Goal: Task Accomplishment & Management: Manage account settings

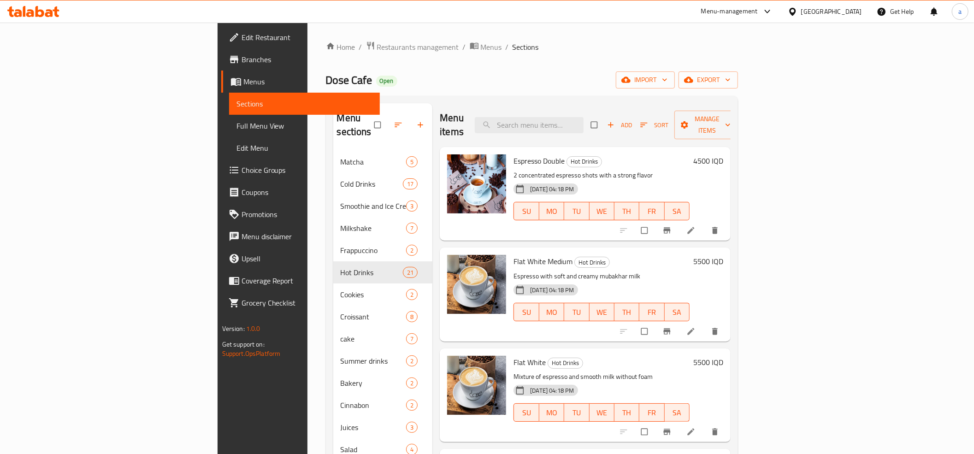
click at [46, 12] on icon at bounding box center [33, 11] width 52 height 11
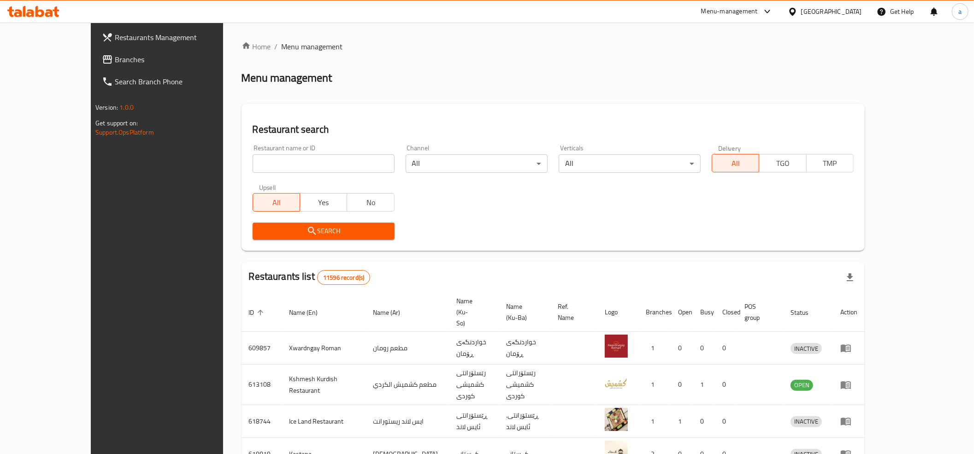
click at [115, 54] on span "Branches" at bounding box center [180, 59] width 131 height 11
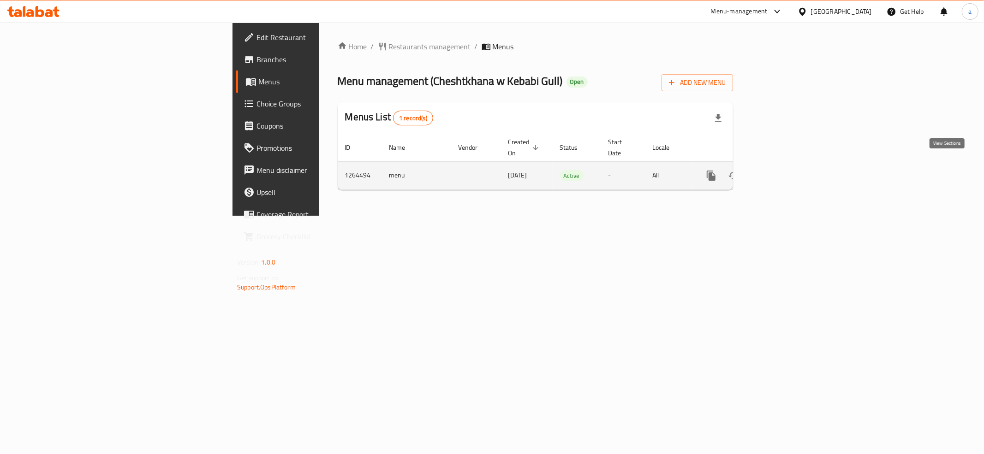
click at [783, 170] on icon "enhanced table" at bounding box center [777, 175] width 11 height 11
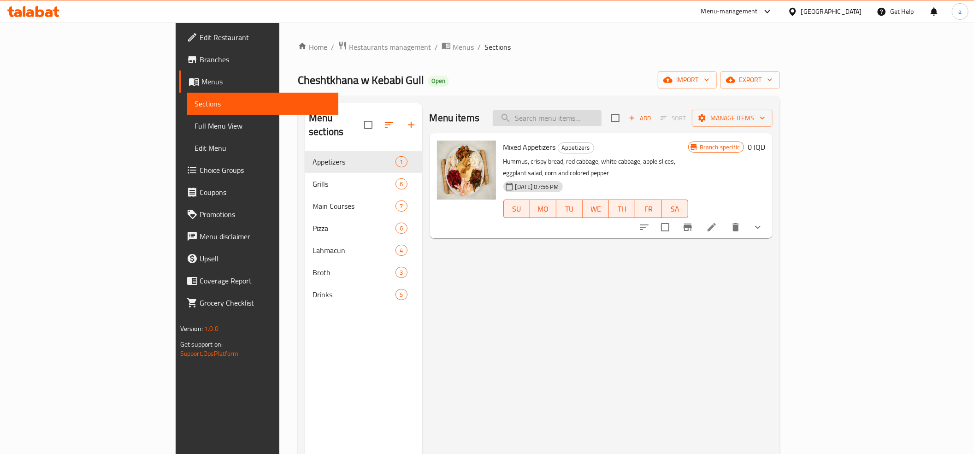
click at [602, 122] on input "search" at bounding box center [547, 118] width 109 height 16
paste input "Grilled Chicken"
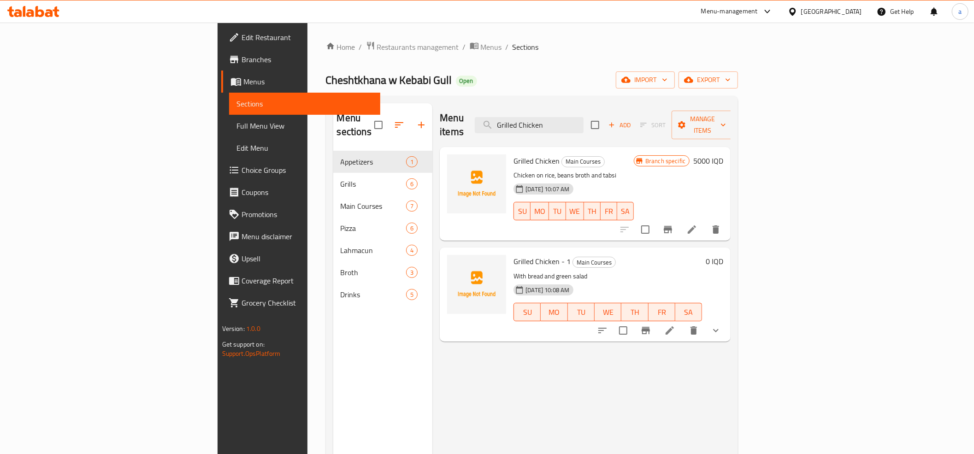
type input "Grilled Chicken"
click at [449, 54] on div "Home / Restaurants management / Menus / Sections Cheshtkhana w Kebabi Gull Open…" at bounding box center [532, 303] width 413 height 524
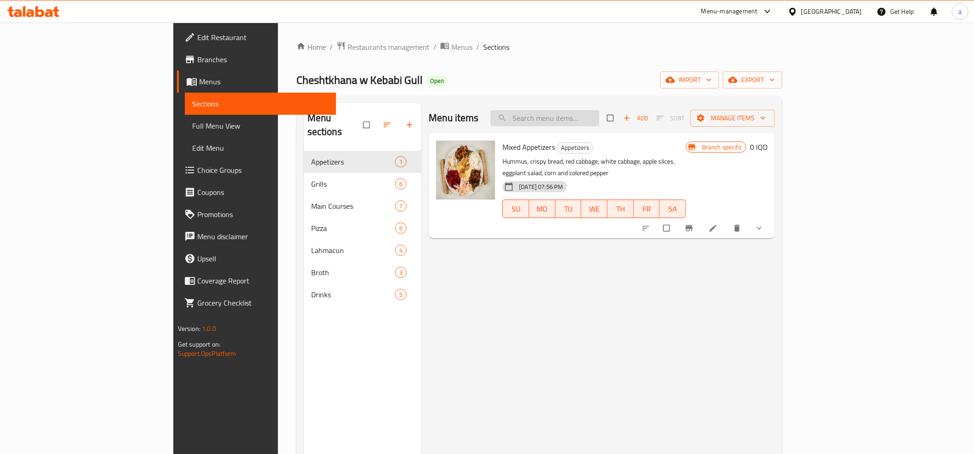
click at [599, 121] on input "search" at bounding box center [545, 118] width 109 height 16
paste input "Grilled Chicken"
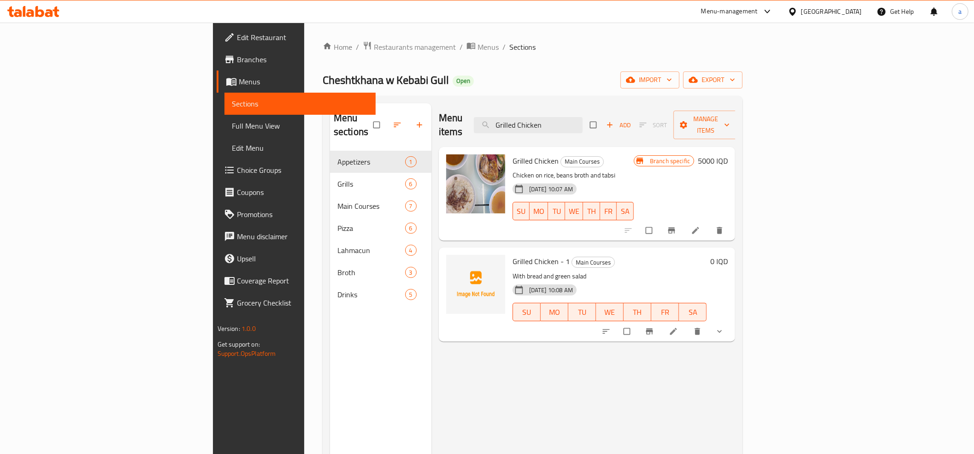
type input "Grilled Chicken"
click at [225, 117] on link "Full Menu View" at bounding box center [300, 126] width 151 height 22
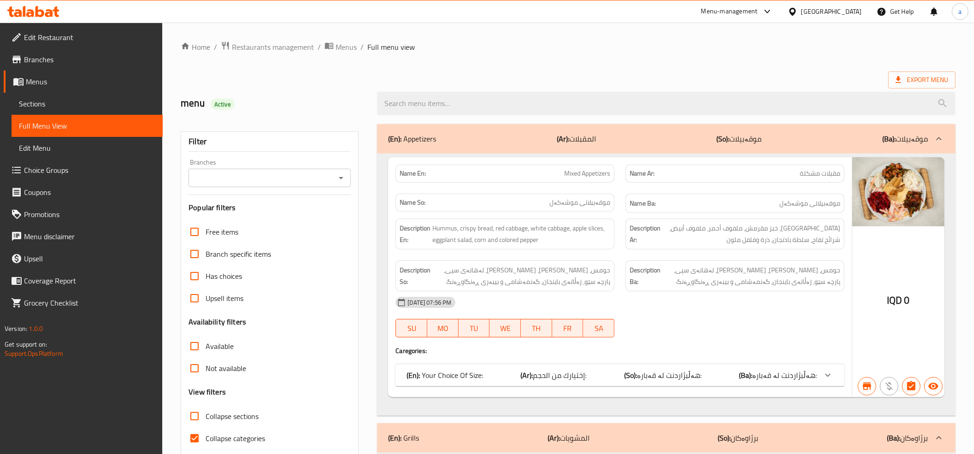
click at [337, 180] on icon "Open" at bounding box center [341, 177] width 11 height 11
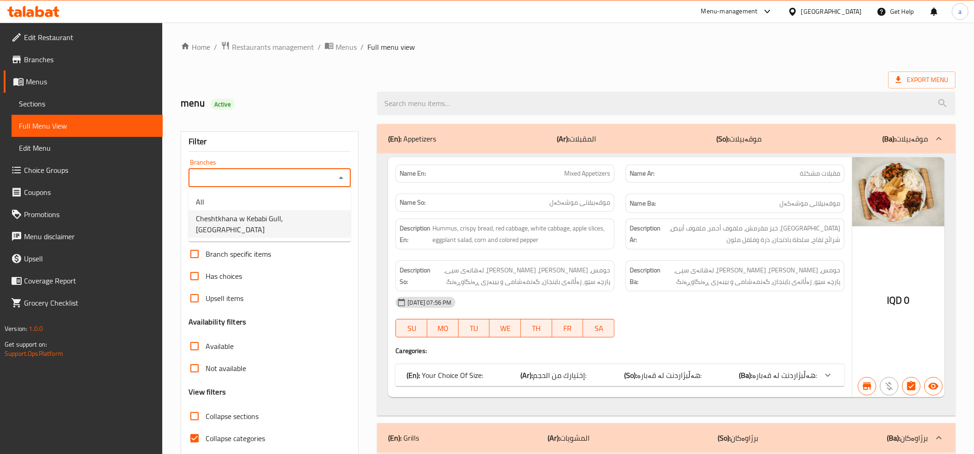
click at [271, 218] on span "Cheshtkhana w Kebabi Gull, Qrga" at bounding box center [270, 224] width 148 height 22
type input "Cheshtkhana w Kebabi Gull, Qrga"
click at [196, 436] on input "Collapse categories" at bounding box center [195, 438] width 22 height 22
checkbox input "false"
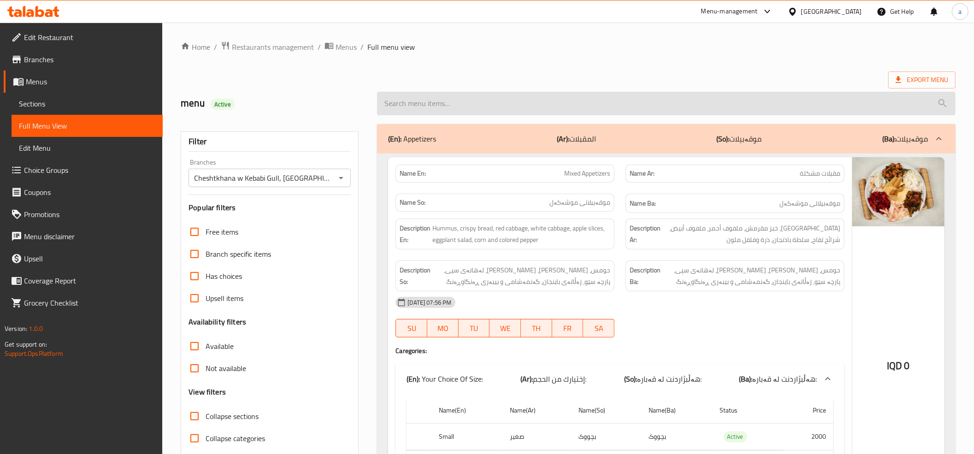
click at [503, 95] on input "search" at bounding box center [666, 104] width 579 height 24
paste input "Grilled Chicken"
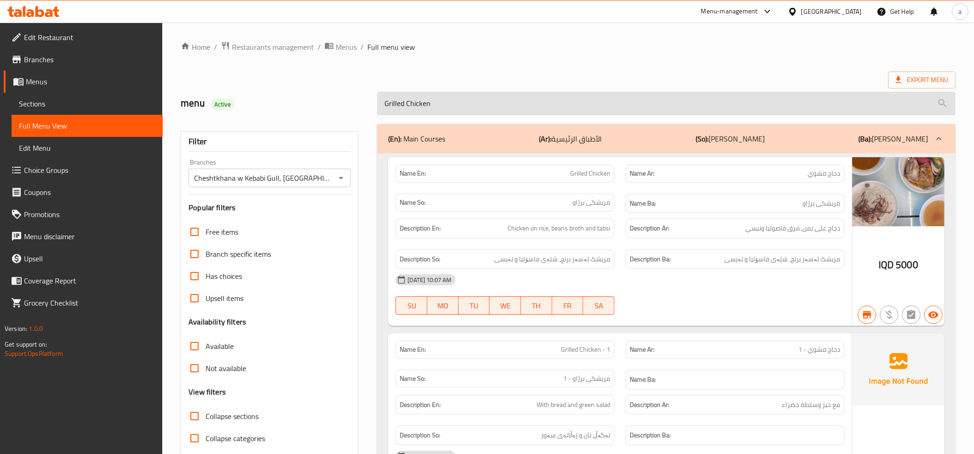
type input "Grilled Chicken"
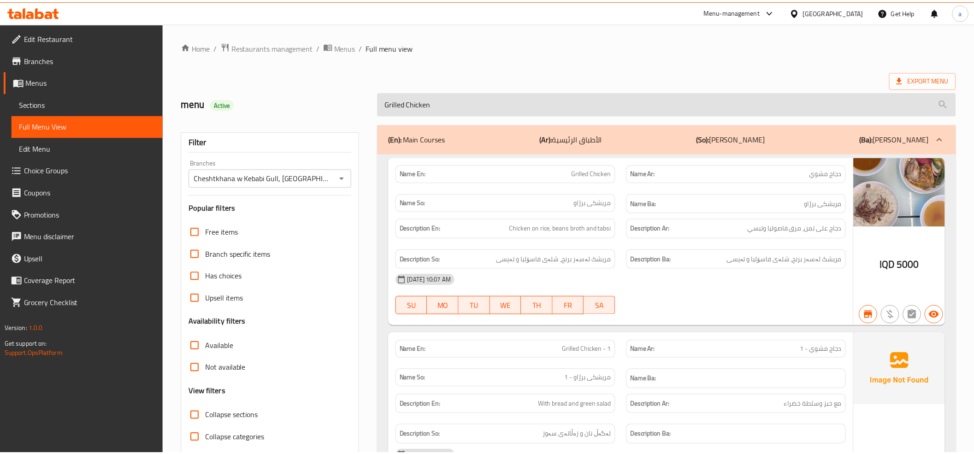
scroll to position [241, 0]
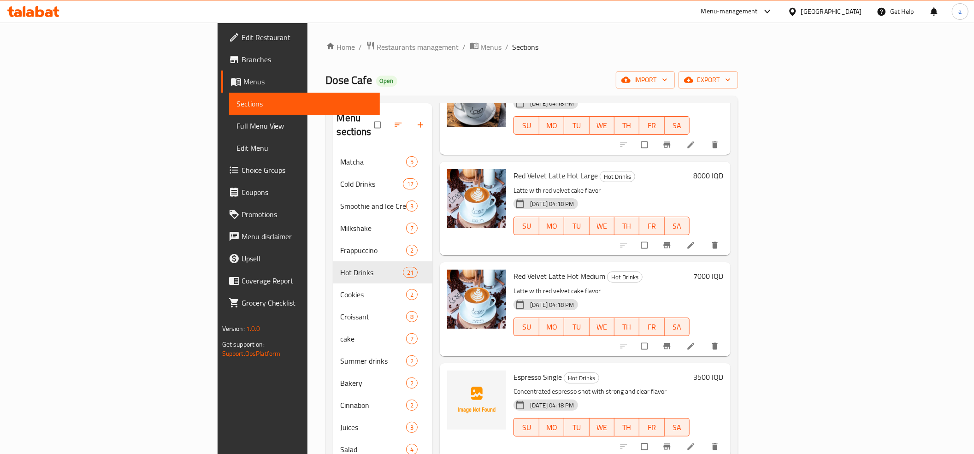
scroll to position [1332, 0]
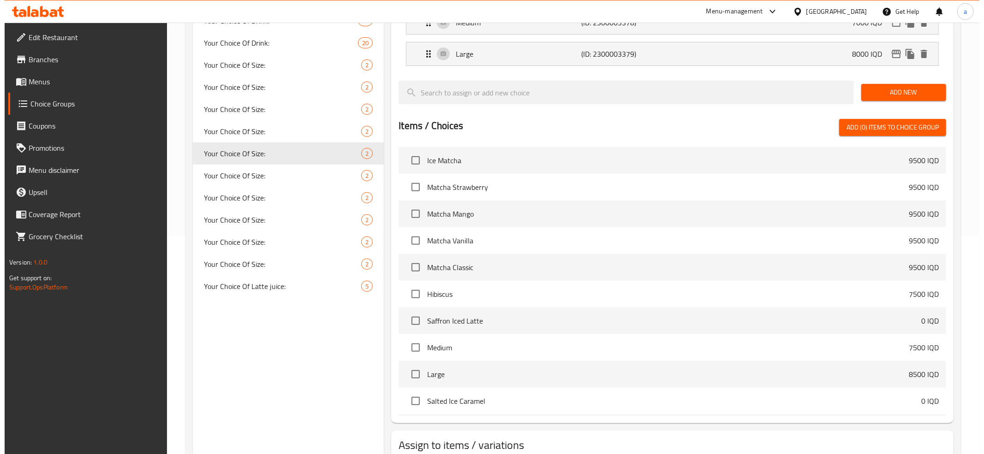
scroll to position [283, 0]
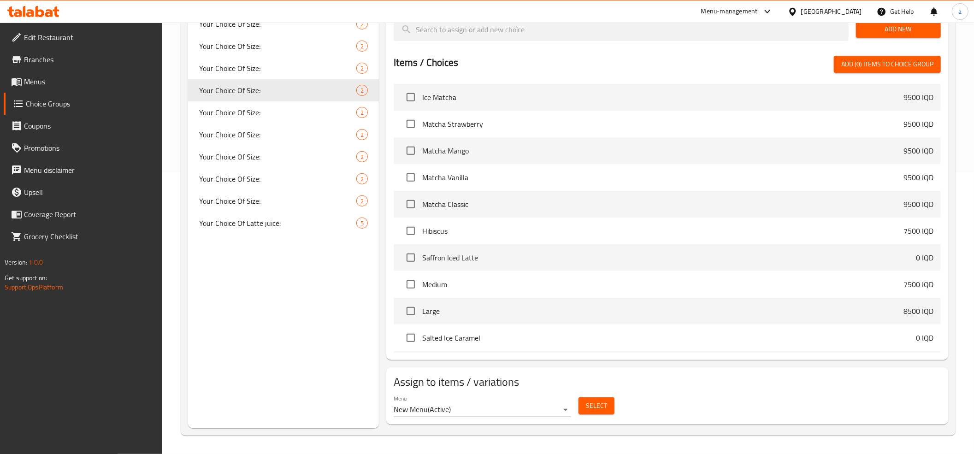
click at [594, 406] on span "Select" at bounding box center [596, 406] width 21 height 12
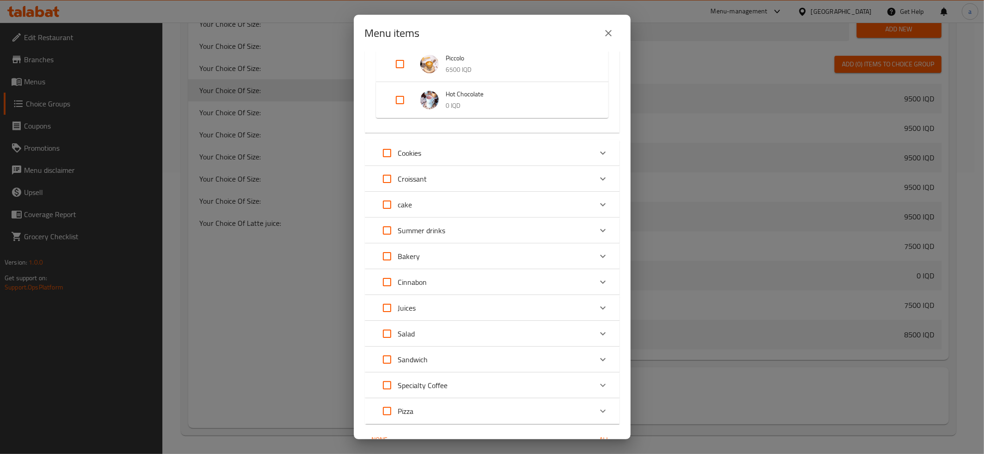
scroll to position [1607, 0]
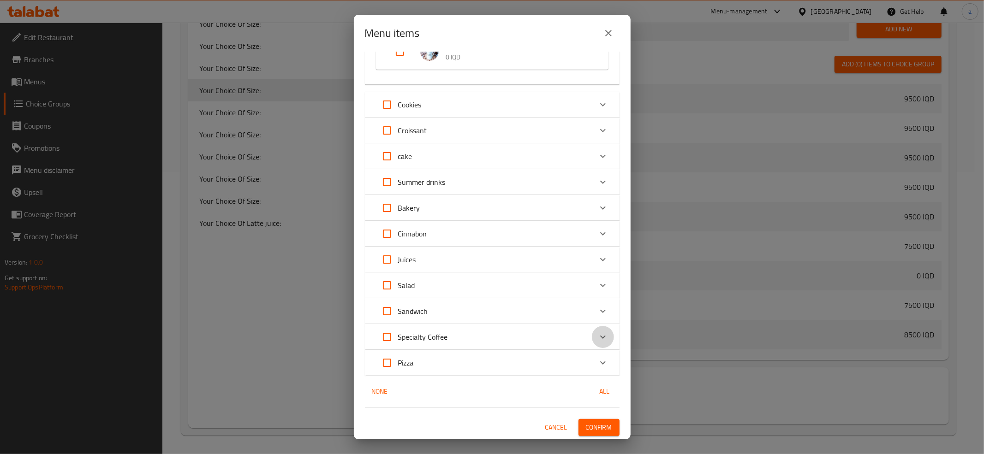
click at [600, 336] on icon "Expand" at bounding box center [603, 337] width 6 height 3
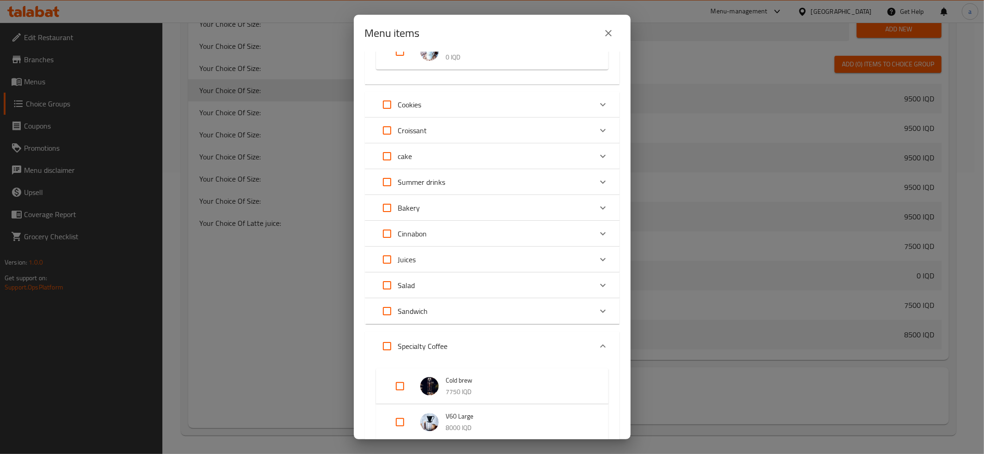
scroll to position [1812, 0]
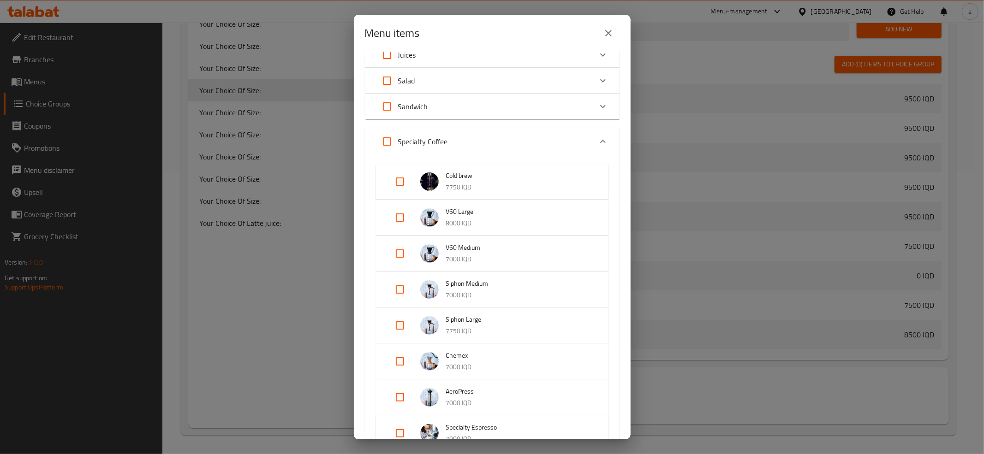
click at [397, 252] on input "Expand" at bounding box center [400, 254] width 22 height 22
checkbox input "true"
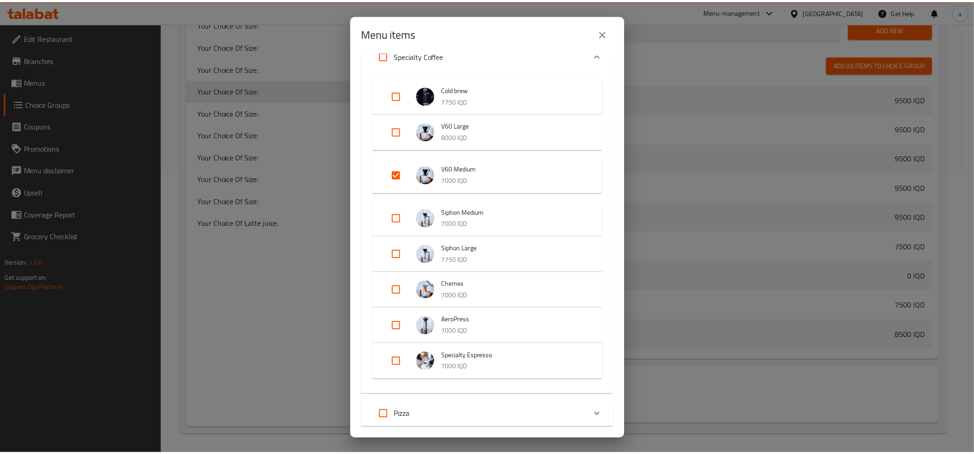
scroll to position [1950, 0]
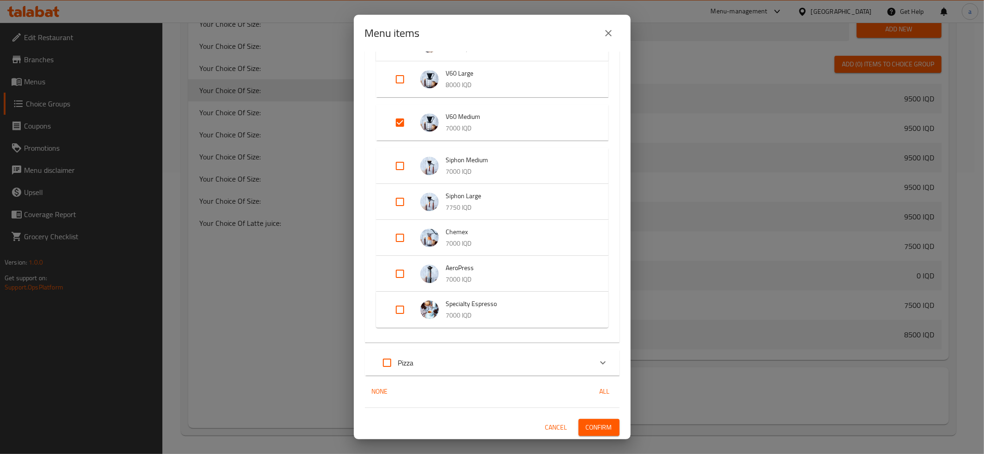
click at [593, 423] on span "Confirm" at bounding box center [599, 428] width 26 height 12
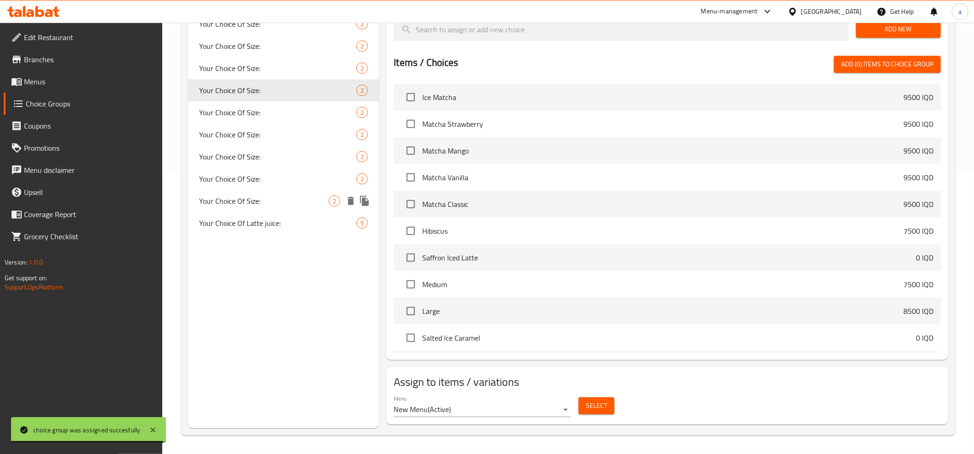
click at [296, 203] on span "Your Choice Of Size:" at bounding box center [264, 201] width 130 height 11
type input "Your Choice Of Size:"
type input "إختيارك من الحجم:"
type input "هەڵبژاردنت لە قەبارە:"
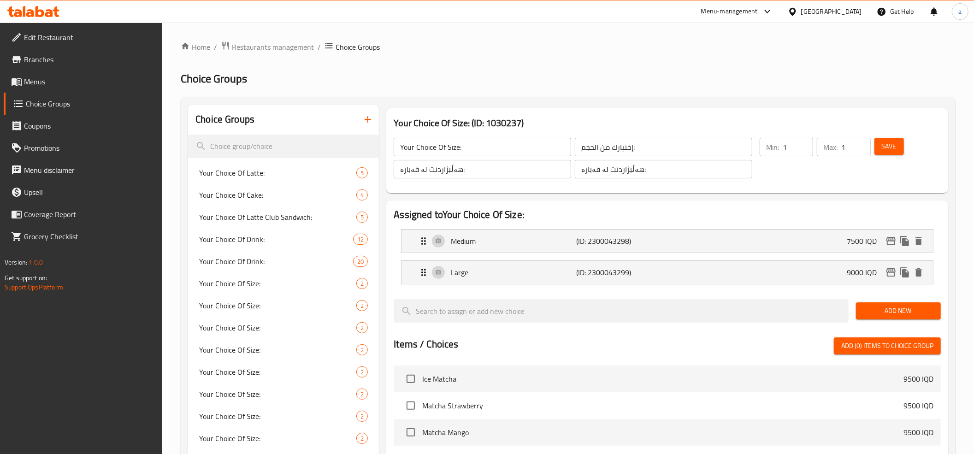
scroll to position [102, 0]
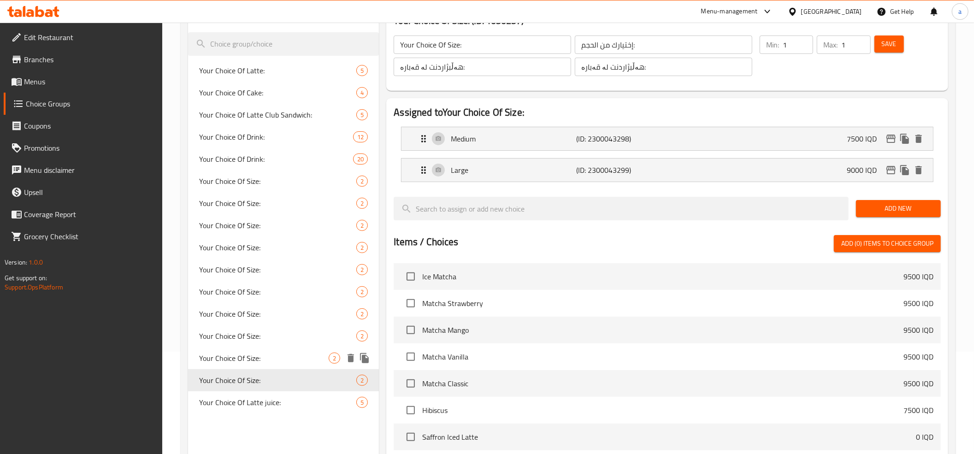
click at [333, 366] on div "Your Choice Of Size: 2" at bounding box center [283, 358] width 191 height 22
type input "Your Choice Of Size:"
type input "إختيارك من الحجم:"
type input "هەڵبژاردنت لە قەبارە:"
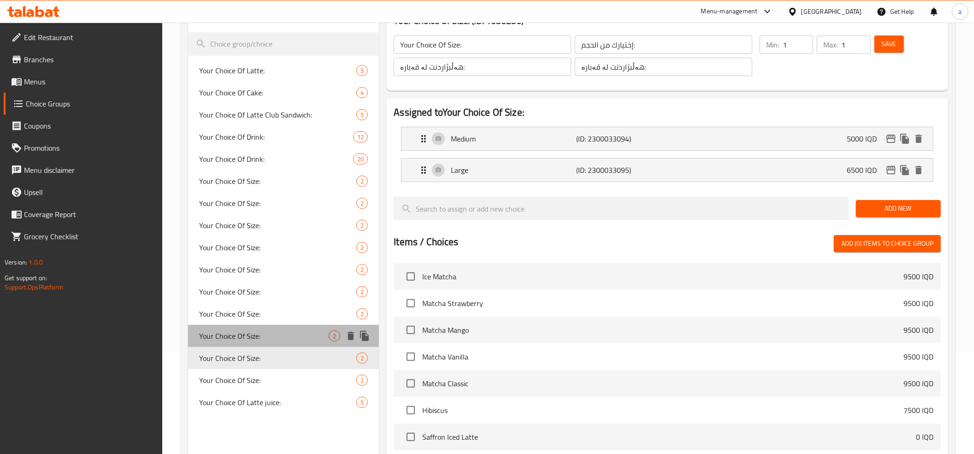
click at [326, 344] on div "Your Choice Of Size: 2" at bounding box center [283, 336] width 191 height 22
type input "Your Choice Of Size:"
type input "إختيارك من الحجم:"
type input "هەڵبژاردنت لە قەبارە:"
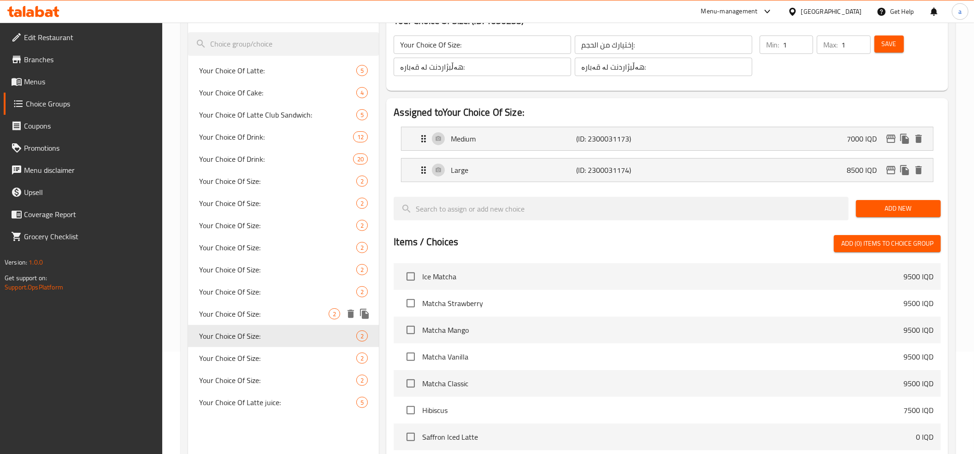
click at [325, 321] on div "Your Choice Of Size: 2" at bounding box center [283, 314] width 191 height 22
type input "Your Choice Of Size:"
type input "إختيارك من الحجم:"
type input "هەڵبژاردنت لە قەبارە:"
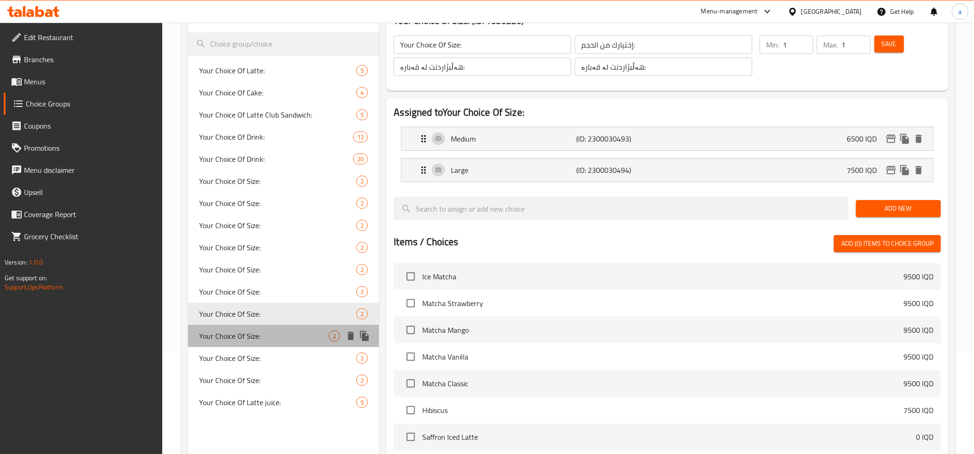
click at [326, 336] on span "Your Choice Of Size:" at bounding box center [264, 336] width 130 height 11
type input "Your Choice Of Size:"
type input "إختيارك من الحجم:"
type input "هەڵبژاردنت لە قەبارە:"
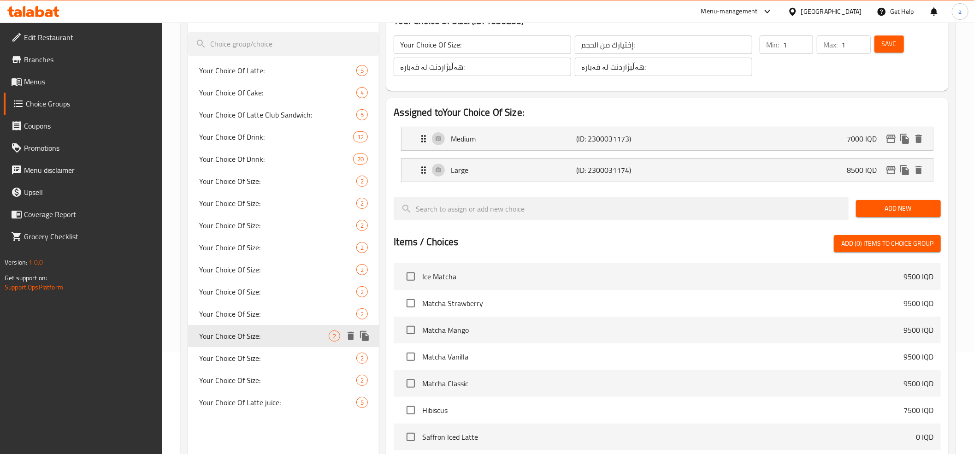
click at [369, 334] on icon "duplicate" at bounding box center [364, 336] width 11 height 11
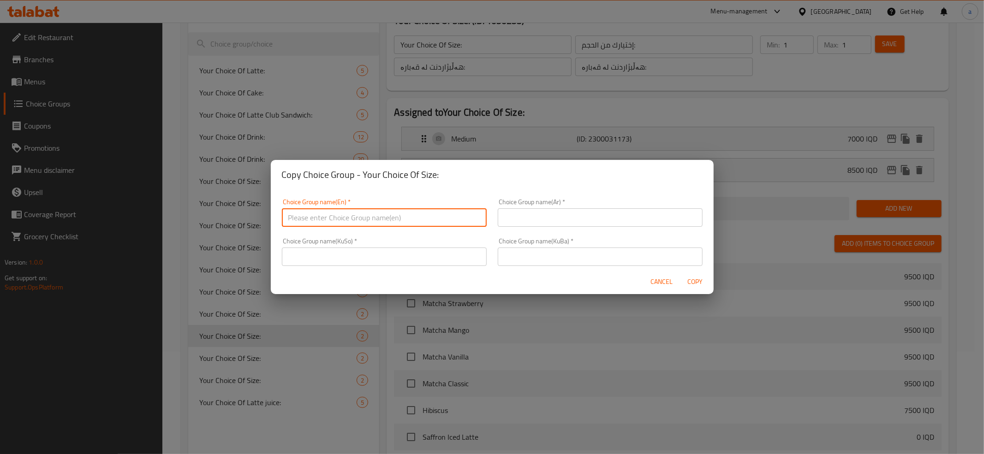
click at [403, 223] on input "text" at bounding box center [384, 217] width 205 height 18
type input "Your Choice Of Size:"
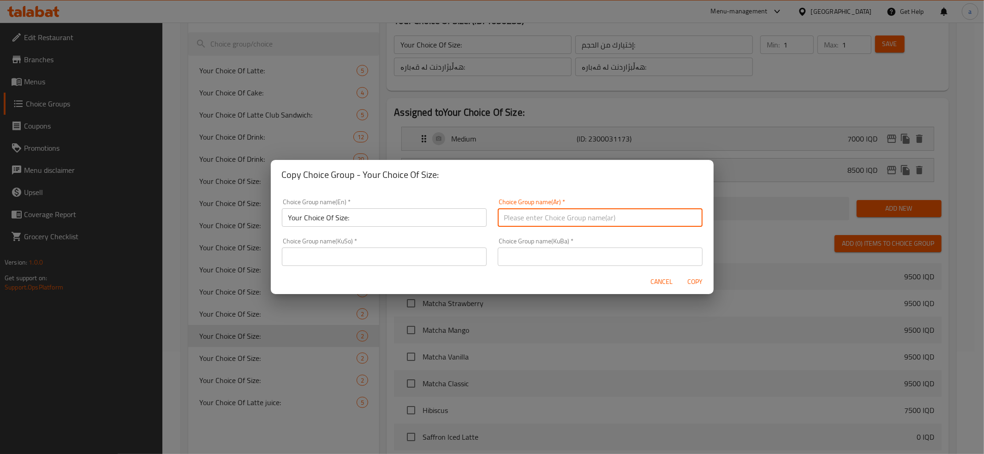
click at [553, 214] on input "text" at bounding box center [600, 217] width 205 height 18
type input "إختيارك من الحجم:"
click at [452, 215] on input "Your Choice Of Size:" at bounding box center [384, 217] width 205 height 18
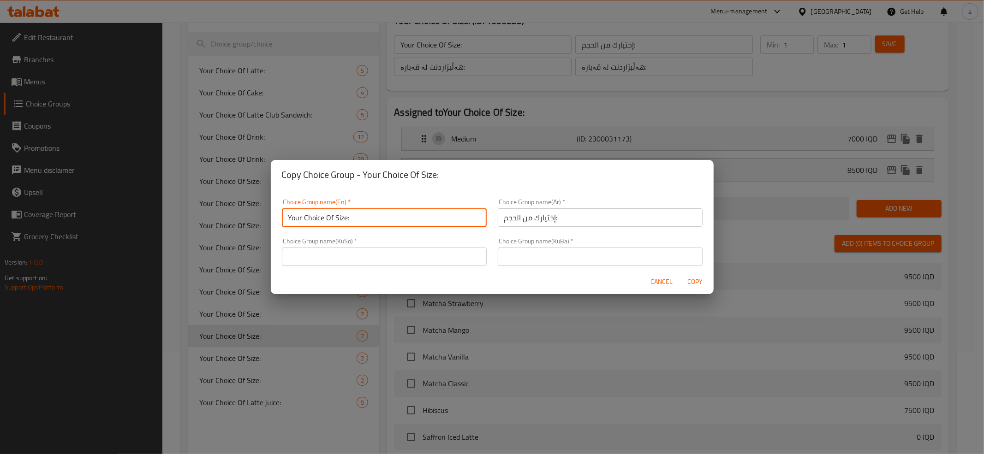
type input "Your Choice Of Size:"
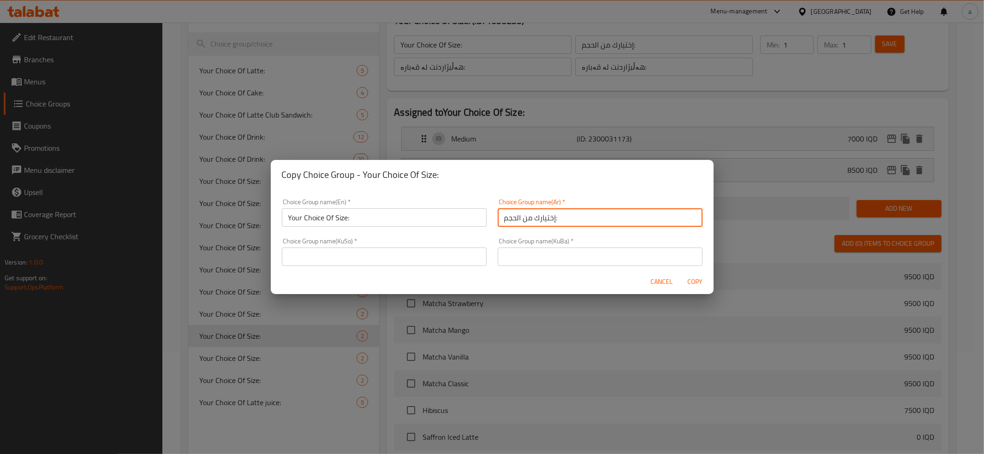
drag, startPoint x: 511, startPoint y: 216, endPoint x: 535, endPoint y: 221, distance: 24.5
click at [512, 216] on input "إختيارك من الحجم:" at bounding box center [600, 217] width 205 height 18
click at [572, 221] on input "إختيارك من الحجم:" at bounding box center [600, 217] width 205 height 18
type input "إختيارك من الحجم:"
click at [605, 256] on input "text" at bounding box center [600, 257] width 205 height 18
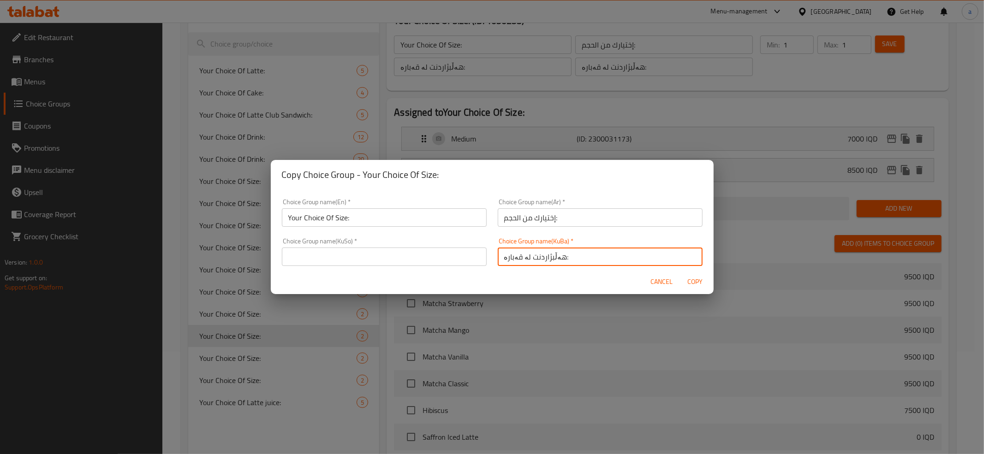
click at [593, 260] on input "هەڵبژاردنت لە قەبارە:" at bounding box center [600, 257] width 205 height 18
type input "هەڵبژاردنت لە قەبارە:"
click at [368, 264] on input "text" at bounding box center [384, 257] width 205 height 18
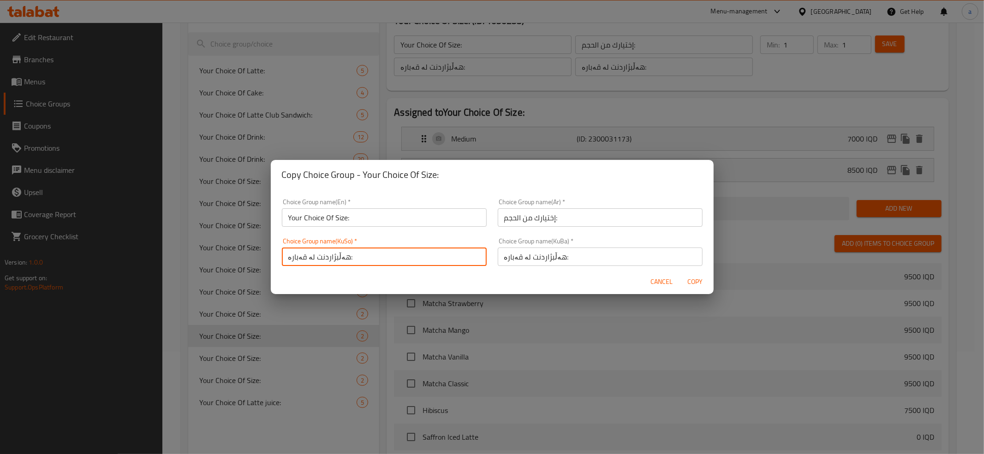
type input "هەڵبژاردنت لە قەبارە:"
click at [693, 273] on button "Copy" at bounding box center [695, 281] width 30 height 17
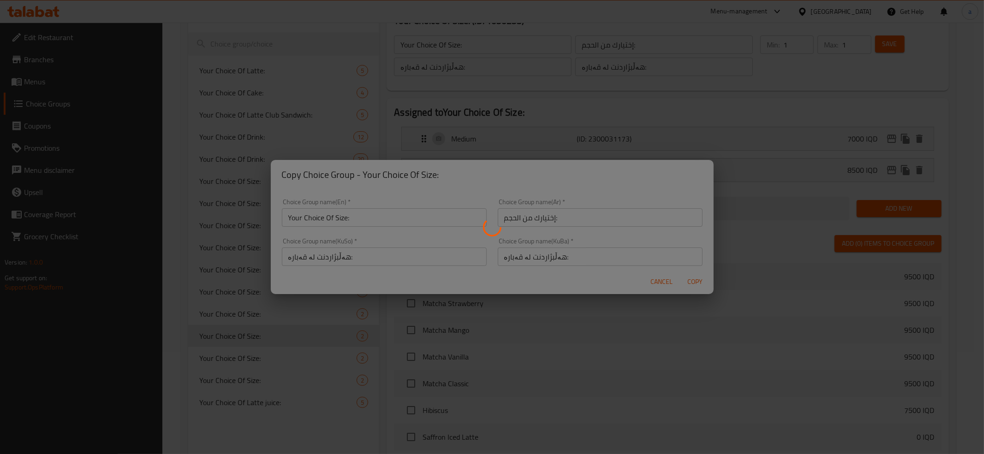
type input "Your Choice Of Size:"
type input "إختيارك من الحجم:"
type input "هەڵبژاردنت لە قەبارە:"
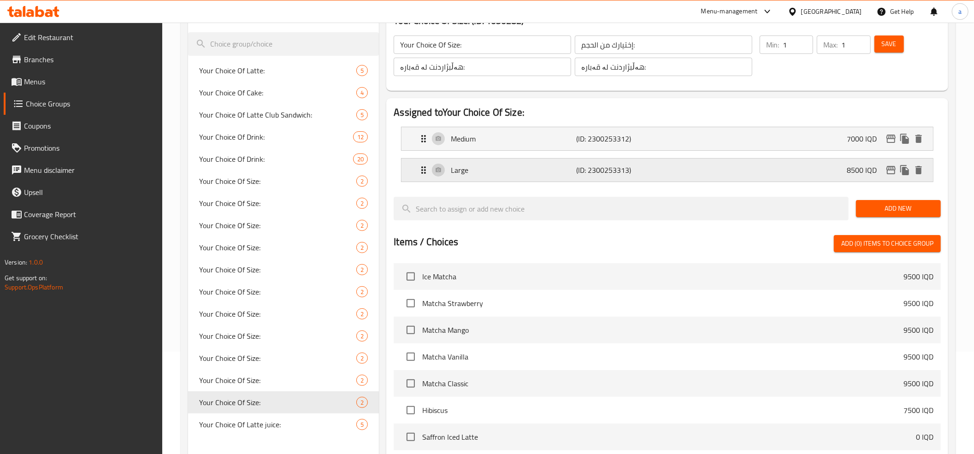
click at [520, 165] on p "Large" at bounding box center [513, 170] width 125 height 11
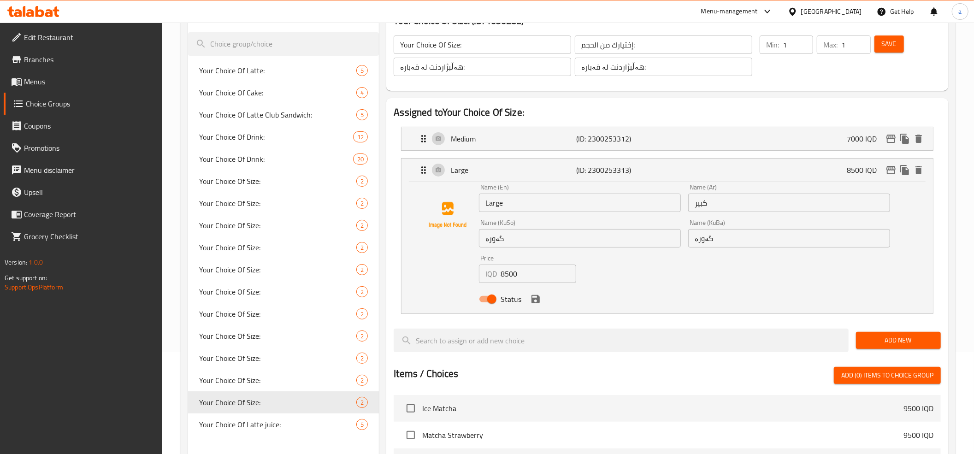
click at [524, 277] on input "8500" at bounding box center [539, 274] width 76 height 18
type input "7750"
click at [541, 296] on button "save" at bounding box center [536, 299] width 14 height 14
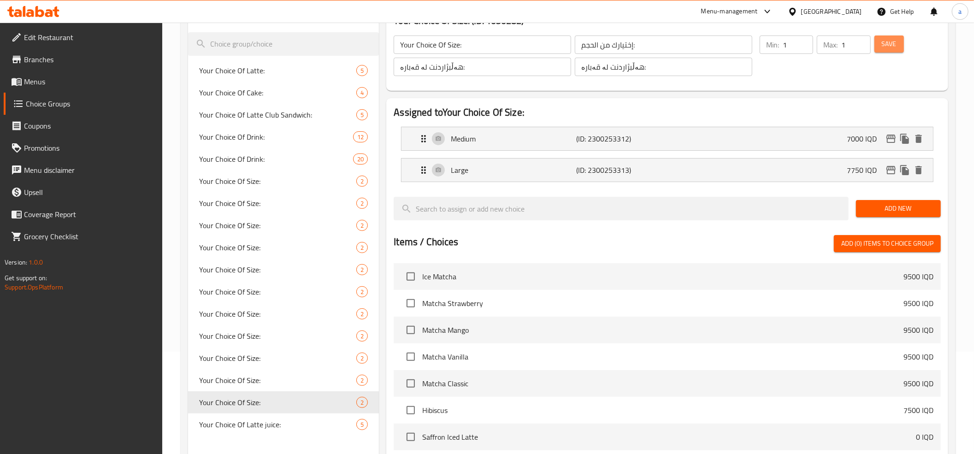
click at [884, 49] on span "Save" at bounding box center [889, 44] width 15 height 12
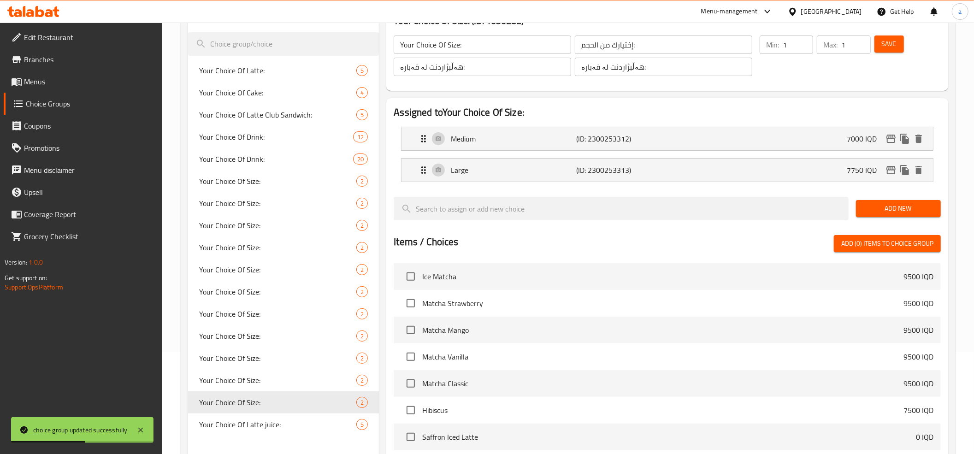
click at [888, 39] on span "Save" at bounding box center [889, 44] width 15 height 12
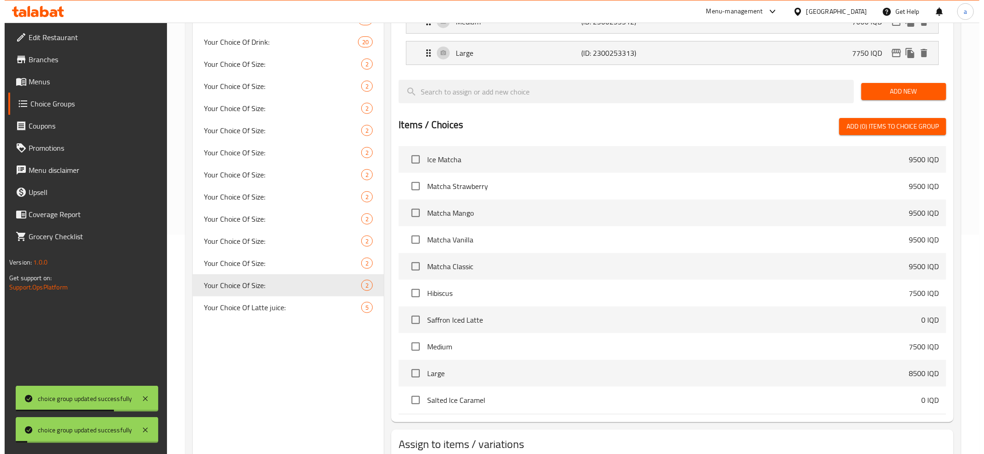
scroll to position [283, 0]
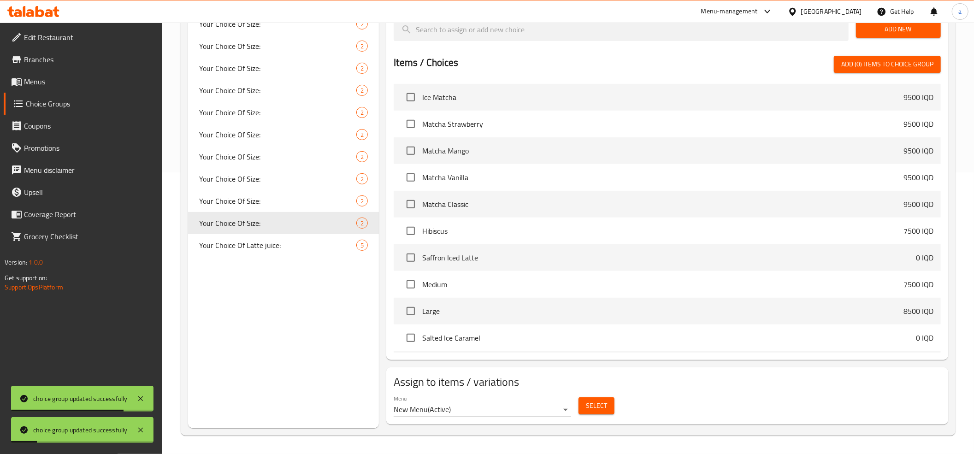
click at [585, 406] on button "Select" at bounding box center [597, 405] width 36 height 17
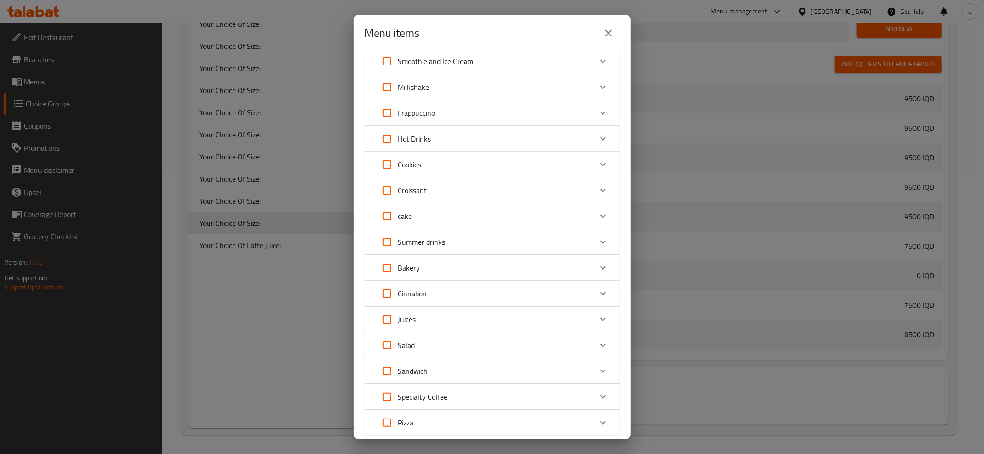
scroll to position [144, 0]
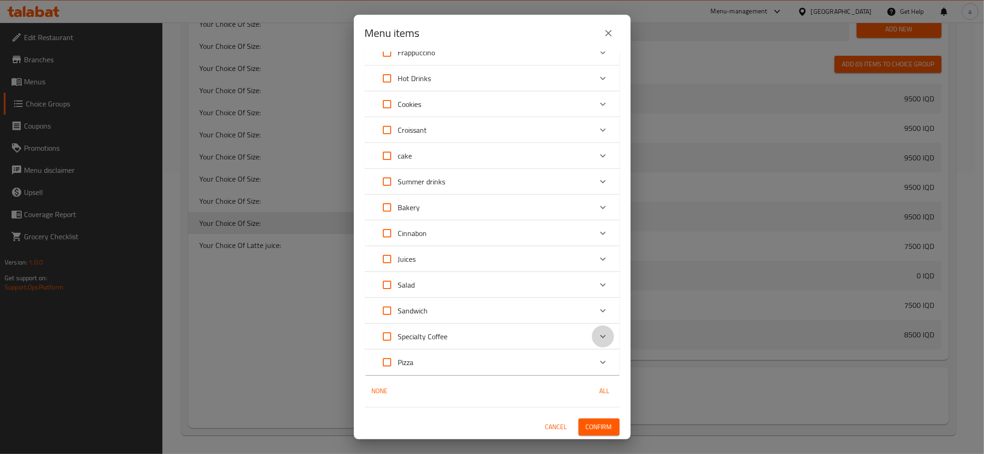
click at [597, 335] on icon "Expand" at bounding box center [602, 336] width 11 height 11
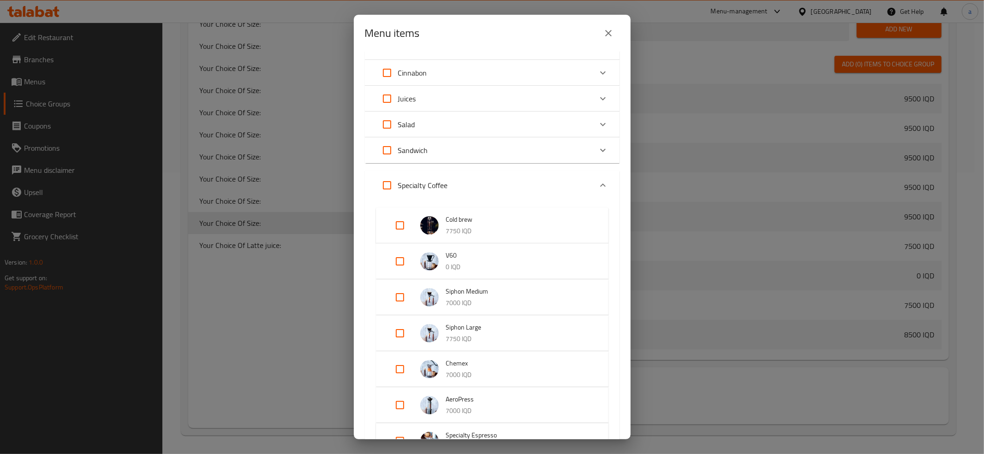
scroll to position [436, 0]
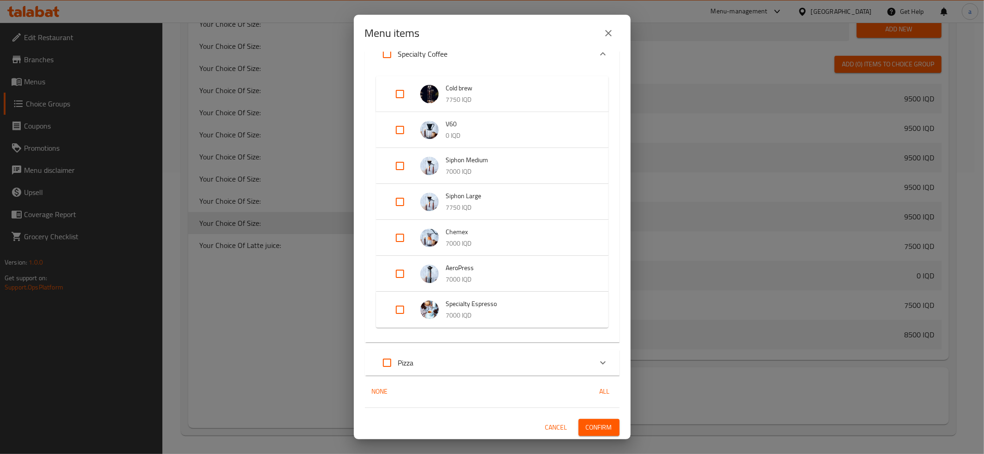
click at [399, 200] on input "Expand" at bounding box center [400, 202] width 22 height 22
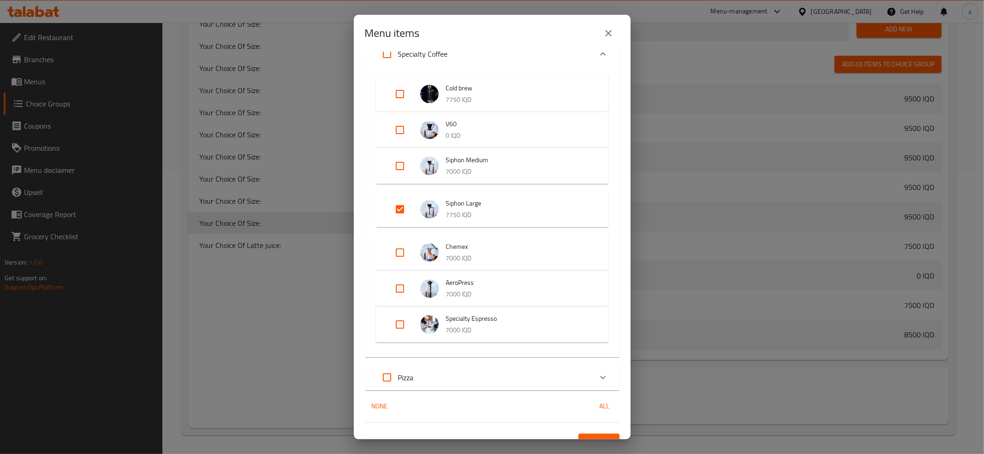
click at [400, 207] on input "Expand" at bounding box center [400, 209] width 22 height 22
checkbox input "false"
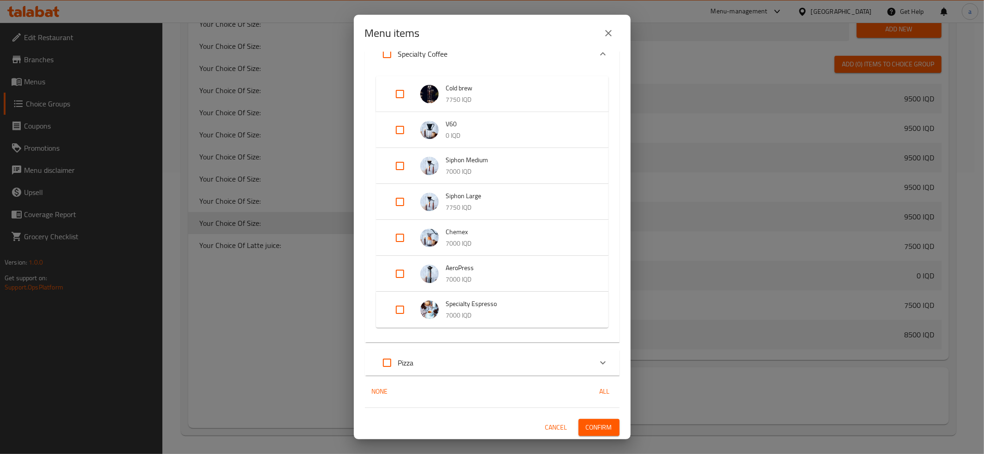
click at [401, 166] on input "Expand" at bounding box center [400, 166] width 22 height 22
checkbox input "true"
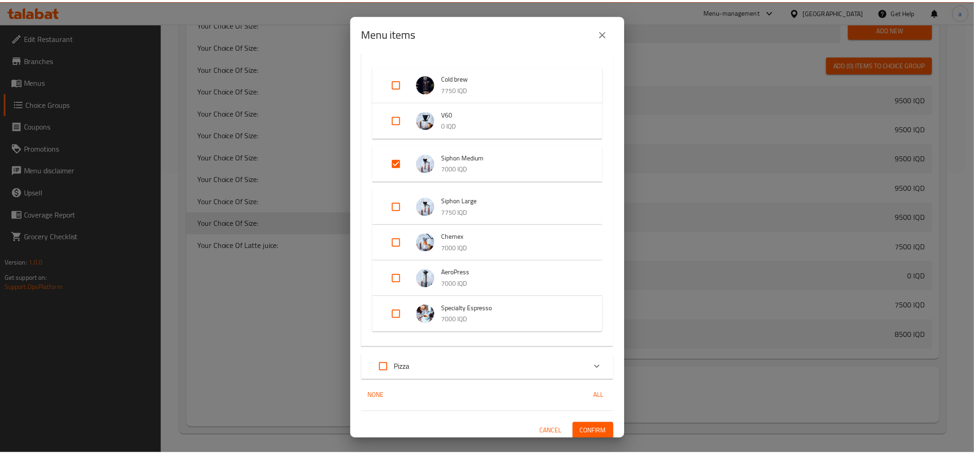
scroll to position [451, 0]
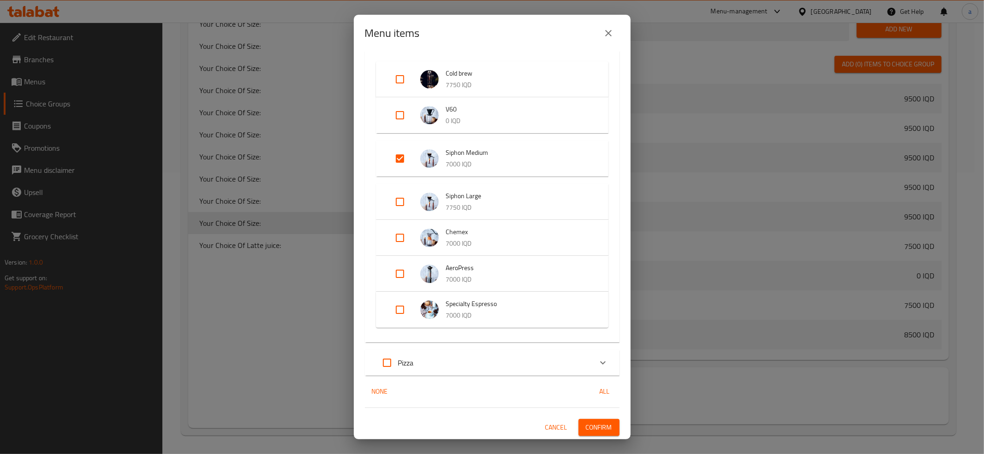
click at [593, 430] on span "Confirm" at bounding box center [599, 428] width 26 height 12
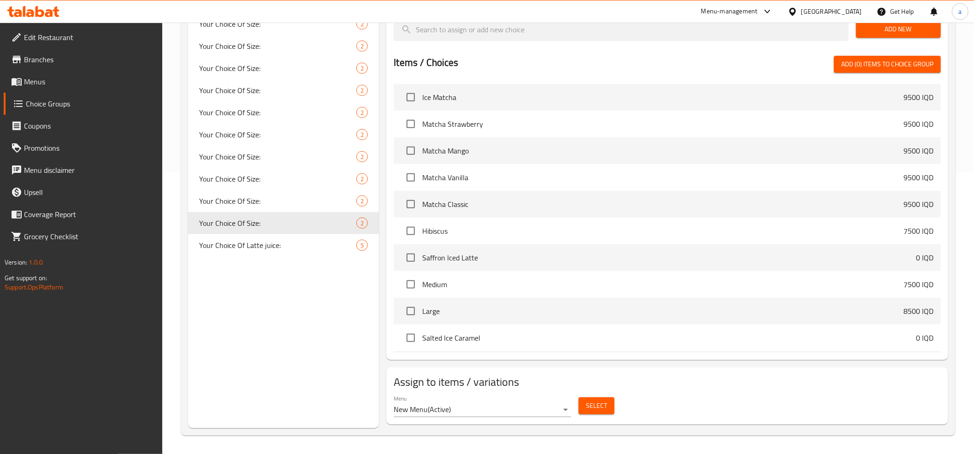
click at [41, 80] on span "Menus" at bounding box center [89, 81] width 131 height 11
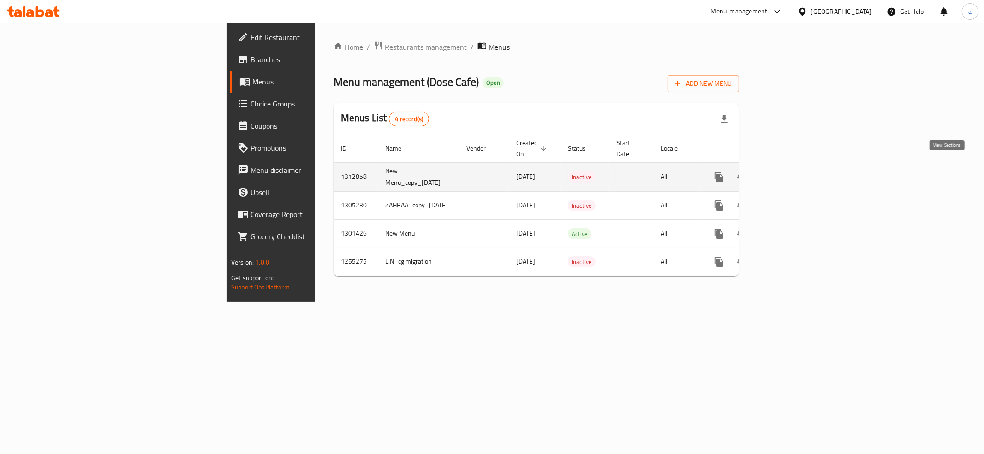
click at [789, 173] on icon "enhanced table" at bounding box center [785, 177] width 8 height 8
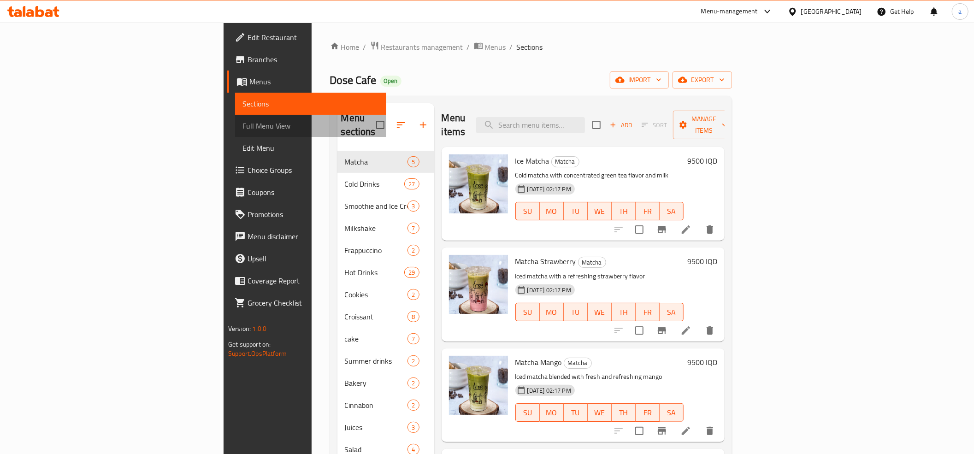
click at [243, 126] on span "Full Menu View" at bounding box center [311, 125] width 136 height 11
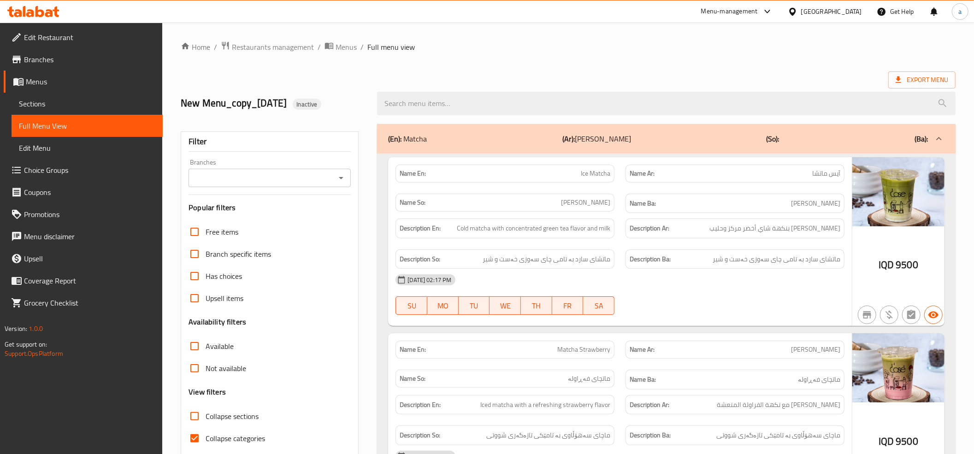
click at [340, 178] on icon "Open" at bounding box center [341, 177] width 11 height 11
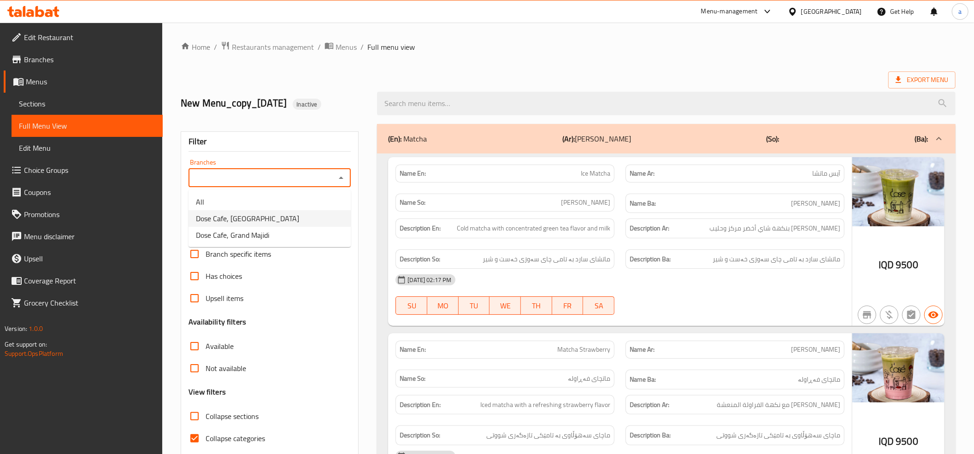
click at [223, 220] on span "Dose Cafe, [GEOGRAPHIC_DATA]" at bounding box center [247, 218] width 103 height 11
type input "Dose Cafe, [GEOGRAPHIC_DATA]"
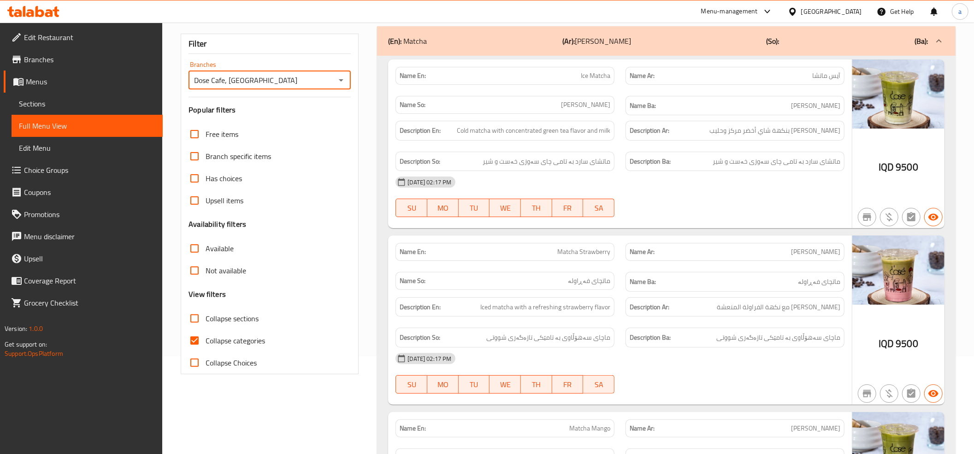
scroll to position [102, 0]
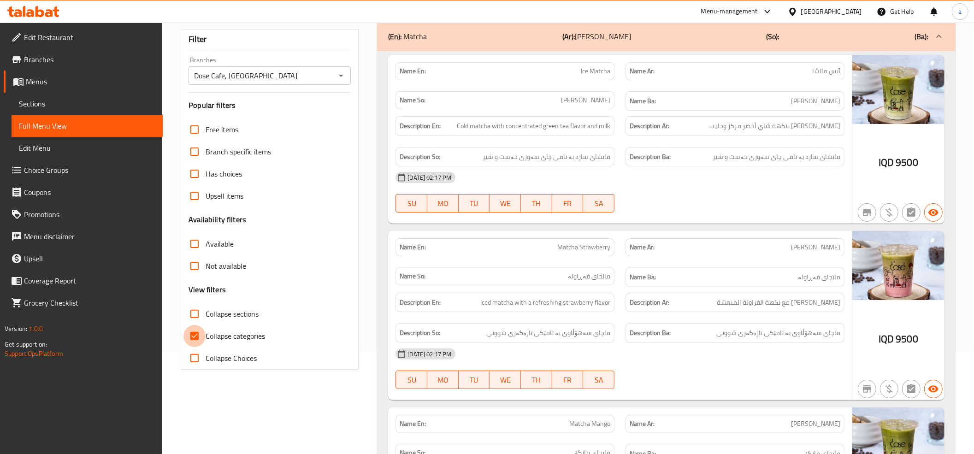
click at [190, 336] on input "Collapse categories" at bounding box center [195, 336] width 22 height 22
checkbox input "false"
click at [196, 311] on input "Collapse sections" at bounding box center [195, 314] width 22 height 22
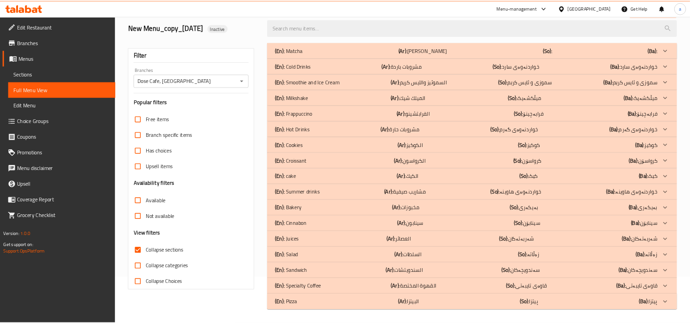
scroll to position [65, 0]
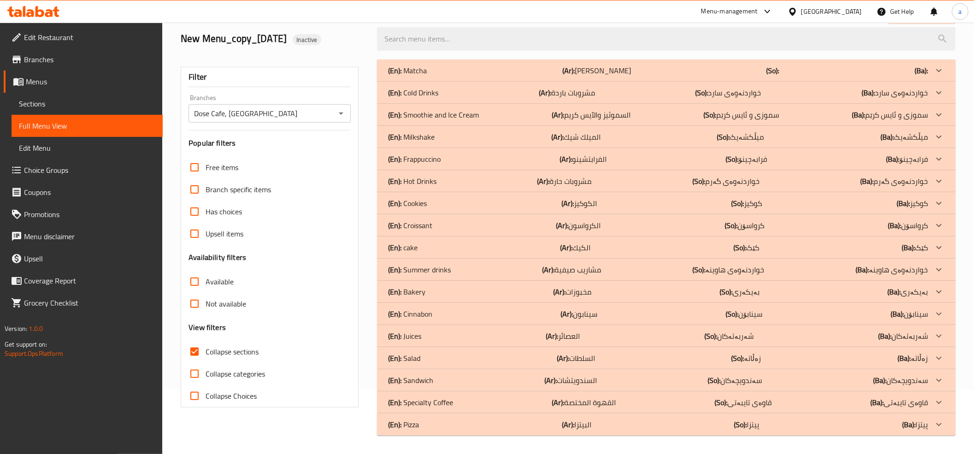
click at [421, 93] on p "(En): Cold Drinks" at bounding box center [413, 92] width 50 height 11
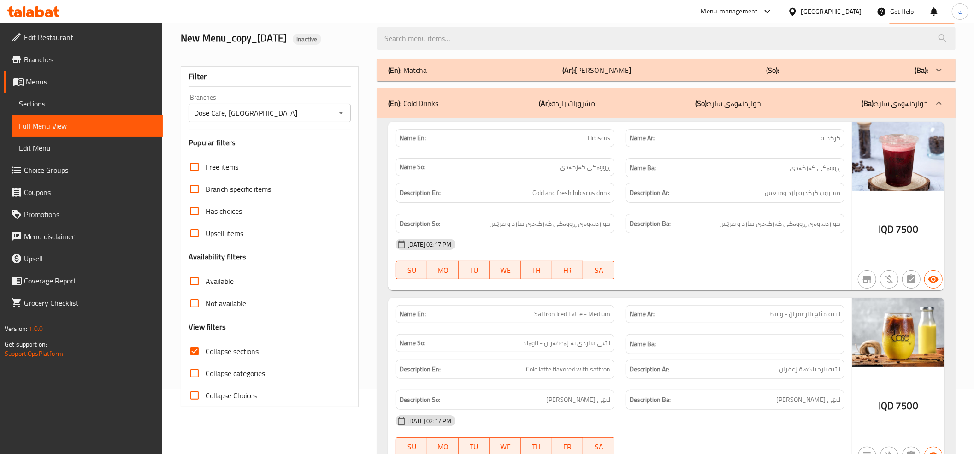
click at [196, 351] on input "Collapse sections" at bounding box center [195, 351] width 22 height 22
checkbox input "false"
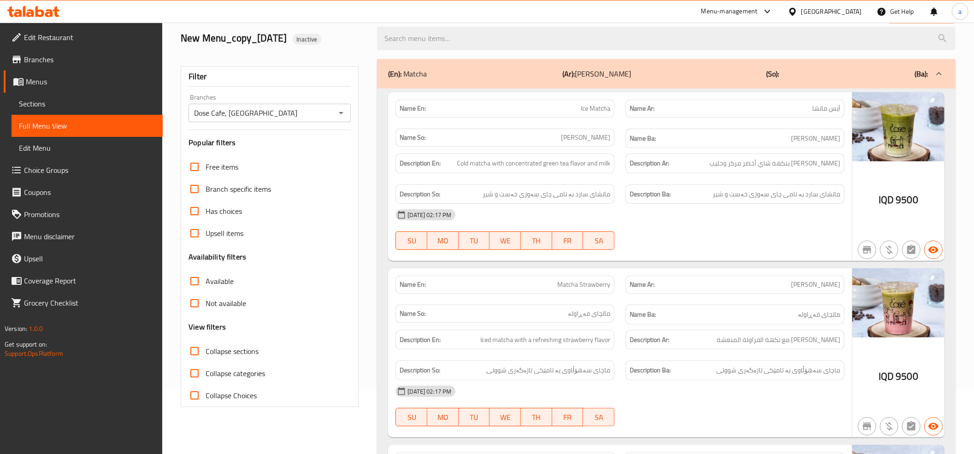
click at [501, 76] on div "(En): Matcha (Ar): ماتشا (So): (Ba):" at bounding box center [658, 73] width 540 height 11
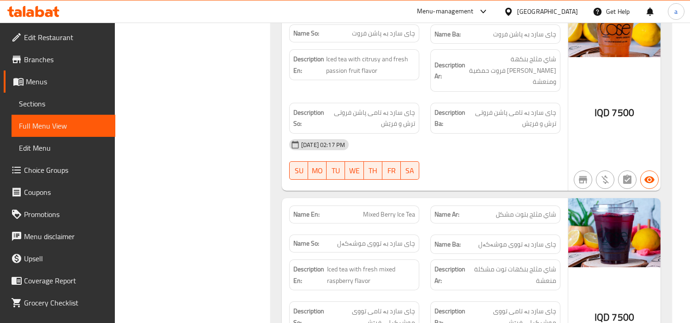
scroll to position [0, 0]
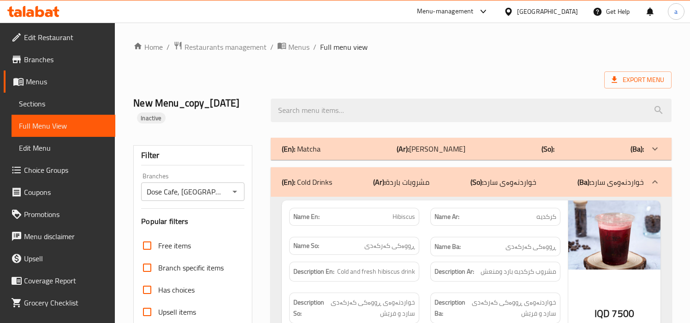
drag, startPoint x: 599, startPoint y: 190, endPoint x: 567, endPoint y: 80, distance: 114.8
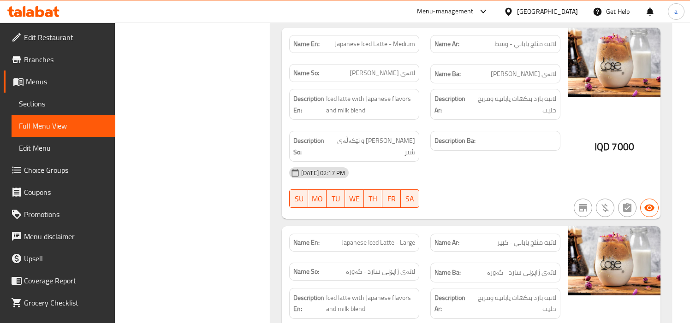
scroll to position [2356, 0]
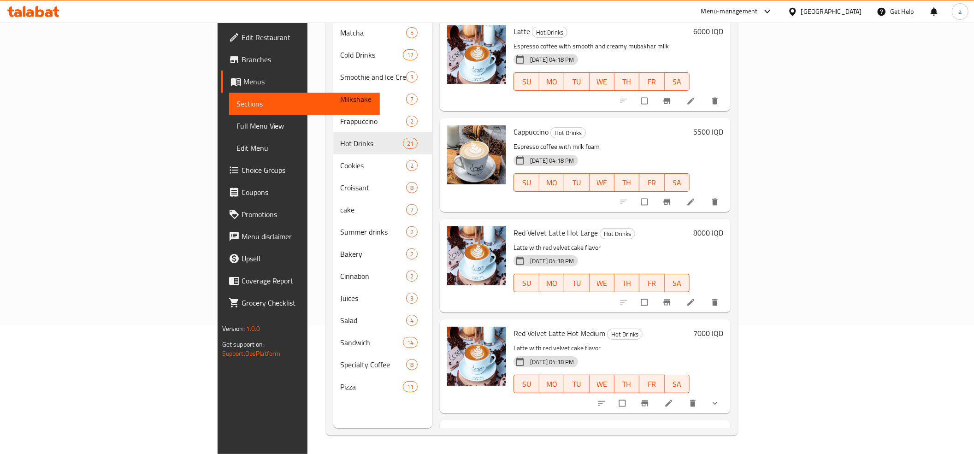
scroll to position [1127, 0]
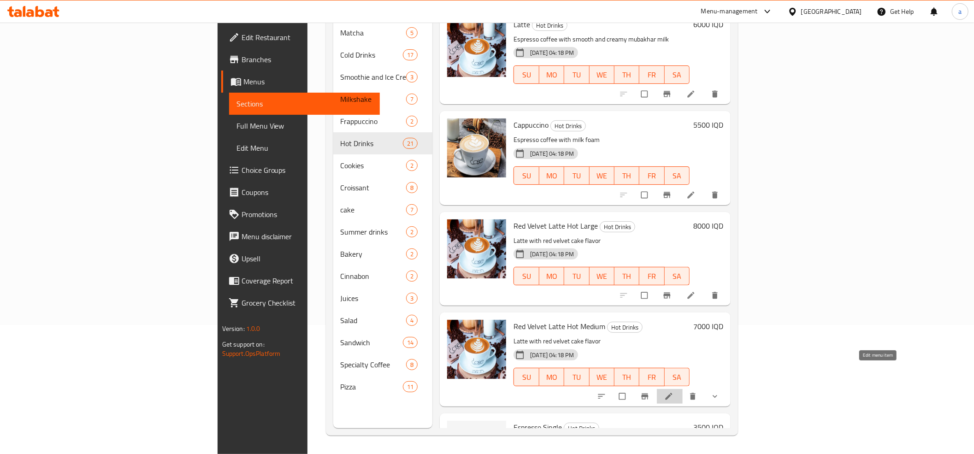
click at [674, 392] on icon at bounding box center [668, 396] width 9 height 9
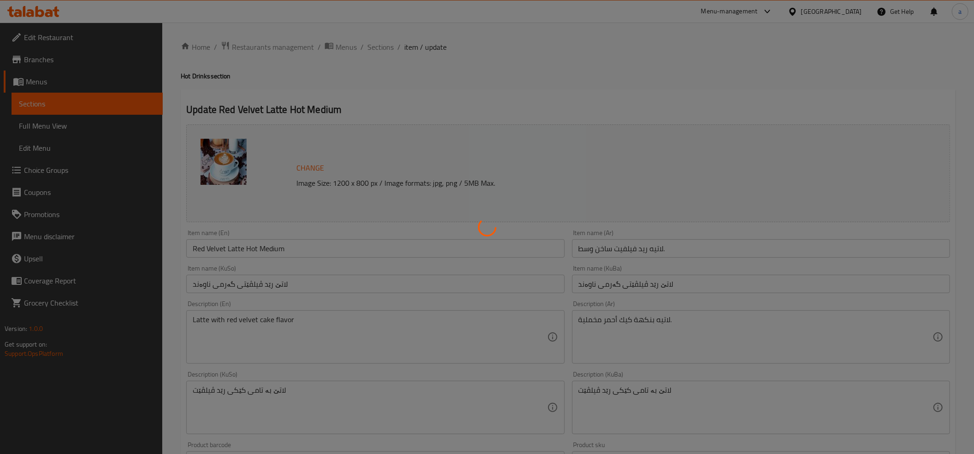
type input "إختيارك من الحجم:"
type input "هەڵبژاردنت لە قەبارە:"
type input "1"
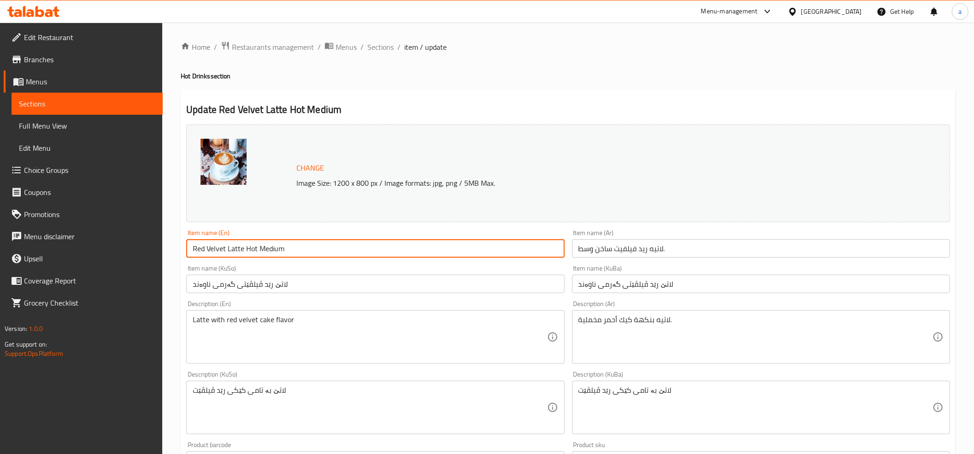
drag, startPoint x: 318, startPoint y: 250, endPoint x: 256, endPoint y: 244, distance: 62.1
click at [256, 244] on input "Red Velvet Latte Hot Medium" at bounding box center [375, 248] width 378 height 18
type input "Red Velvet Latte Hot"
click at [656, 251] on input "لاتيه ريد فيلفيت ساخن وسط." at bounding box center [761, 248] width 378 height 18
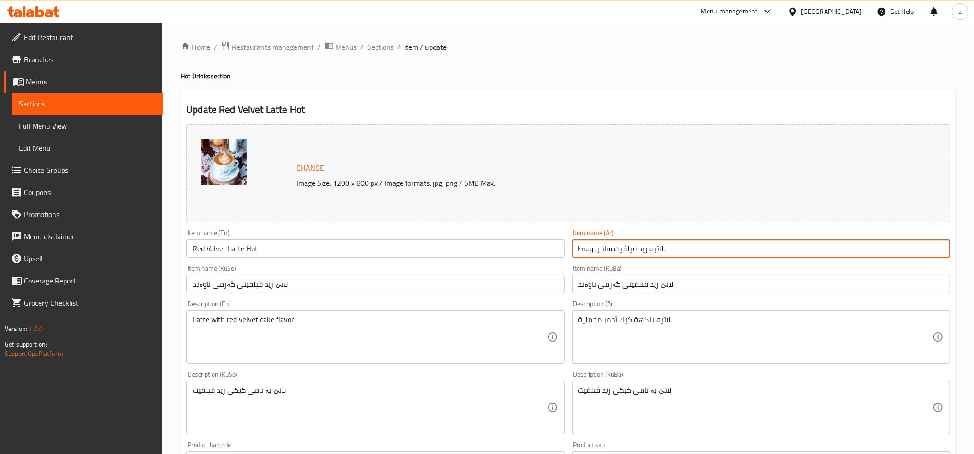
click at [656, 251] on input "لاتيه ريد فيلفيت ساخن وسط." at bounding box center [761, 248] width 378 height 18
type input "لاتيه ريد فيلفيت ساخن"
click at [631, 288] on input "لاتێ رێد ڤیلڤێتی گەرمی ناوەند" at bounding box center [761, 284] width 378 height 18
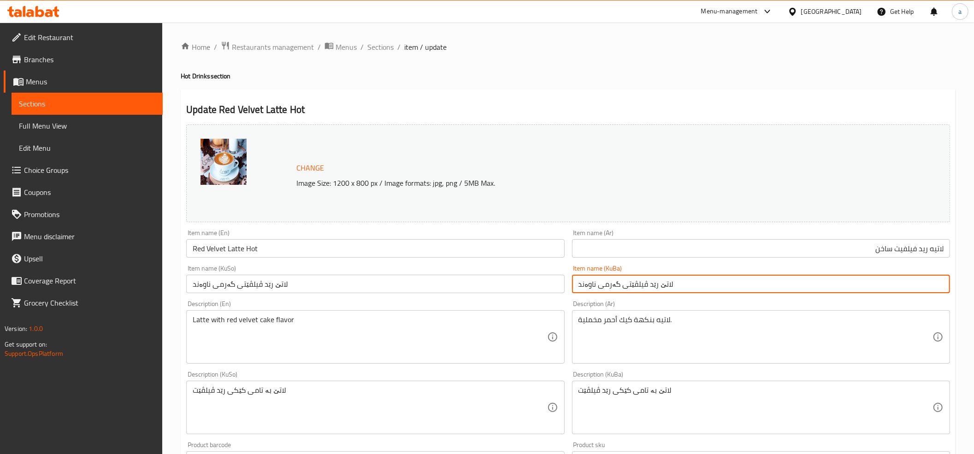
click at [631, 288] on input "لاتێ رێد ڤیلڤێتی گەرمی ناوەند" at bounding box center [761, 284] width 378 height 18
type input "لاتێ رێد ڤیلڤێتی گەرم"
click at [267, 283] on input "لاتێ رێد ڤیلڤێتی گەرمی ناوەند" at bounding box center [375, 284] width 378 height 18
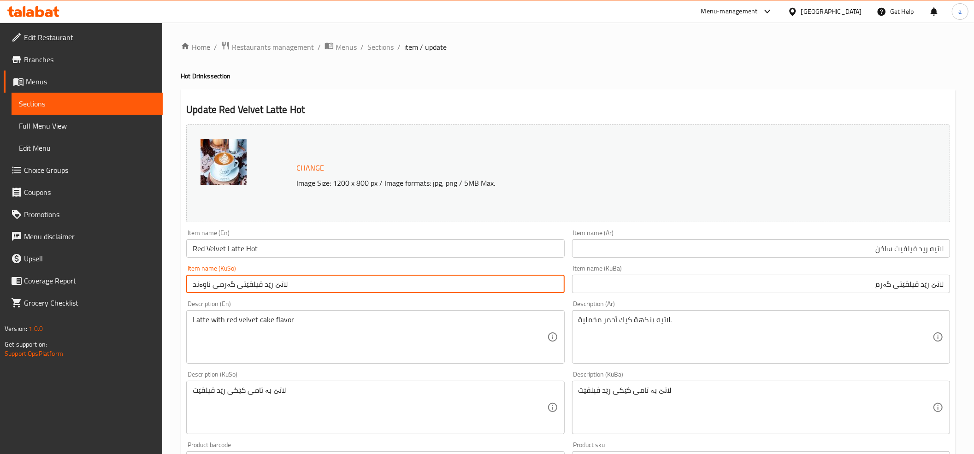
click at [267, 283] on input "لاتێ رێد ڤیلڤێتی گەرمی ناوەند" at bounding box center [375, 284] width 378 height 18
paste input "text"
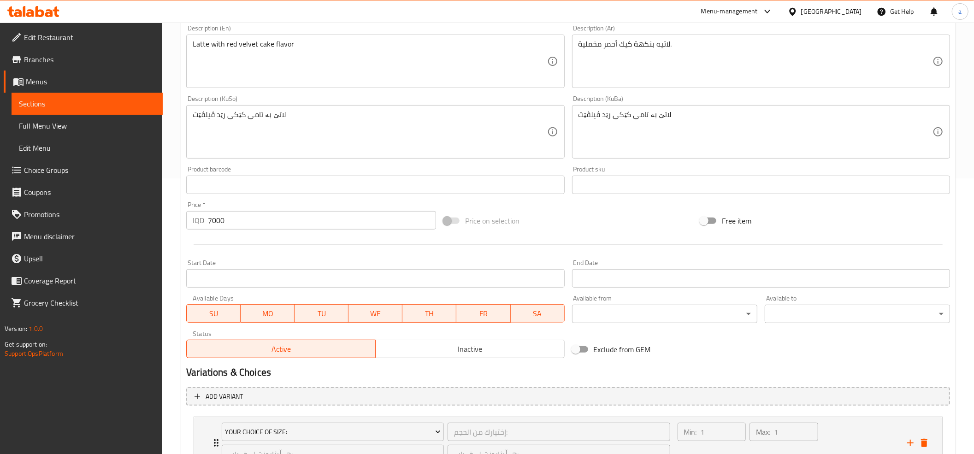
scroll to position [355, 0]
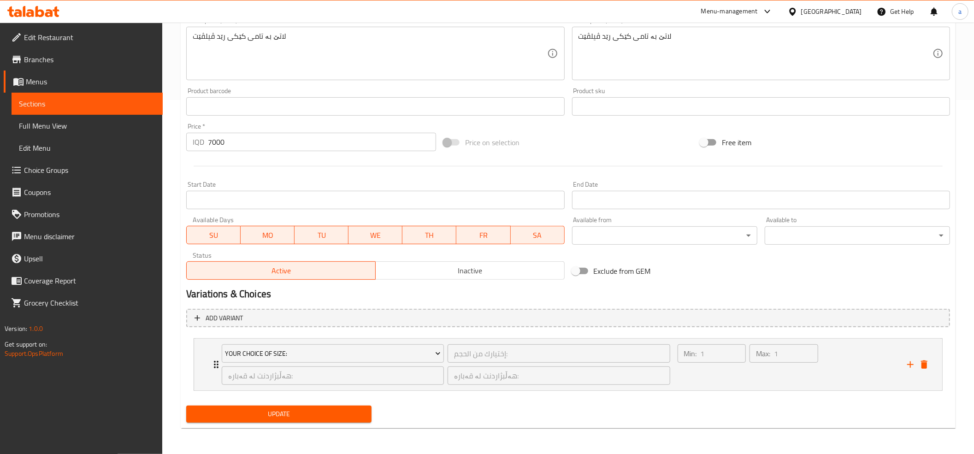
type input "لاتێ رێد ڤیلڤێتی گەرم"
click at [297, 414] on span "Update" at bounding box center [279, 415] width 171 height 12
click at [213, 355] on div "Your Choice Of Size: إختيارك من الحجم: ​ هەڵبژاردنت لە قەبارە: ​ هەڵبژاردنت لە …" at bounding box center [571, 365] width 721 height 52
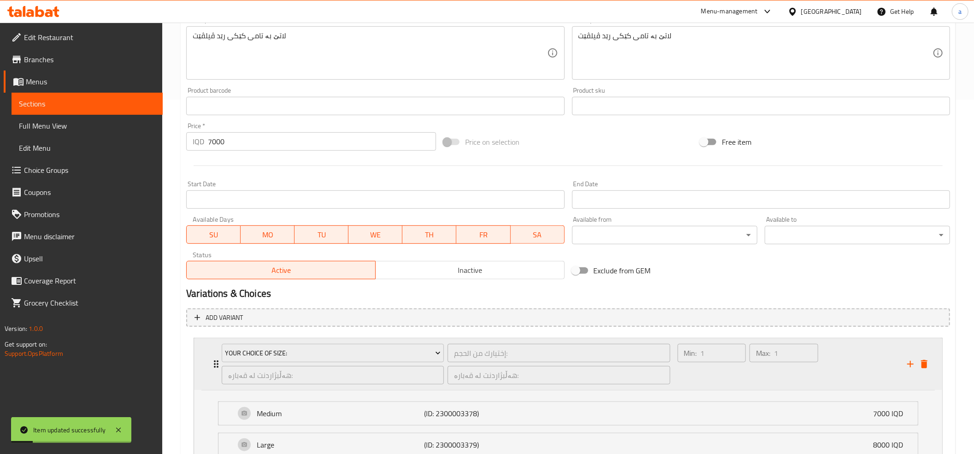
click at [213, 355] on div "Your Choice Of Size: إختيارك من الحجم: ​ هەڵبژاردنت لە قەبارە: ​ هەڵبژاردنت لە …" at bounding box center [571, 364] width 721 height 52
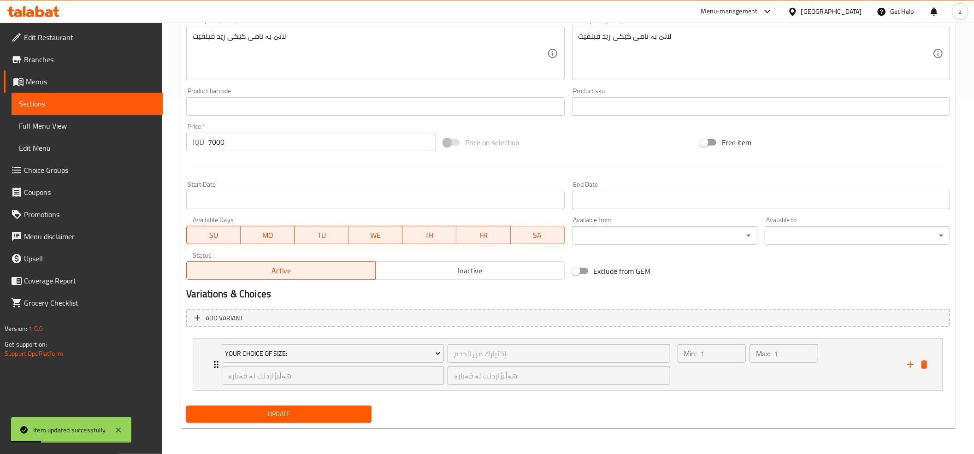
click at [303, 417] on span "Update" at bounding box center [279, 415] width 171 height 12
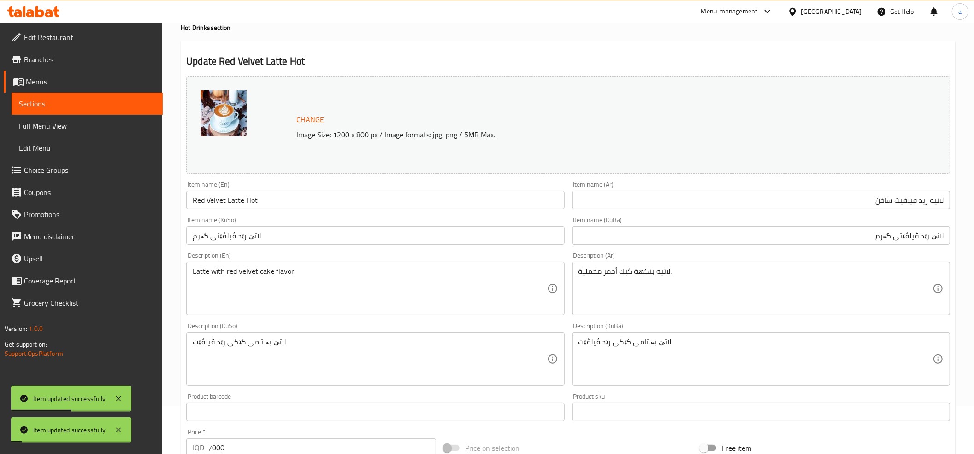
scroll to position [0, 0]
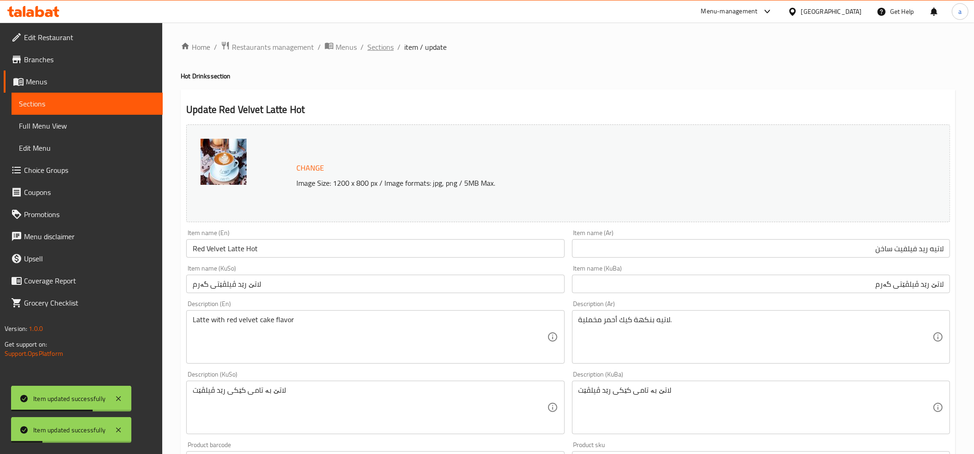
click at [373, 44] on span "Sections" at bounding box center [381, 47] width 26 height 11
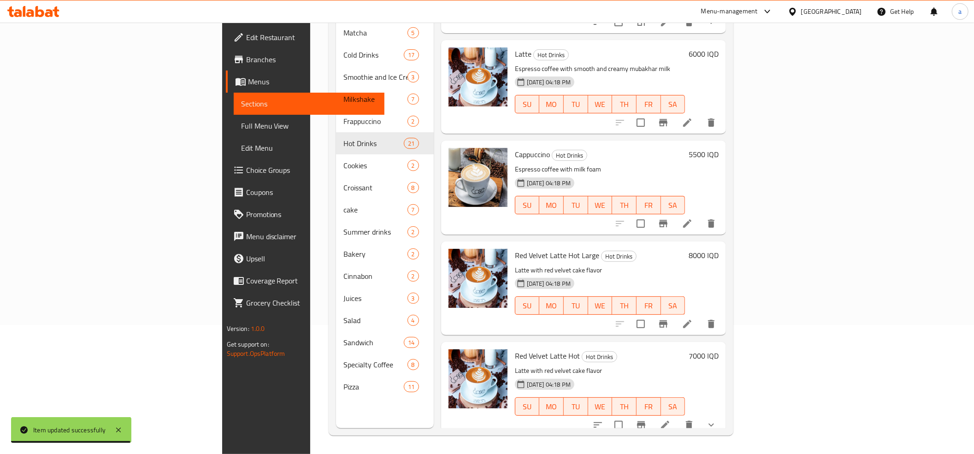
scroll to position [1127, 0]
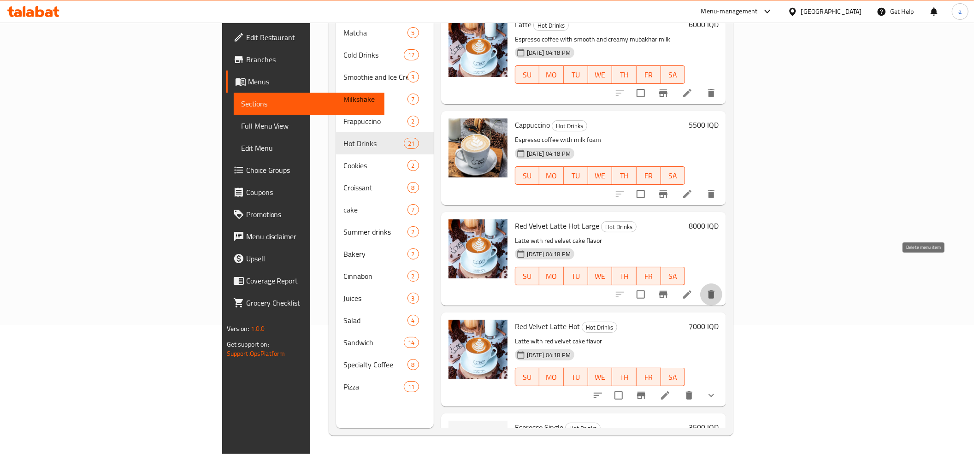
click at [723, 284] on button "delete" at bounding box center [711, 295] width 22 height 22
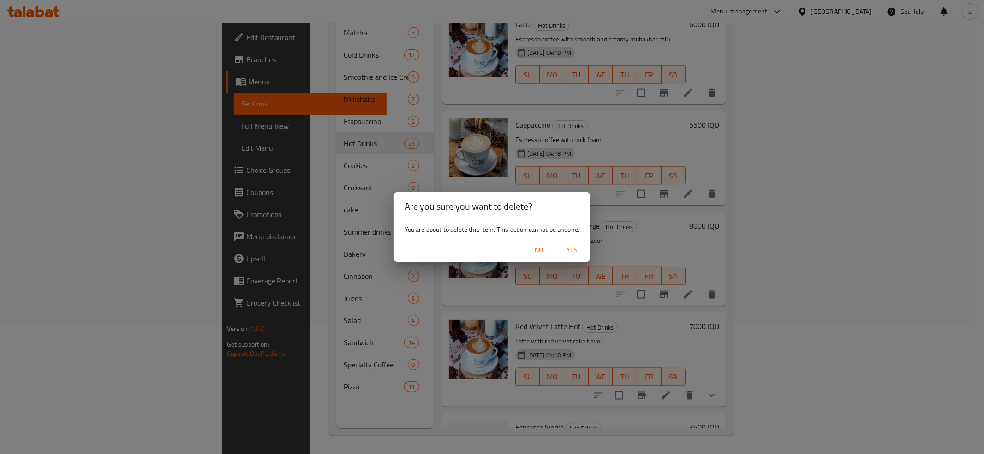
click at [575, 253] on span "Yes" at bounding box center [572, 250] width 22 height 12
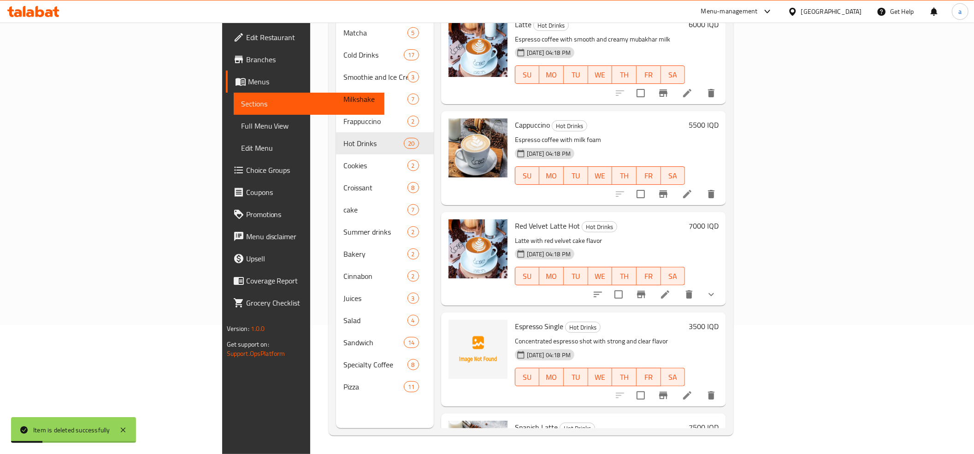
click at [719, 219] on h6 "7000 IQD" at bounding box center [704, 225] width 30 height 13
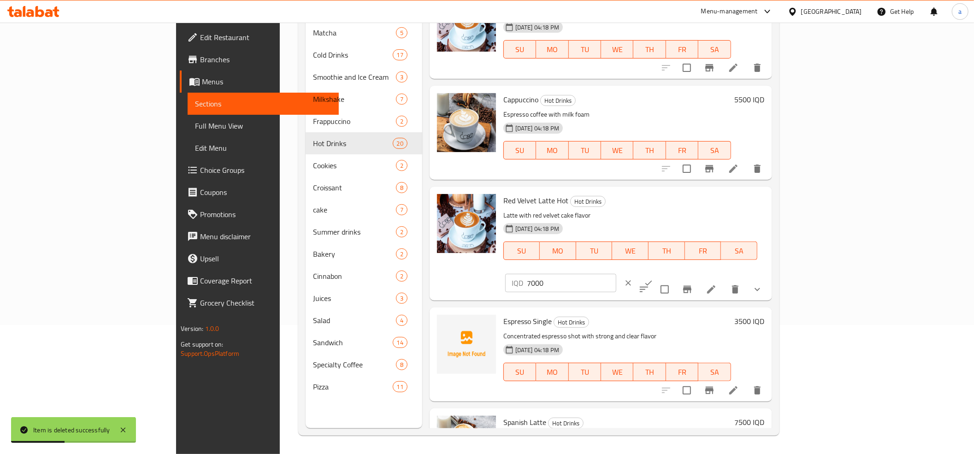
click at [617, 274] on input "7000" at bounding box center [571, 283] width 89 height 18
type input "0"
click at [653, 279] on icon "ok" at bounding box center [648, 283] width 9 height 9
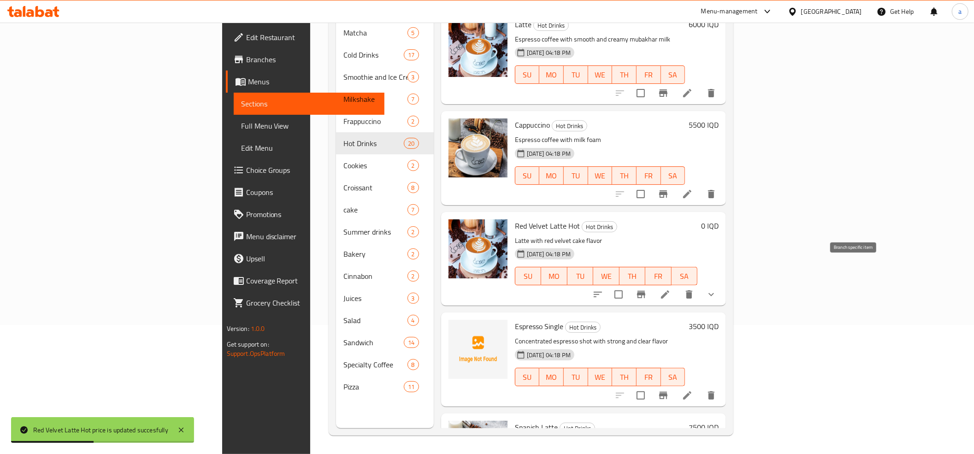
click at [652, 284] on button "Branch-specific-item" at bounding box center [641, 295] width 22 height 22
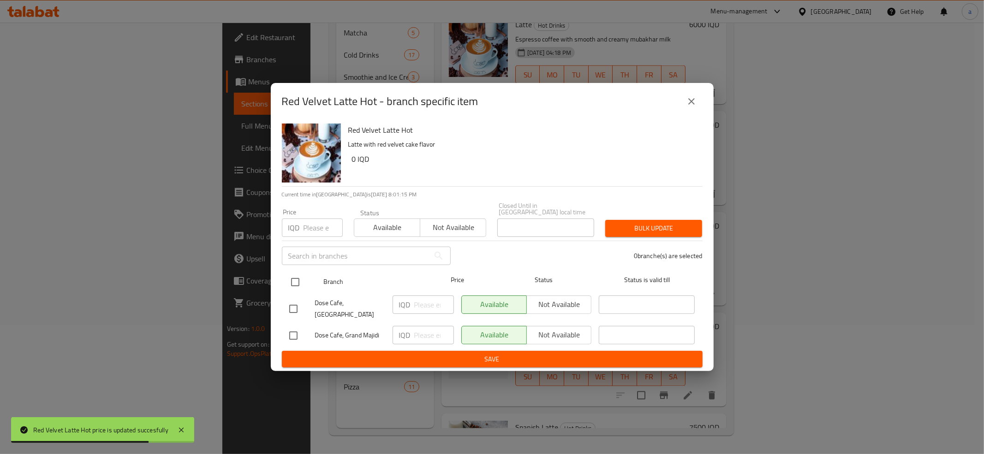
click at [291, 283] on input "checkbox" at bounding box center [294, 282] width 19 height 19
checkbox input "true"
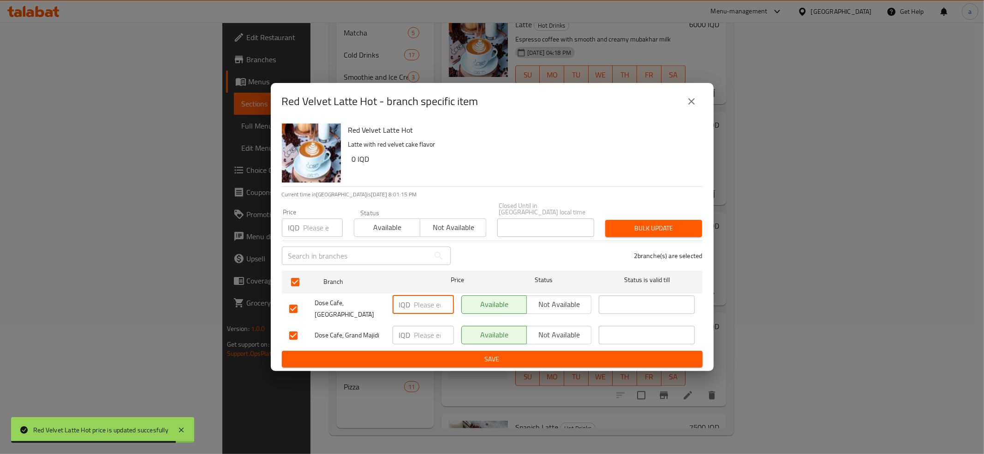
click at [431, 308] on input "number" at bounding box center [434, 305] width 40 height 18
paste input "0"
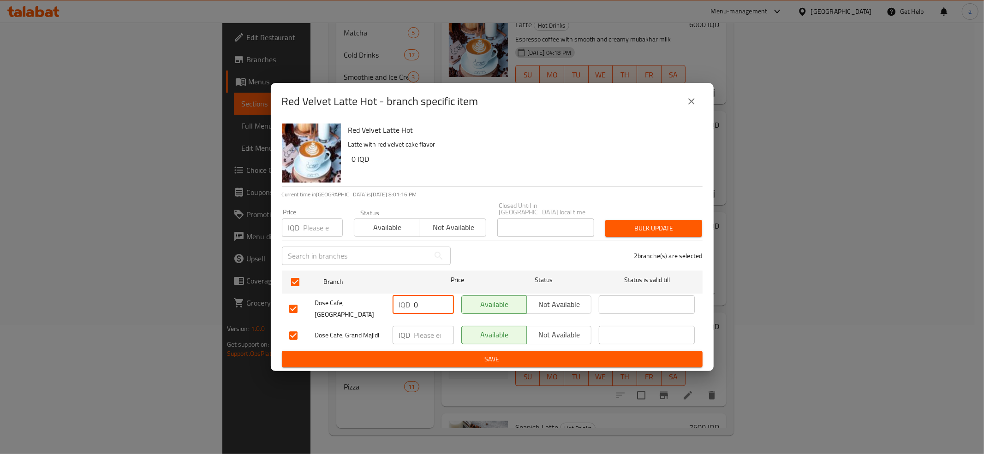
type input "0"
click at [421, 331] on input "number" at bounding box center [434, 335] width 40 height 18
paste input "0"
type input "0"
click at [429, 354] on span "Save" at bounding box center [492, 360] width 406 height 12
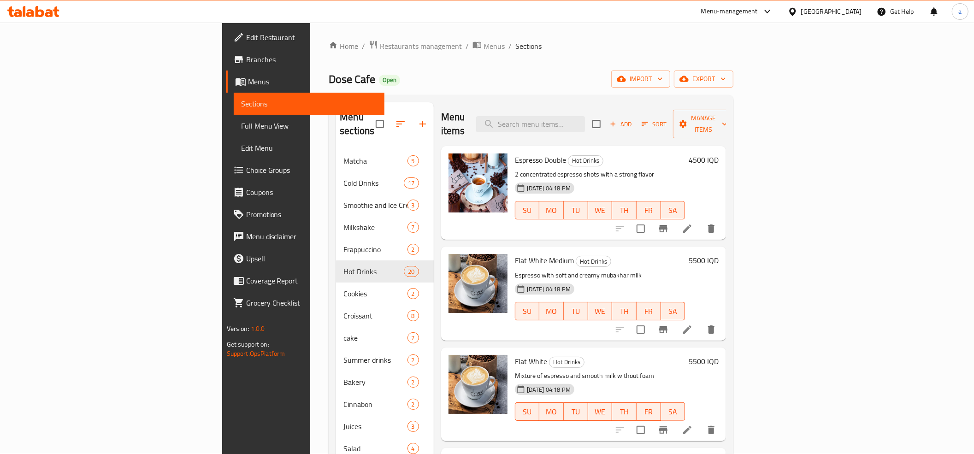
scroll to position [0, 0]
click at [585, 117] on input "search" at bounding box center [530, 125] width 109 height 16
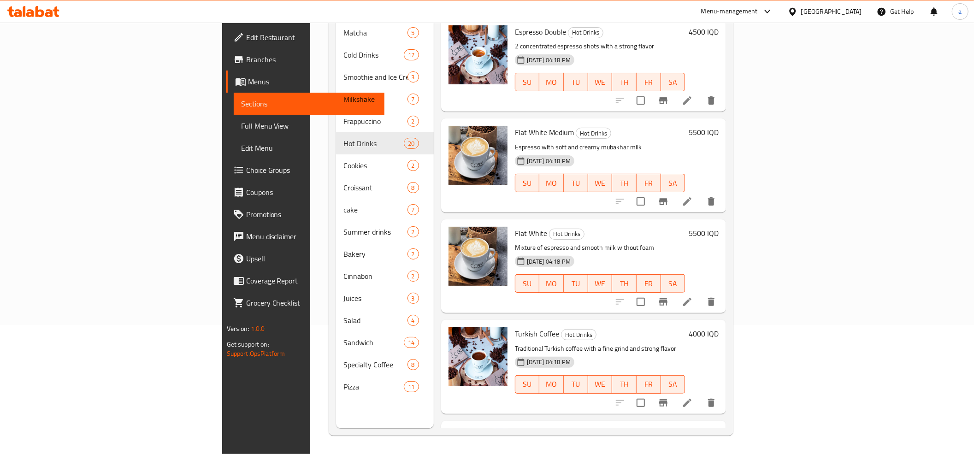
drag, startPoint x: 606, startPoint y: 82, endPoint x: 607, endPoint y: -59, distance: 141.1
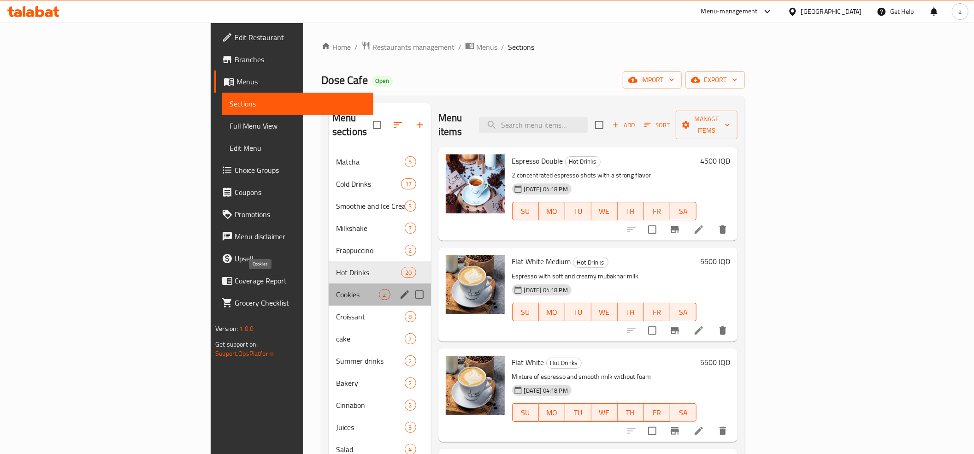
click at [336, 289] on span "Cookies" at bounding box center [357, 294] width 43 height 11
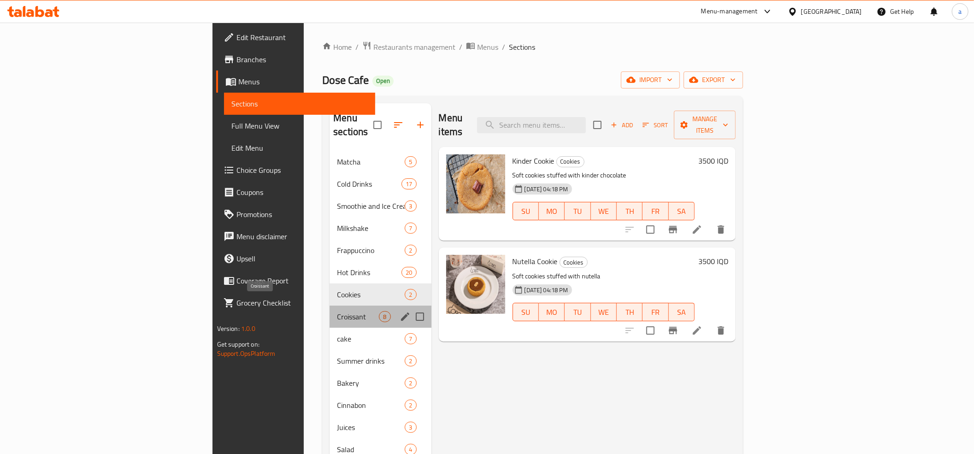
click at [337, 311] on span "Croissant" at bounding box center [358, 316] width 42 height 11
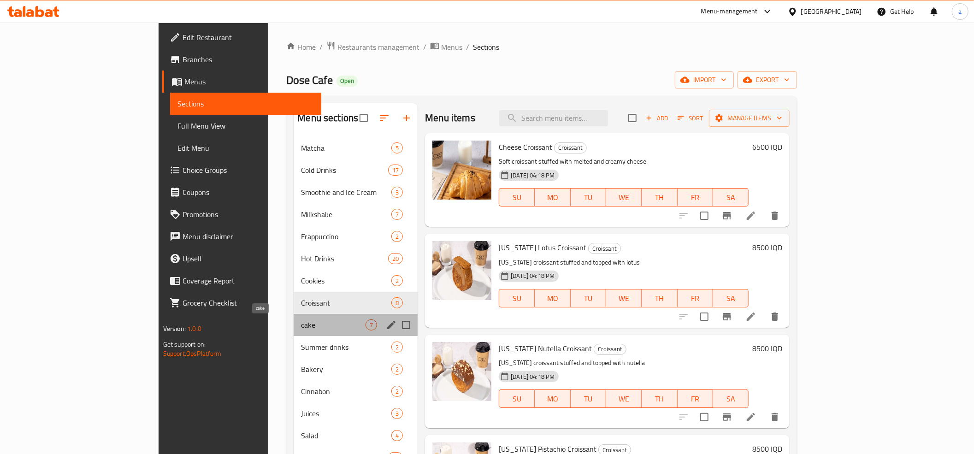
click at [301, 322] on span "cake" at bounding box center [333, 325] width 65 height 11
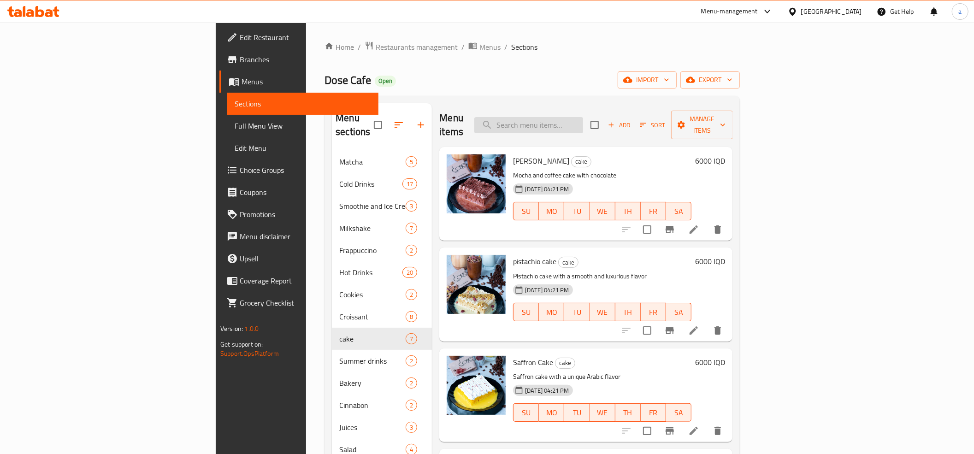
click at [583, 124] on input "search" at bounding box center [528, 125] width 109 height 16
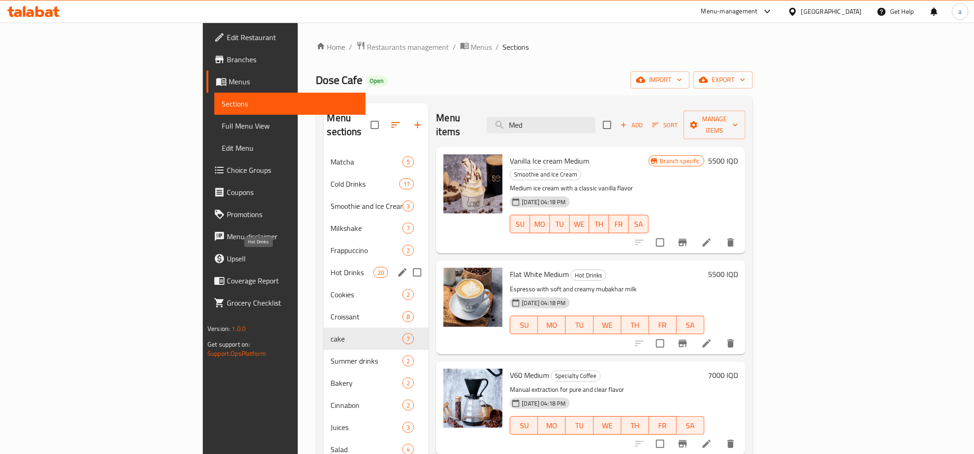
type input "Med"
click at [331, 267] on span "Hot Drinks" at bounding box center [352, 272] width 43 height 11
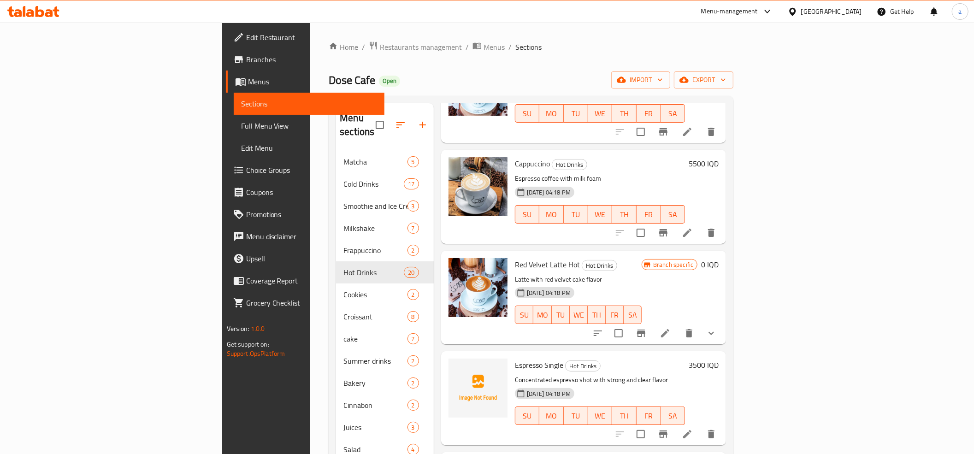
scroll to position [1332, 0]
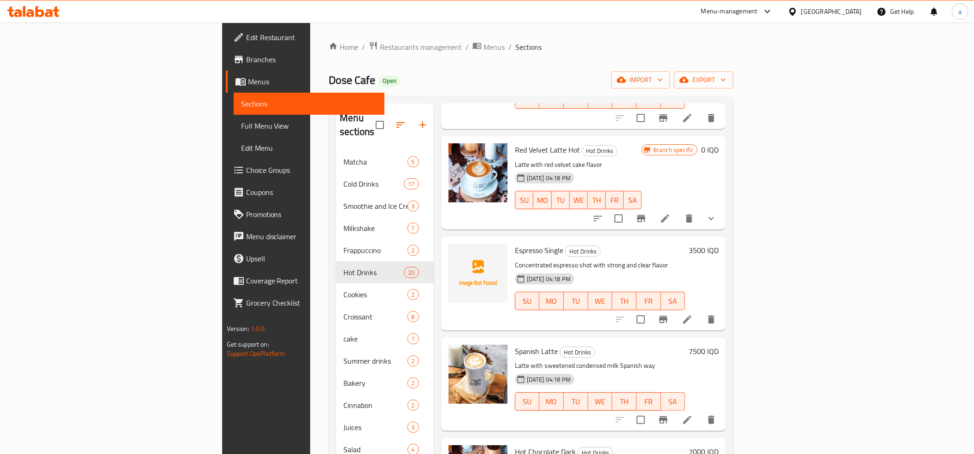
drag, startPoint x: 713, startPoint y: 264, endPoint x: 686, endPoint y: 108, distance: 158.6
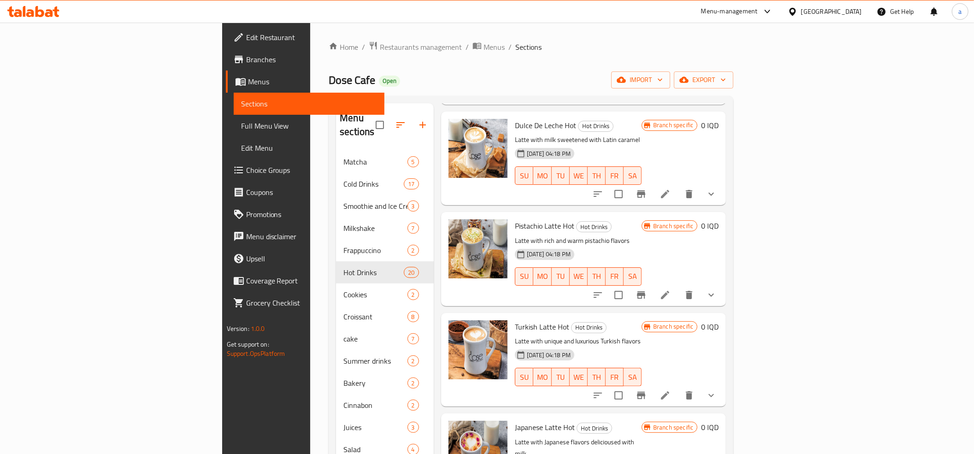
scroll to position [0, 0]
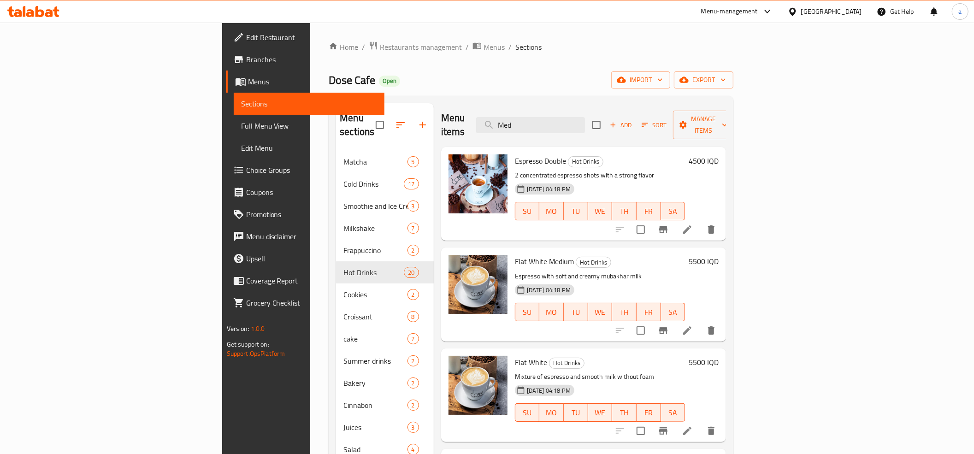
drag, startPoint x: 650, startPoint y: 254, endPoint x: 633, endPoint y: 111, distance: 144.0
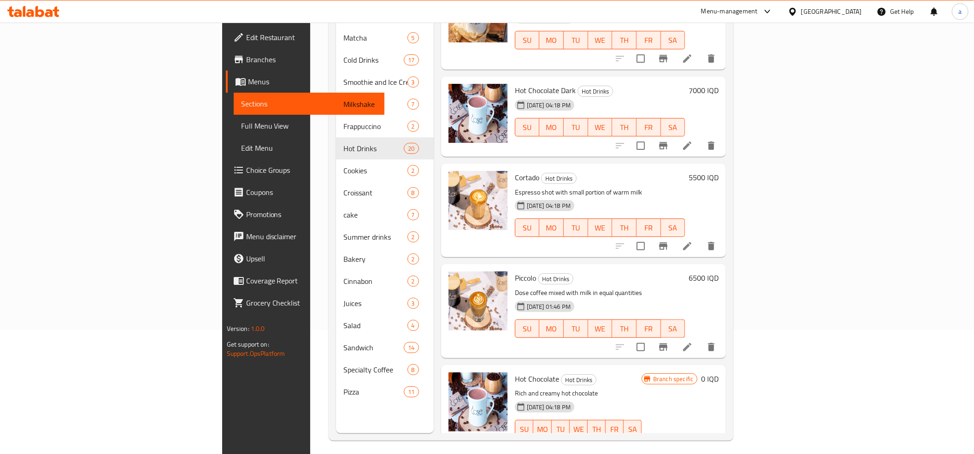
scroll to position [130, 0]
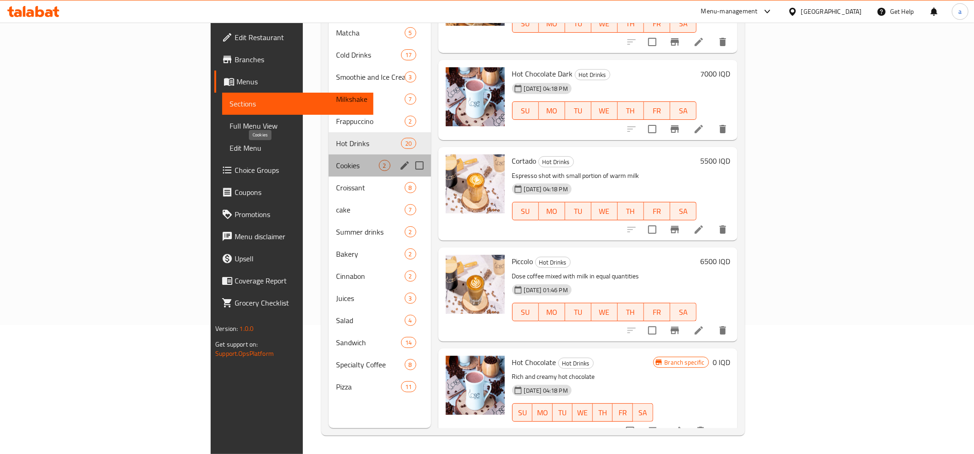
click at [336, 160] on span "Cookies" at bounding box center [357, 165] width 43 height 11
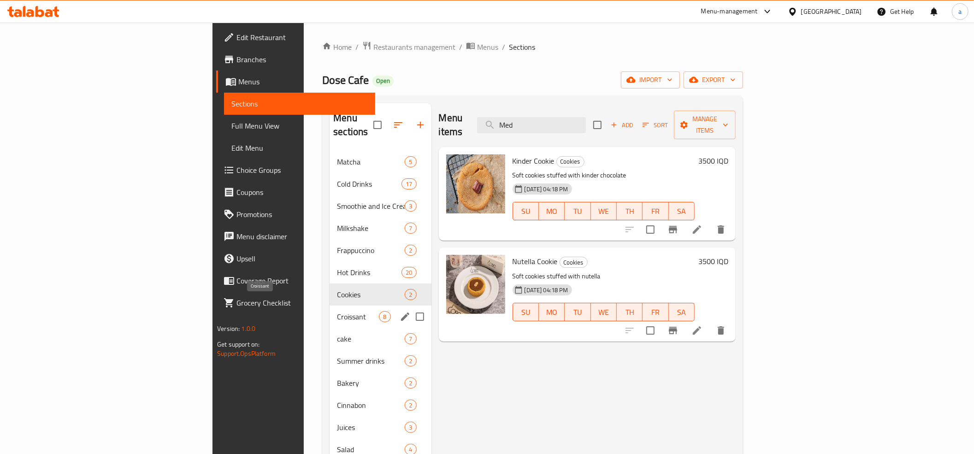
click at [337, 311] on span "Croissant" at bounding box center [358, 316] width 42 height 11
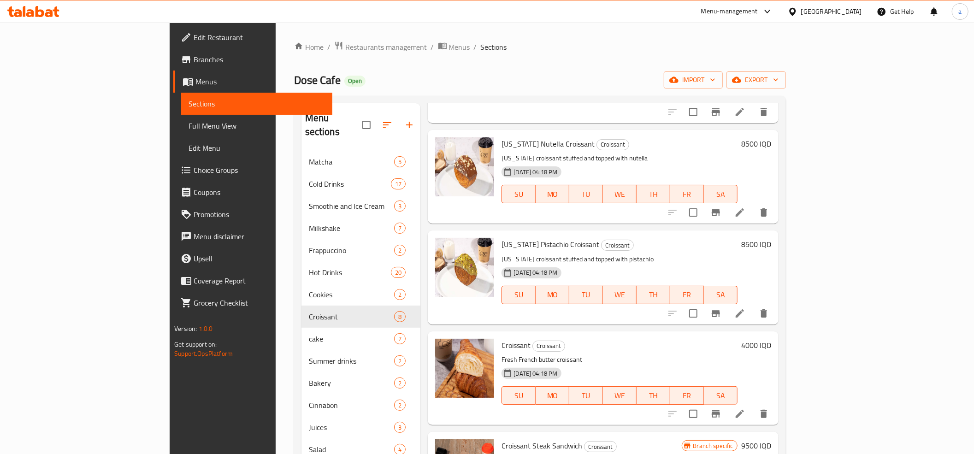
scroll to position [374, 0]
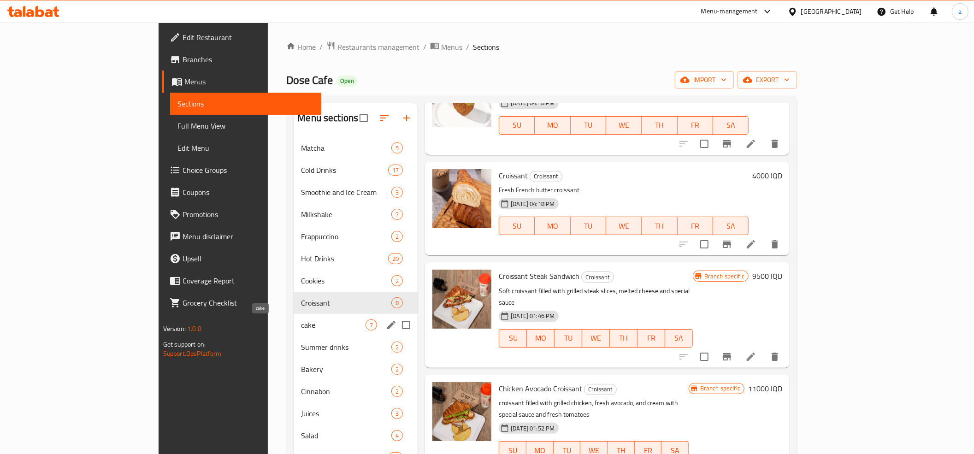
click at [301, 329] on span "cake" at bounding box center [333, 325] width 65 height 11
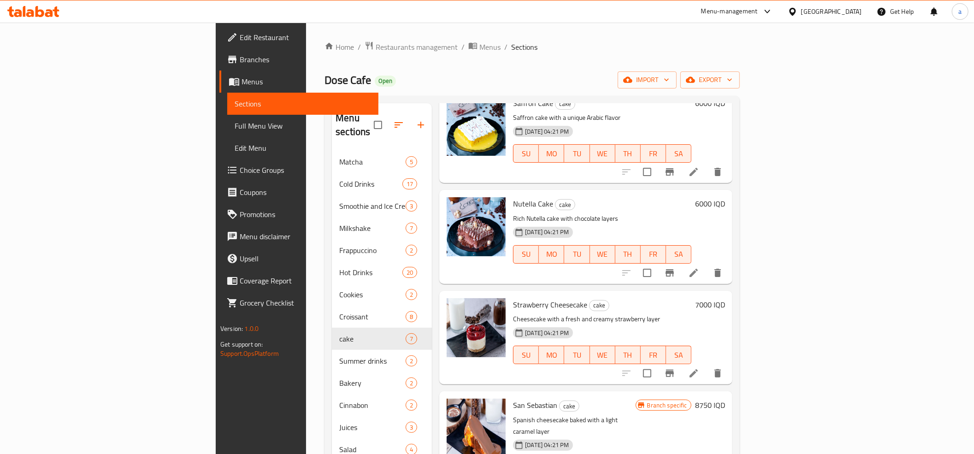
scroll to position [273, 0]
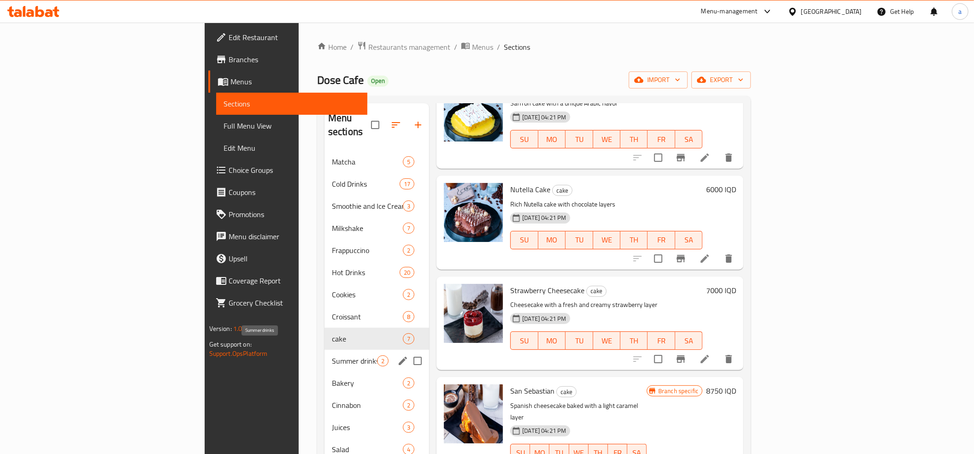
click at [332, 356] on span "Summer drinks" at bounding box center [354, 361] width 45 height 11
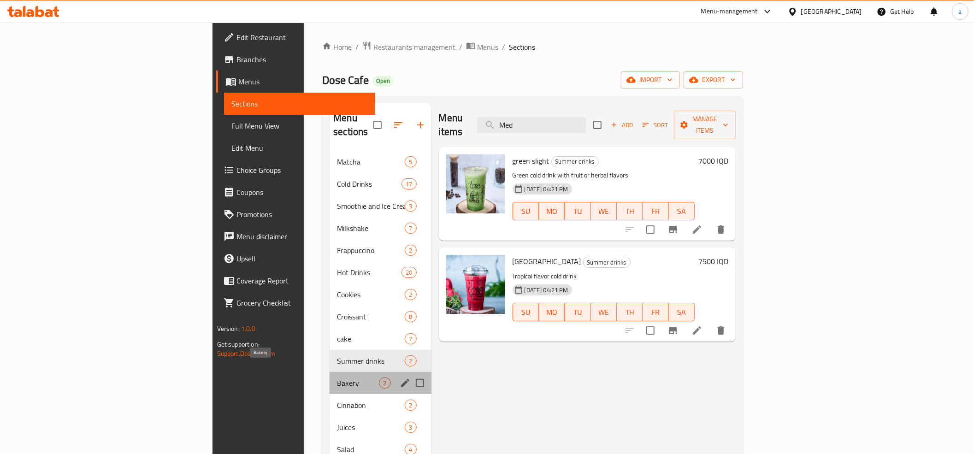
click at [337, 378] on span "Bakery" at bounding box center [358, 383] width 42 height 11
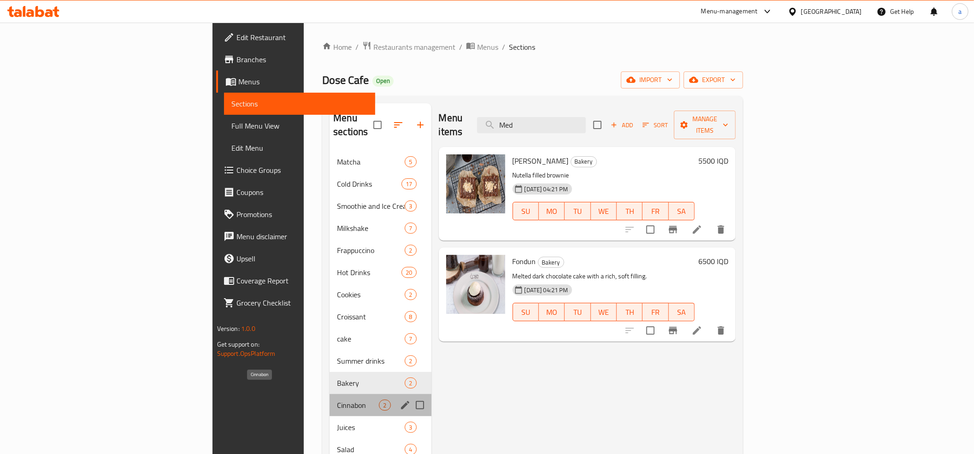
click at [337, 400] on span "Cinnabon" at bounding box center [358, 405] width 42 height 11
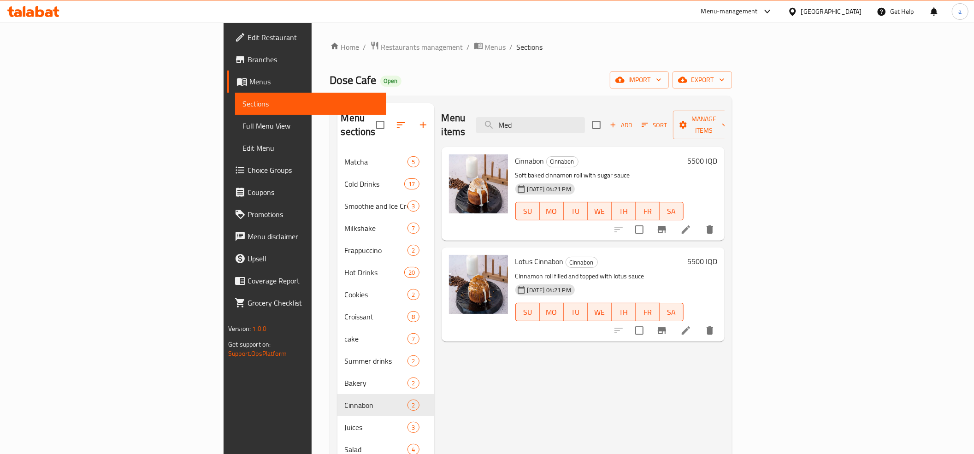
scroll to position [130, 0]
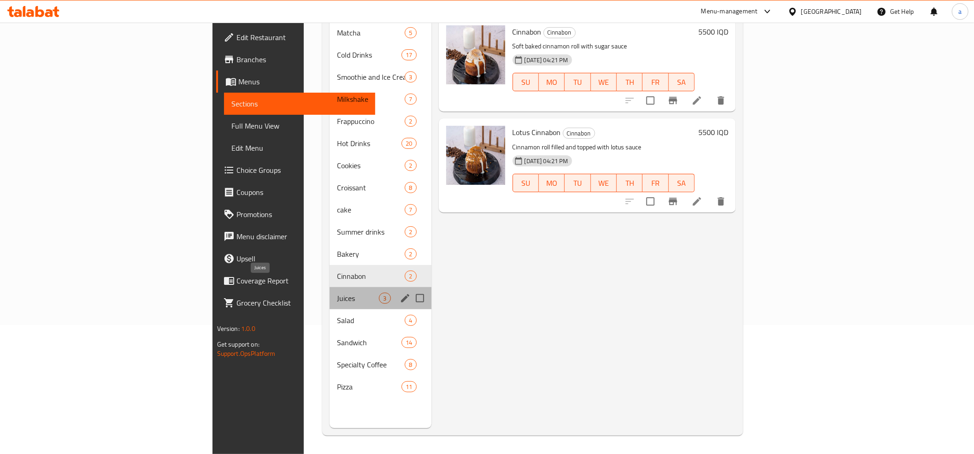
click at [337, 293] on span "Juices" at bounding box center [358, 298] width 42 height 11
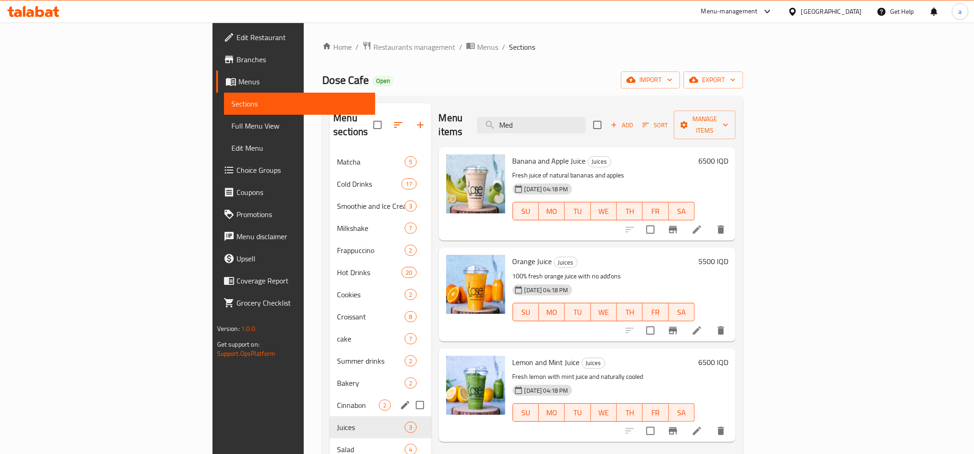
scroll to position [130, 0]
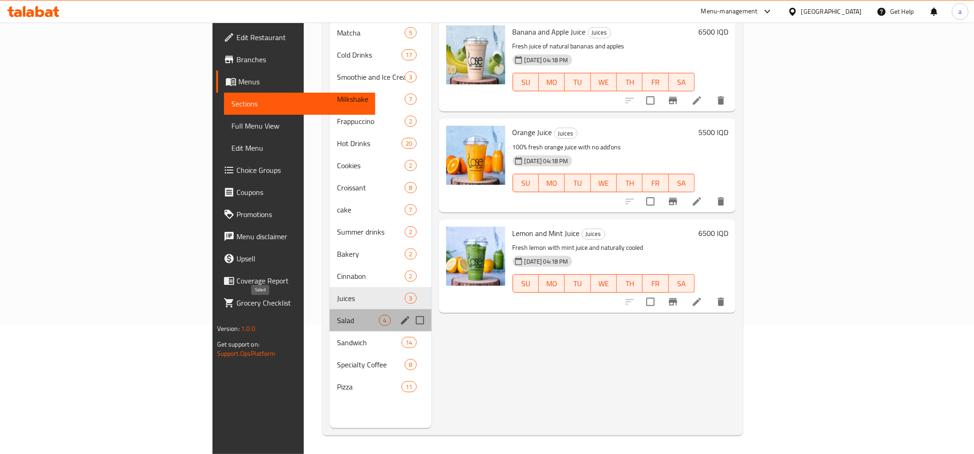
click at [337, 315] on span "Salad" at bounding box center [358, 320] width 42 height 11
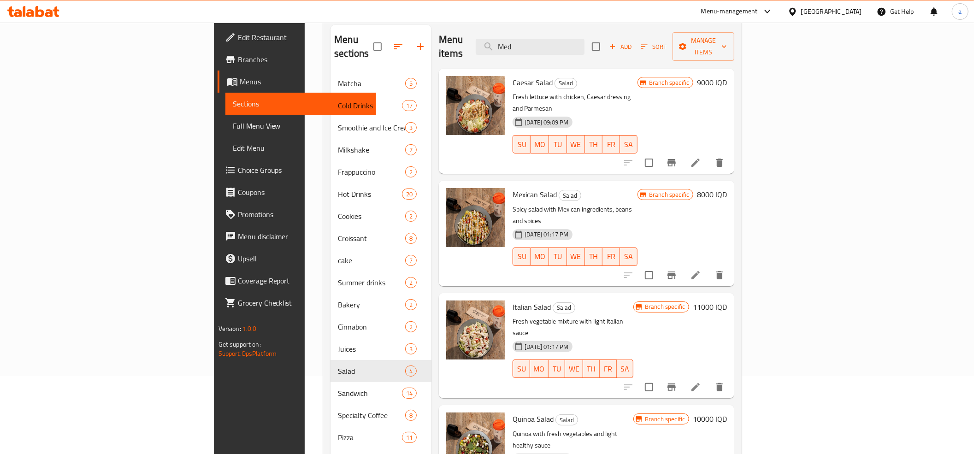
scroll to position [130, 0]
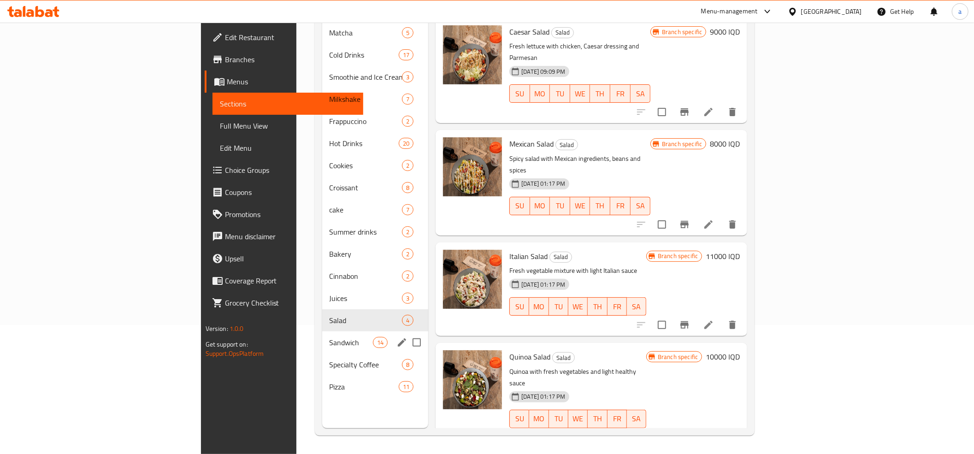
click at [322, 334] on div "Sandwich 14" at bounding box center [375, 343] width 107 height 22
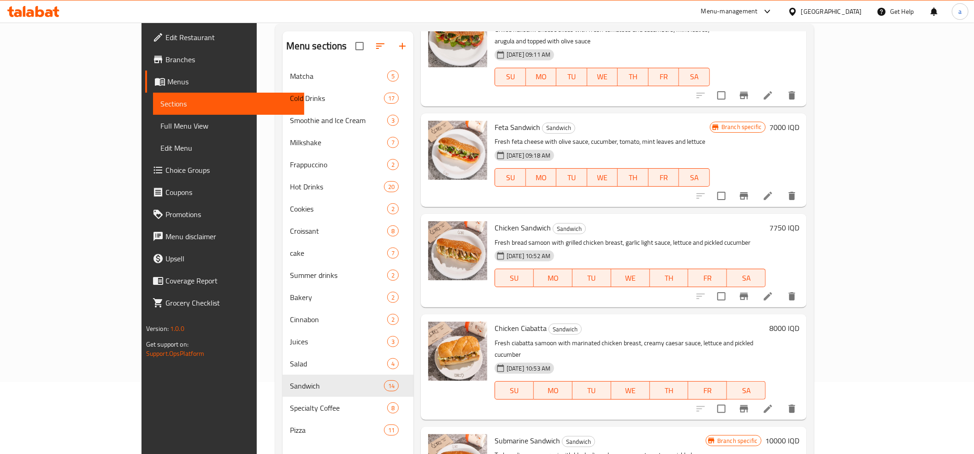
scroll to position [130, 0]
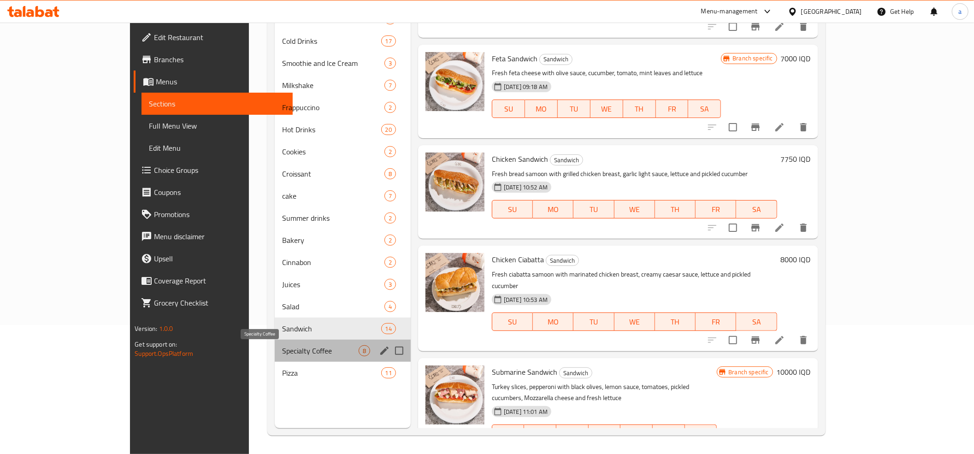
click at [282, 350] on span "Specialty Coffee" at bounding box center [320, 350] width 76 height 11
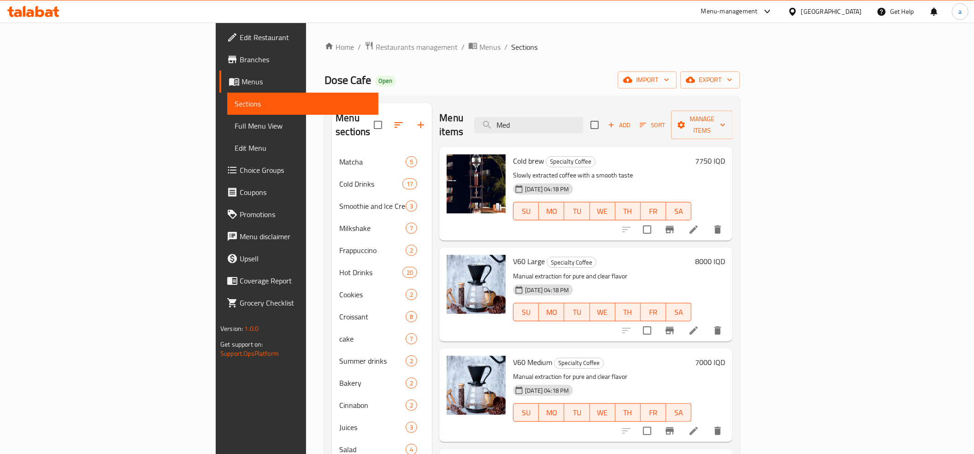
scroll to position [102, 0]
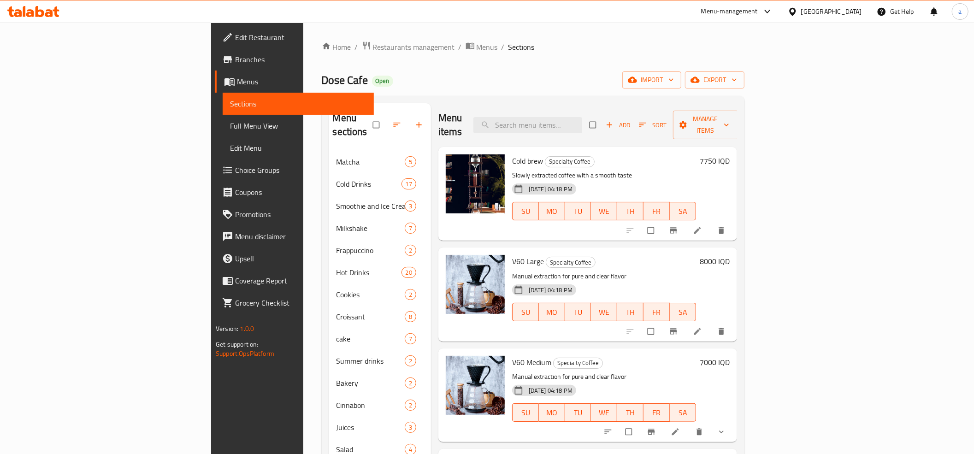
scroll to position [102, 0]
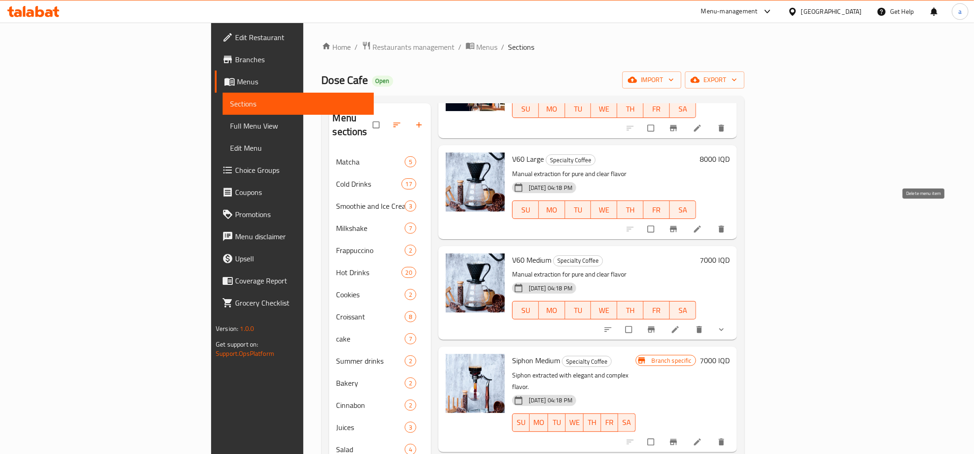
click at [724, 225] on icon "delete" at bounding box center [722, 228] width 6 height 7
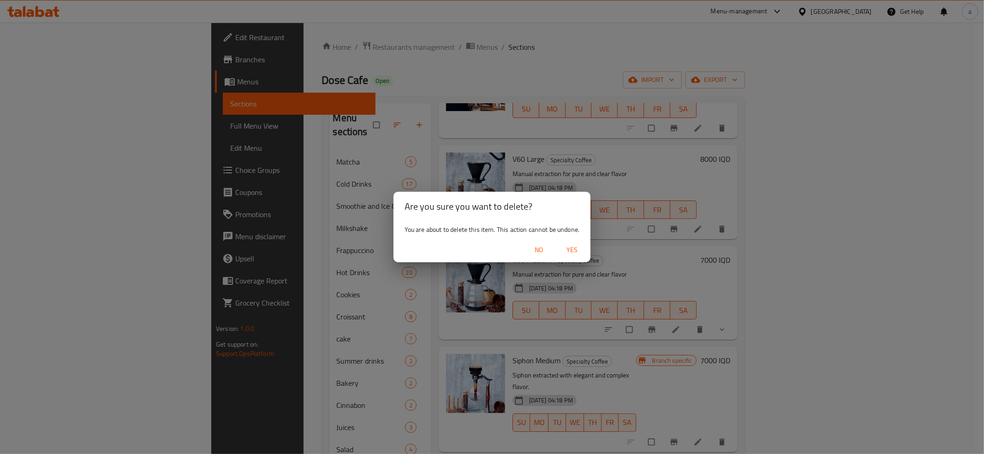
click at [536, 243] on button "No" at bounding box center [539, 250] width 30 height 17
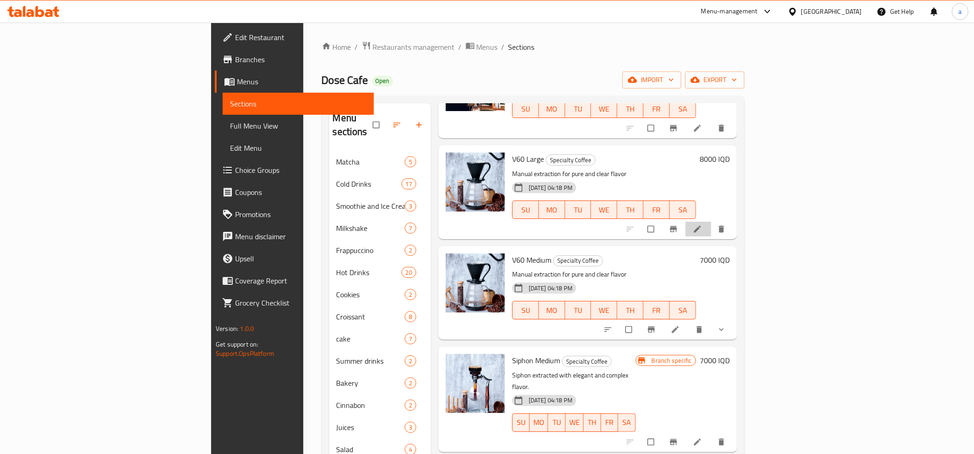
click at [711, 222] on li at bounding box center [699, 229] width 26 height 15
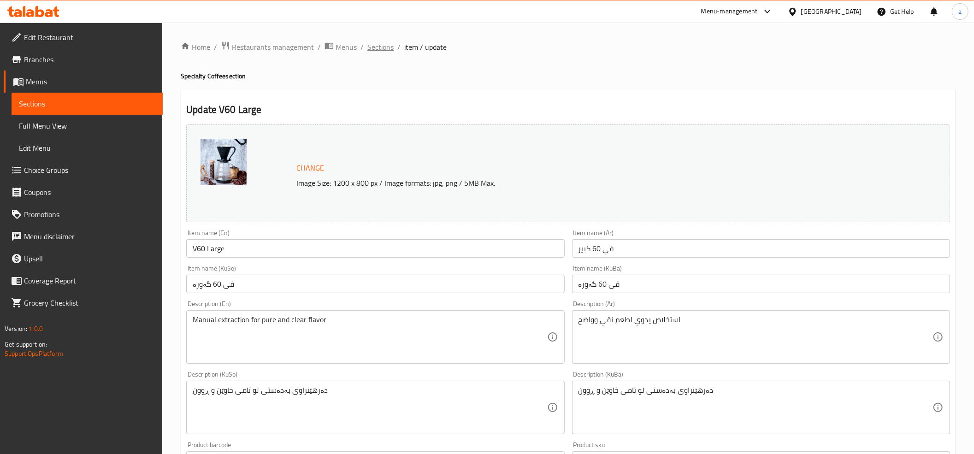
click at [384, 45] on span "Sections" at bounding box center [381, 47] width 26 height 11
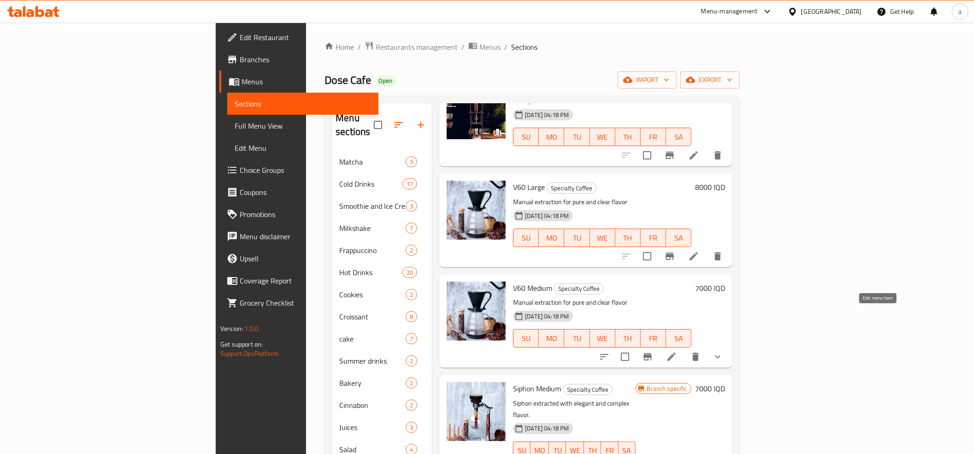
scroll to position [102, 0]
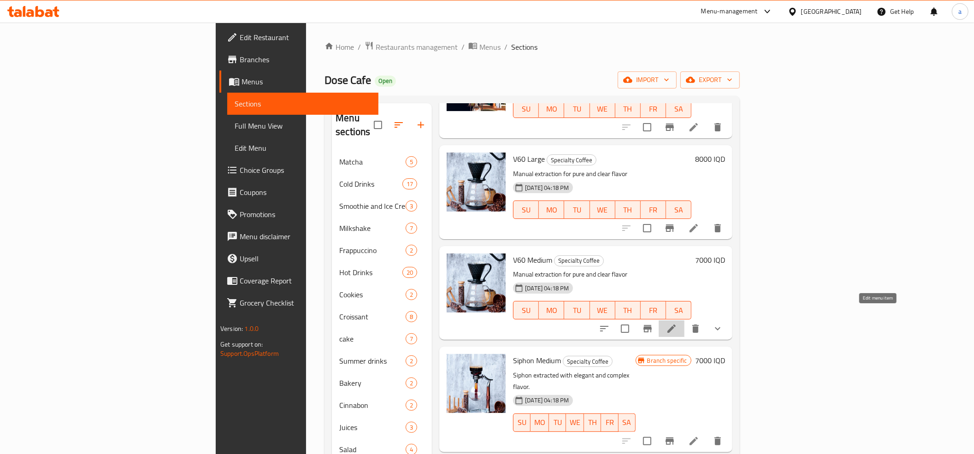
click at [676, 325] on icon at bounding box center [672, 329] width 8 height 8
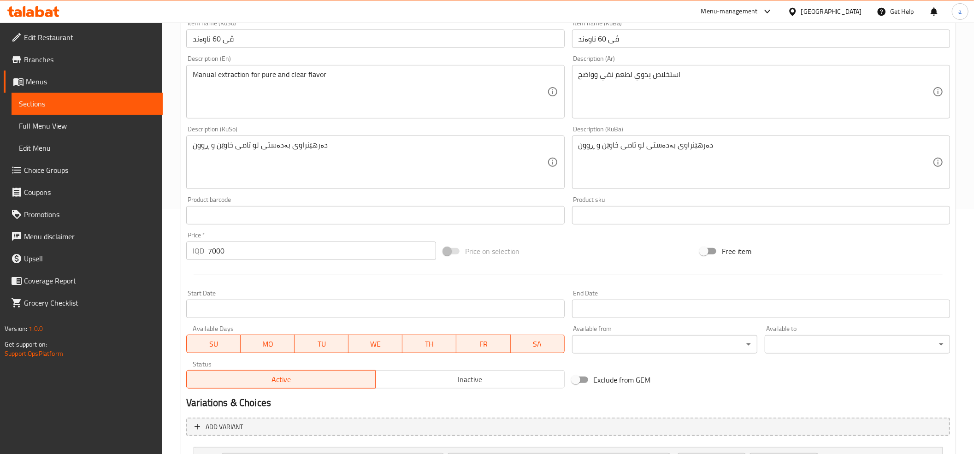
scroll to position [355, 0]
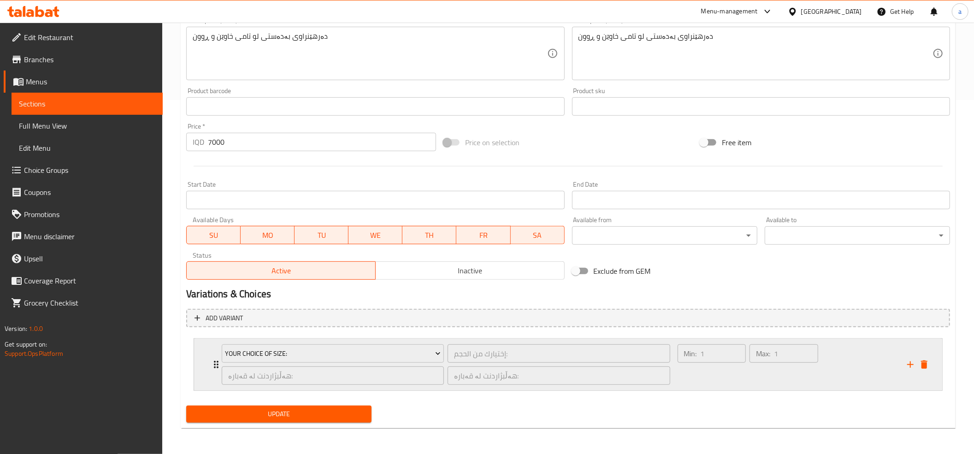
click at [214, 358] on div "Your Choice Of Size: إختيارك من الحجم: ​ هەڵبژاردنت لە قەبارە: ​ هەڵبژاردنت لە …" at bounding box center [571, 365] width 721 height 52
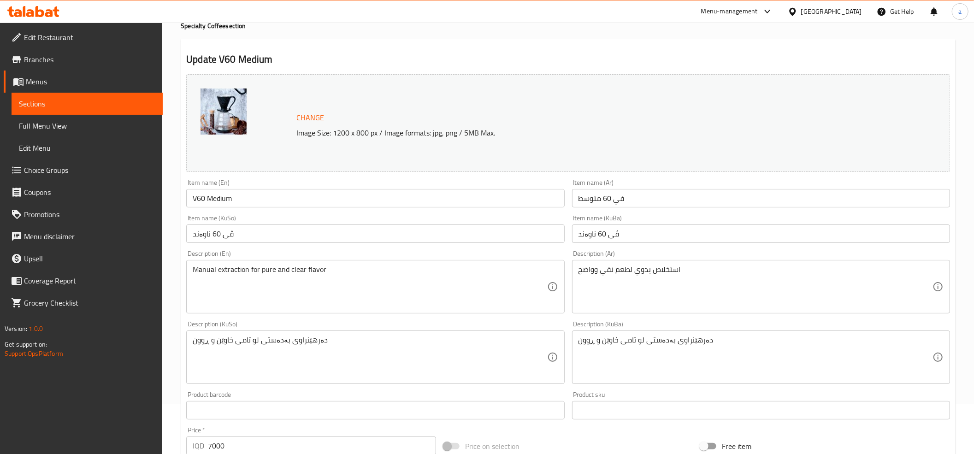
scroll to position [0, 0]
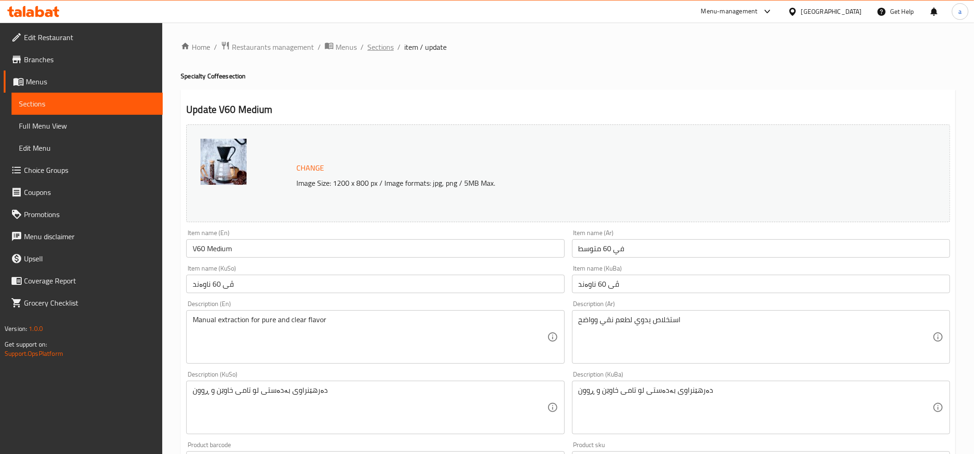
click at [380, 47] on span "Sections" at bounding box center [381, 47] width 26 height 11
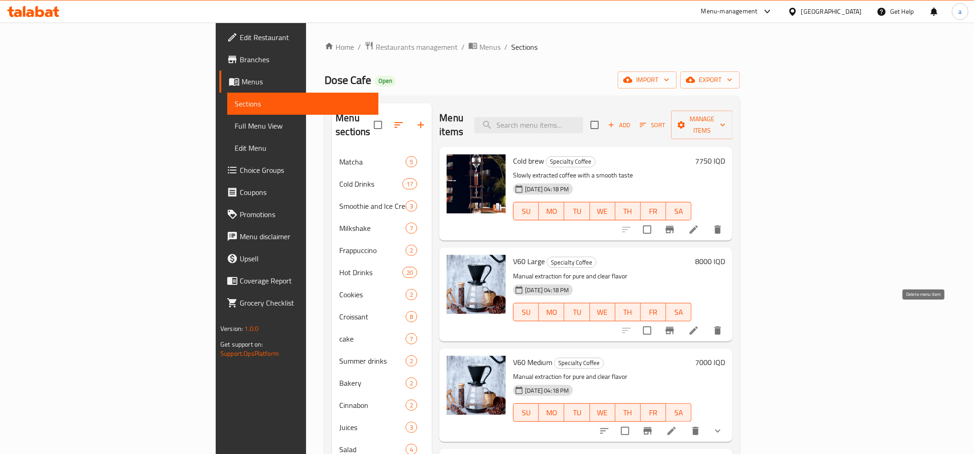
click at [723, 325] on icon "delete" at bounding box center [717, 330] width 11 height 11
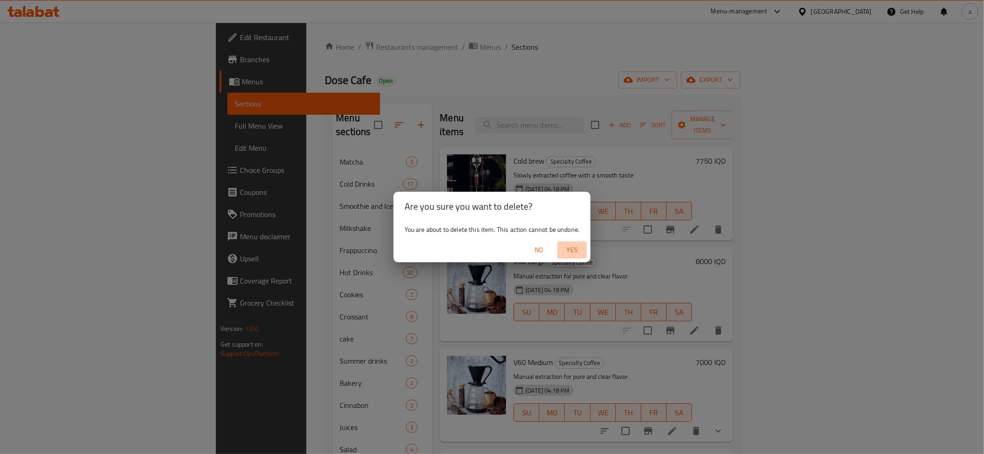
click at [572, 249] on span "Yes" at bounding box center [572, 250] width 22 height 12
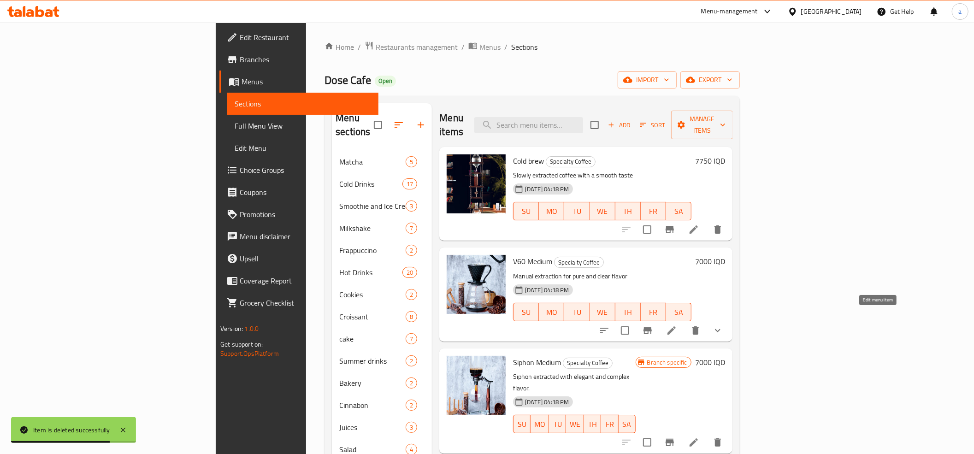
click at [677, 325] on icon at bounding box center [671, 330] width 11 height 11
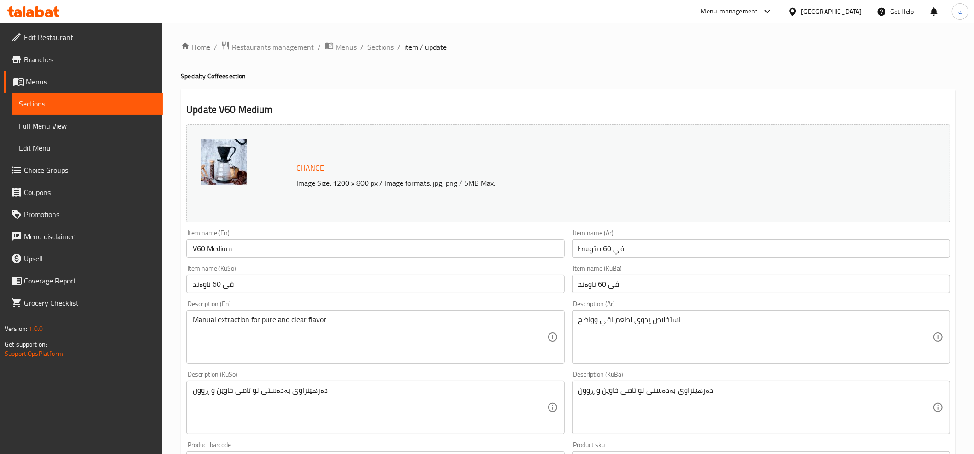
click at [275, 249] on input "V60 Medium" at bounding box center [375, 248] width 378 height 18
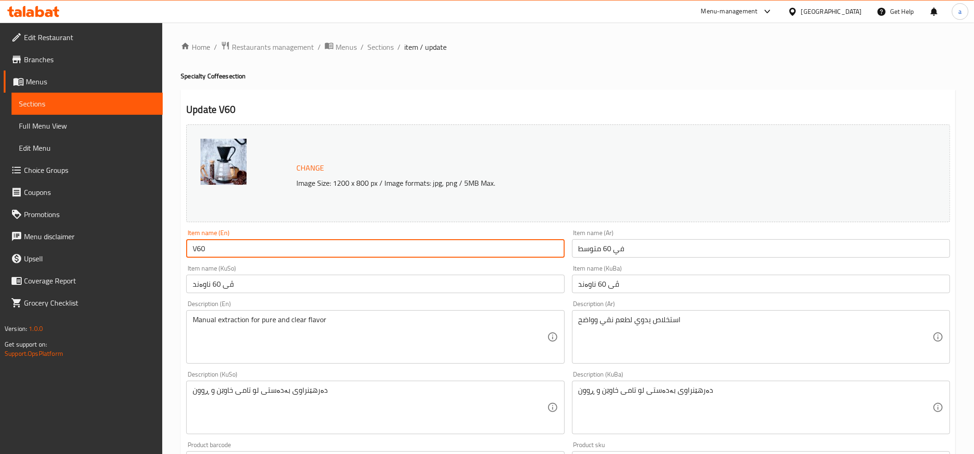
type input "V60"
click at [601, 248] on input "في 60 متوسط" at bounding box center [761, 248] width 378 height 18
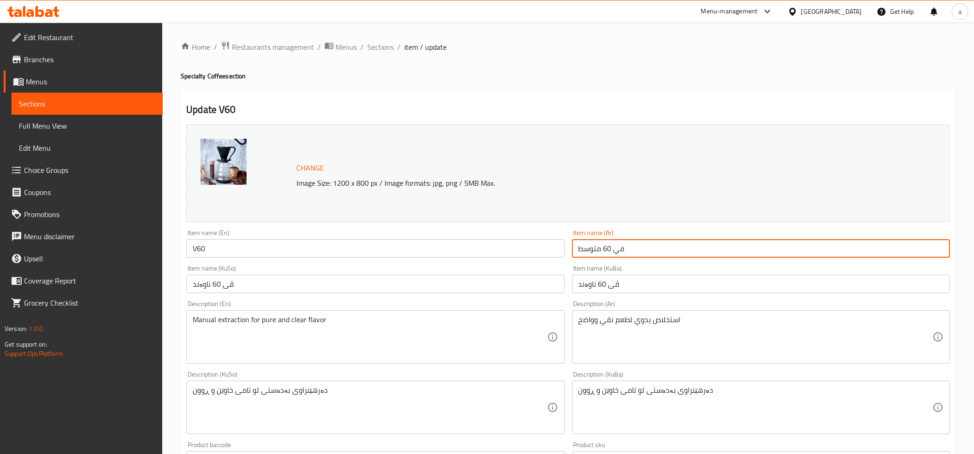
click at [601, 248] on input "في 60 متوسط" at bounding box center [761, 248] width 378 height 18
type input "في 60"
click at [221, 277] on input "ڤی 60 ناوەند" at bounding box center [375, 284] width 378 height 18
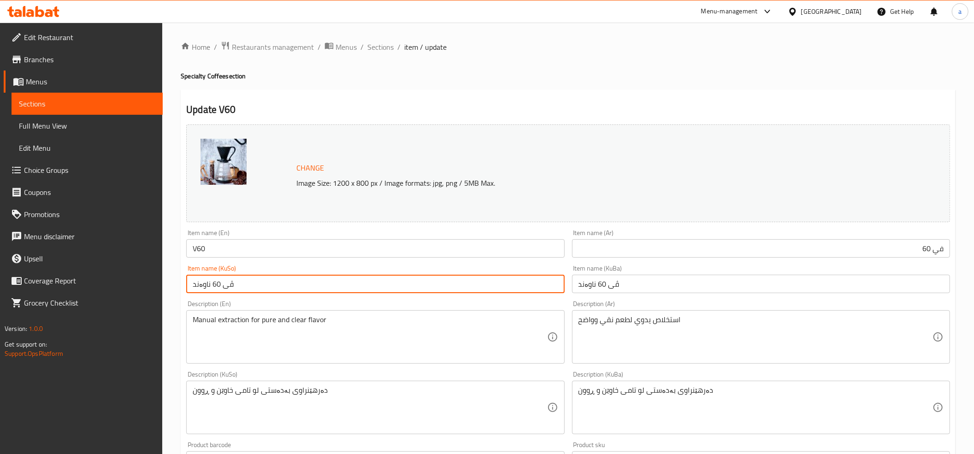
click at [221, 277] on input "ڤی 60 ناوەند" at bounding box center [375, 284] width 378 height 18
type input "ڤی 60"
click at [604, 285] on input "ڤی 60 ناوەند" at bounding box center [761, 284] width 378 height 18
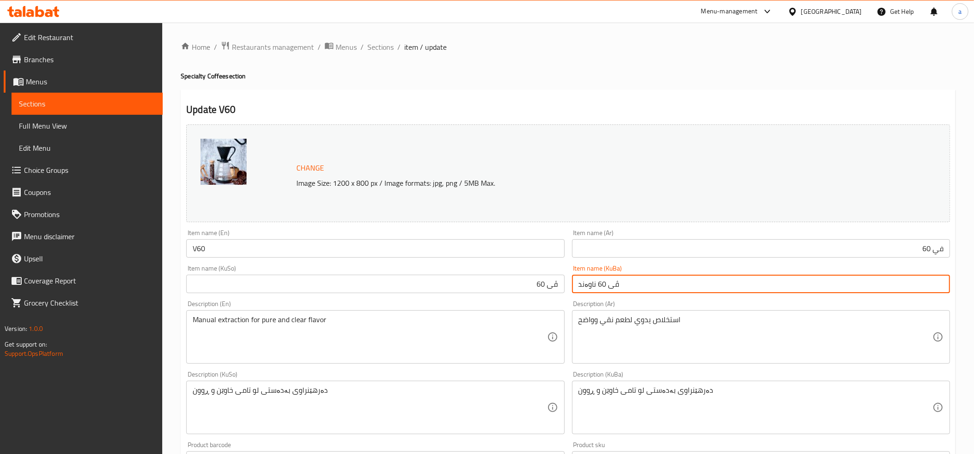
click at [604, 285] on input "ڤی 60 ناوەند" at bounding box center [761, 284] width 378 height 18
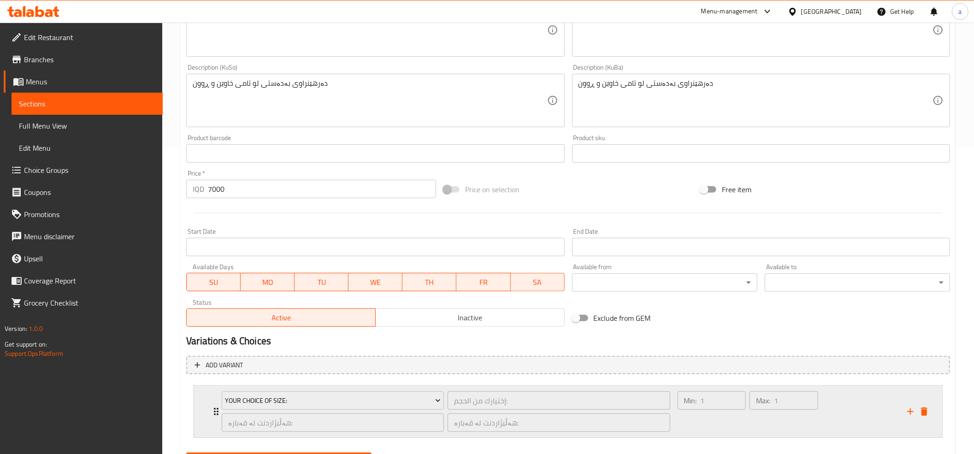
scroll to position [355, 0]
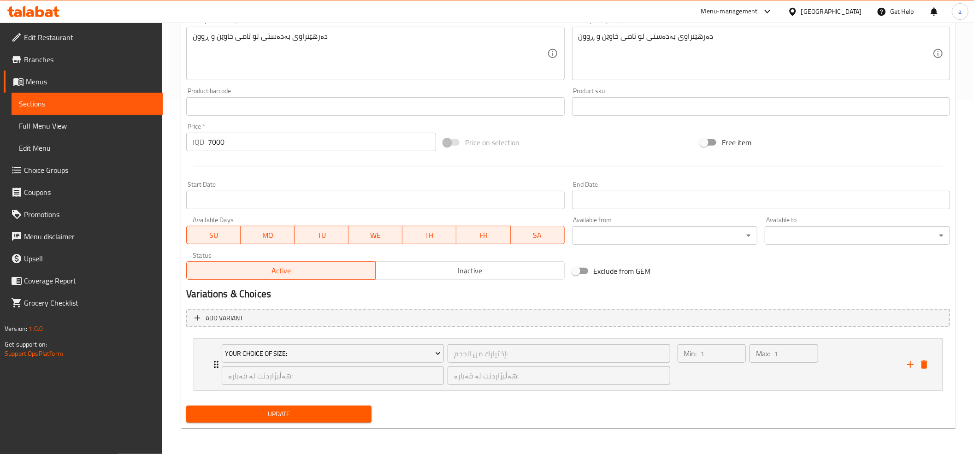
type input "ڤی 60"
click at [280, 415] on span "Update" at bounding box center [279, 415] width 171 height 12
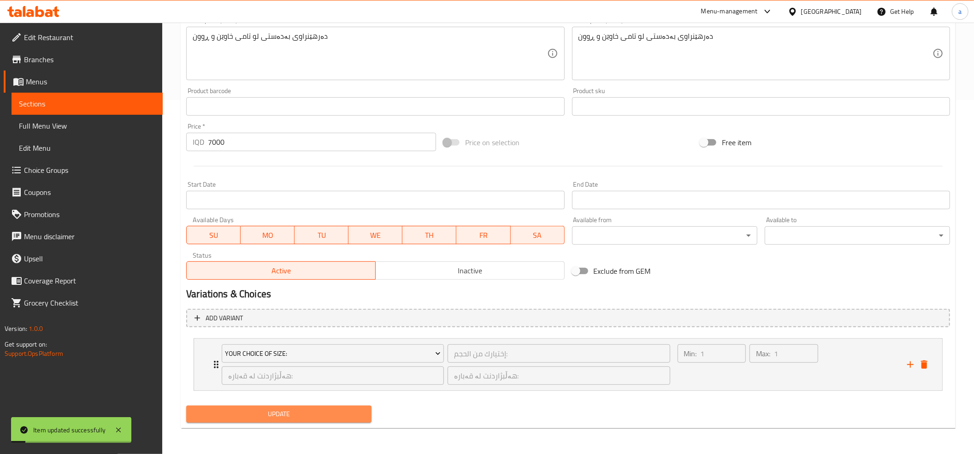
click at [303, 411] on span "Update" at bounding box center [279, 415] width 171 height 12
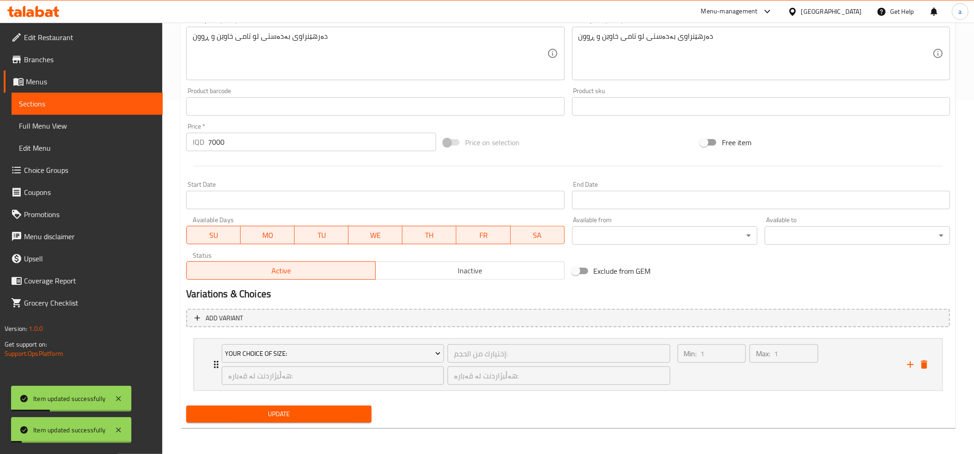
scroll to position [0, 0]
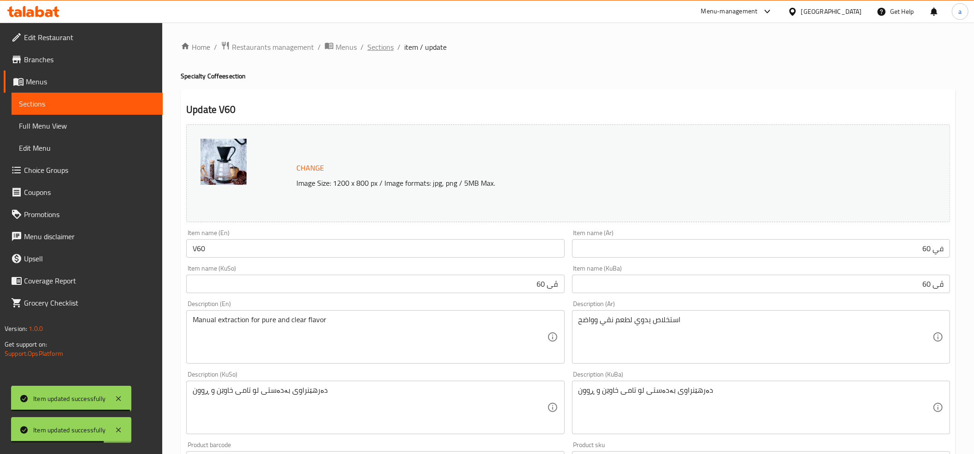
click at [385, 50] on span "Sections" at bounding box center [381, 47] width 26 height 11
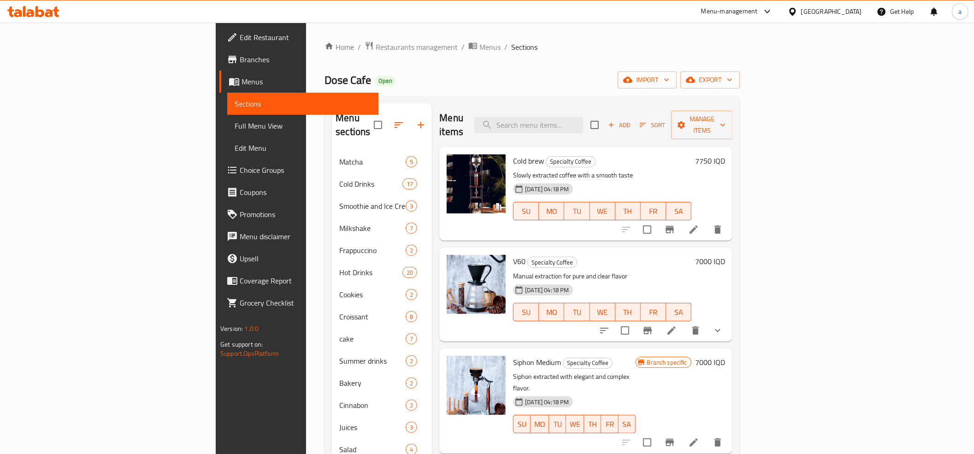
click at [725, 255] on h6 "7000 IQD" at bounding box center [710, 261] width 30 height 13
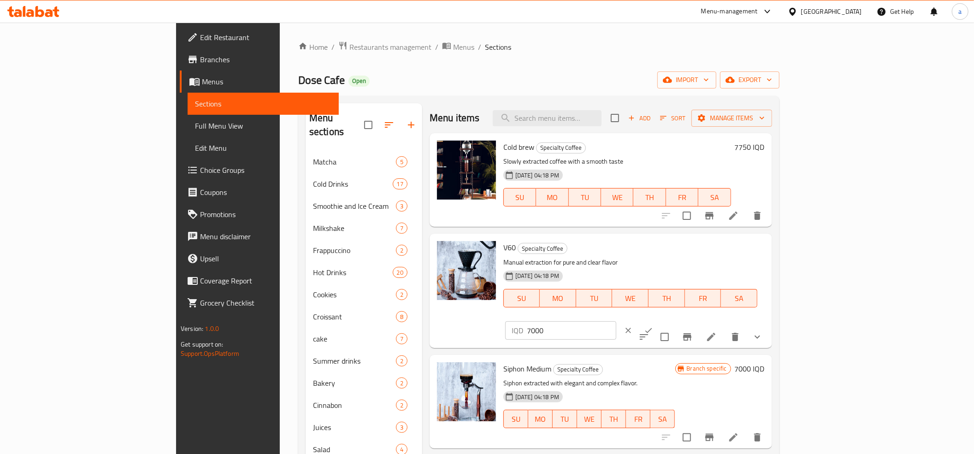
click at [617, 321] on input "7000" at bounding box center [571, 330] width 89 height 18
type input "0"
click at [653, 326] on icon "ok" at bounding box center [648, 330] width 9 height 9
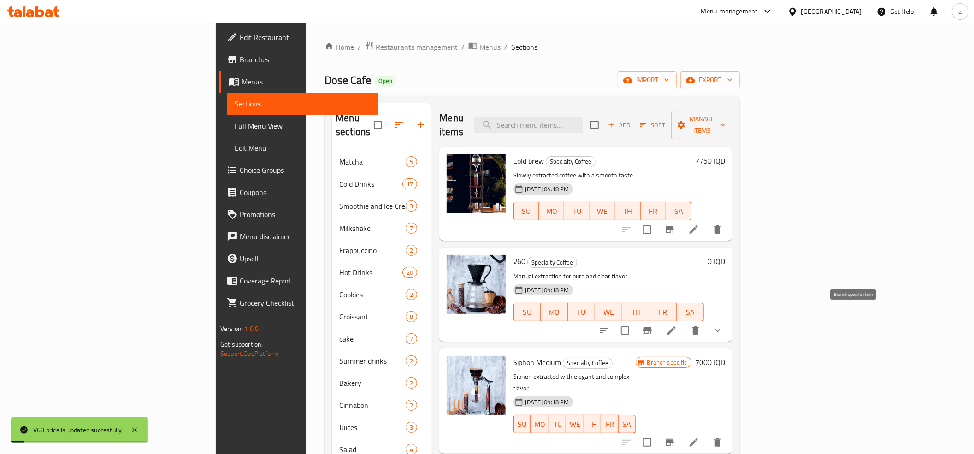
click at [652, 327] on icon "Branch-specific-item" at bounding box center [648, 330] width 8 height 7
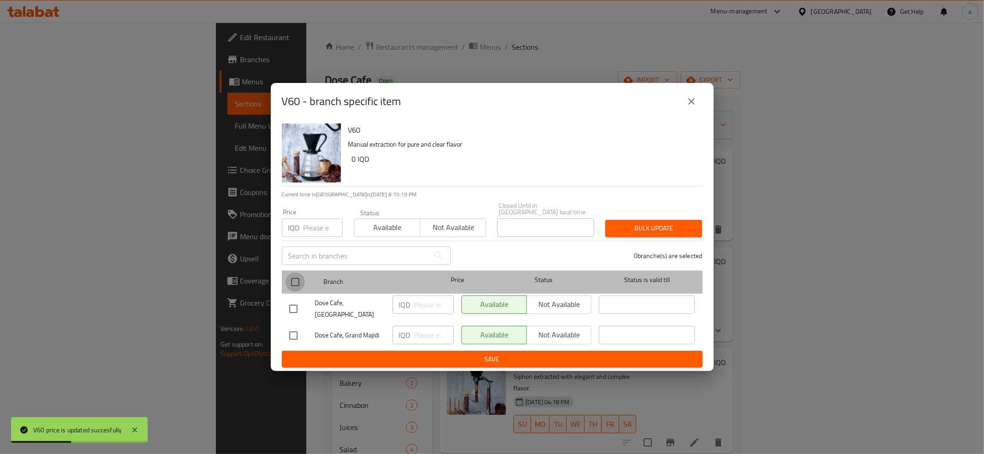
click at [296, 277] on input "checkbox" at bounding box center [294, 282] width 19 height 19
checkbox input "true"
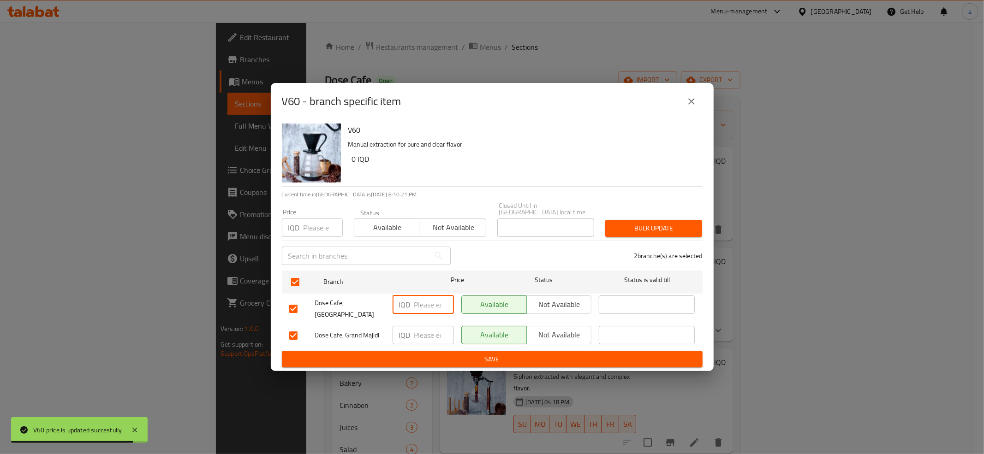
click at [415, 310] on input "number" at bounding box center [434, 305] width 40 height 18
paste input "0"
type input "0"
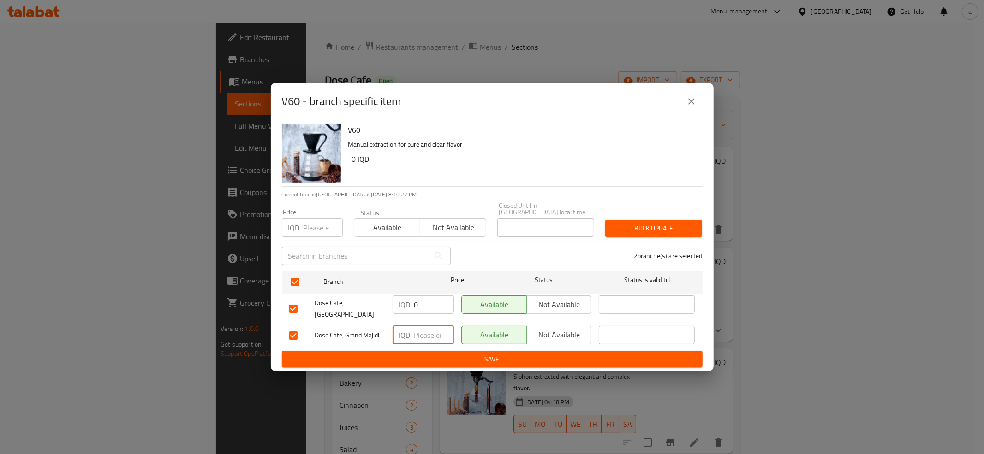
click at [427, 326] on input "number" at bounding box center [434, 335] width 40 height 18
paste input "0"
type input "0"
click at [438, 354] on span "Save" at bounding box center [492, 360] width 406 height 12
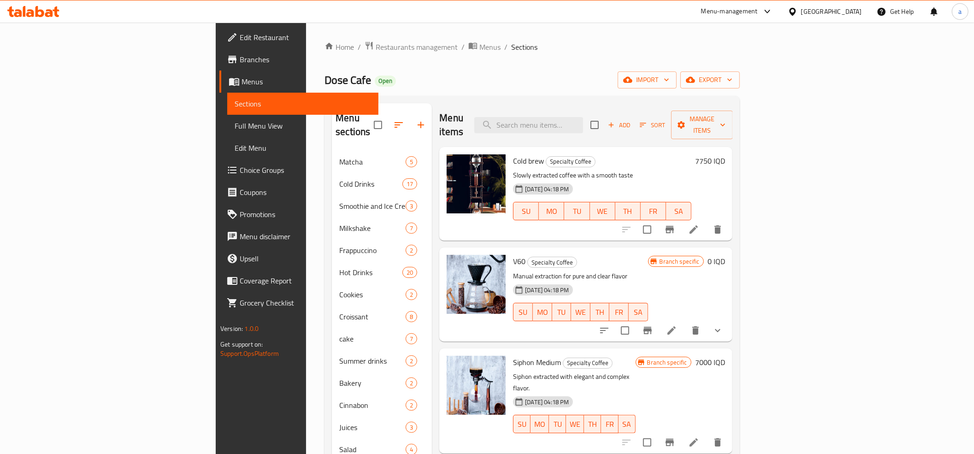
click at [677, 325] on icon at bounding box center [671, 330] width 11 height 11
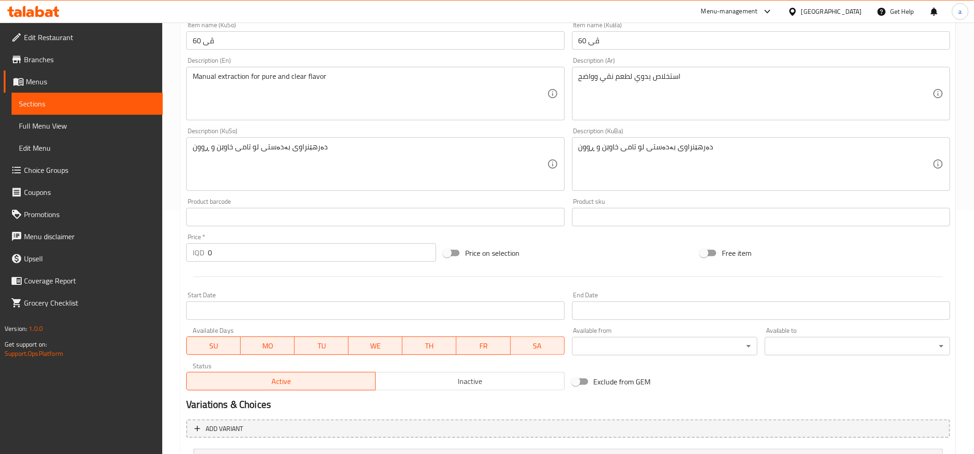
scroll to position [355, 0]
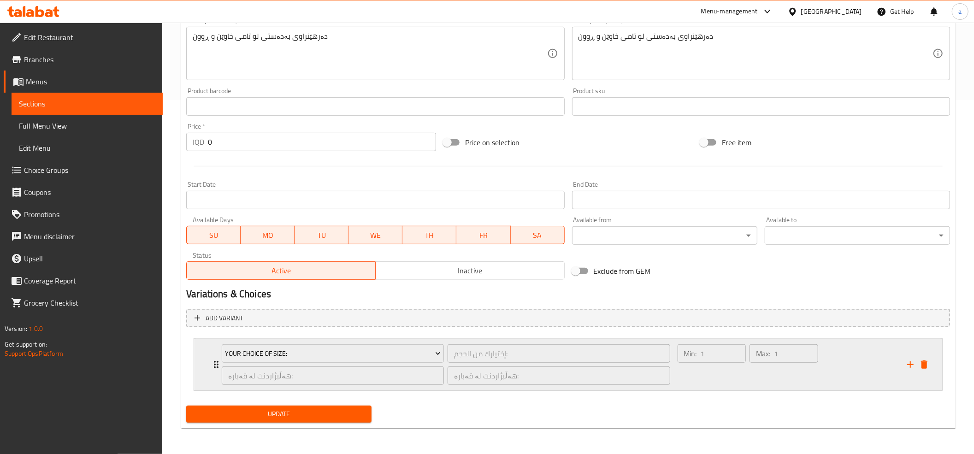
click at [212, 370] on div "Your Choice Of Size: إختيارك من الحجم: ​ هەڵبژاردنت لە قەبارە: ​ هەڵبژاردنت لە …" at bounding box center [571, 365] width 721 height 52
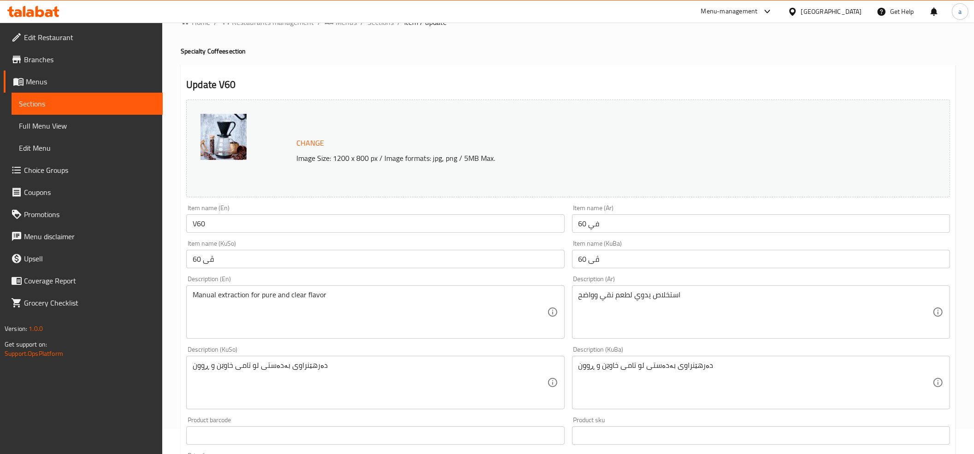
scroll to position [0, 0]
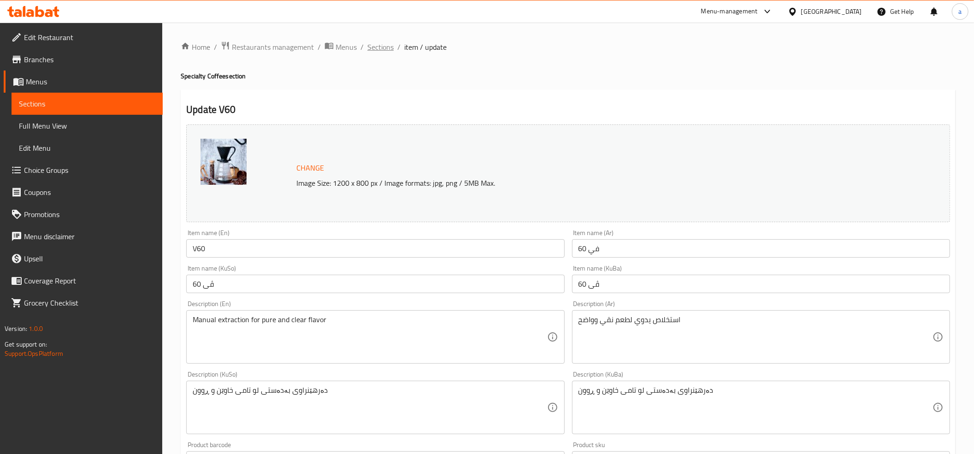
click at [376, 45] on span "Sections" at bounding box center [381, 47] width 26 height 11
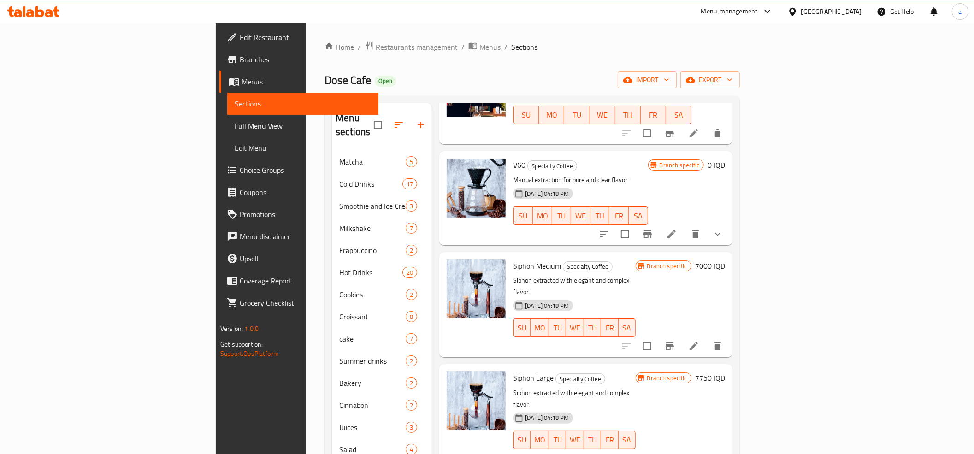
scroll to position [69, 0]
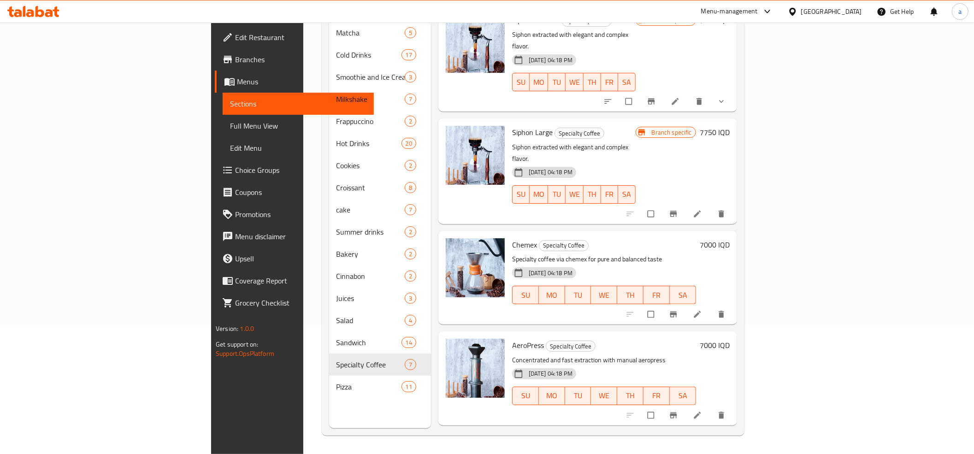
scroll to position [171, 0]
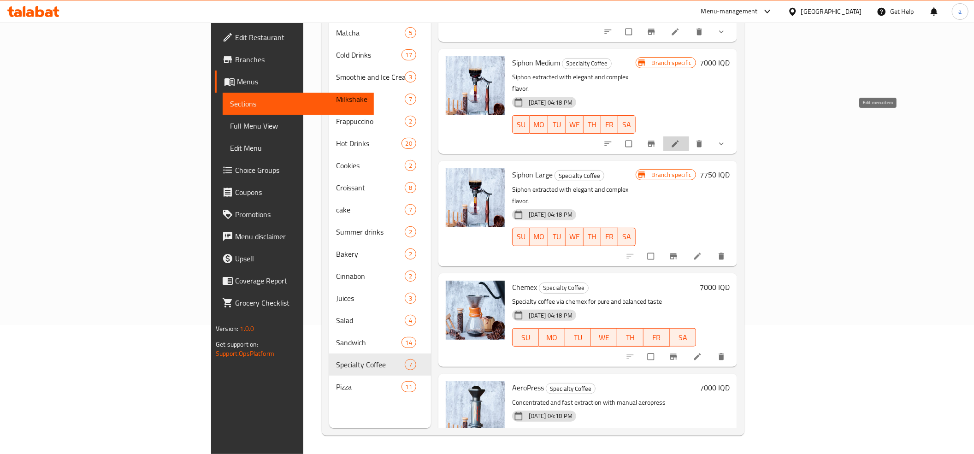
click at [680, 139] on icon at bounding box center [675, 143] width 9 height 9
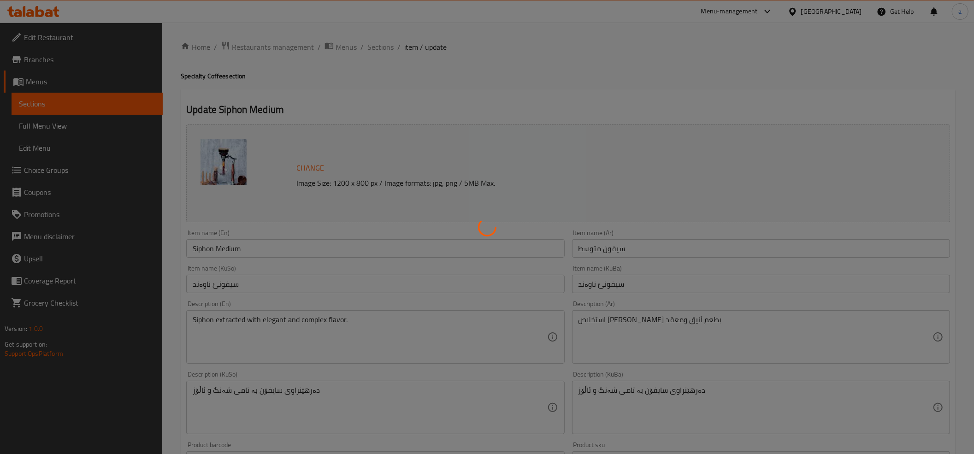
type input "إختيارك من الحجم:"
type input "هەڵبژاردنت لە قەبارە:"
type input "1"
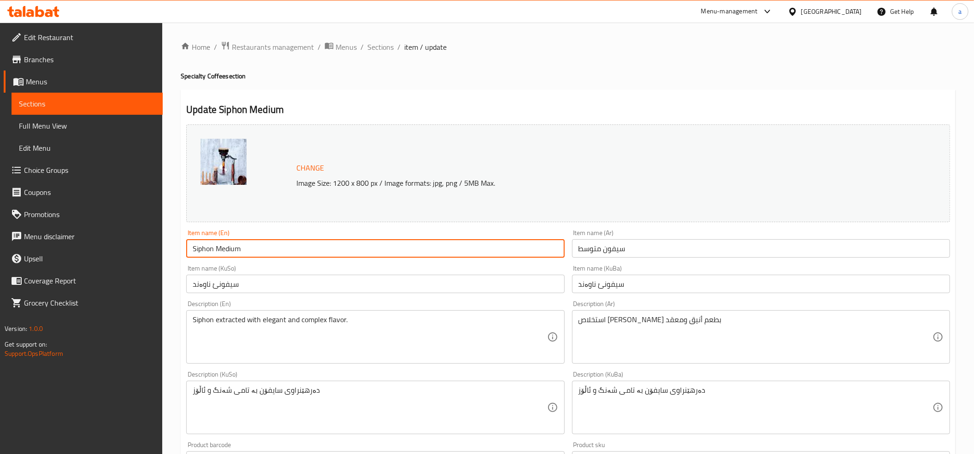
drag, startPoint x: 263, startPoint y: 246, endPoint x: 214, endPoint y: 252, distance: 49.2
click at [214, 252] on input "Siphon Medium" at bounding box center [375, 248] width 378 height 18
type input "Siphon"
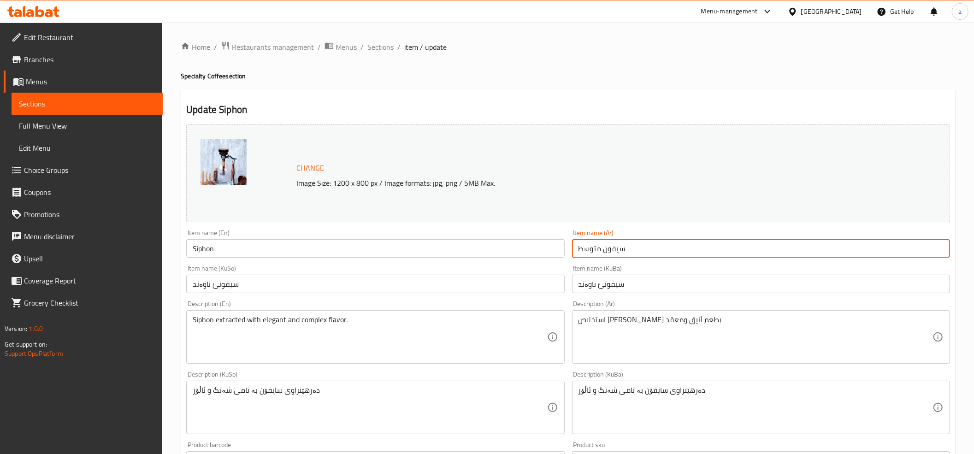
click at [608, 247] on input "سيفون متوسط" at bounding box center [761, 248] width 378 height 18
type input "سيفون"
click at [605, 281] on input "سیفونئ ناوەند" at bounding box center [761, 284] width 378 height 18
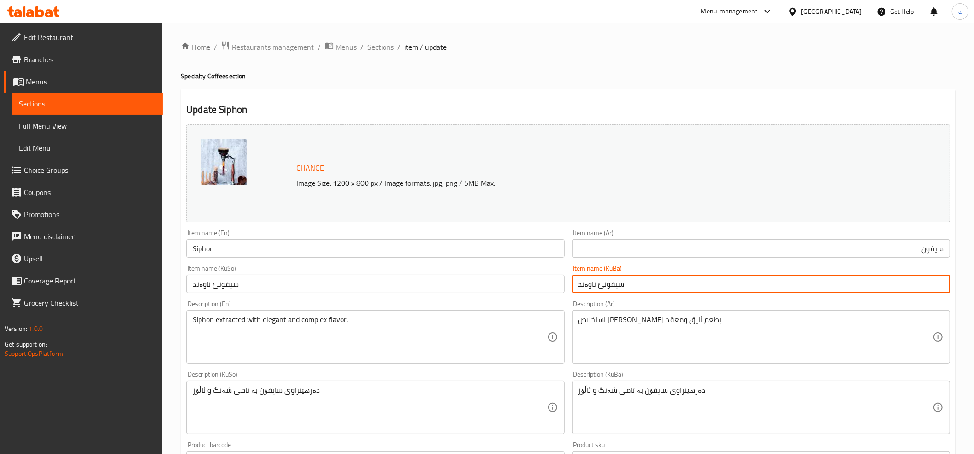
click at [605, 281] on input "سیفونئ ناوەند" at bounding box center [761, 284] width 378 height 18
type input "سیفۆن"
click at [296, 291] on input "سیفونئ ناوەند" at bounding box center [375, 284] width 378 height 18
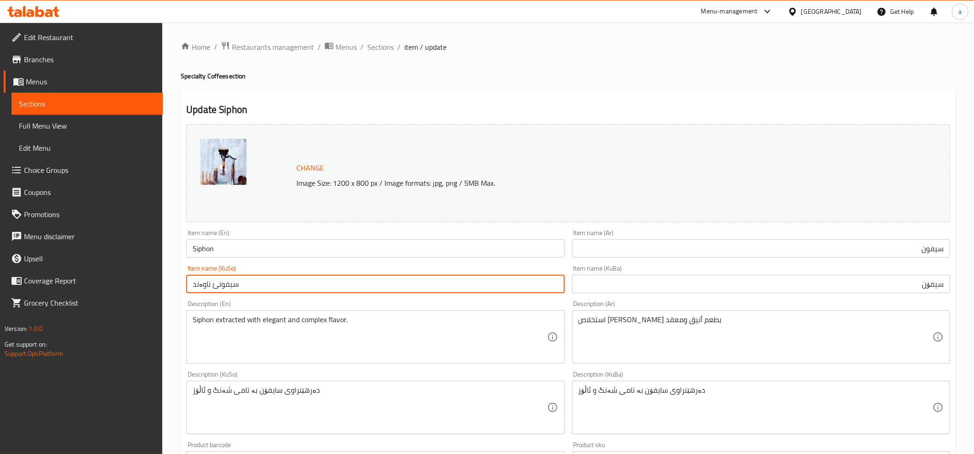
click at [296, 291] on input "سیفونئ ناوەند" at bounding box center [375, 284] width 378 height 18
paste input "ۆن"
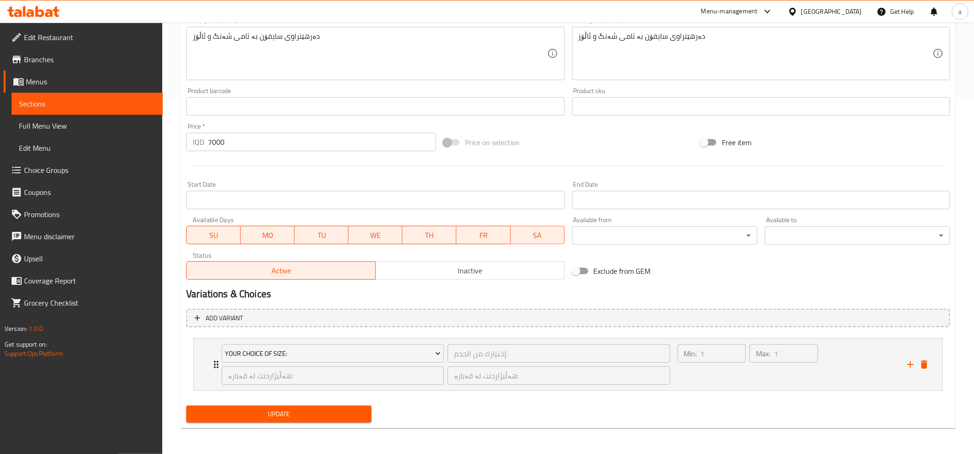
type input "سیفۆن"
click at [278, 415] on span "Update" at bounding box center [279, 415] width 171 height 12
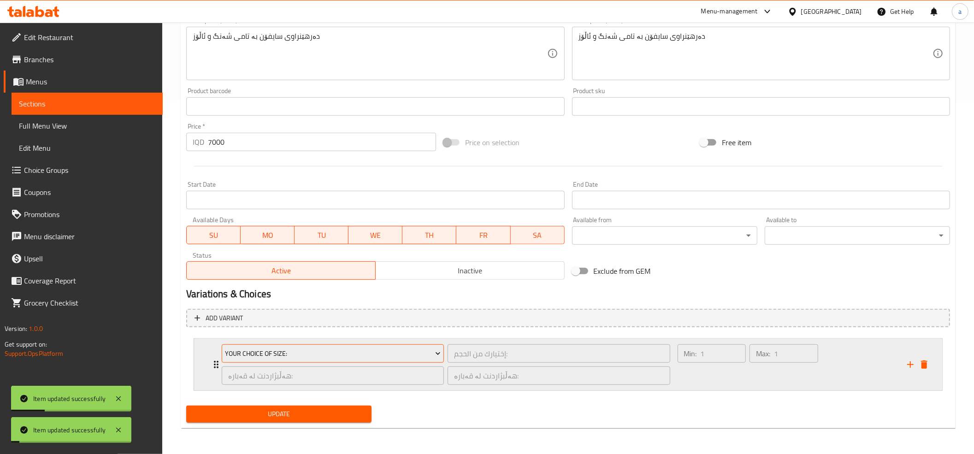
scroll to position [0, 0]
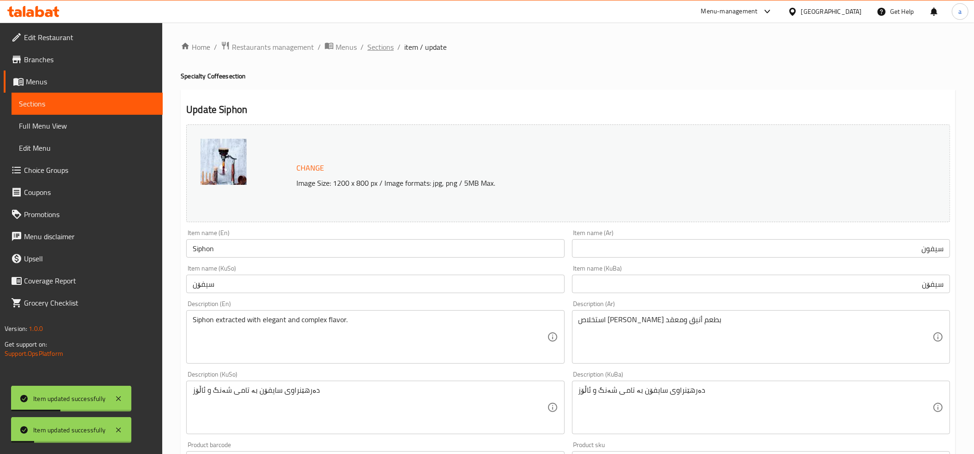
click at [386, 47] on span "Sections" at bounding box center [381, 47] width 26 height 11
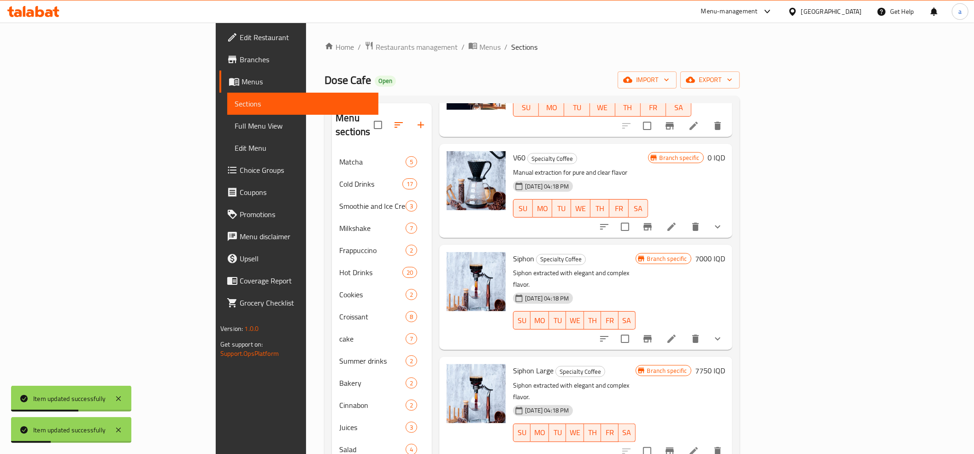
scroll to position [205, 0]
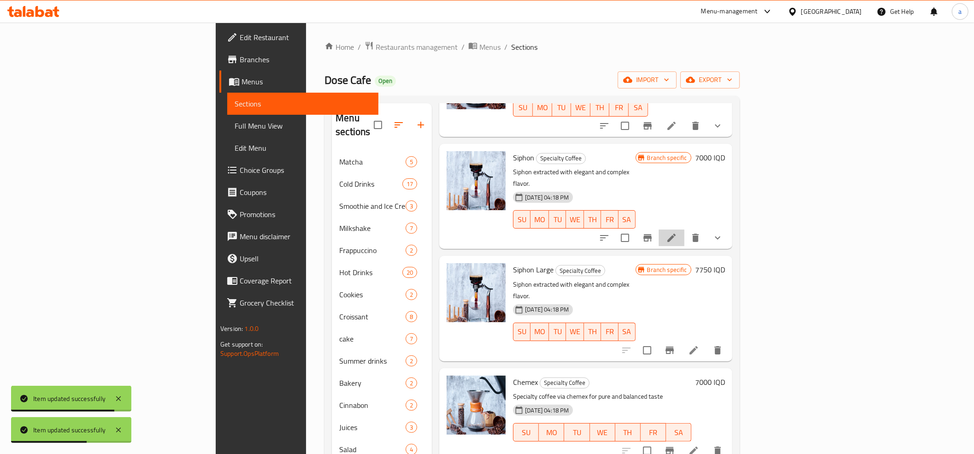
click at [685, 230] on li at bounding box center [672, 238] width 26 height 17
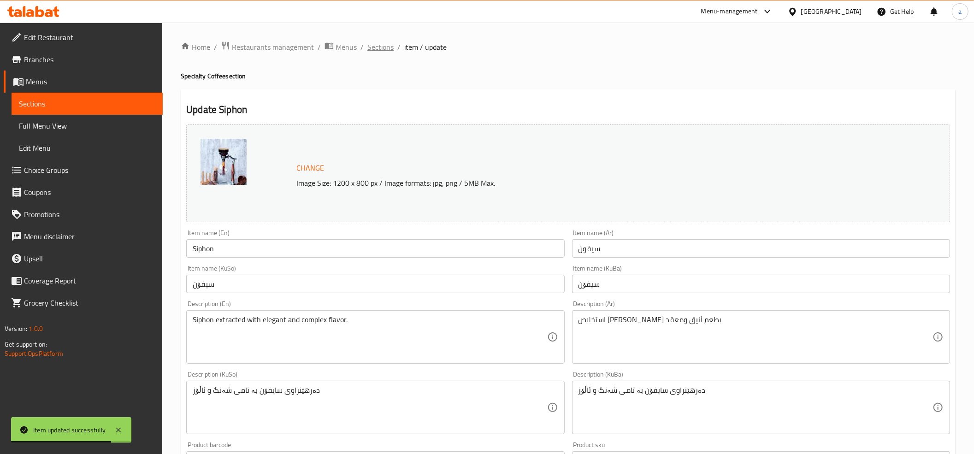
click at [384, 45] on span "Sections" at bounding box center [381, 47] width 26 height 11
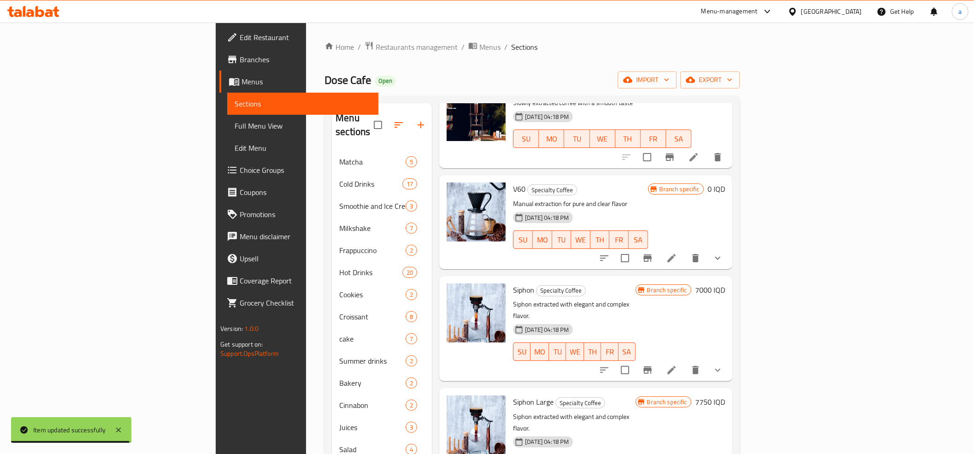
scroll to position [102, 0]
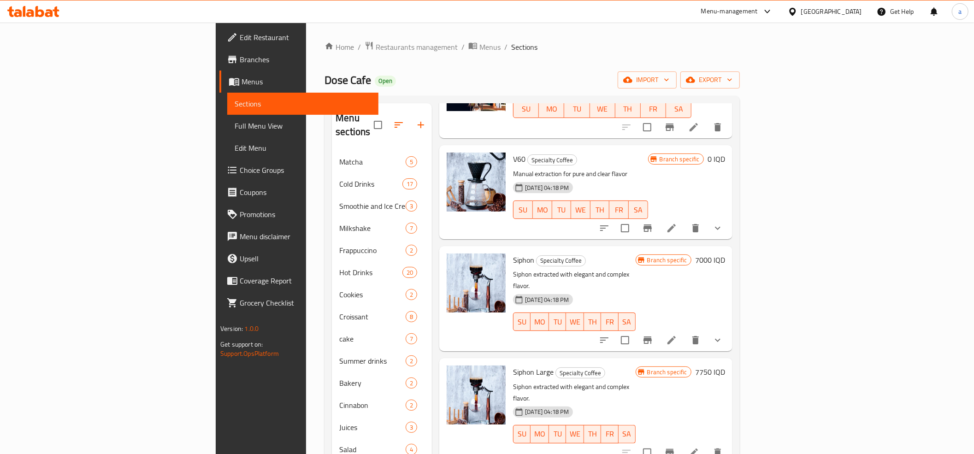
click at [725, 254] on h6 "7000 IQD" at bounding box center [710, 260] width 30 height 13
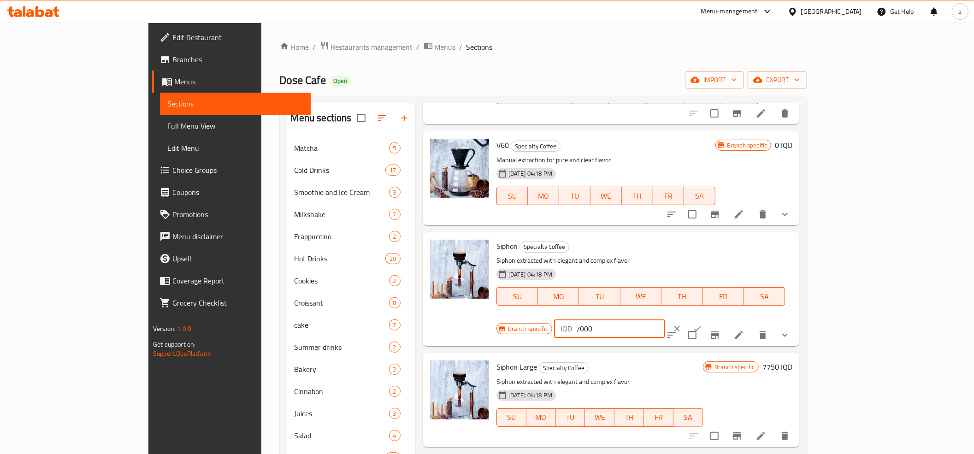
click at [665, 320] on input "7000" at bounding box center [620, 329] width 89 height 18
type input "0"
click at [702, 324] on icon "ok" at bounding box center [697, 328] width 9 height 9
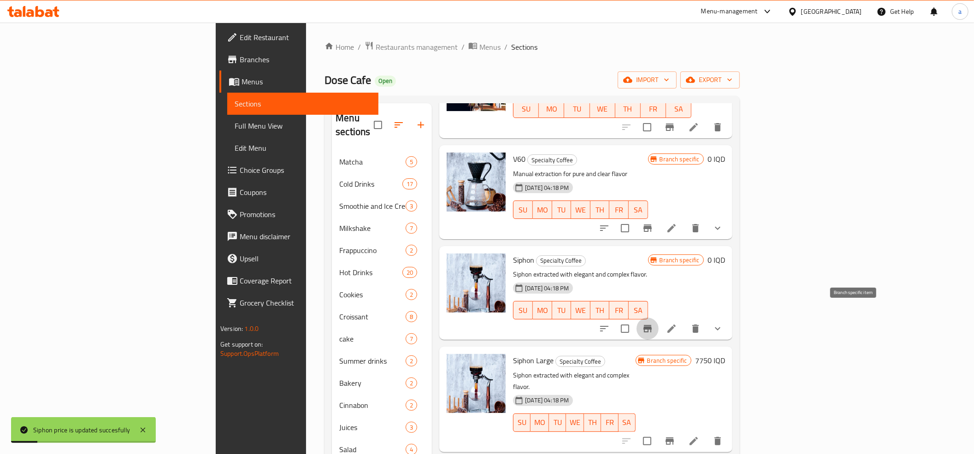
click at [652, 325] on icon "Branch-specific-item" at bounding box center [648, 328] width 8 height 7
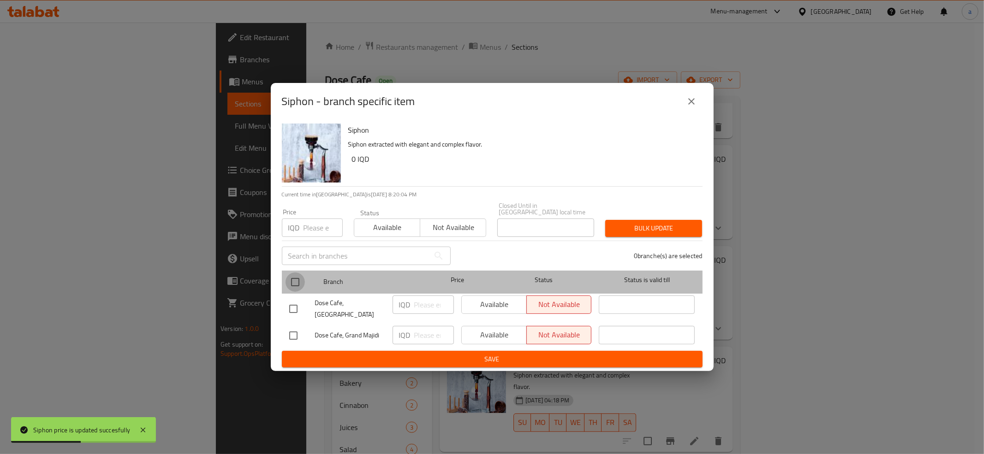
click at [297, 281] on input "checkbox" at bounding box center [294, 282] width 19 height 19
checkbox input "true"
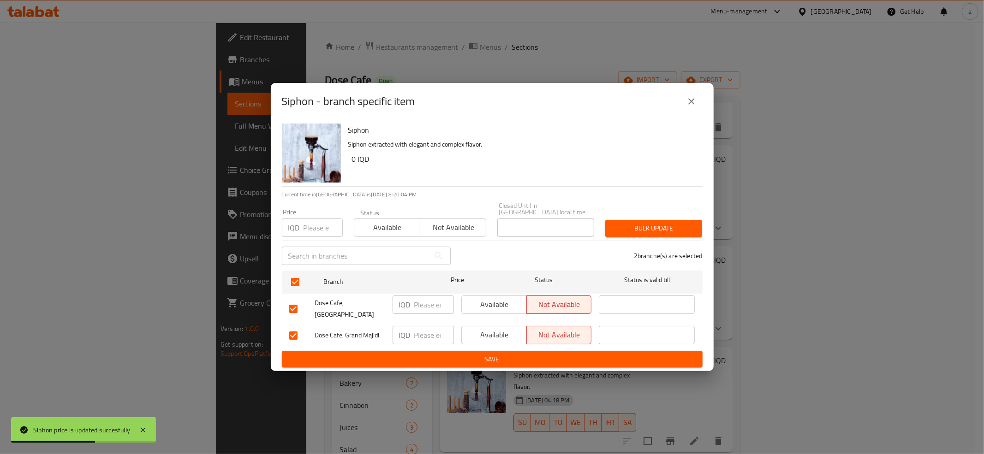
click at [417, 307] on input "number" at bounding box center [434, 305] width 40 height 18
paste input "0"
type input "0"
click at [420, 332] on input "number" at bounding box center [434, 335] width 40 height 18
paste input "0"
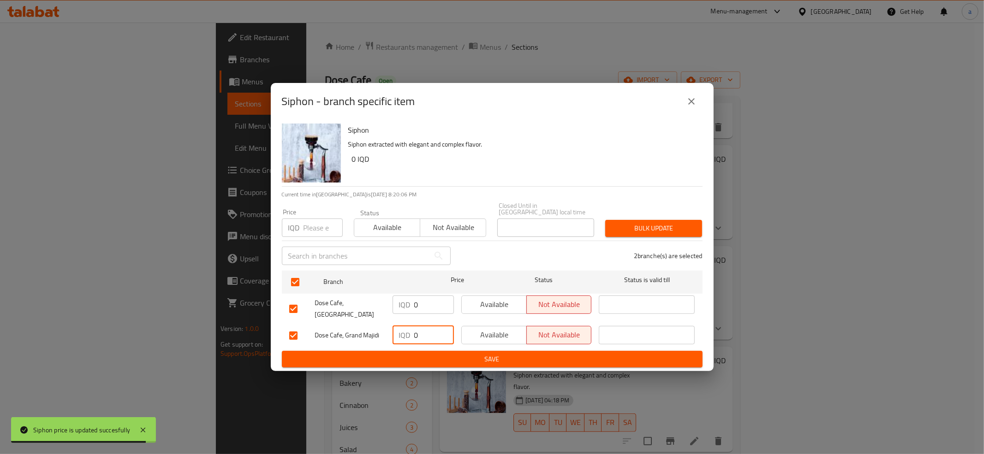
type input "0"
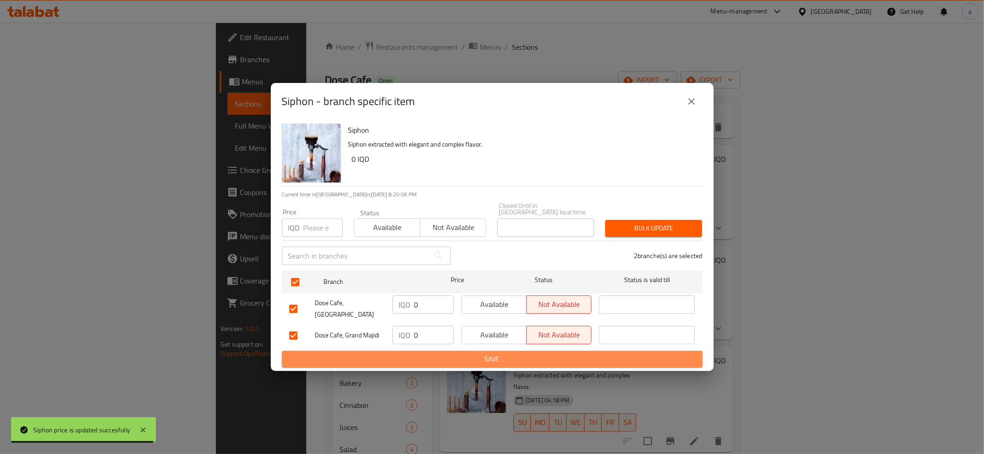
click at [429, 351] on button "Save" at bounding box center [492, 359] width 421 height 17
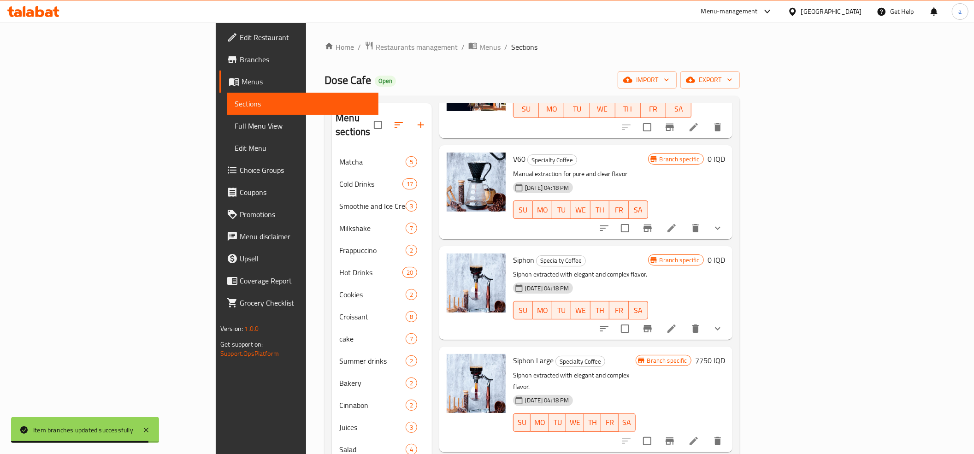
click at [685, 320] on li at bounding box center [672, 328] width 26 height 17
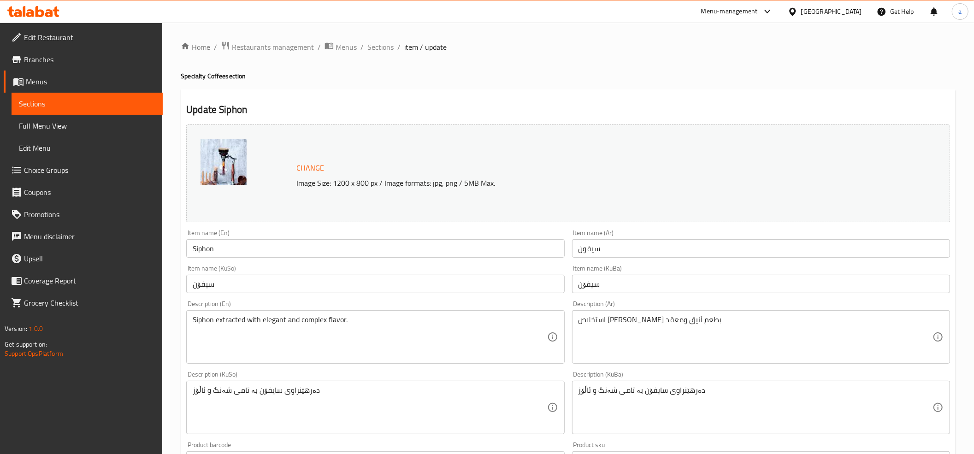
scroll to position [355, 0]
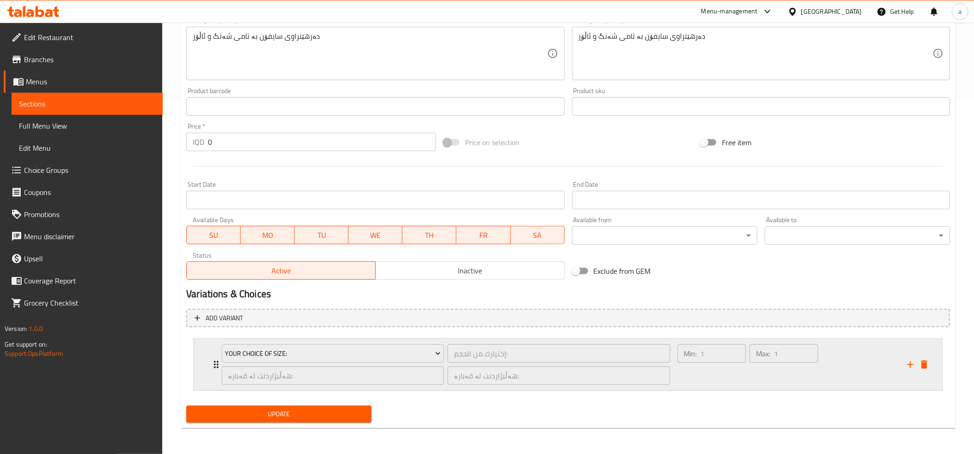
click at [212, 362] on icon "Expand" at bounding box center [216, 364] width 11 height 11
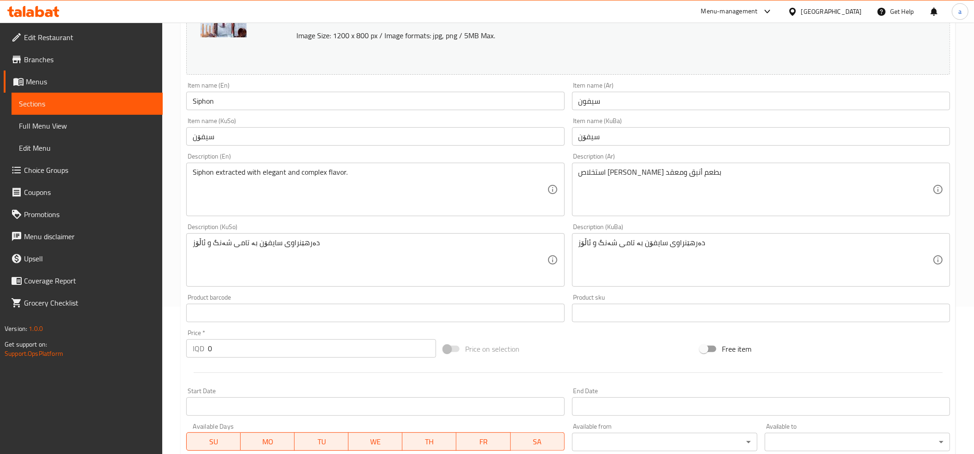
scroll to position [0, 0]
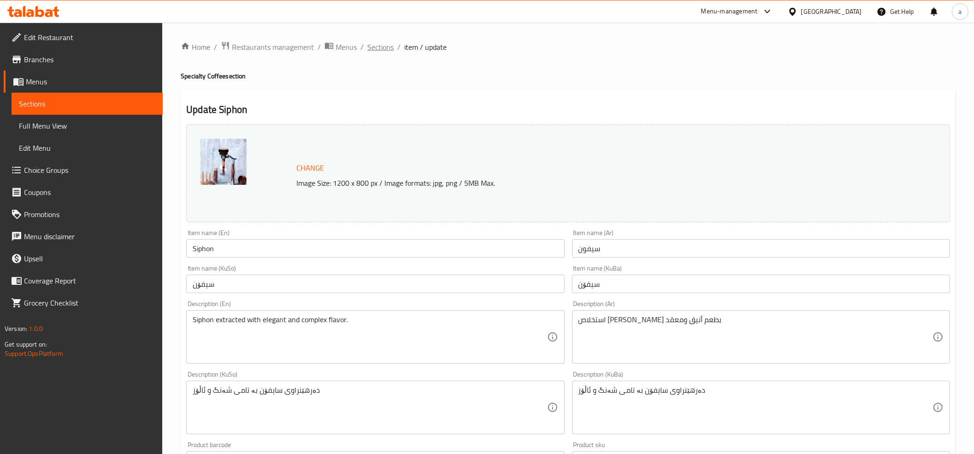
click at [380, 42] on span "Sections" at bounding box center [381, 47] width 26 height 11
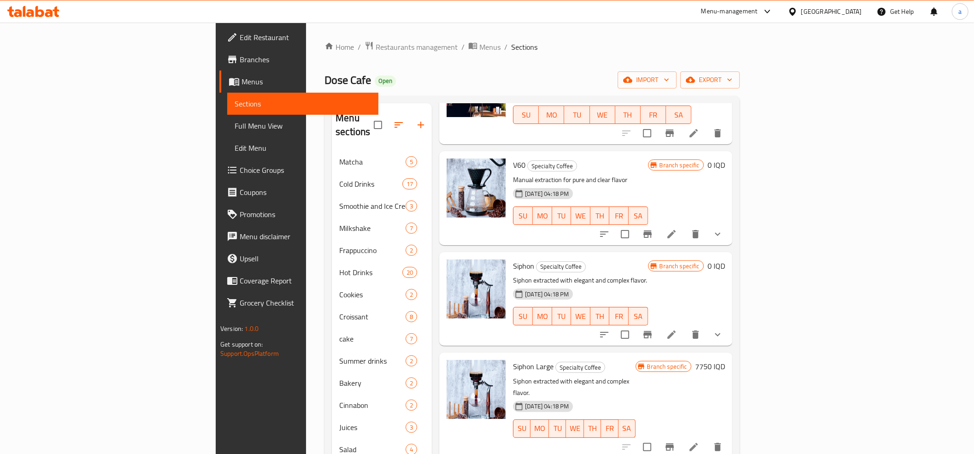
scroll to position [205, 0]
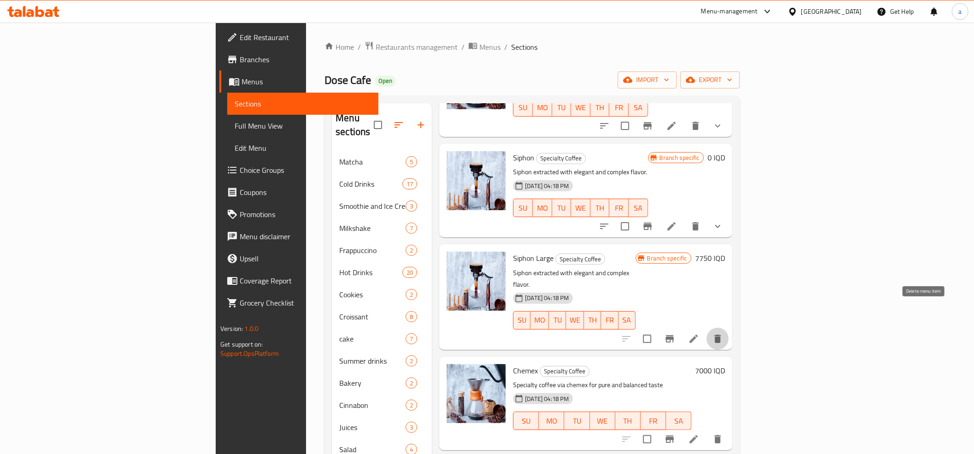
click at [721, 335] on icon "delete" at bounding box center [718, 339] width 6 height 8
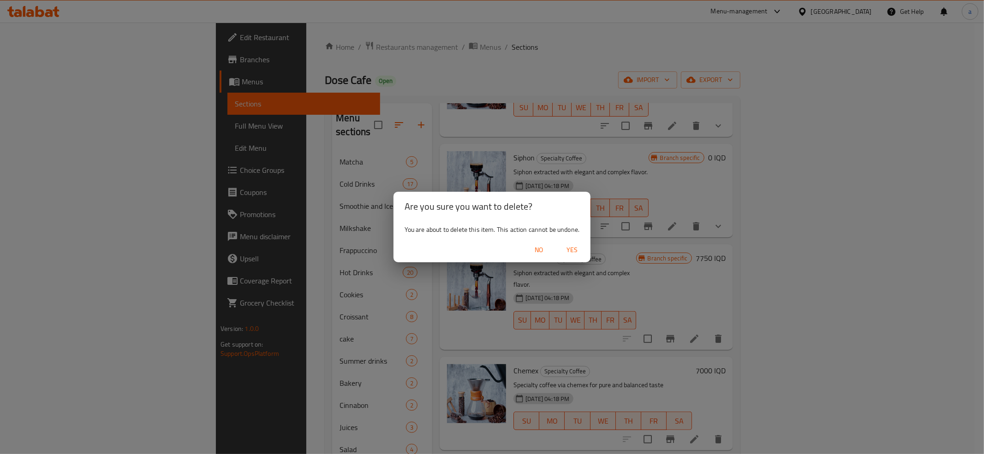
click at [571, 250] on span "Yes" at bounding box center [572, 250] width 22 height 12
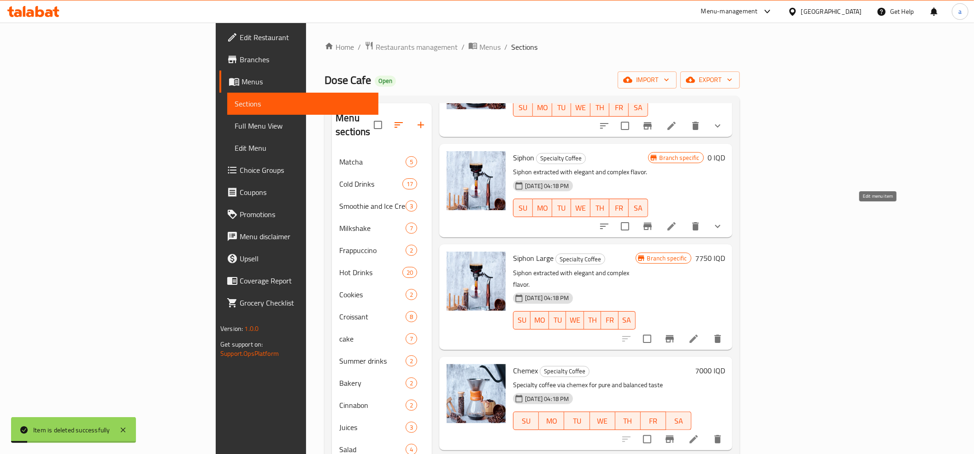
click at [677, 221] on icon at bounding box center [671, 226] width 11 height 11
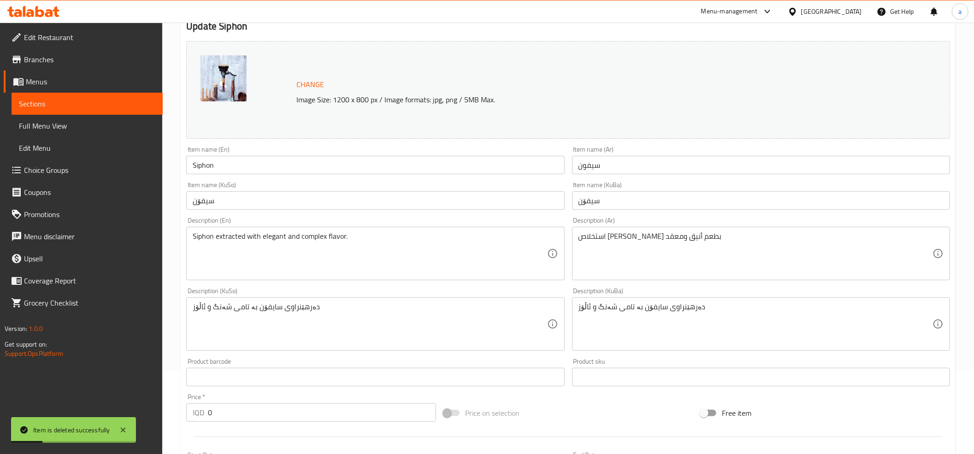
scroll to position [355, 0]
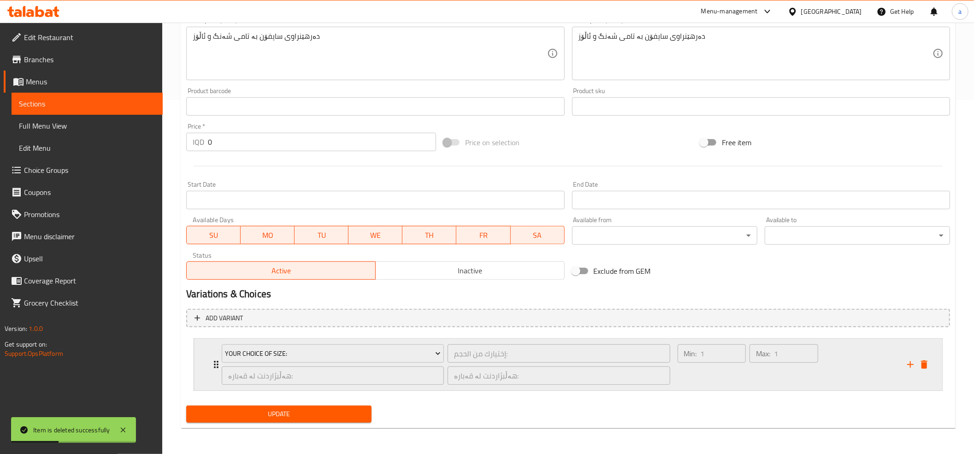
click at [212, 368] on icon "Expand" at bounding box center [216, 364] width 11 height 11
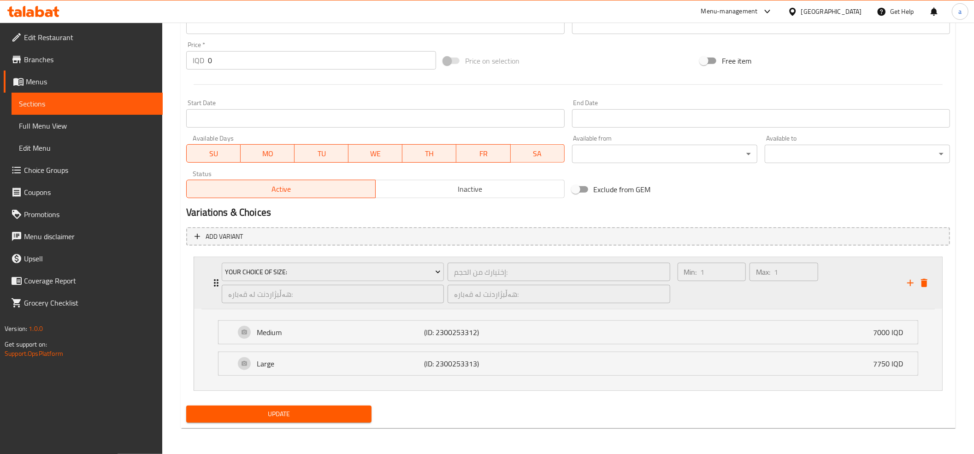
scroll to position [0, 0]
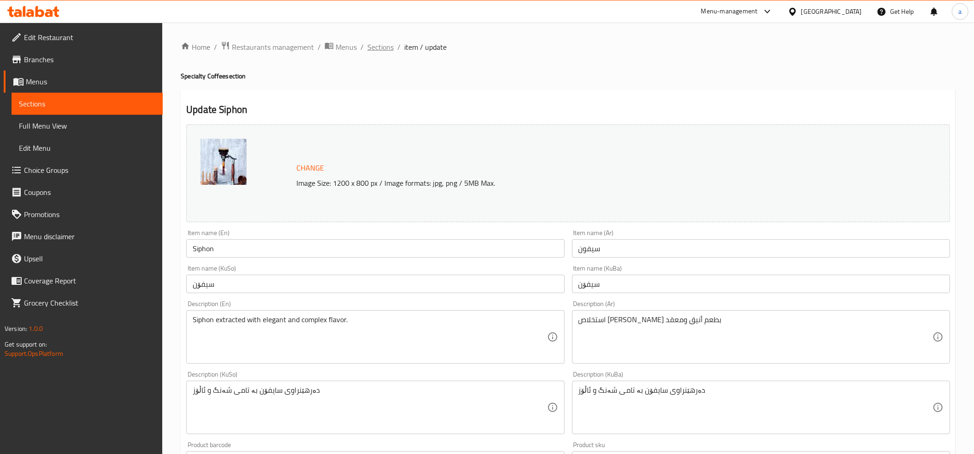
click at [390, 45] on span "Sections" at bounding box center [381, 47] width 26 height 11
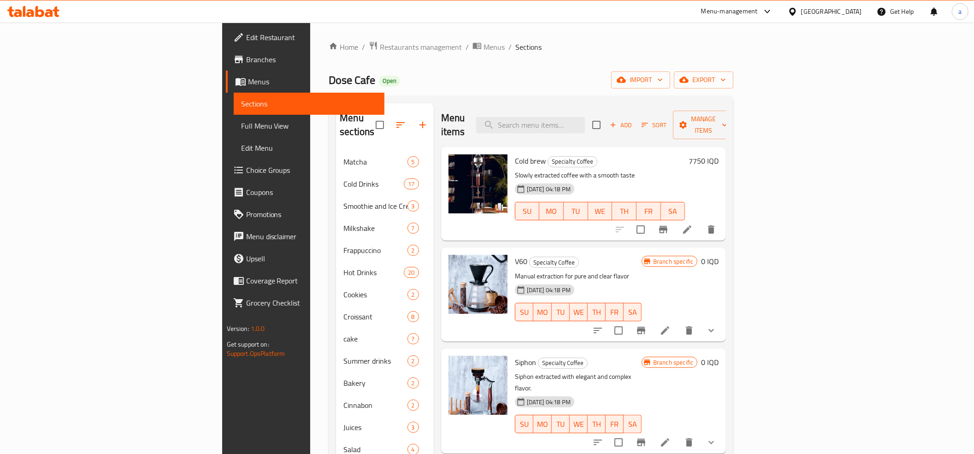
click at [241, 120] on span "Full Menu View" at bounding box center [309, 125] width 136 height 11
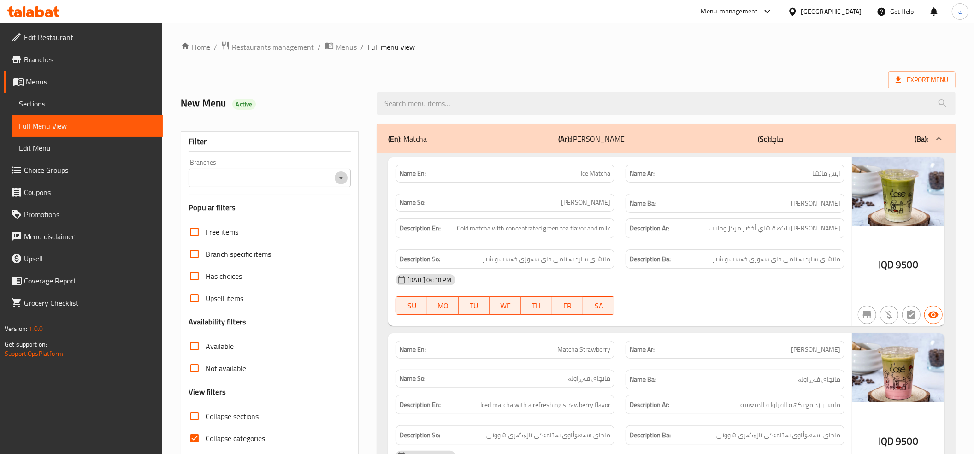
click at [338, 180] on icon "Open" at bounding box center [341, 177] width 11 height 11
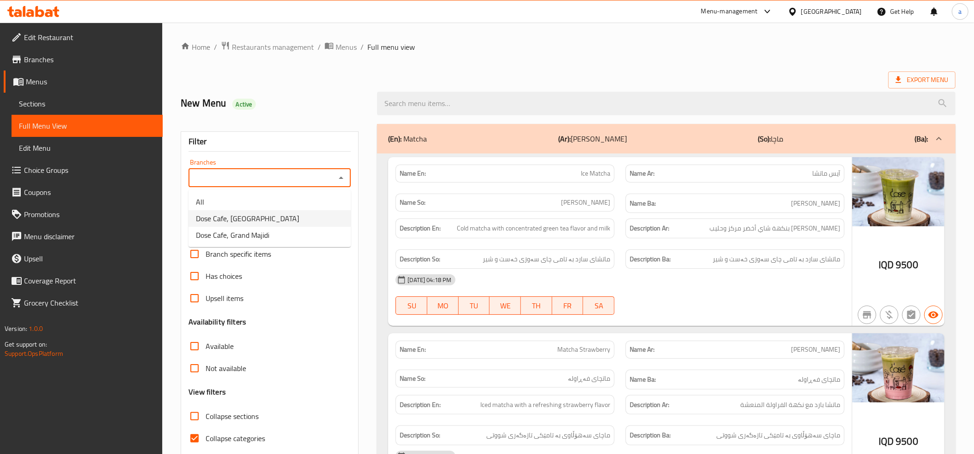
click at [245, 220] on span "Dose Cafe, [GEOGRAPHIC_DATA]" at bounding box center [247, 218] width 103 height 11
type input "Dose Cafe, [GEOGRAPHIC_DATA]"
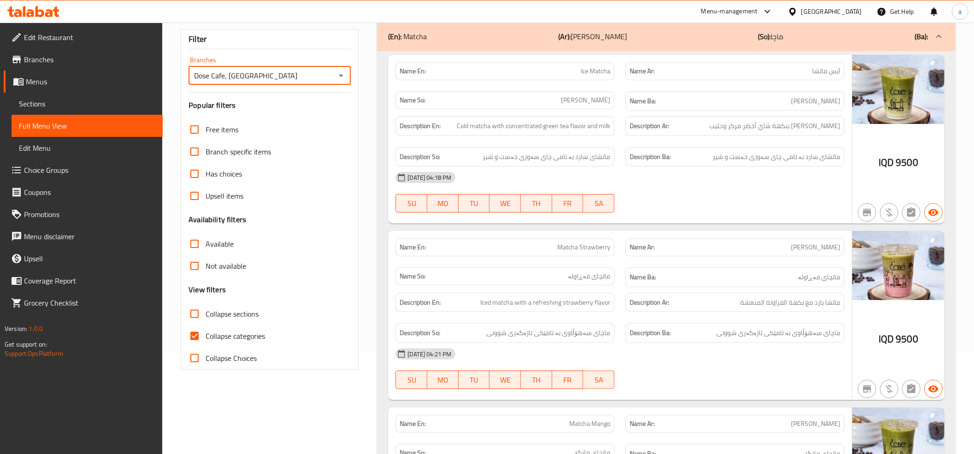
click at [197, 339] on input "Collapse categories" at bounding box center [195, 336] width 22 height 22
checkbox input "false"
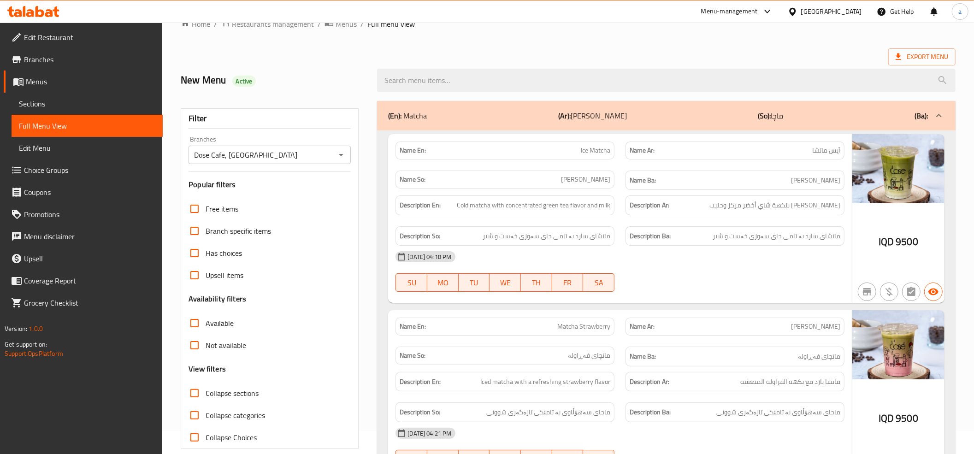
scroll to position [0, 0]
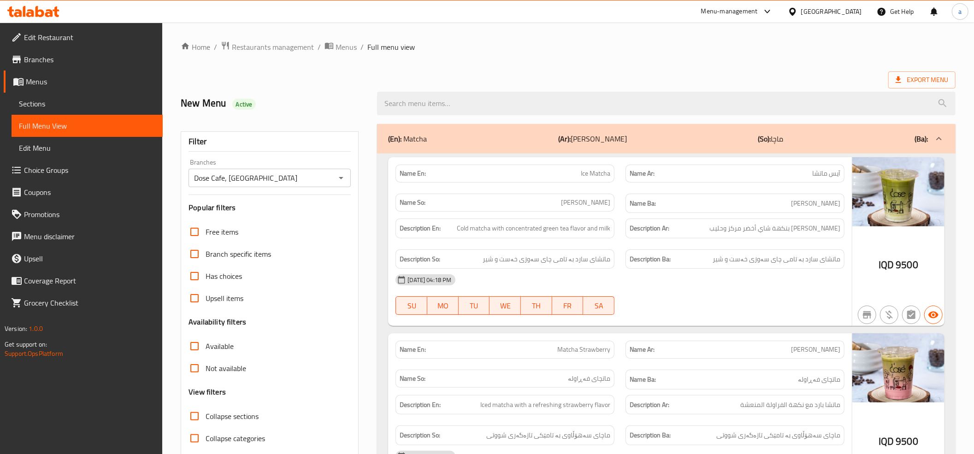
click at [671, 138] on div "(En): Matcha (Ar): ماتشا (So): ماچا (Ba):" at bounding box center [658, 138] width 540 height 11
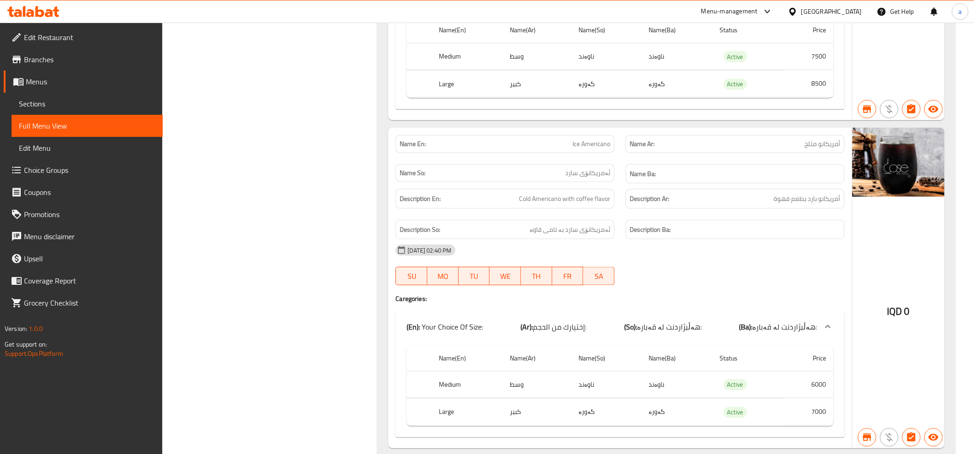
scroll to position [922, 0]
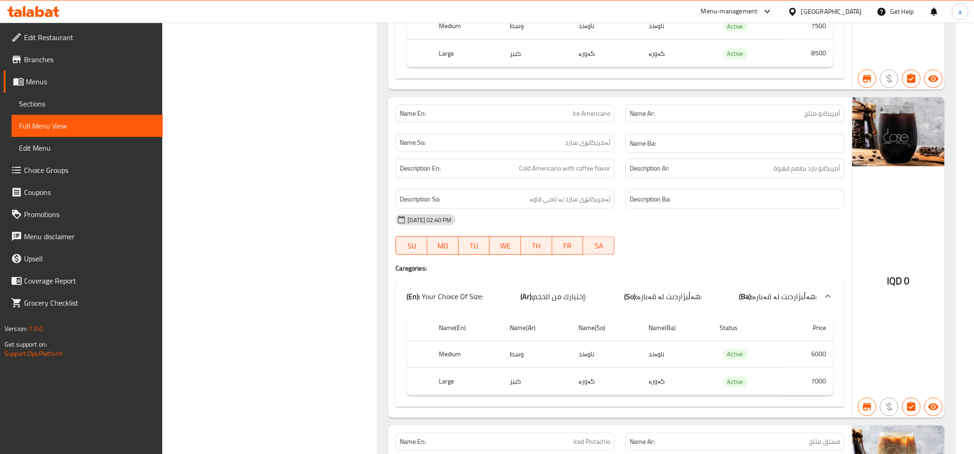
click at [50, 165] on span "Choice Groups" at bounding box center [89, 170] width 131 height 11
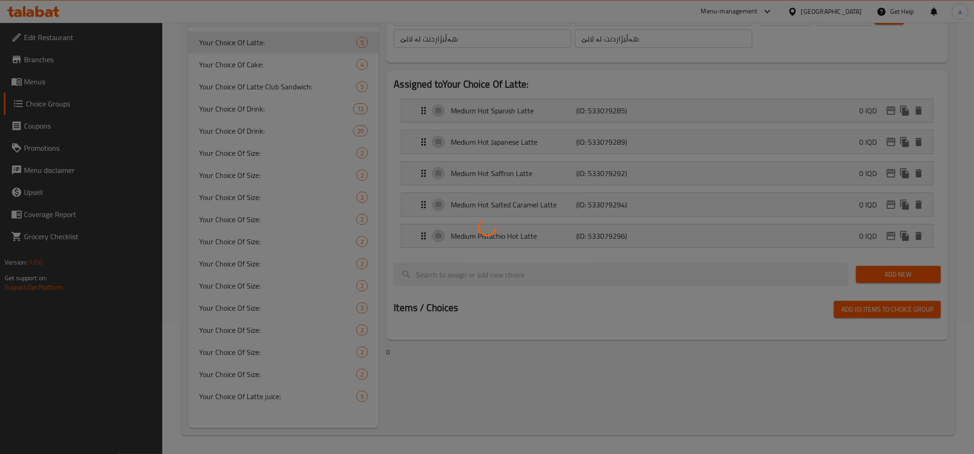
scroll to position [131, 0]
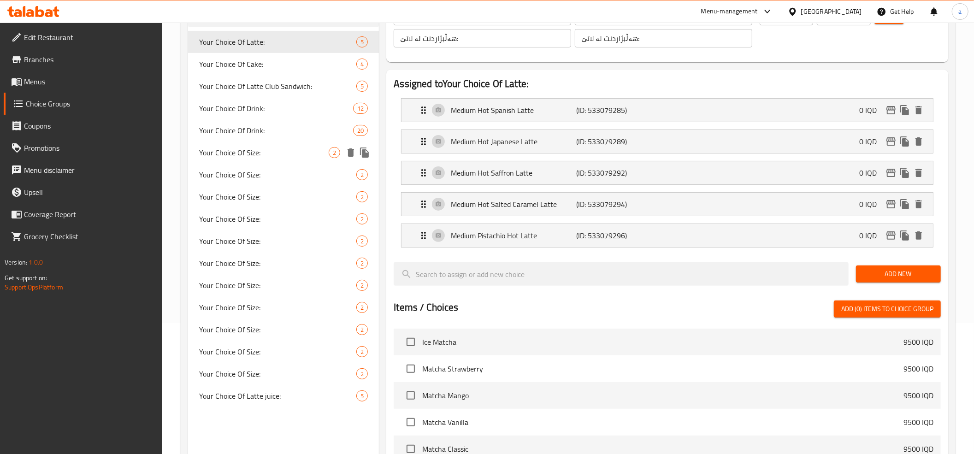
click at [257, 150] on span "Your Choice Of Size:" at bounding box center [264, 152] width 130 height 11
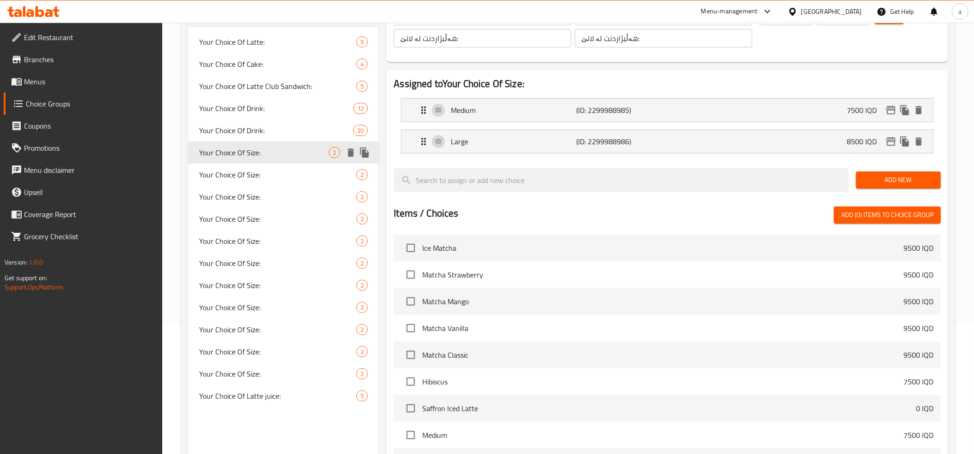
type input "Your Choice Of Size:"
type input "إختيارك من الحجم:"
type input "هەڵبژاردنت لە قەبارە:"
click at [260, 169] on span "Your Choice Of Size:" at bounding box center [264, 174] width 130 height 11
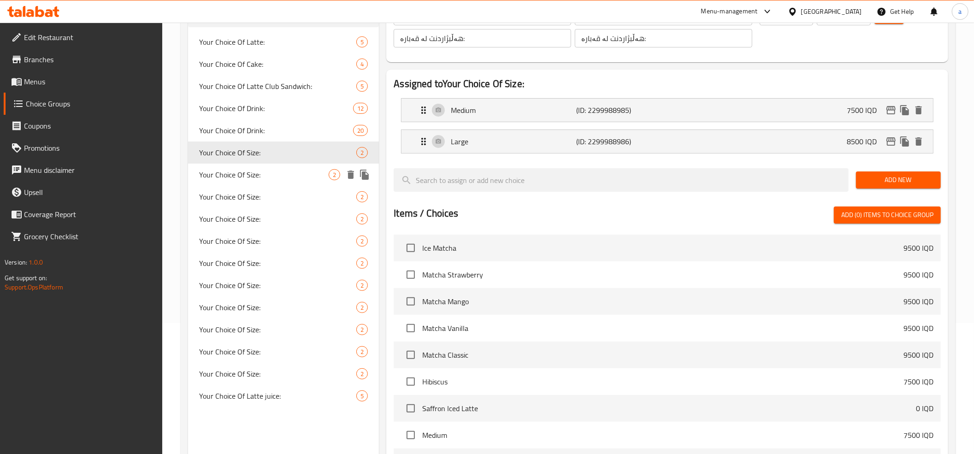
type input "Your Choice Of Size:"
type input "إختيارك من الحجم:"
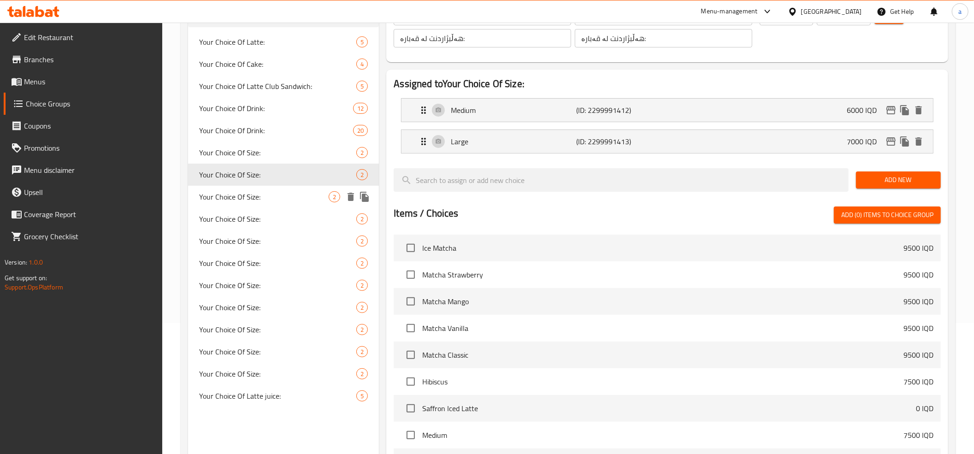
click at [268, 190] on div "Your Choice Of Size: 2" at bounding box center [283, 197] width 191 height 22
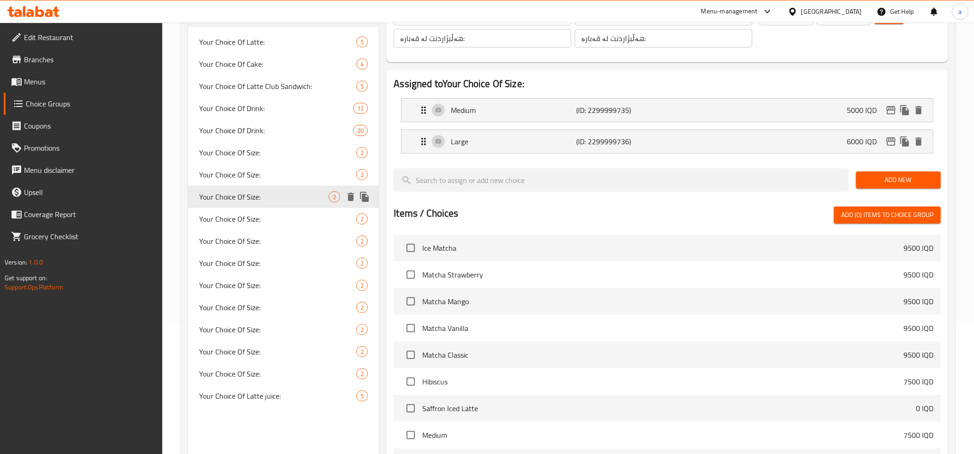
type input "Your Choice Of Size:"
type input "إختيارك من الحجم:"
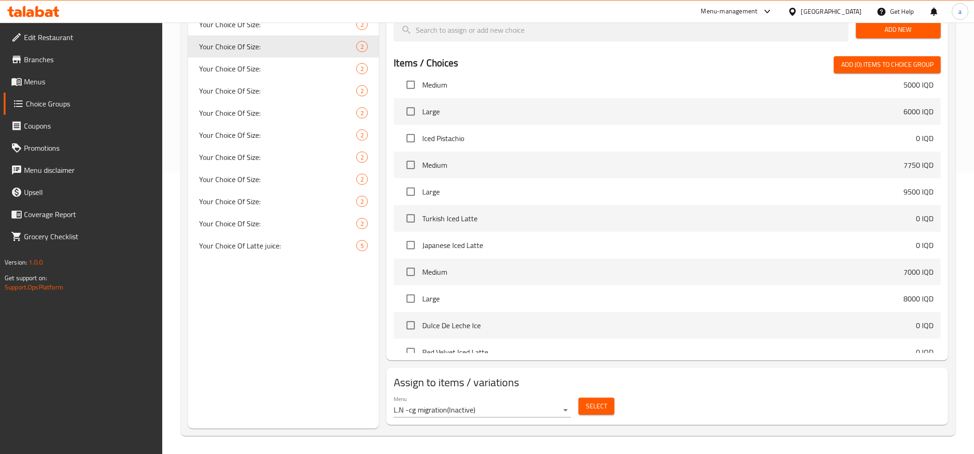
scroll to position [283, 0]
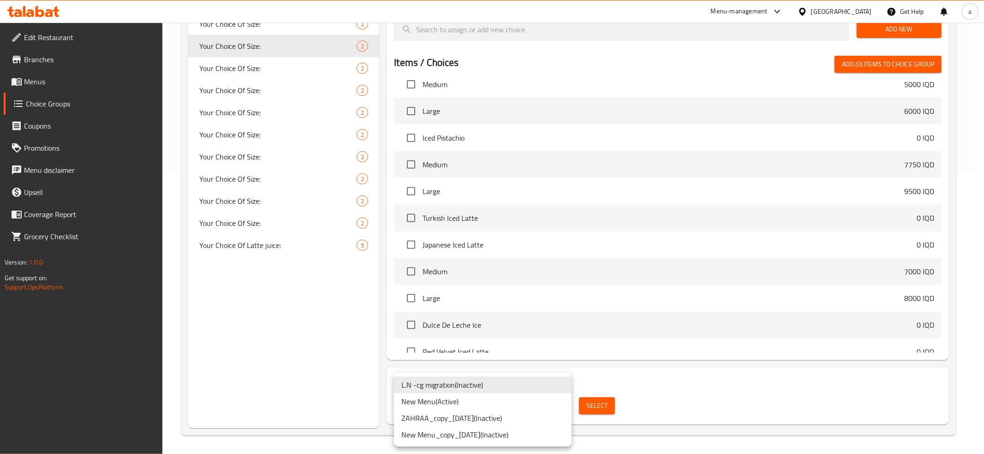
click at [430, 403] on li "New Menu ( Active )" at bounding box center [483, 401] width 178 height 17
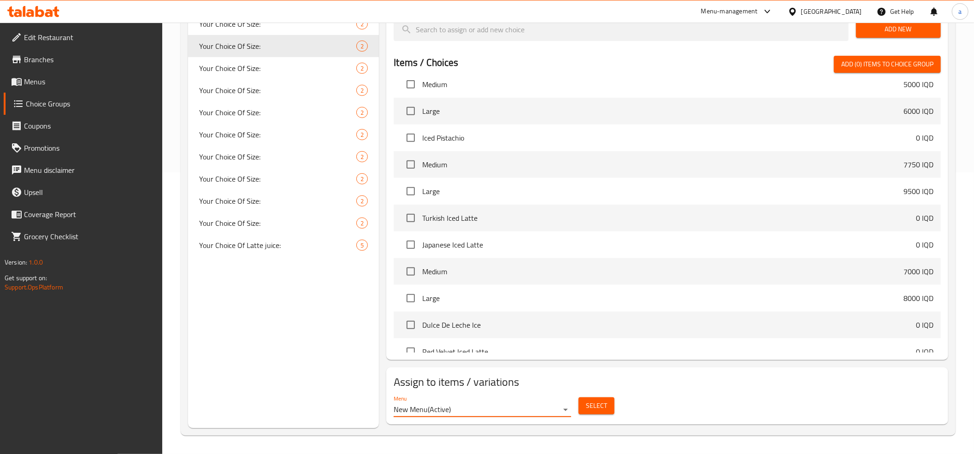
click at [606, 408] on span "Select" at bounding box center [596, 406] width 21 height 12
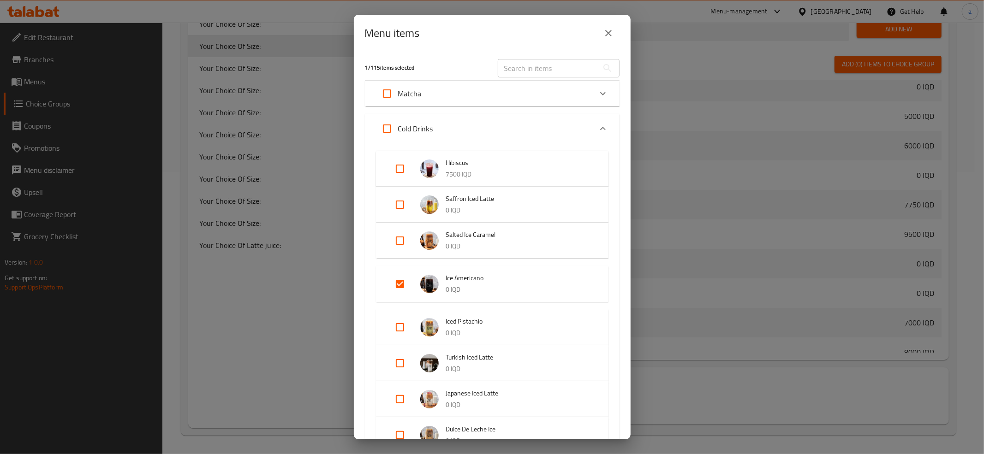
click at [270, 341] on div "Menu items 1 / 115 items selected ​ Matcha Ice Matcha 9500 IQD Matcha Strawberr…" at bounding box center [492, 227] width 984 height 454
click at [612, 35] on icon "close" at bounding box center [608, 33] width 11 height 11
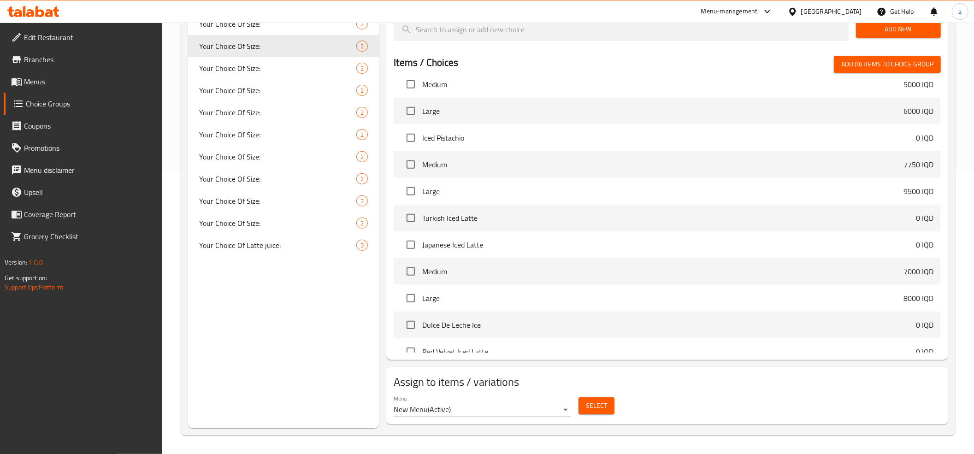
click at [598, 406] on span "Select" at bounding box center [596, 406] width 21 height 12
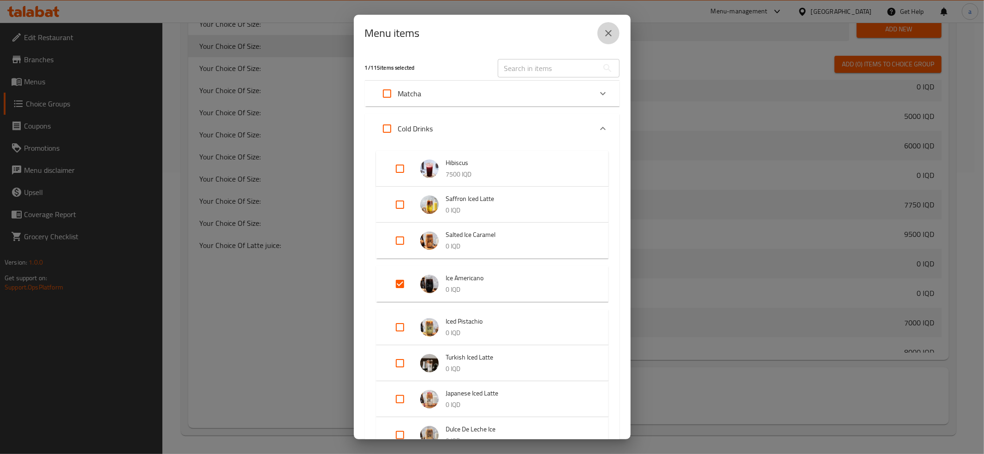
click at [609, 32] on icon "close" at bounding box center [608, 33] width 6 height 6
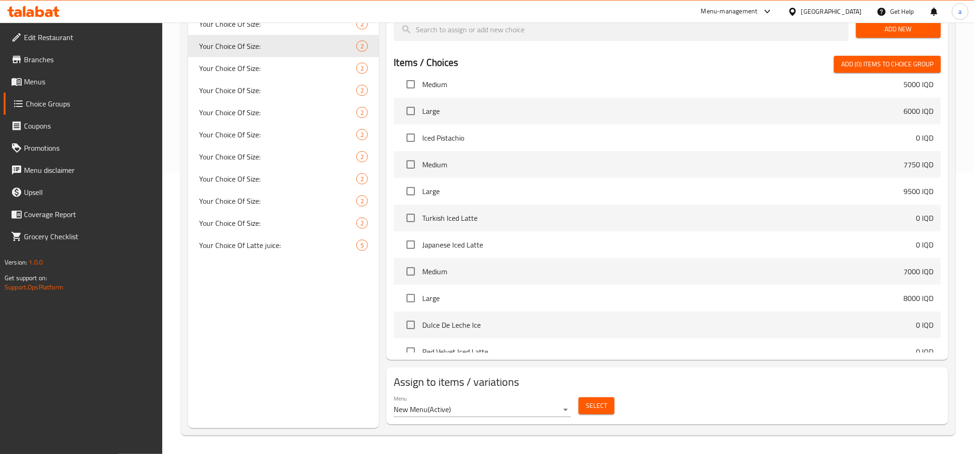
drag, startPoint x: 28, startPoint y: 80, endPoint x: 39, endPoint y: 93, distance: 17.4
click at [28, 80] on span "Menus" at bounding box center [89, 81] width 131 height 11
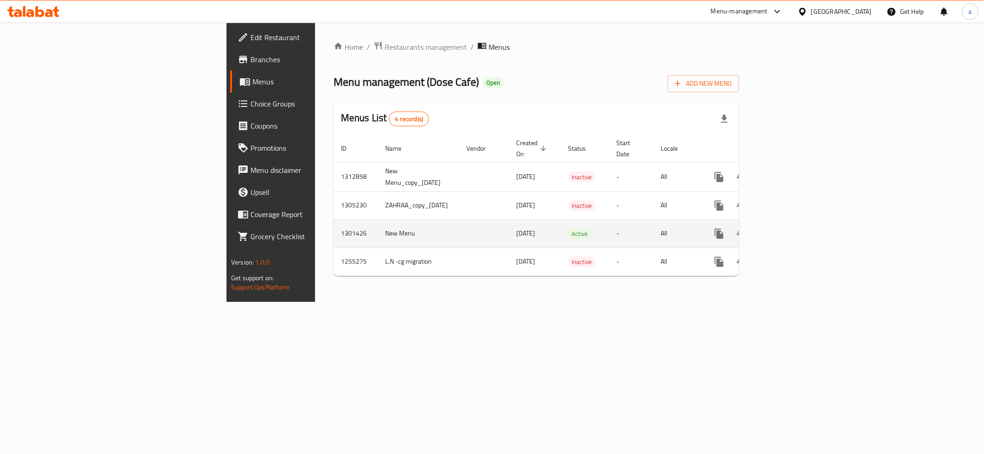
click at [789, 230] on icon "enhanced table" at bounding box center [785, 234] width 8 height 8
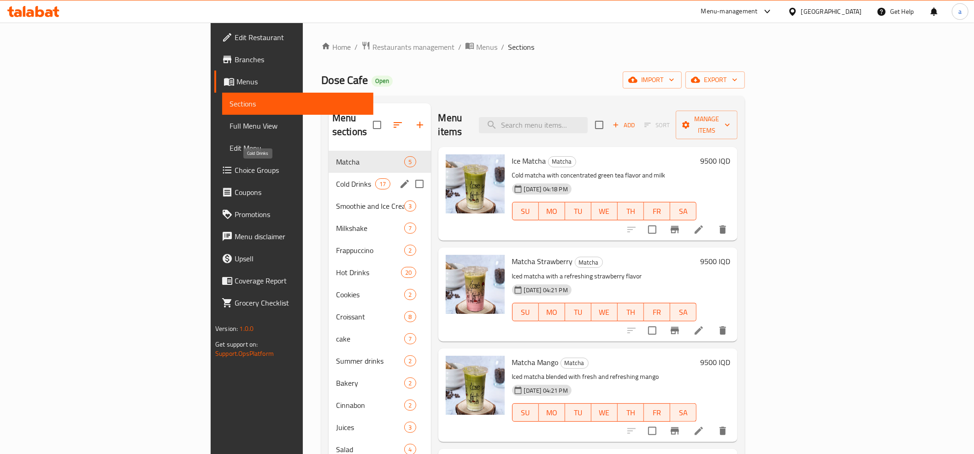
click at [336, 178] on span "Cold Drinks" at bounding box center [355, 183] width 39 height 11
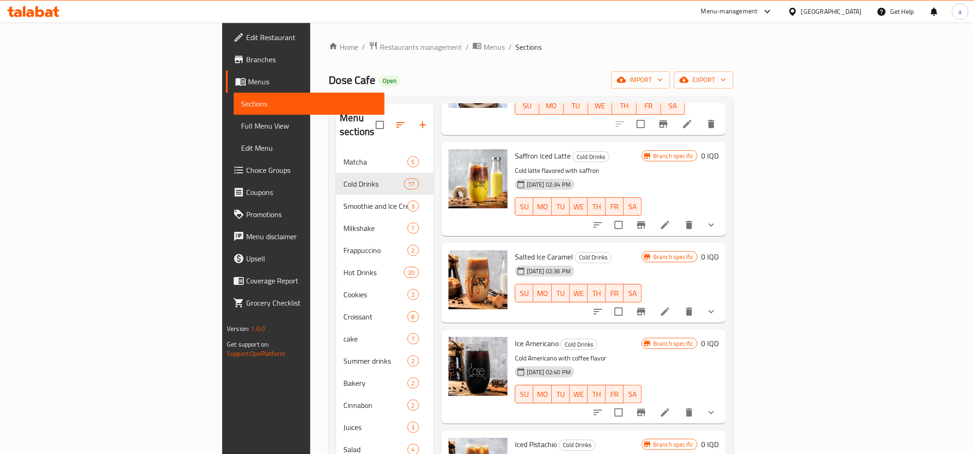
scroll to position [205, 0]
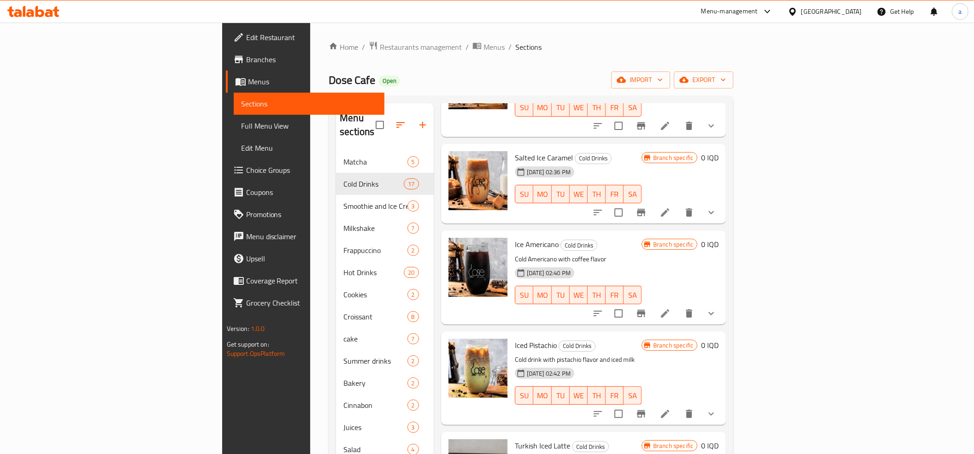
click at [671, 308] on icon at bounding box center [665, 313] width 11 height 11
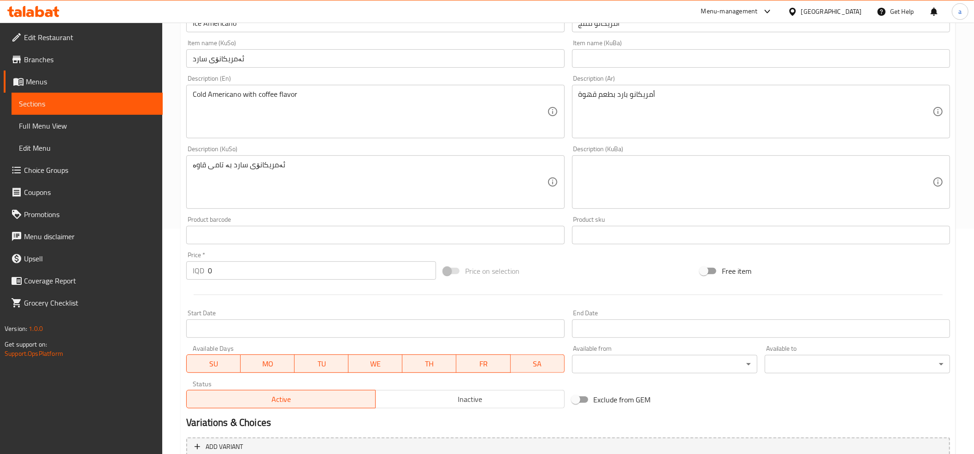
scroll to position [355, 0]
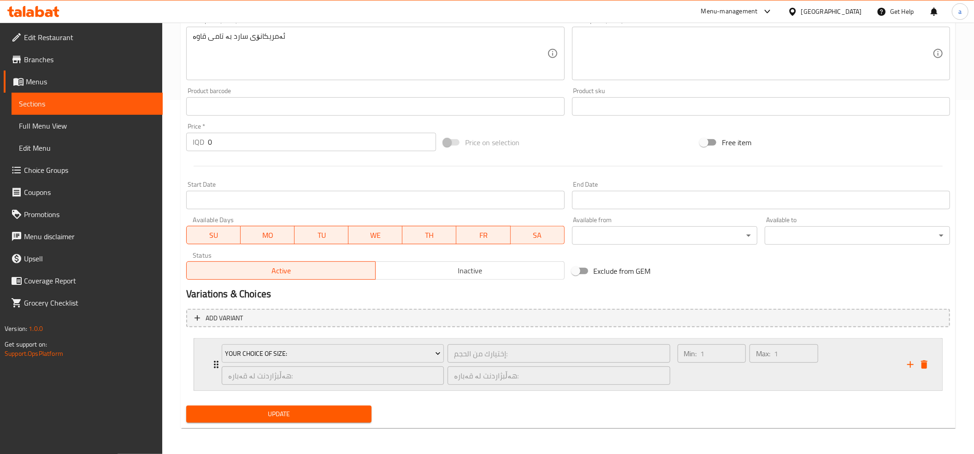
click at [209, 362] on div "Your Choice Of Size: إختيارك من الحجم: ​ هەڵبژاردنت لە قەبارە: ​ هەڵبژاردنت لە …" at bounding box center [568, 365] width 748 height 52
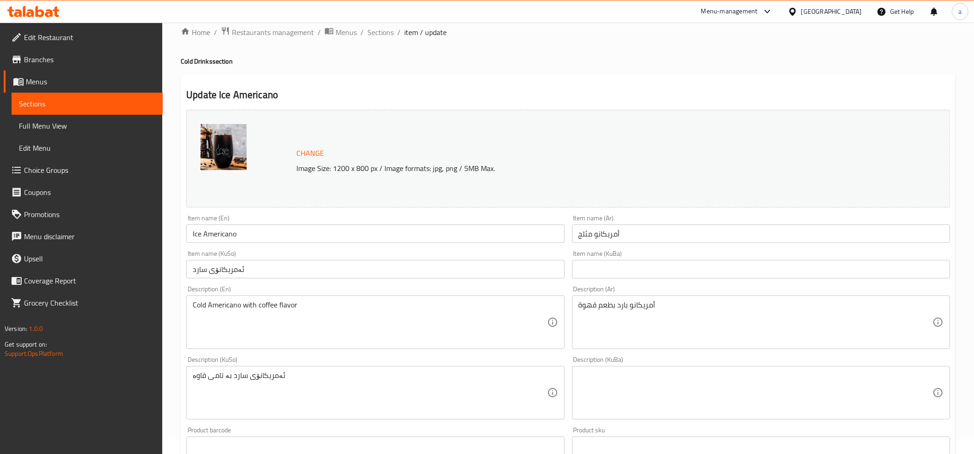
scroll to position [0, 0]
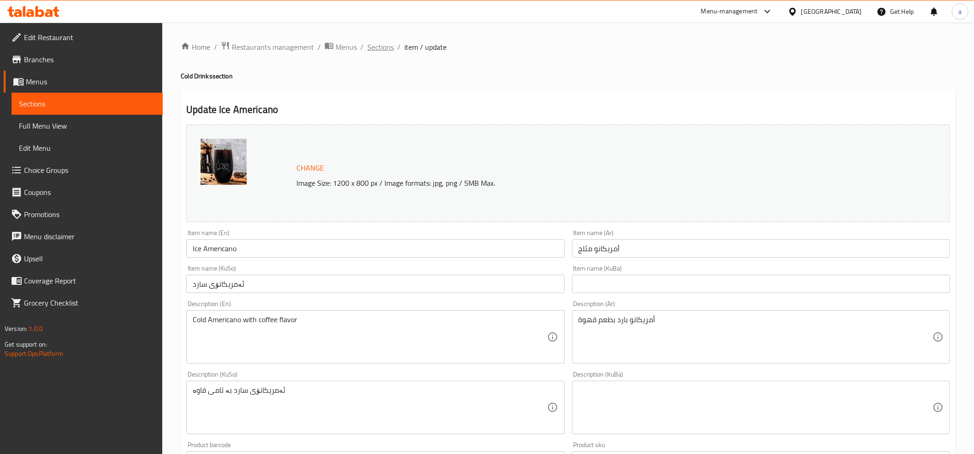
click at [382, 48] on span "Sections" at bounding box center [381, 47] width 26 height 11
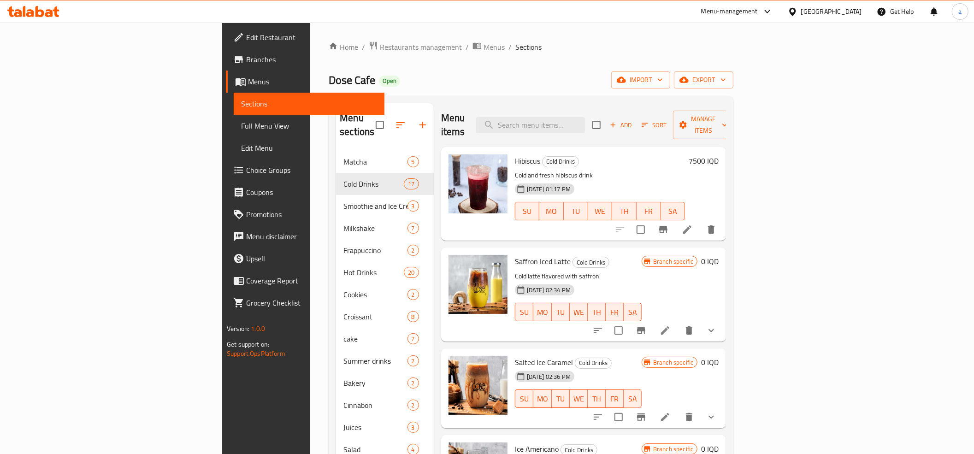
click at [241, 120] on span "Full Menu View" at bounding box center [309, 125] width 136 height 11
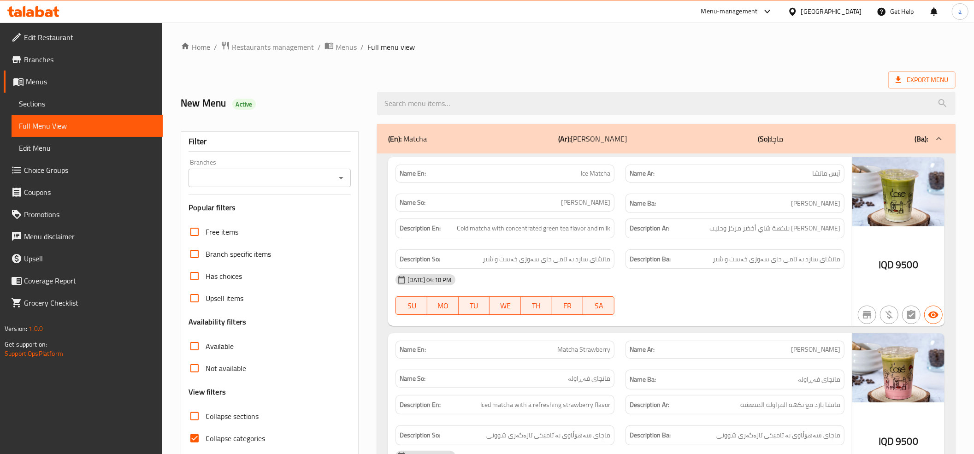
click at [344, 174] on icon "Open" at bounding box center [341, 177] width 11 height 11
click at [342, 179] on icon "Open" at bounding box center [341, 178] width 5 height 2
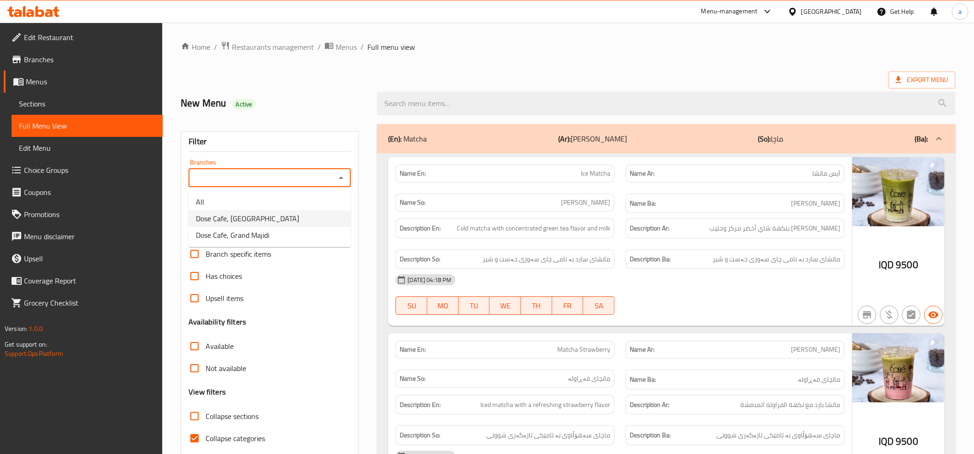
click at [238, 220] on span "Dose Cafe, Dream City" at bounding box center [247, 218] width 103 height 11
type input "Dose Cafe, Dream City"
click at [193, 443] on input "Collapse categories" at bounding box center [195, 438] width 22 height 22
checkbox input "false"
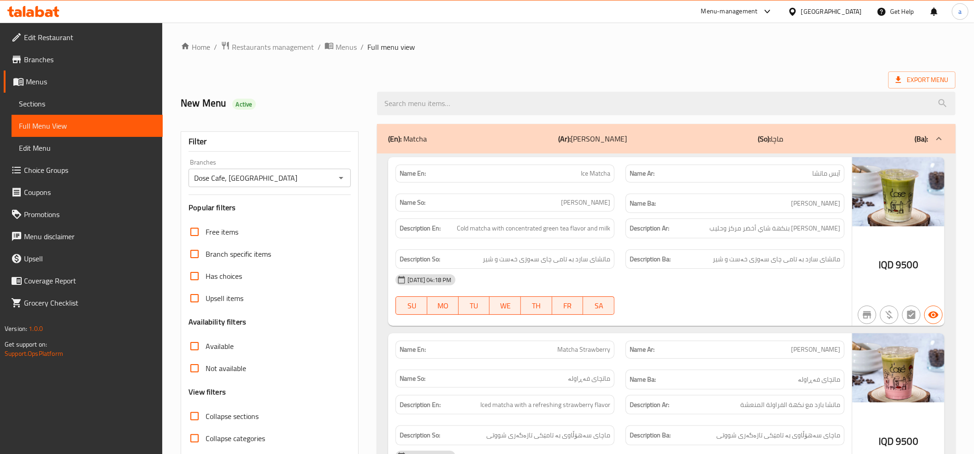
click at [526, 137] on div "(En): Matcha (Ar): ماتشا (So): ماچا (Ba):" at bounding box center [658, 138] width 540 height 11
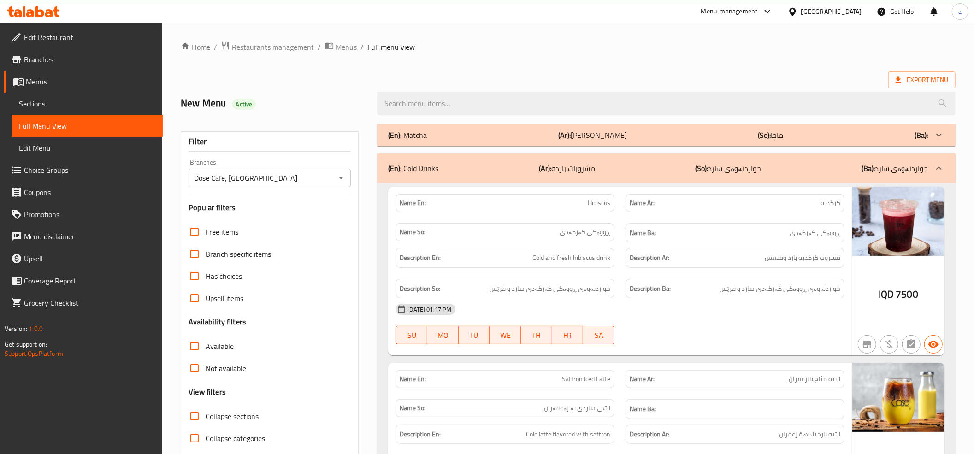
drag, startPoint x: 360, startPoint y: 152, endPoint x: 358, endPoint y: 111, distance: 40.6
click at [342, 177] on icon "Open" at bounding box center [341, 177] width 11 height 11
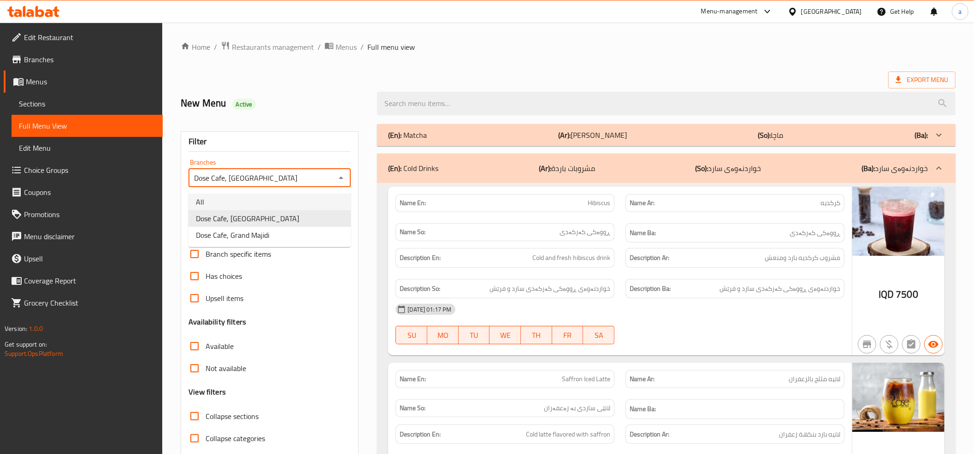
click at [236, 202] on li "All" at bounding box center [270, 202] width 162 height 17
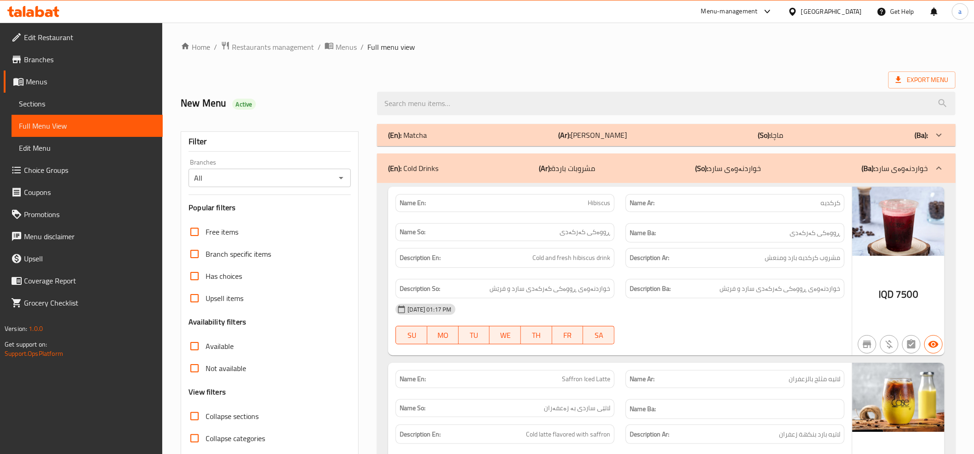
drag, startPoint x: 285, startPoint y: 257, endPoint x: 291, endPoint y: 135, distance: 122.8
click at [339, 175] on icon "Open" at bounding box center [341, 177] width 11 height 11
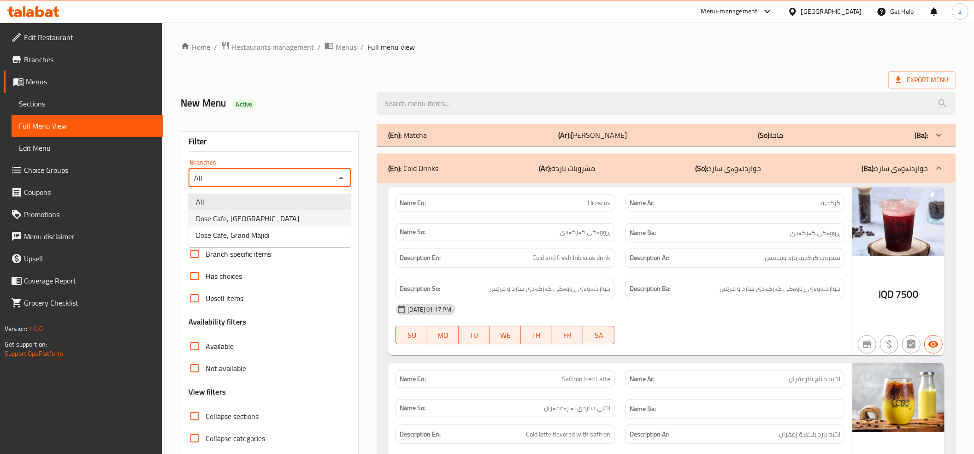
click at [215, 218] on span "Dose Cafe, Dream City" at bounding box center [247, 218] width 103 height 11
type input "Dose Cafe, Dream City"
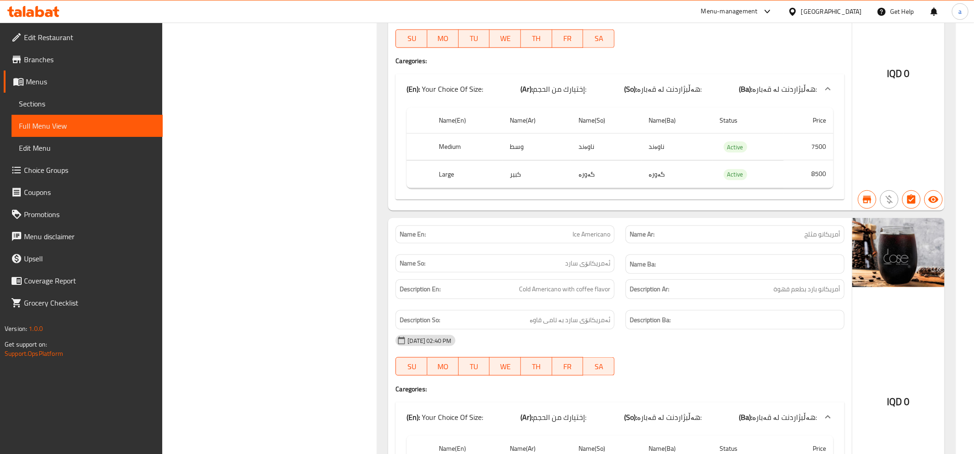
scroll to position [922, 0]
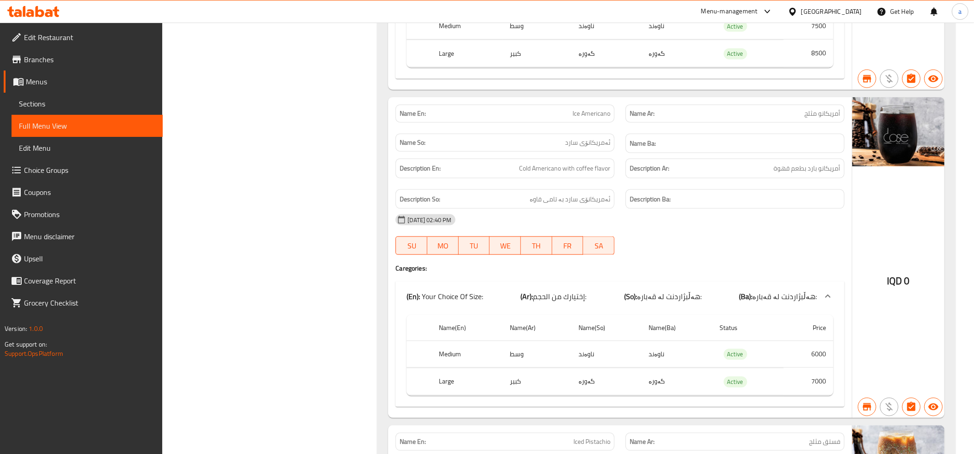
click at [93, 174] on span "Choice Groups" at bounding box center [89, 170] width 131 height 11
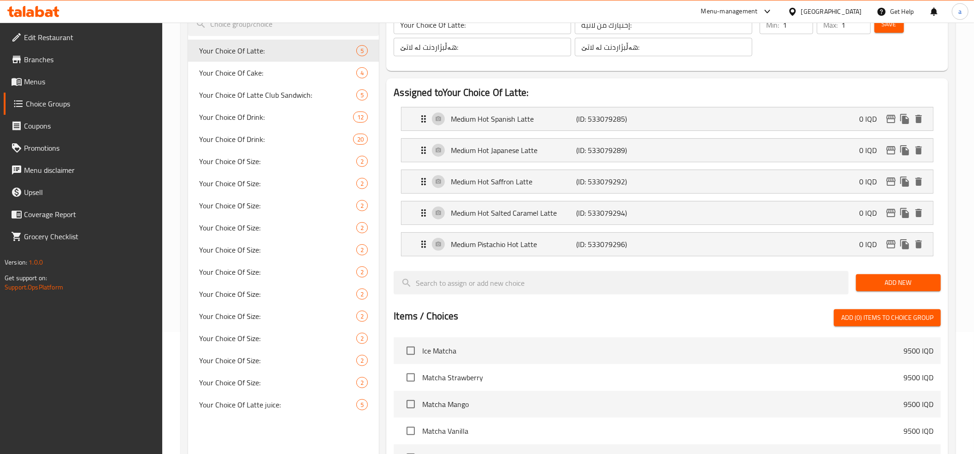
scroll to position [28, 0]
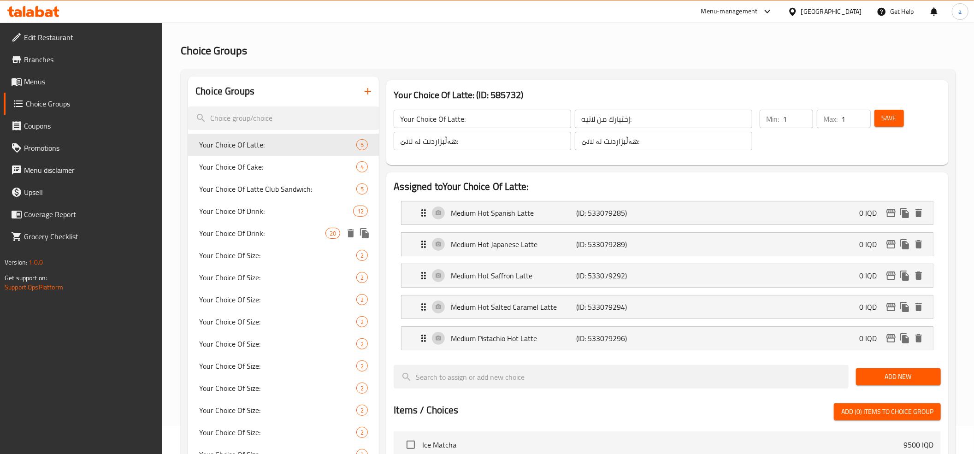
click at [261, 248] on div "Your Choice Of Size: 2" at bounding box center [283, 255] width 191 height 22
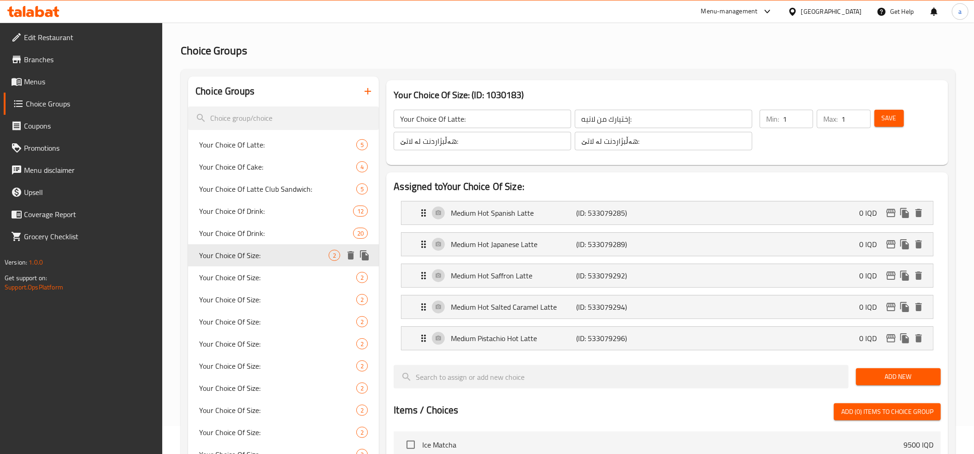
type input "Your Choice Of Size:"
type input "إختيارك من الحجم:"
type input "هەڵبژاردنت لە قەبارە:"
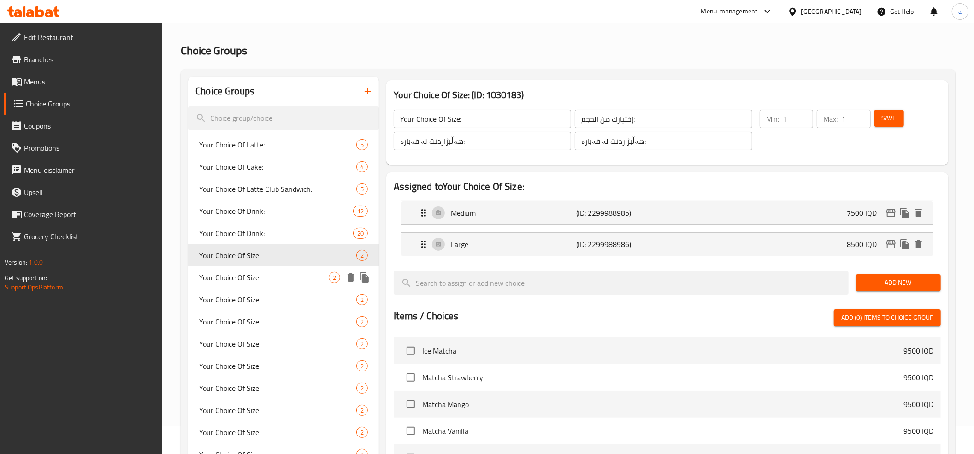
click at [266, 267] on div "Your Choice Of Size: 2" at bounding box center [283, 278] width 191 height 22
type input "Your Choice Of Size:"
type input "إختيارك من الحجم:"
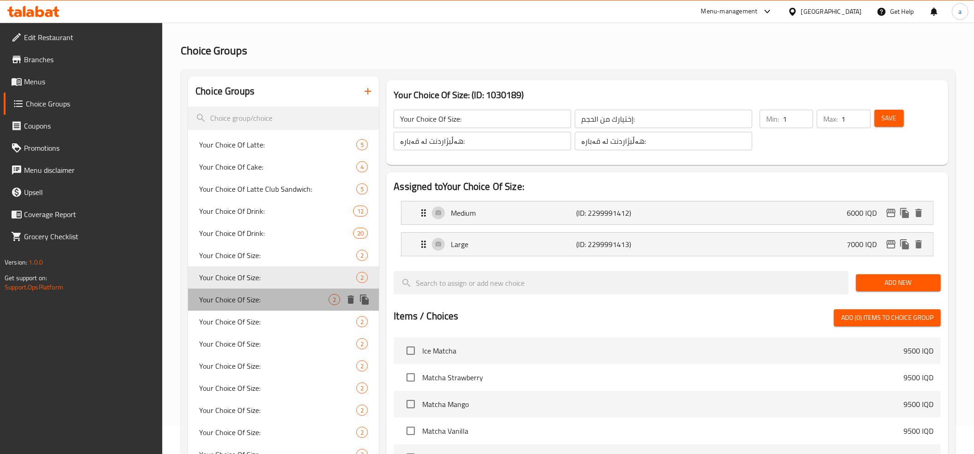
click at [275, 289] on div "Your Choice Of Size: 2" at bounding box center [283, 300] width 191 height 22
type input "Your Choice Of Size:"
type input "إختيارك من الحجم:"
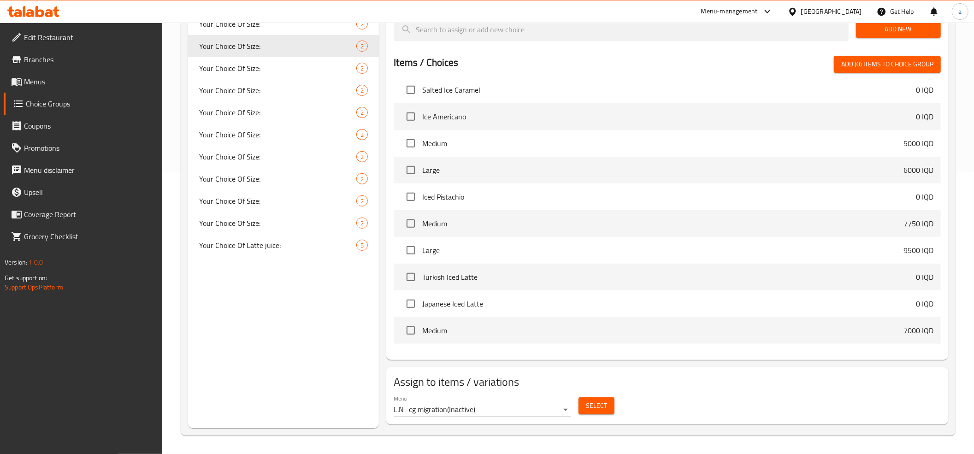
scroll to position [410, 0]
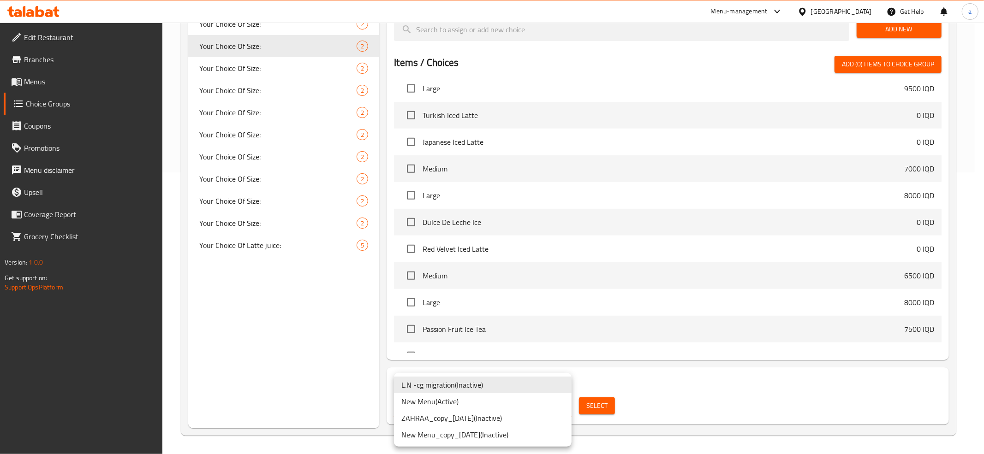
click at [462, 401] on li "New Menu ( Active )" at bounding box center [483, 401] width 178 height 17
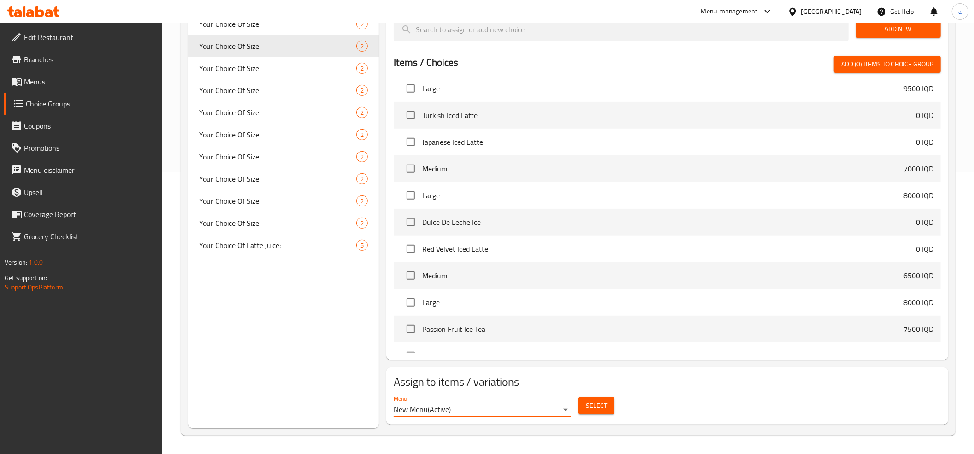
click at [604, 404] on span "Select" at bounding box center [596, 406] width 21 height 12
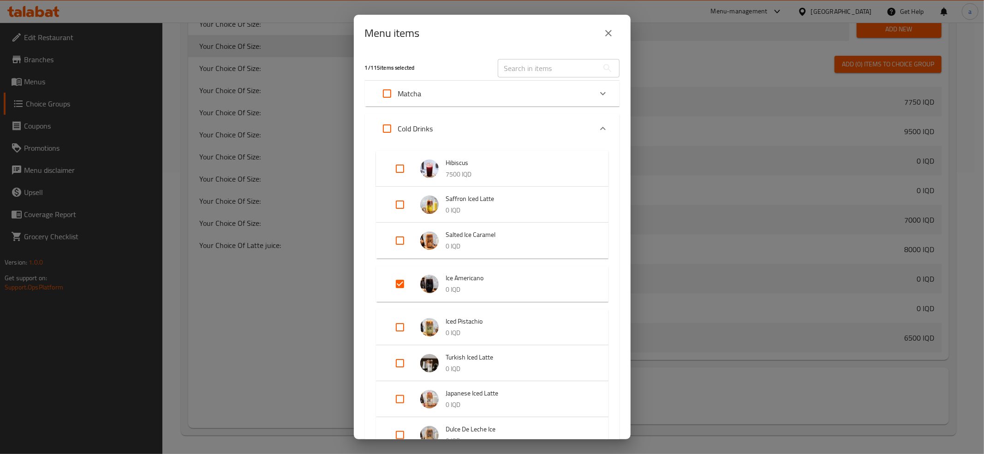
click at [607, 27] on button "close" at bounding box center [608, 33] width 22 height 22
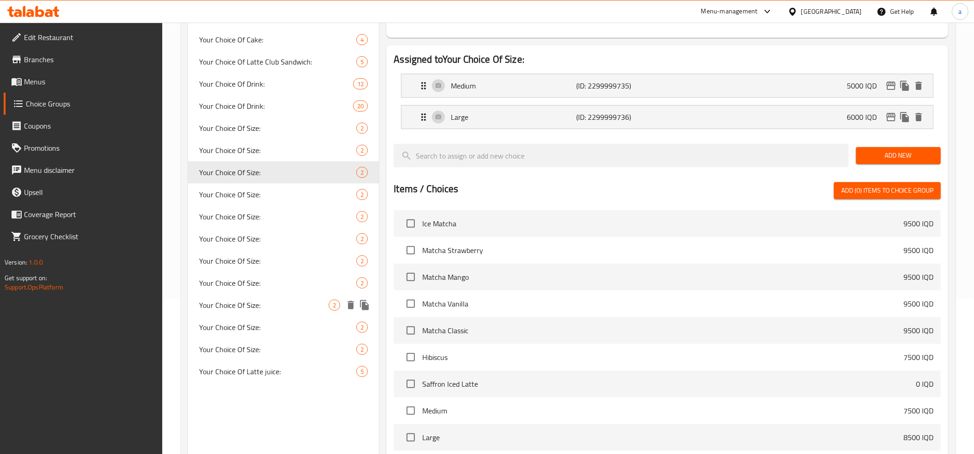
scroll to position [0, 0]
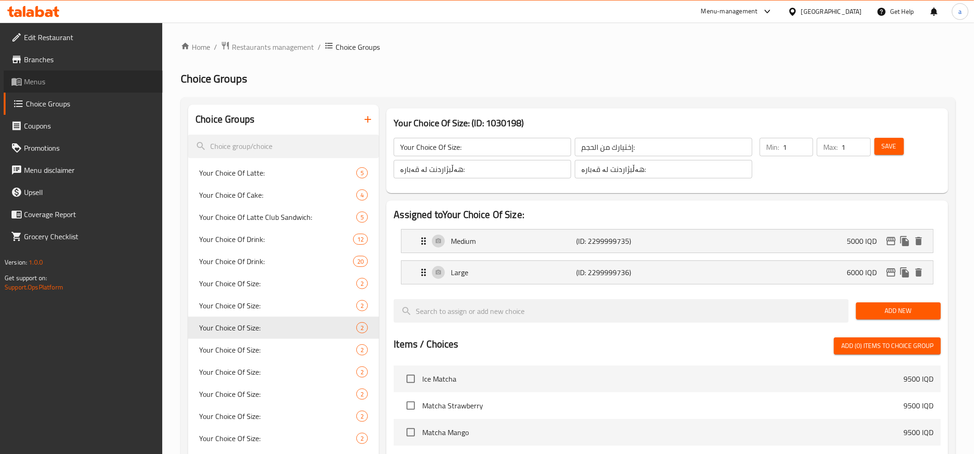
click at [85, 78] on span "Menus" at bounding box center [89, 81] width 131 height 11
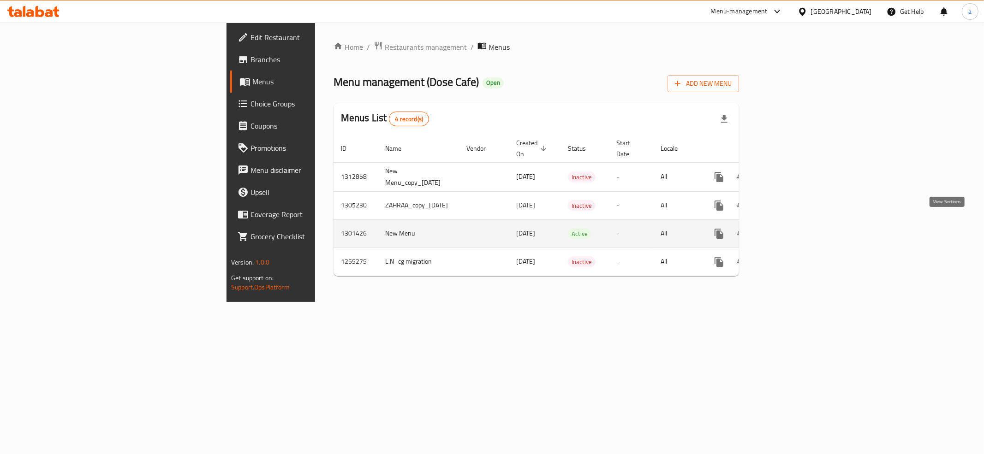
click at [796, 223] on link "enhanced table" at bounding box center [785, 234] width 22 height 22
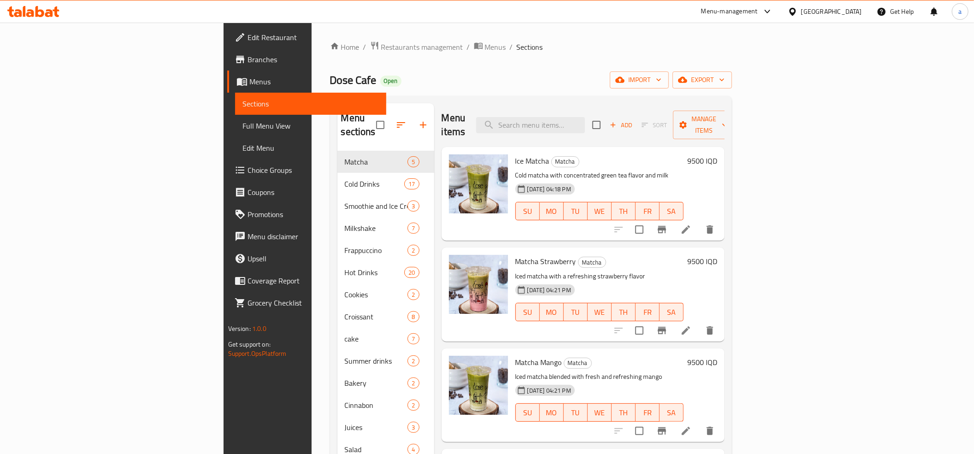
click at [243, 120] on span "Full Menu View" at bounding box center [311, 125] width 136 height 11
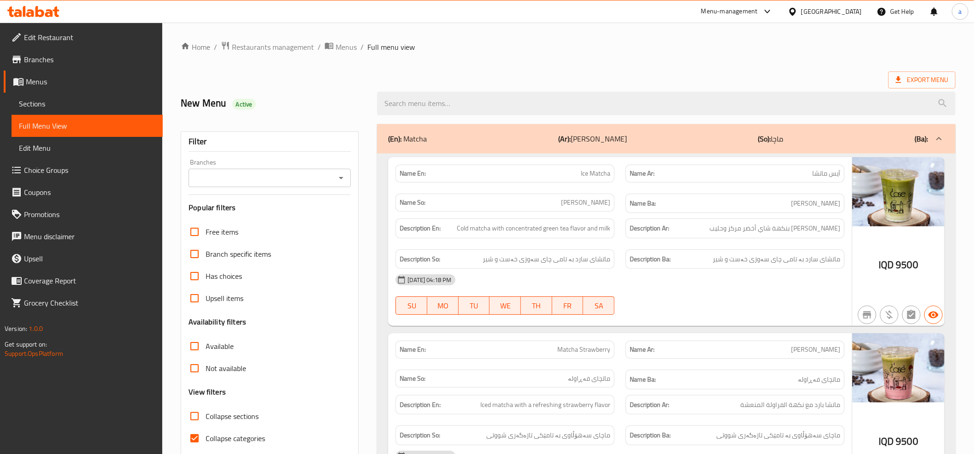
click at [348, 176] on div "Branches" at bounding box center [270, 178] width 162 height 18
click at [344, 176] on icon "Open" at bounding box center [341, 177] width 11 height 11
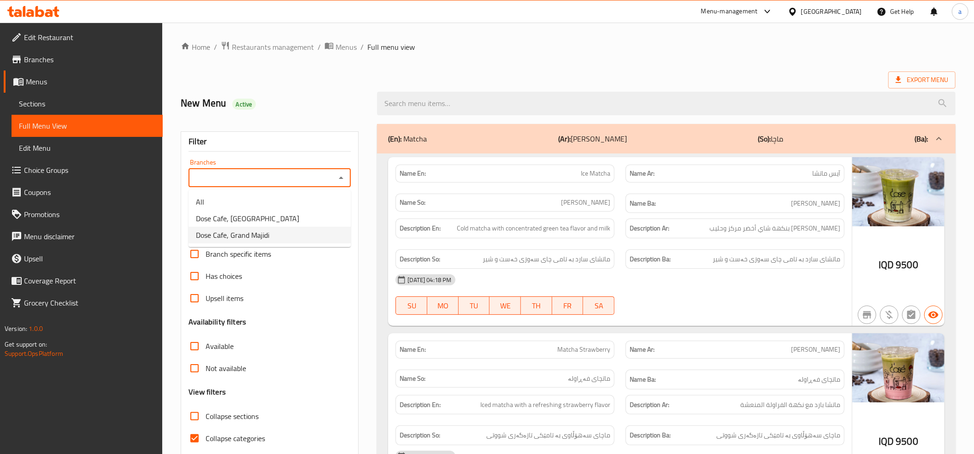
click at [288, 237] on li "Dose Cafe, Grand Majidi" at bounding box center [270, 235] width 162 height 17
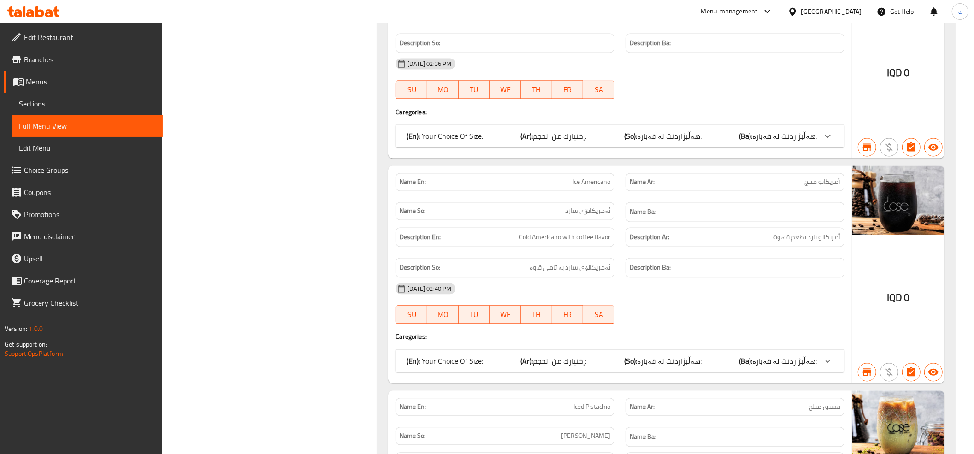
scroll to position [1677, 0]
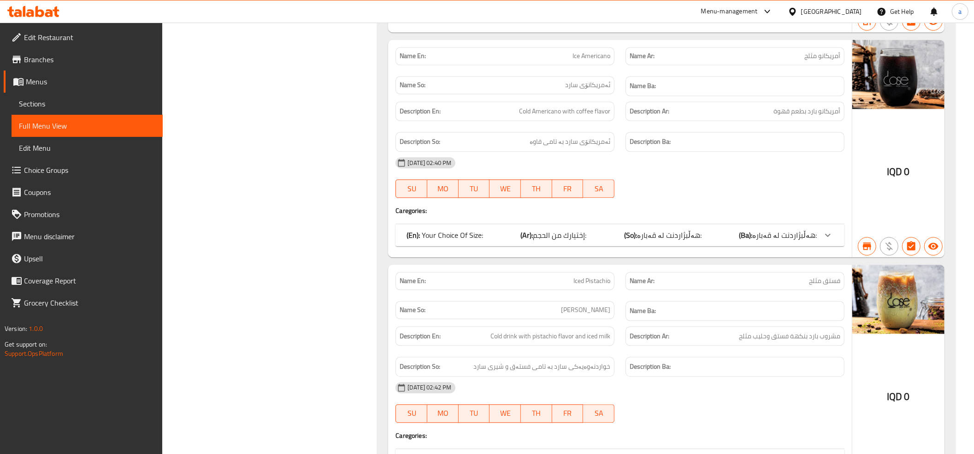
click at [586, 240] on span "إختيارك من الحجم:" at bounding box center [560, 235] width 53 height 14
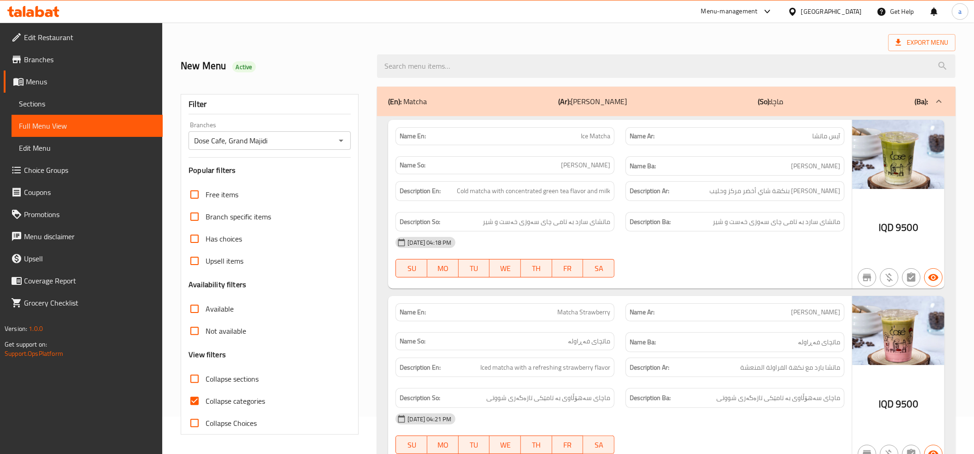
scroll to position [0, 0]
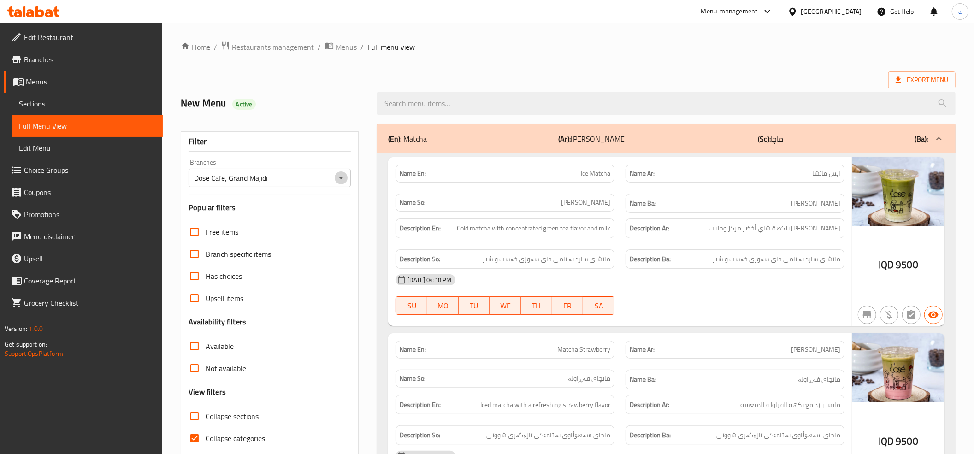
click at [339, 179] on icon "Open" at bounding box center [341, 177] width 11 height 11
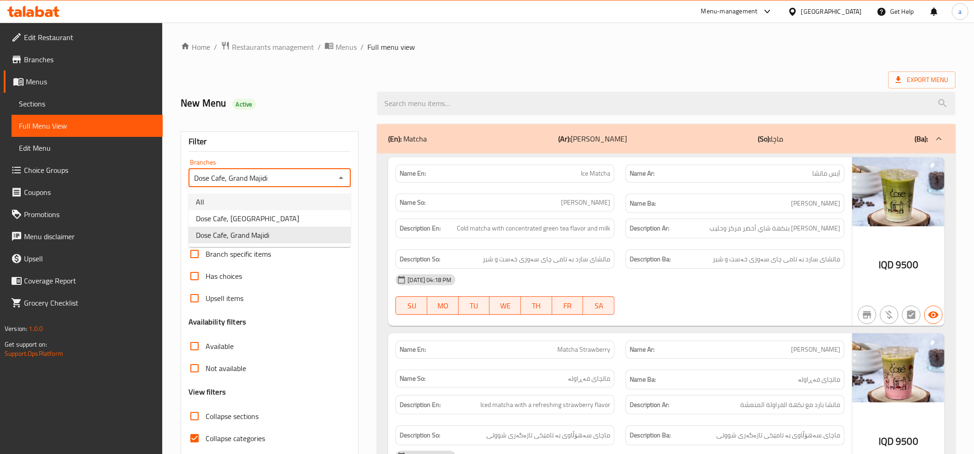
click at [332, 194] on li "All" at bounding box center [270, 202] width 162 height 17
type input "All"
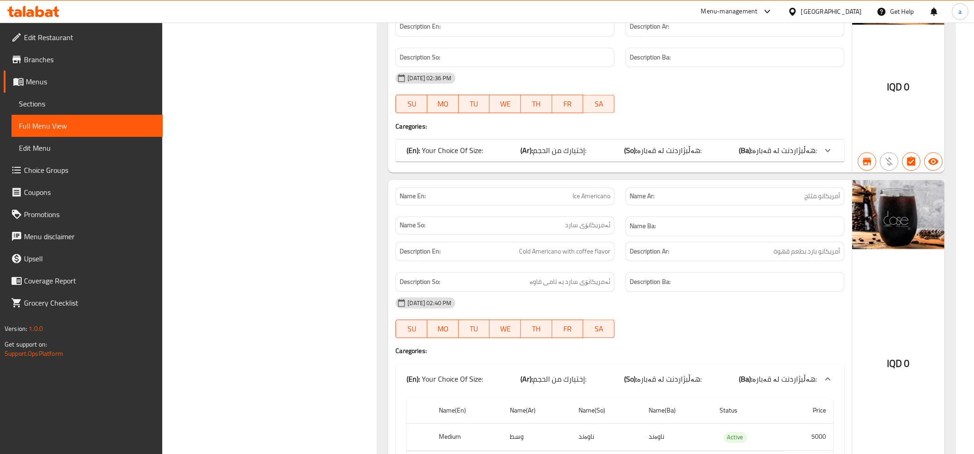
scroll to position [1742, 0]
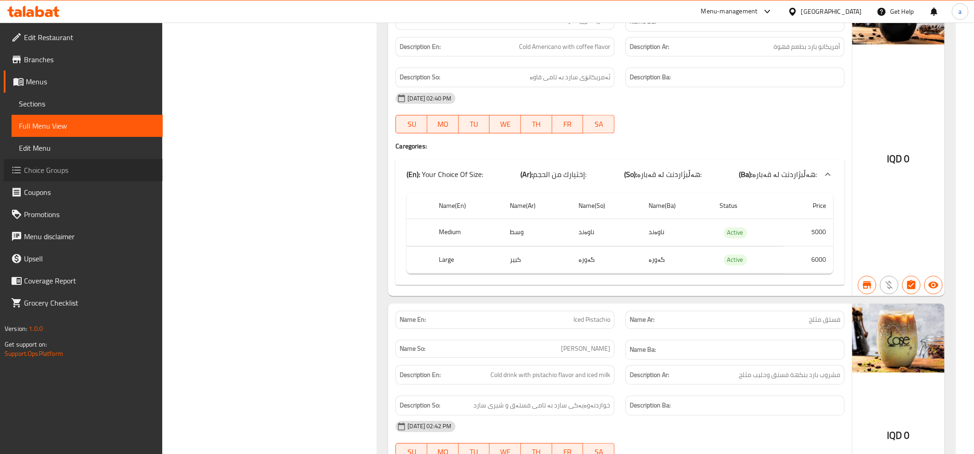
click at [109, 172] on span "Choice Groups" at bounding box center [89, 170] width 131 height 11
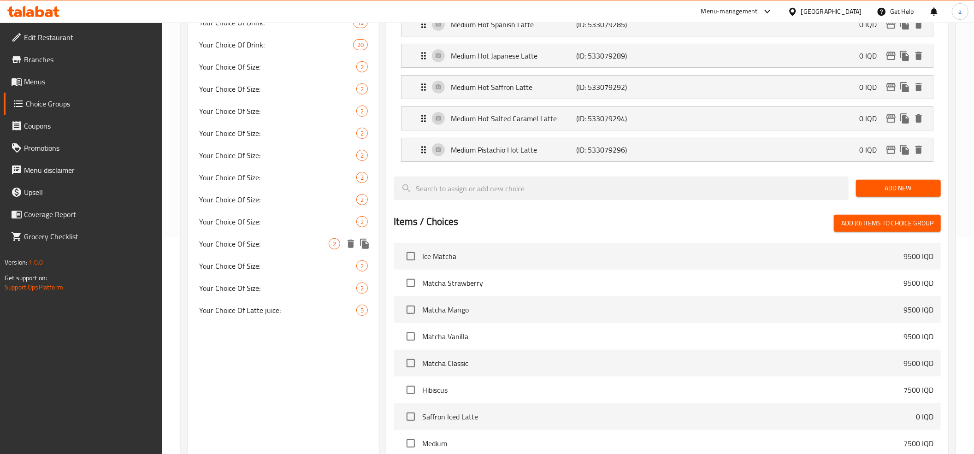
scroll to position [233, 0]
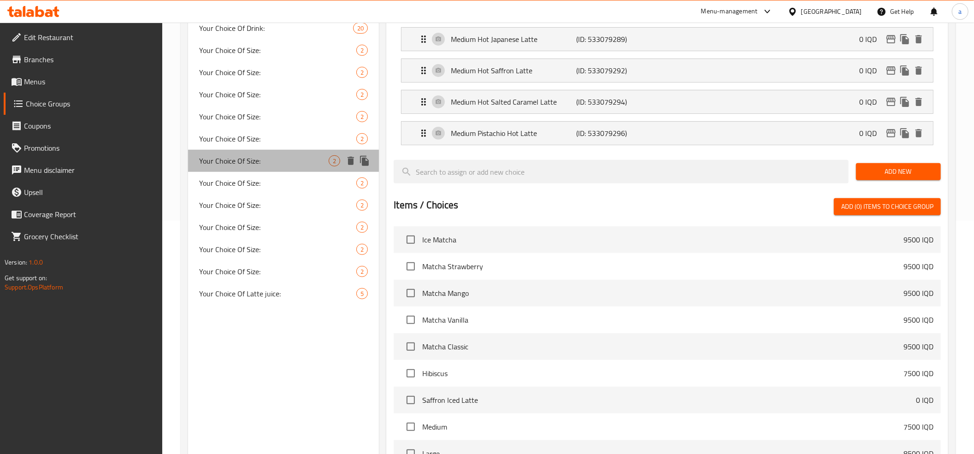
click at [264, 155] on span "Your Choice Of Size:" at bounding box center [264, 160] width 130 height 11
type input "Your Choice Of Size:"
type input "إختيارك من الحجم:"
type input "هەڵبژاردنت لە قەبارە:"
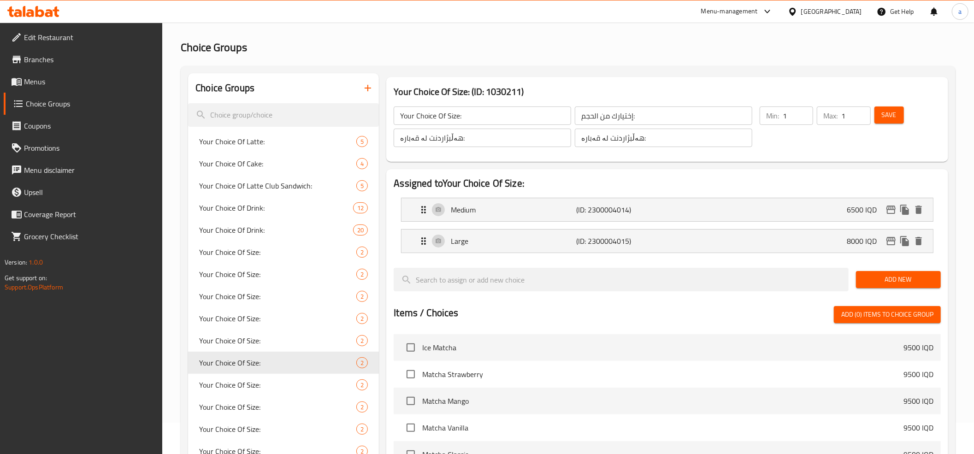
scroll to position [29, 0]
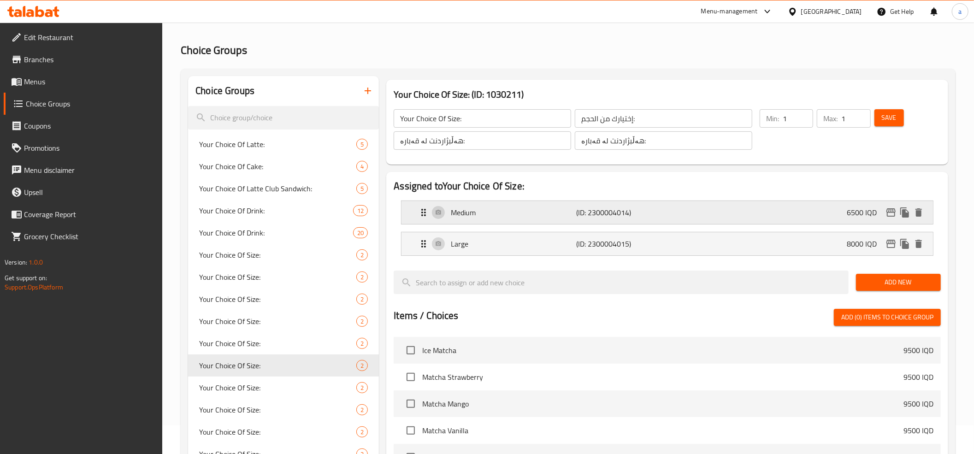
click at [600, 215] on p "(ID: 2300004014)" at bounding box center [617, 212] width 83 height 11
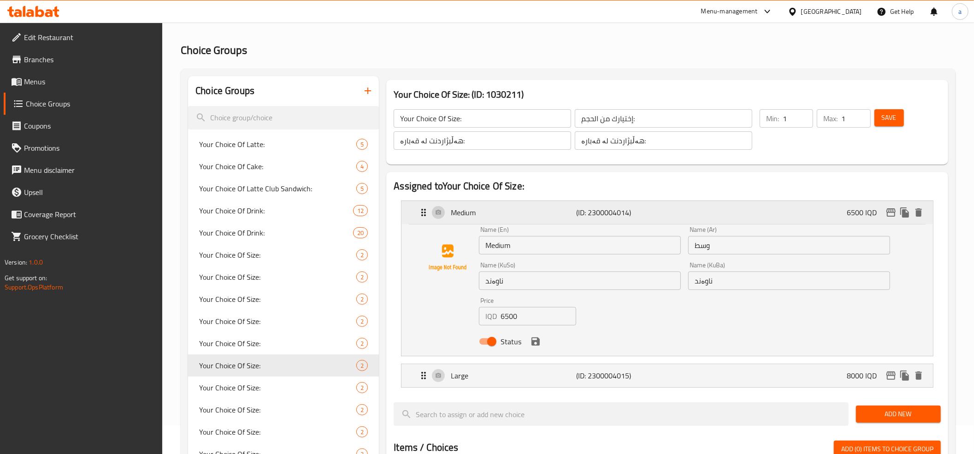
click at [421, 211] on icon "Expand" at bounding box center [423, 212] width 11 height 11
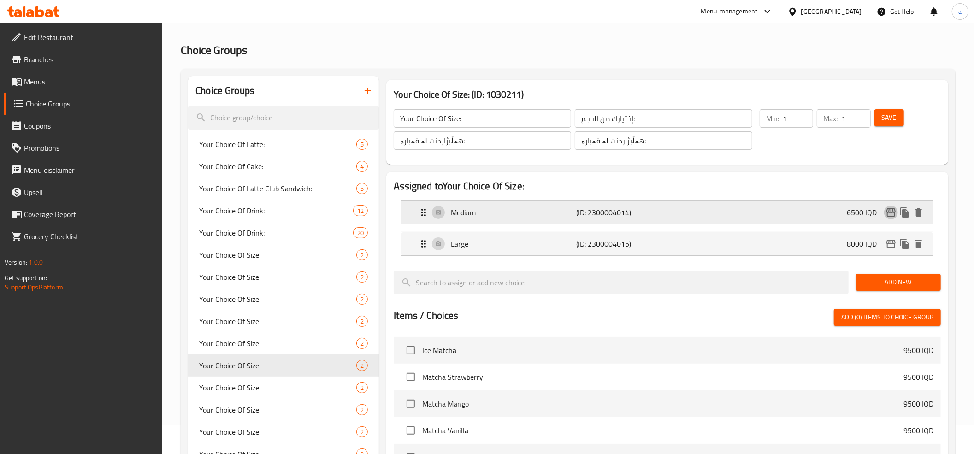
click at [891, 213] on icon "edit" at bounding box center [891, 212] width 11 height 11
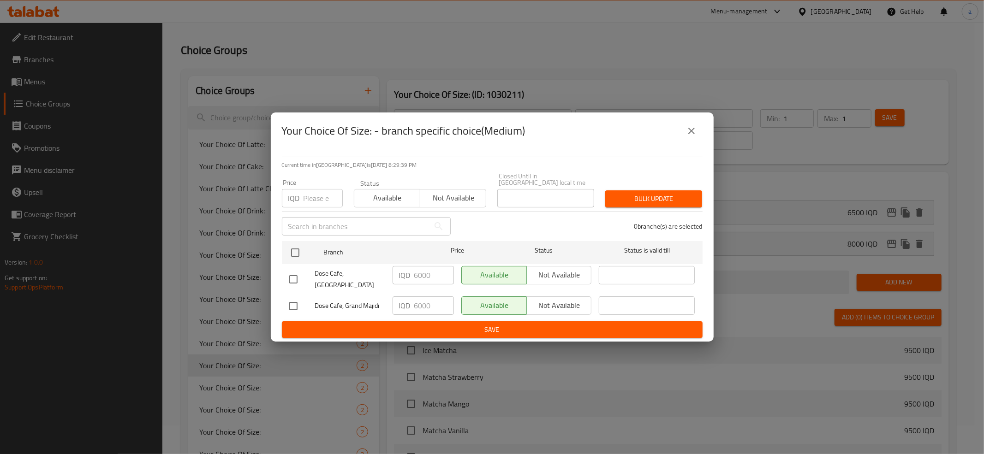
click at [696, 136] on button "close" at bounding box center [691, 131] width 22 height 22
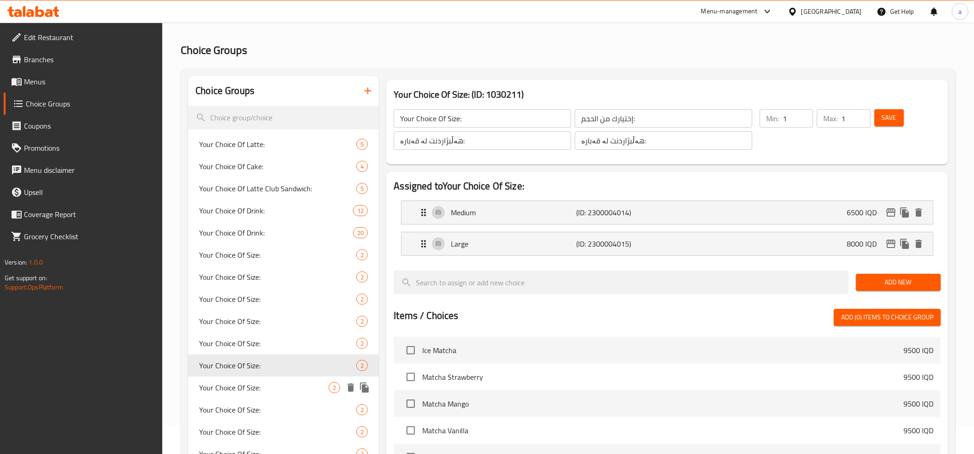
click at [313, 386] on span "Your Choice Of Size:" at bounding box center [264, 387] width 130 height 11
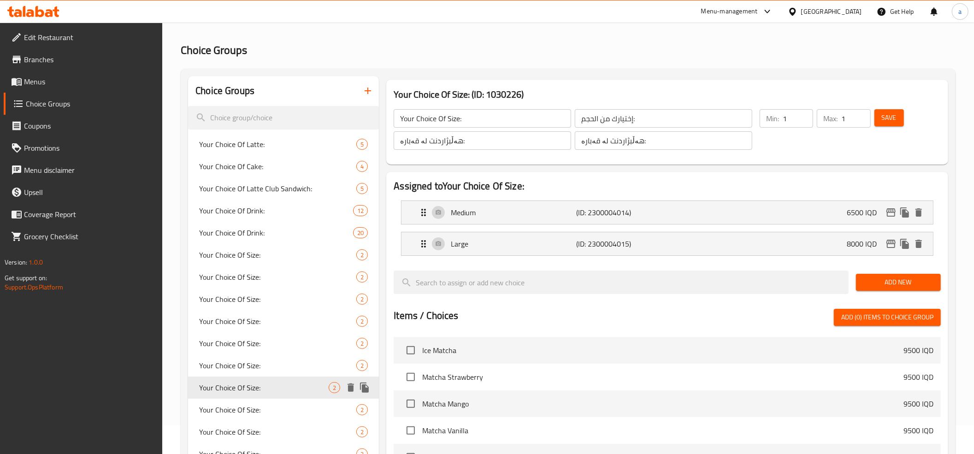
type input "Your Choice Of Size:"
type input "إختيارك من الحجم:"
type input "هەڵبژاردنت لە قەبارە:"
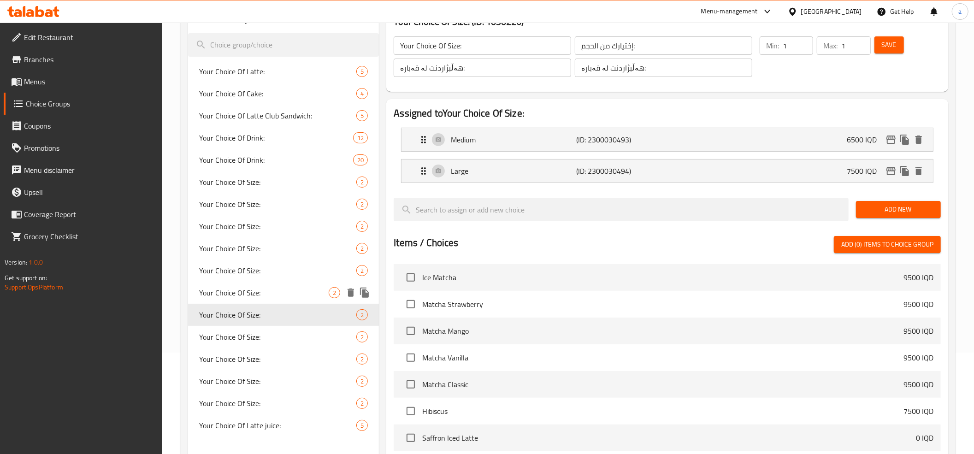
scroll to position [131, 0]
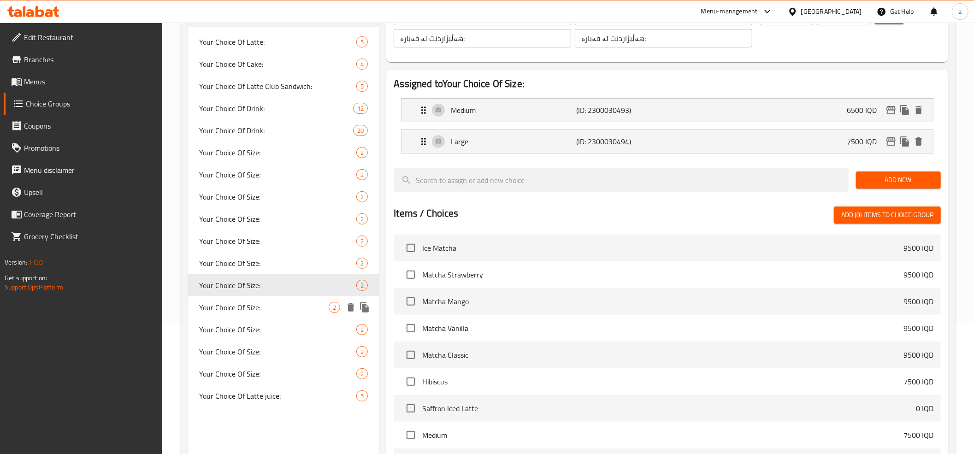
click at [273, 310] on span "Your Choice Of Size:" at bounding box center [264, 307] width 130 height 11
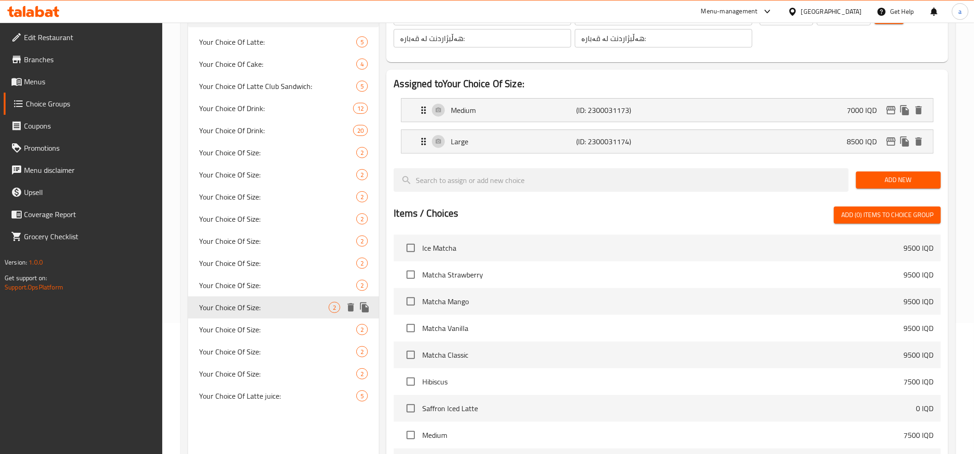
type input "Your Choice Of Size:"
type input "إختيارك من الحجم:"
type input "هەڵبژاردنت لە قەبارە:"
click at [308, 332] on span "Your Choice Of Size:" at bounding box center [264, 329] width 130 height 11
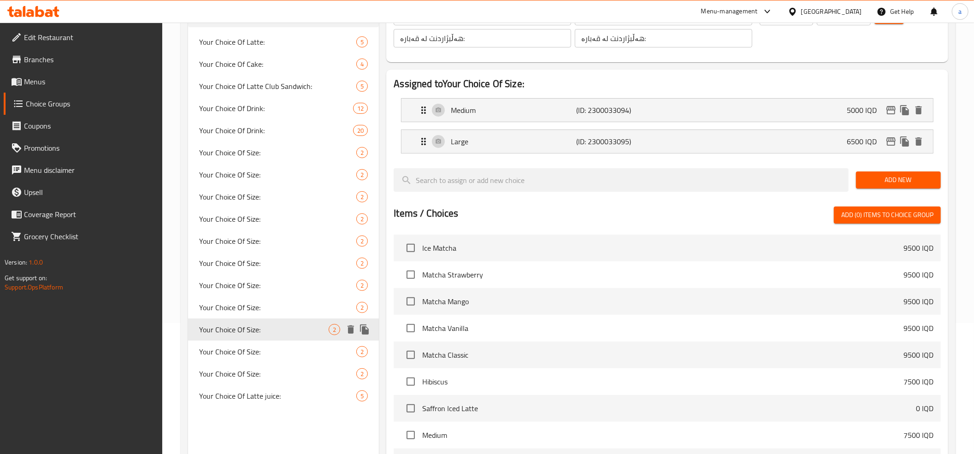
type input "Your Choice Of Size:"
type input "إختيارك من الحجم:"
type input "هەڵبژاردنت لە قەبارە:"
click at [891, 113] on icon "edit" at bounding box center [891, 110] width 11 height 11
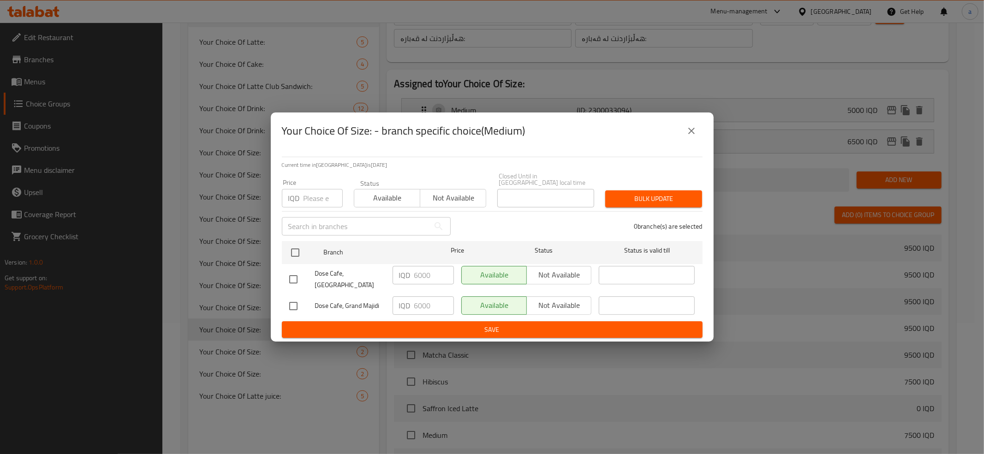
click at [854, 122] on div "Your Choice Of Size: - branch specific choice(Medium) Current time in Iraq is 1…" at bounding box center [492, 227] width 984 height 454
click at [688, 136] on icon "close" at bounding box center [691, 130] width 11 height 11
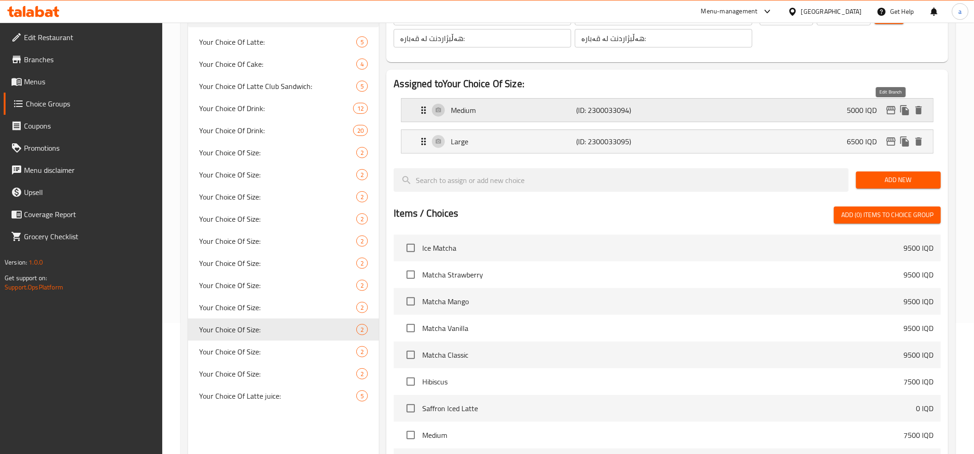
click at [890, 109] on icon "edit" at bounding box center [891, 110] width 11 height 11
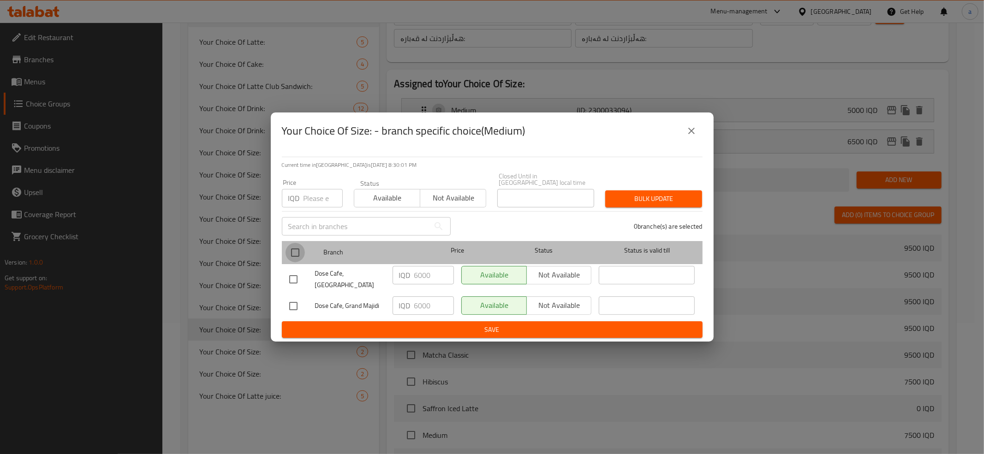
click at [302, 250] on input "checkbox" at bounding box center [294, 252] width 19 height 19
checkbox input "true"
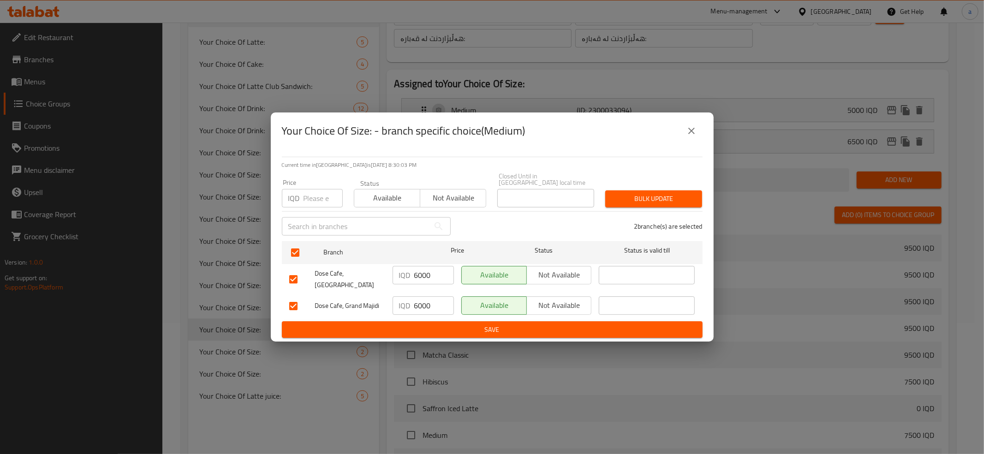
click at [698, 139] on button "close" at bounding box center [691, 131] width 22 height 22
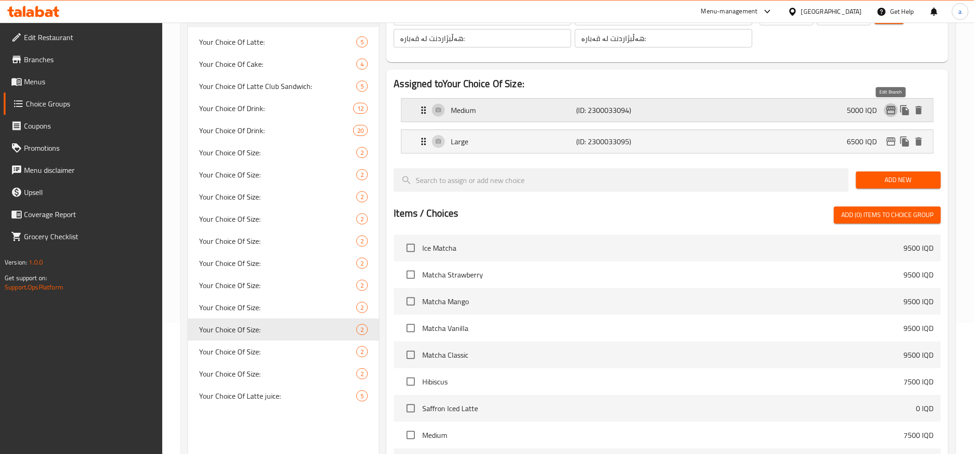
click at [888, 110] on icon "edit" at bounding box center [891, 110] width 11 height 11
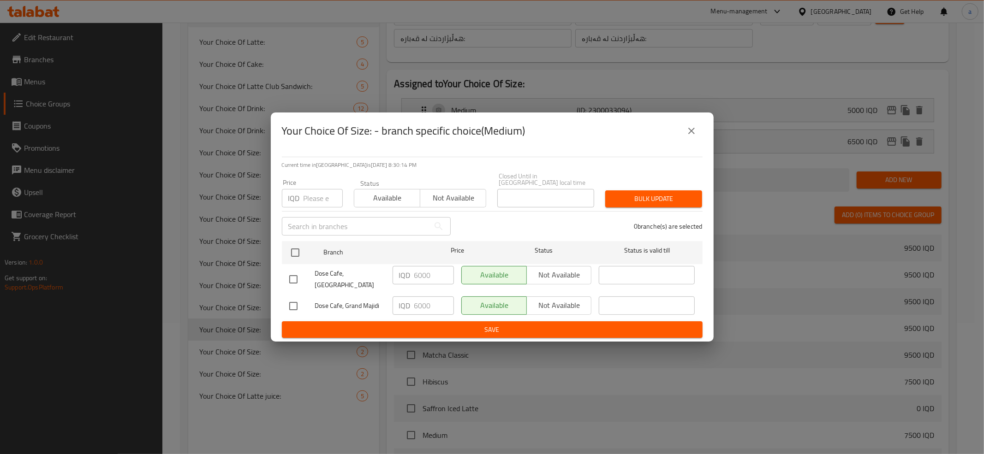
click at [688, 134] on icon "close" at bounding box center [691, 131] width 6 height 6
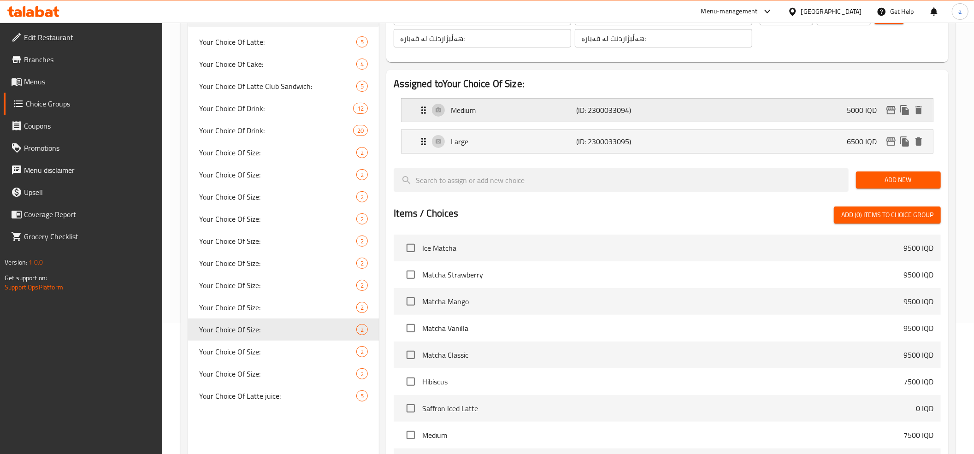
click at [805, 112] on div "Medium (ID: 2300033094) 5000 IQD" at bounding box center [670, 110] width 504 height 23
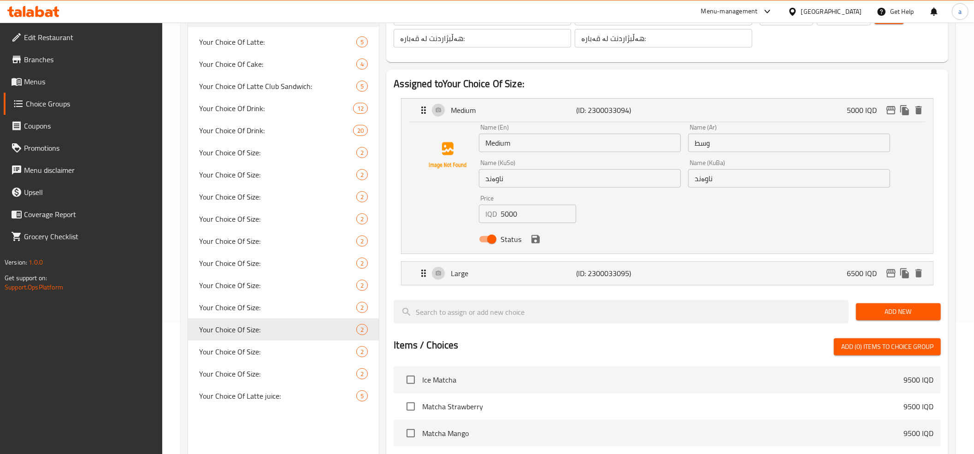
click at [511, 216] on input "5000" at bounding box center [539, 214] width 76 height 18
click at [696, 119] on div "Medium (ID: 2300033094) 5000 IQD" at bounding box center [670, 110] width 504 height 23
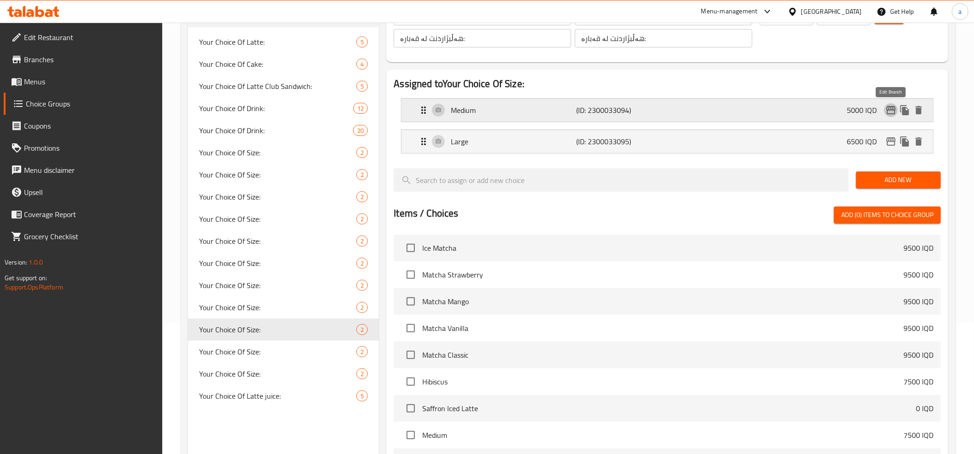
click at [891, 115] on icon "edit" at bounding box center [891, 110] width 11 height 11
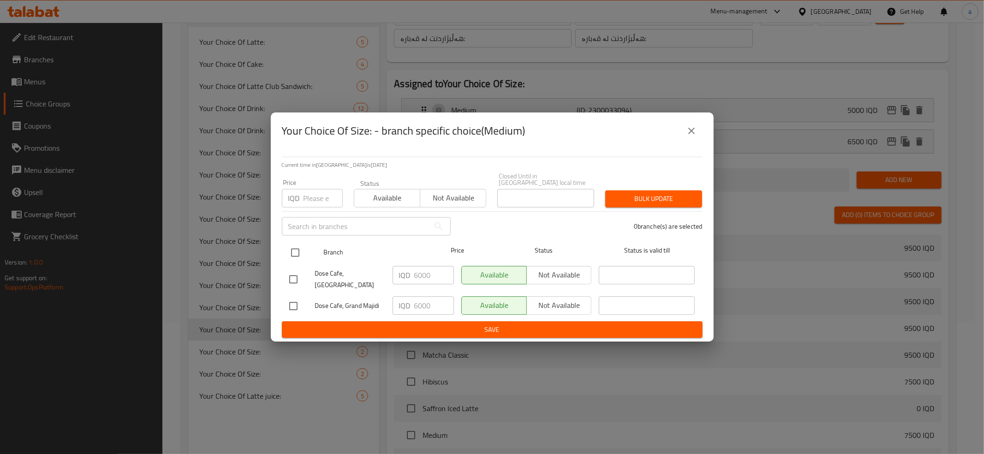
click at [296, 256] on input "checkbox" at bounding box center [294, 252] width 19 height 19
checkbox input "true"
click at [426, 277] on input "6000" at bounding box center [434, 275] width 40 height 18
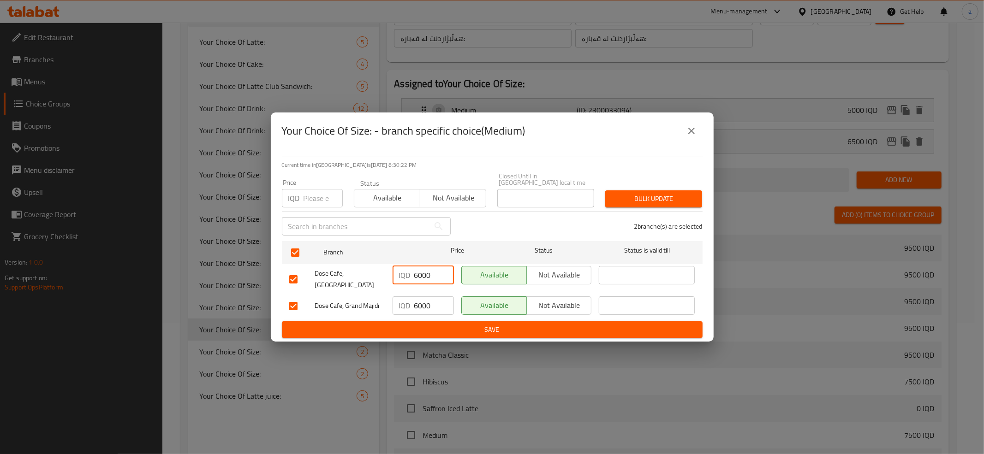
click at [426, 277] on input "6000" at bounding box center [434, 275] width 40 height 18
paste input "5"
type input "5000"
click at [423, 299] on input "6000" at bounding box center [434, 305] width 40 height 18
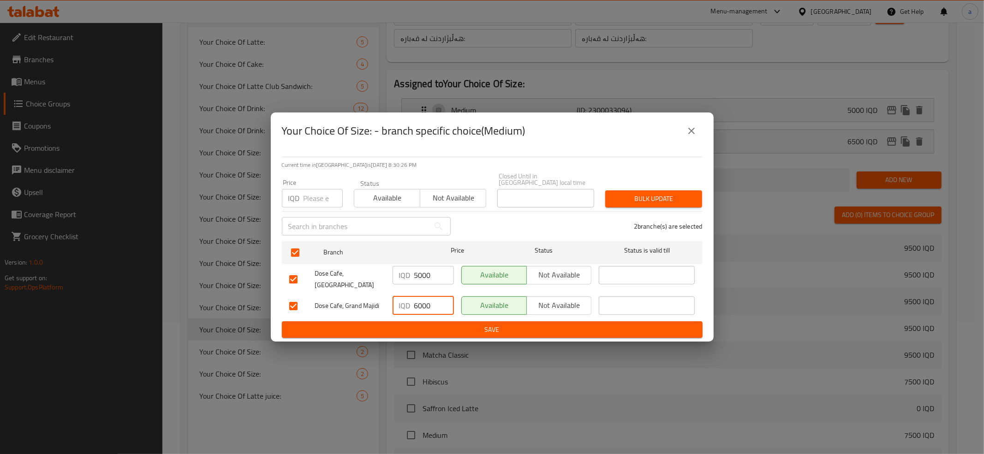
click at [423, 299] on input "6000" at bounding box center [434, 305] width 40 height 18
paste input "50"
type input "5000"
click at [455, 324] on span "Save" at bounding box center [492, 330] width 406 height 12
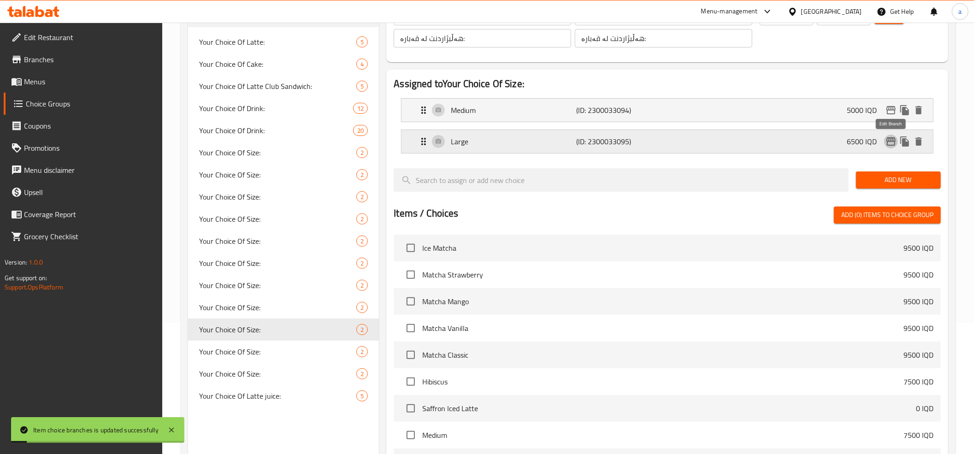
click at [889, 142] on icon "edit" at bounding box center [891, 141] width 11 height 11
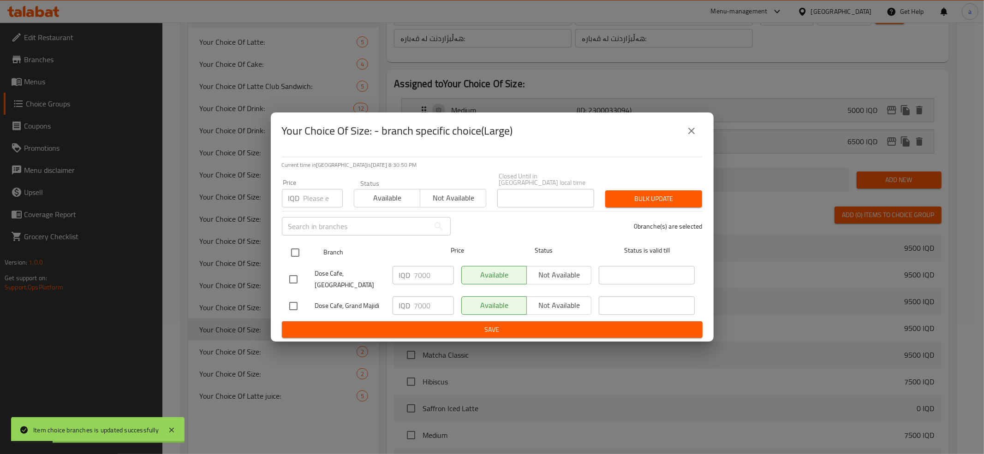
click at [296, 254] on input "checkbox" at bounding box center [294, 252] width 19 height 19
checkbox input "true"
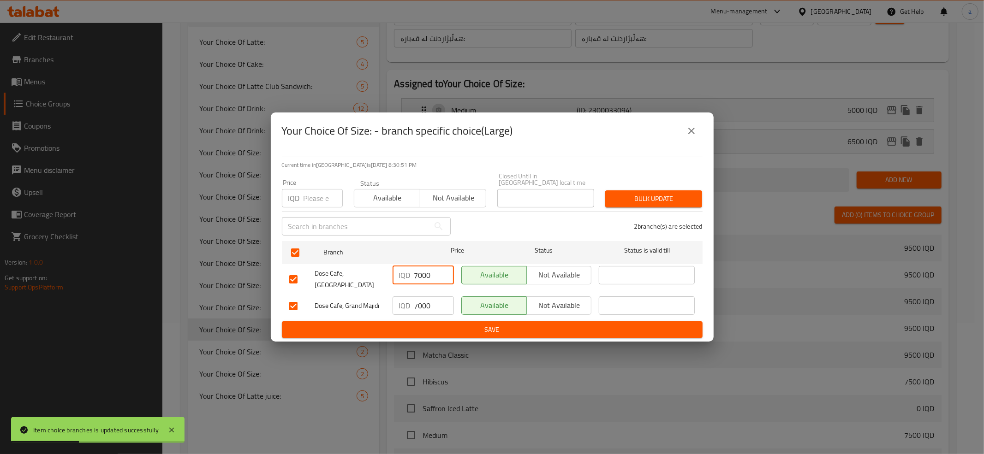
click at [424, 275] on input "7000" at bounding box center [434, 275] width 40 height 18
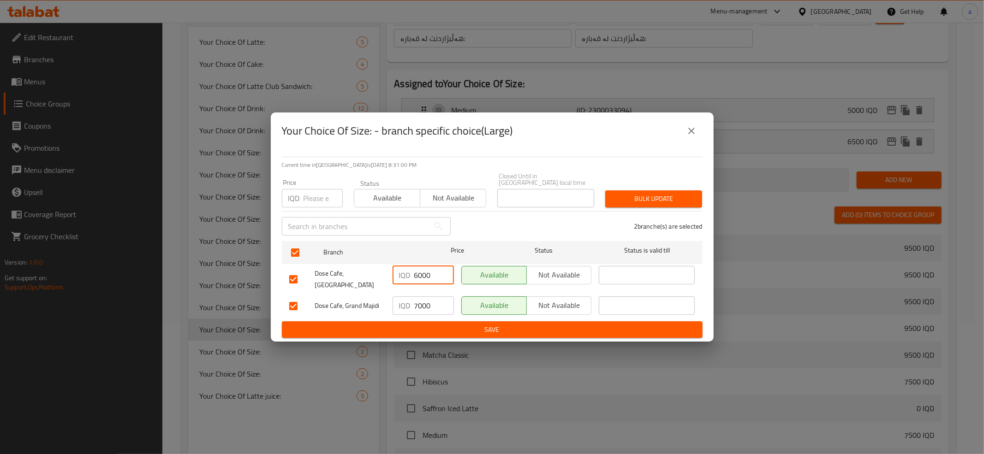
type input "6000"
click at [436, 301] on input "7000" at bounding box center [434, 305] width 40 height 18
click at [429, 297] on input "7000" at bounding box center [434, 305] width 40 height 18
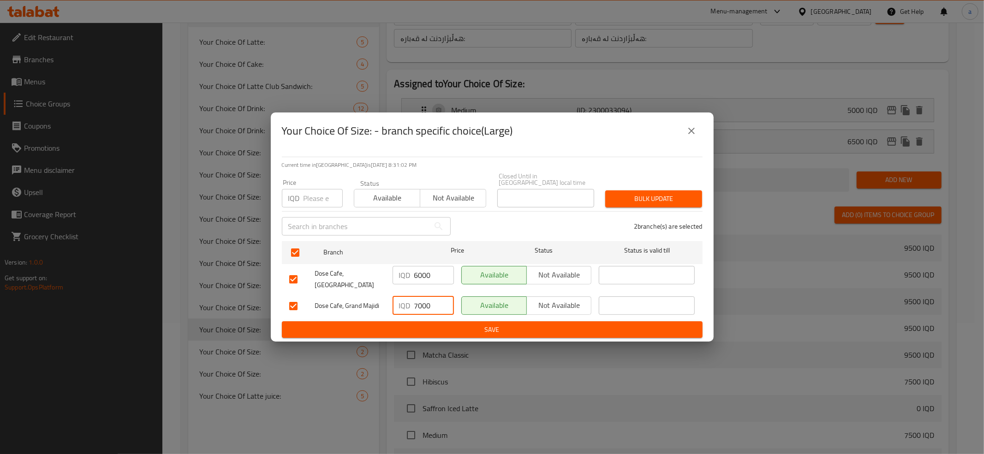
paste input "6"
type input "6000"
click at [422, 278] on input "6000" at bounding box center [434, 275] width 40 height 18
type input "6500"
click at [430, 298] on input "6000" at bounding box center [434, 305] width 40 height 18
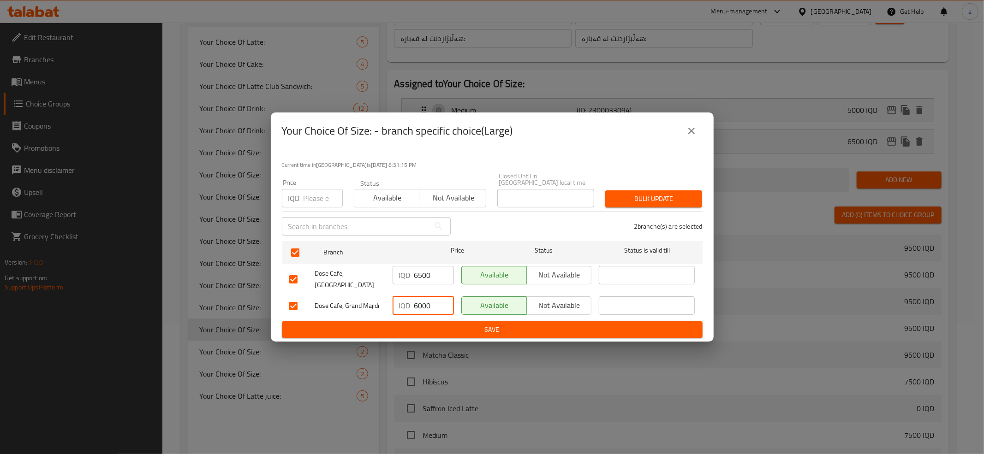
click at [430, 298] on input "6000" at bounding box center [434, 305] width 40 height 18
paste input "5"
type input "6500"
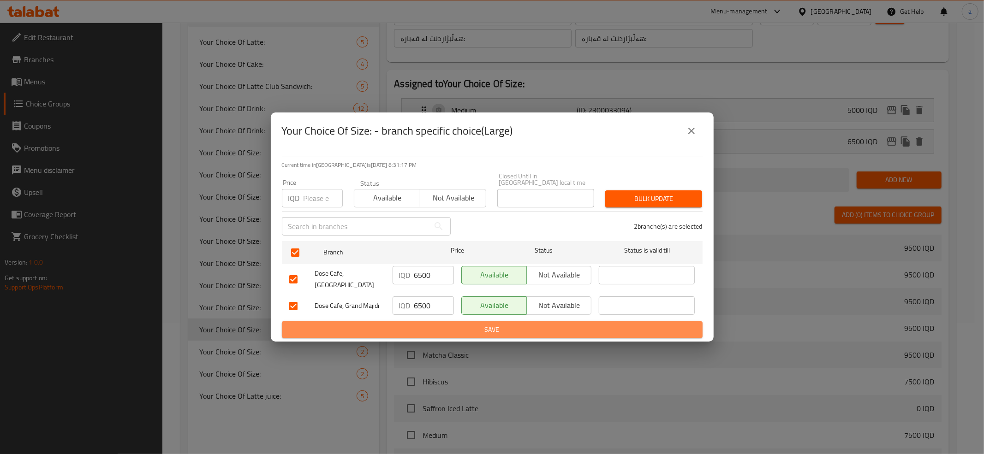
click at [447, 324] on span "Save" at bounding box center [492, 330] width 406 height 12
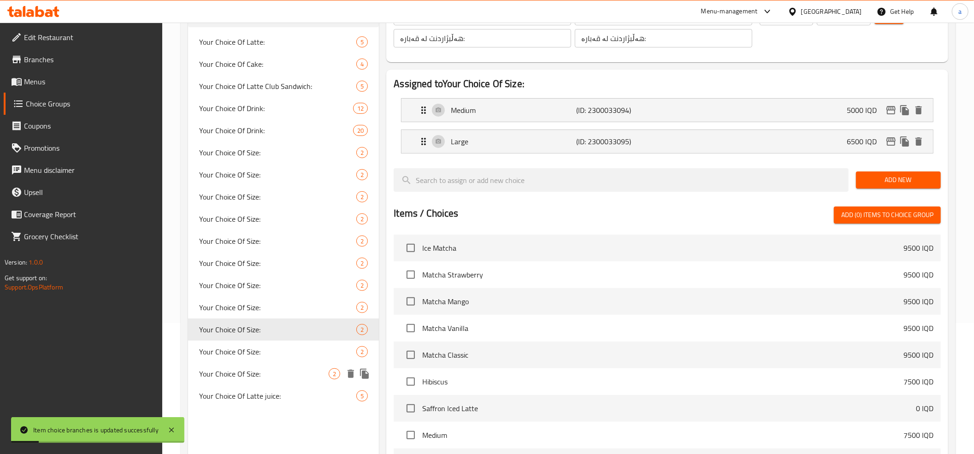
click at [296, 379] on span "Your Choice Of Size:" at bounding box center [264, 373] width 130 height 11
type input "Your Choice Of Size:"
type input "إختيارك من الحجم:"
type input "هەڵبژاردنت لە قەبارە:"
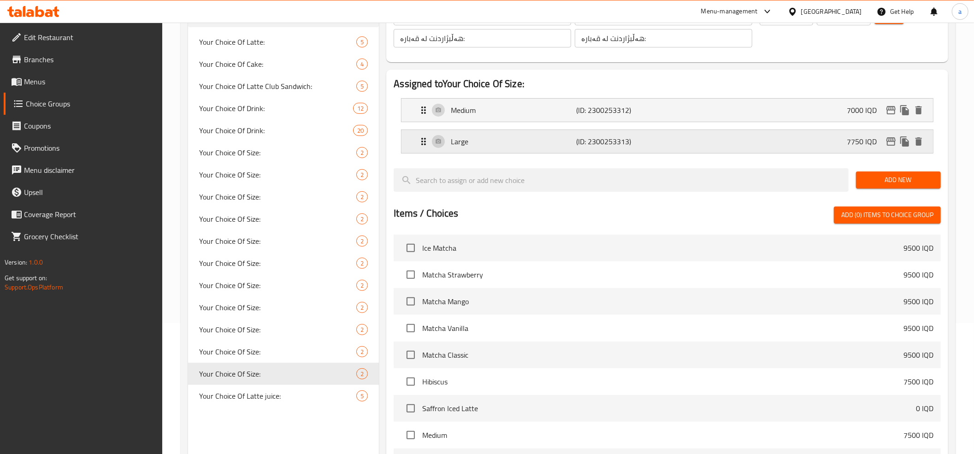
click at [848, 136] on p "7750 IQD" at bounding box center [865, 141] width 37 height 11
click at [660, 136] on div "Large (ID: 2300253313) 7750 IQD" at bounding box center [670, 141] width 504 height 23
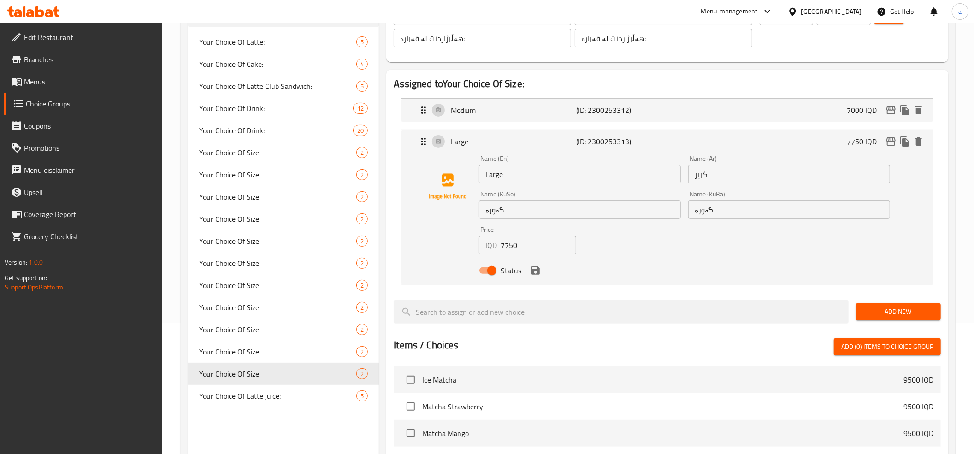
click at [511, 249] on input "7750" at bounding box center [539, 245] width 76 height 18
click at [891, 144] on icon "edit" at bounding box center [891, 141] width 11 height 11
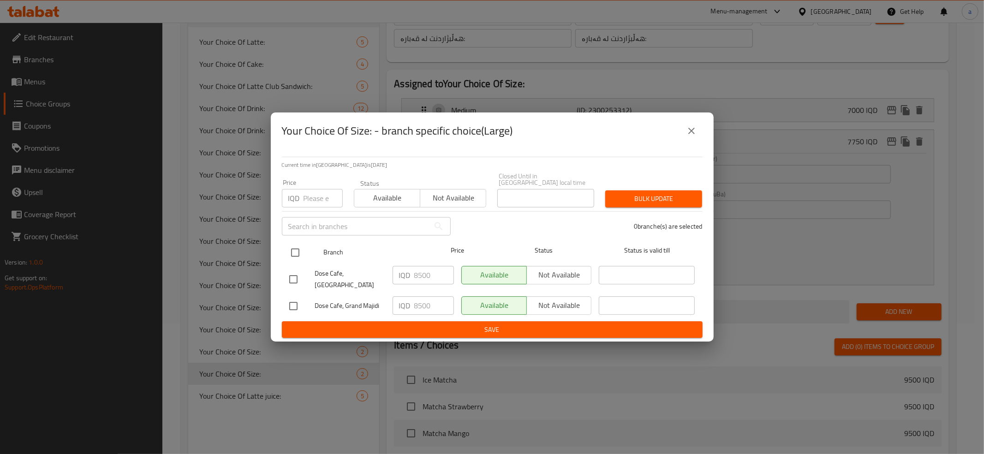
click at [296, 253] on input "checkbox" at bounding box center [294, 252] width 19 height 19
checkbox input "true"
click at [425, 279] on input "8500" at bounding box center [434, 275] width 40 height 18
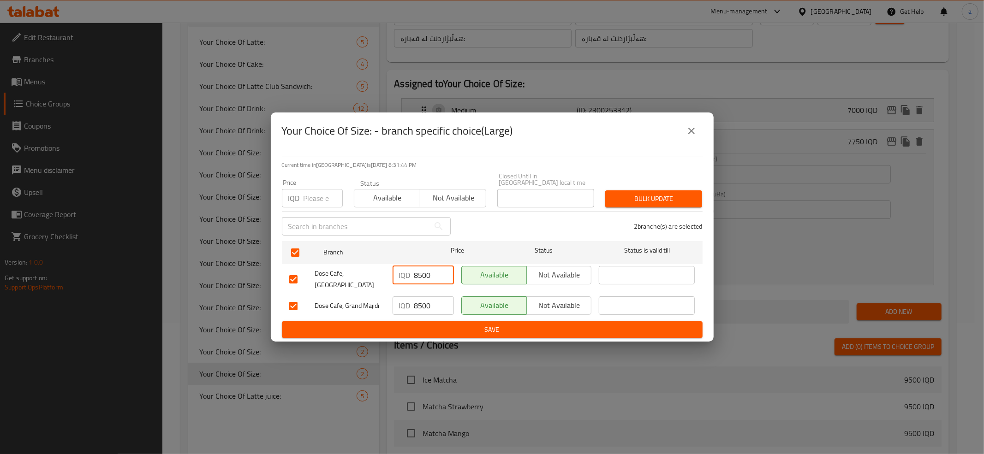
click at [425, 279] on input "8500" at bounding box center [434, 275] width 40 height 18
paste input "775"
type input "7750"
click at [429, 300] on input "8500" at bounding box center [434, 305] width 40 height 18
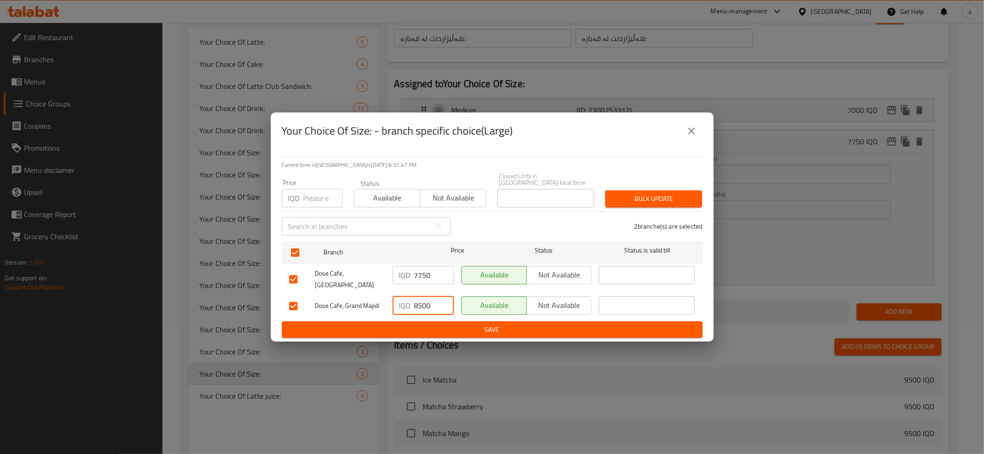
click at [429, 300] on input "8500" at bounding box center [434, 305] width 40 height 18
paste input "775"
type input "7750"
click at [438, 325] on span "Save" at bounding box center [492, 330] width 406 height 12
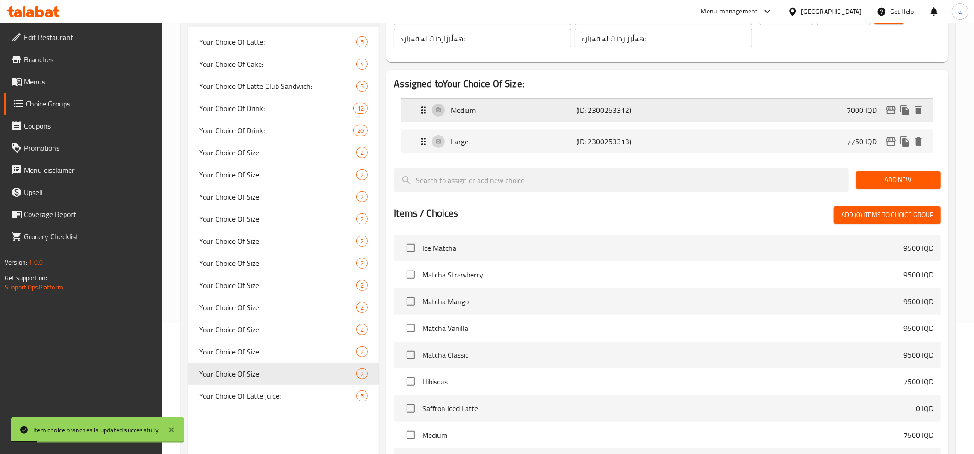
click at [802, 112] on div "Medium (ID: 2300253312) 7000 IQD" at bounding box center [670, 110] width 504 height 23
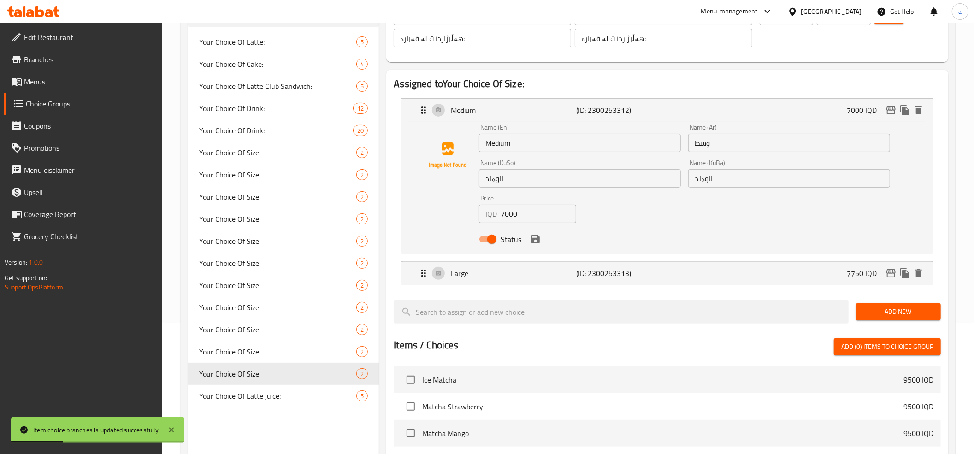
click at [509, 218] on input "7000" at bounding box center [539, 214] width 76 height 18
click at [892, 109] on icon "edit" at bounding box center [891, 110] width 11 height 11
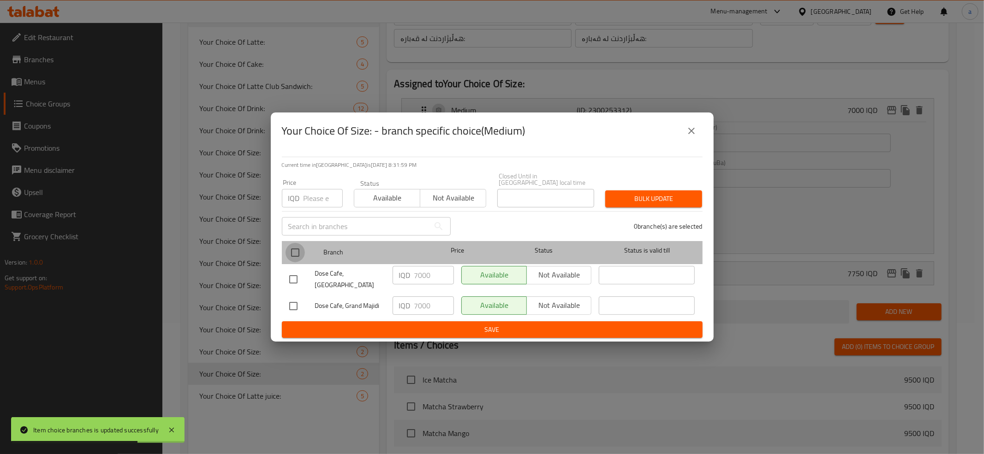
click at [292, 252] on input "checkbox" at bounding box center [294, 252] width 19 height 19
checkbox input "true"
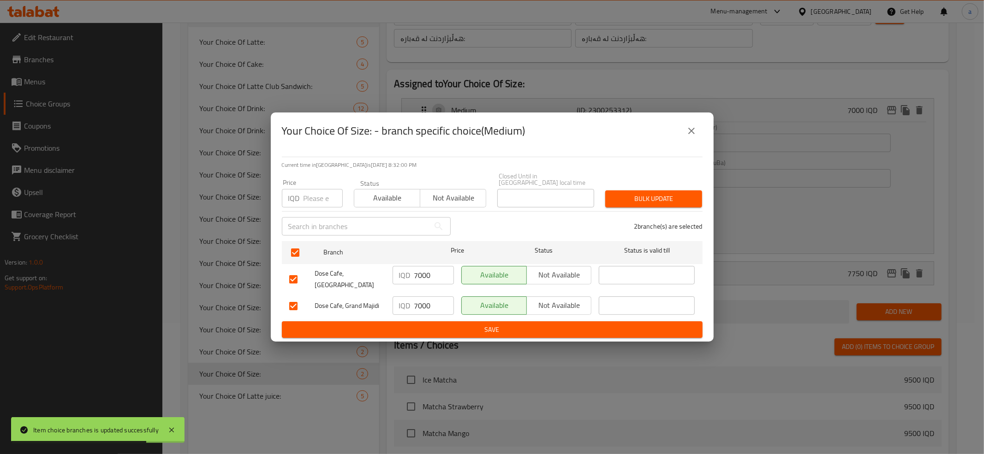
click at [425, 274] on input "7000" at bounding box center [434, 275] width 40 height 18
click at [425, 296] on input "7000" at bounding box center [434, 305] width 40 height 18
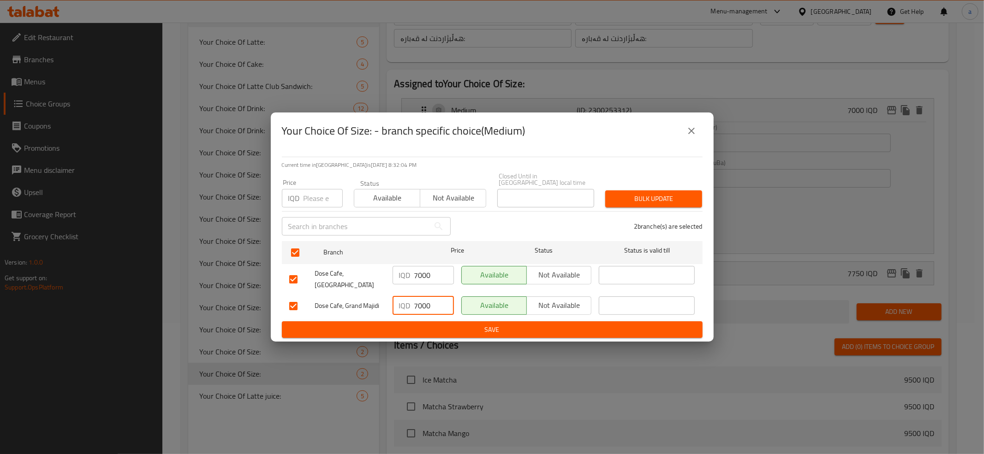
click at [455, 324] on span "Save" at bounding box center [492, 330] width 406 height 12
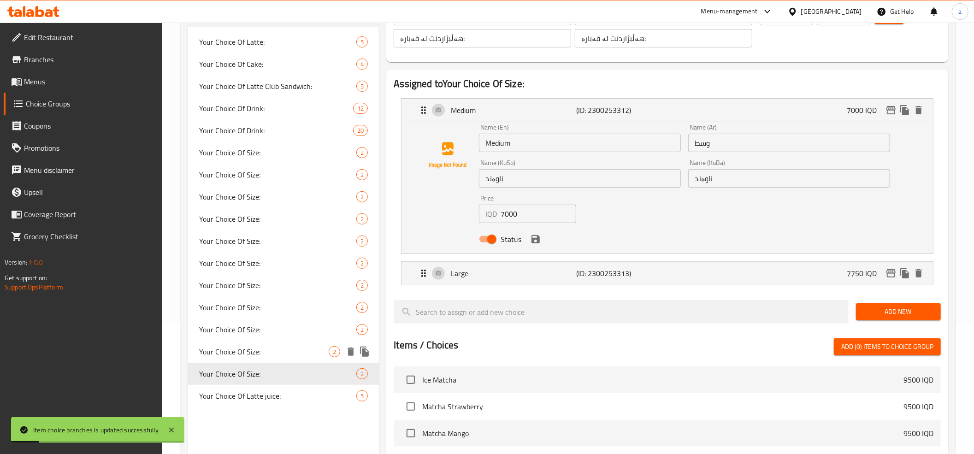
click at [281, 346] on span "Your Choice Of Size:" at bounding box center [264, 351] width 130 height 11
type input "Your Choice Of Size:"
type input "إختيارك من الحجم:"
type input "هەڵبژاردنت لە قەبارە:"
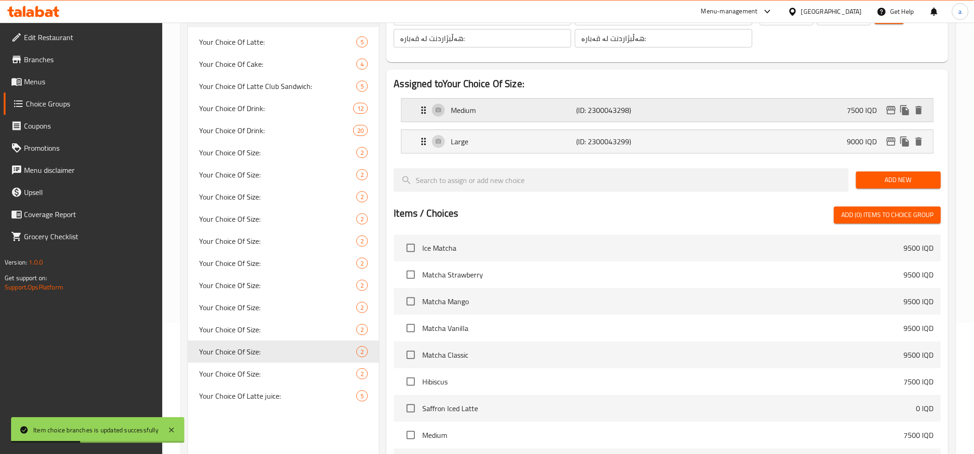
click at [840, 109] on div "Medium (ID: 2300043298) 7500 IQD" at bounding box center [670, 110] width 504 height 23
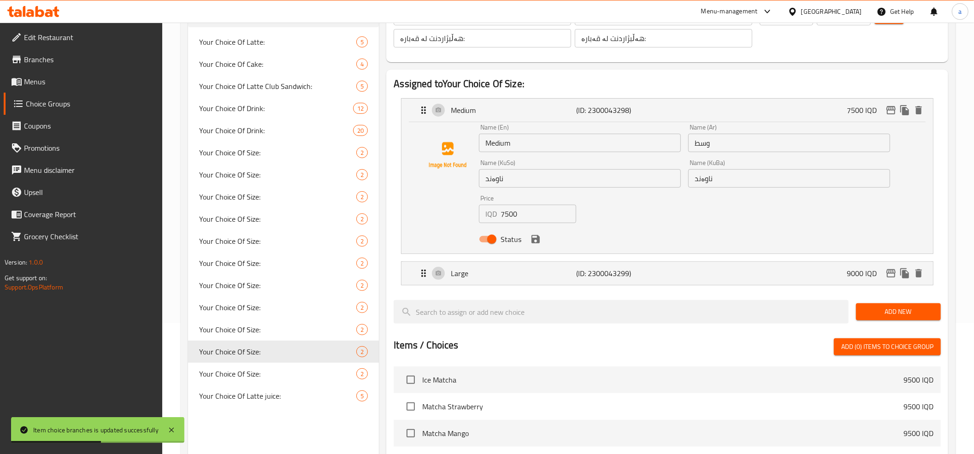
click at [508, 218] on input "7500" at bounding box center [539, 214] width 76 height 18
click at [888, 108] on icon "edit" at bounding box center [891, 110] width 9 height 8
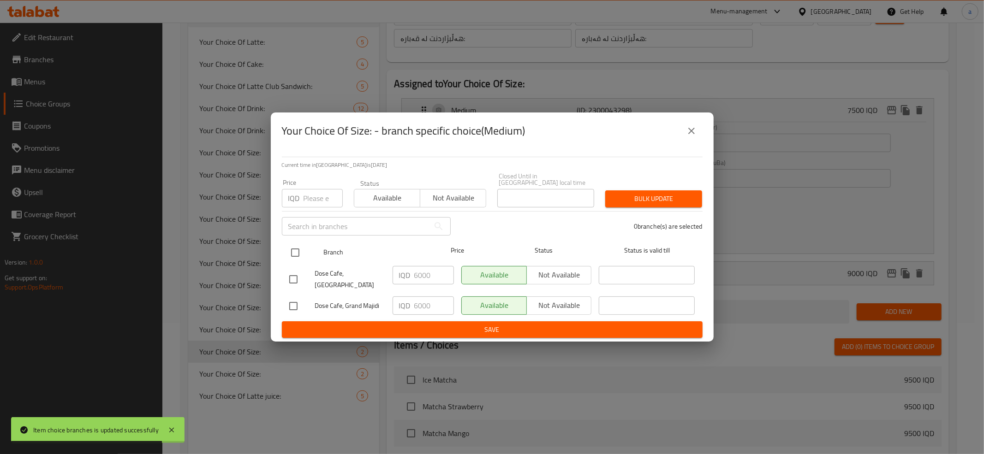
click at [297, 251] on input "checkbox" at bounding box center [294, 252] width 19 height 19
checkbox input "true"
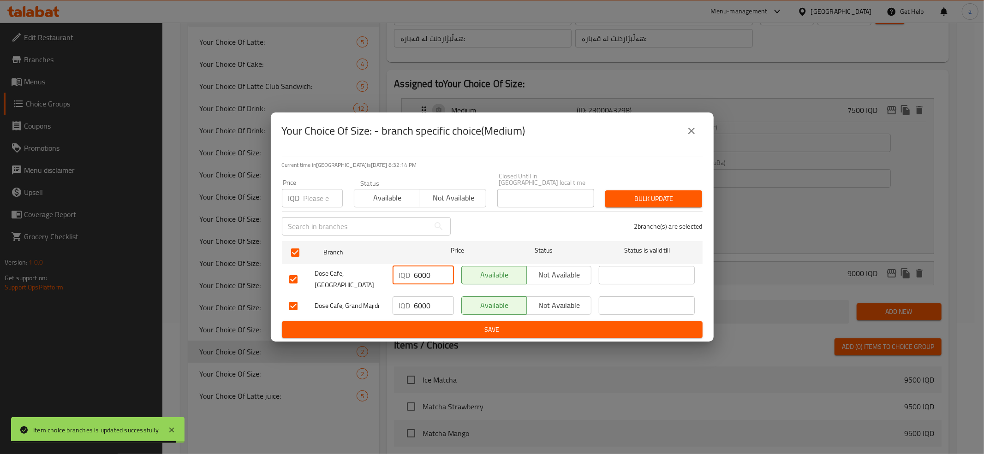
click at [423, 277] on input "6000" at bounding box center [434, 275] width 40 height 18
paste input "75"
type input "7500"
click at [420, 296] on input "6000" at bounding box center [434, 305] width 40 height 18
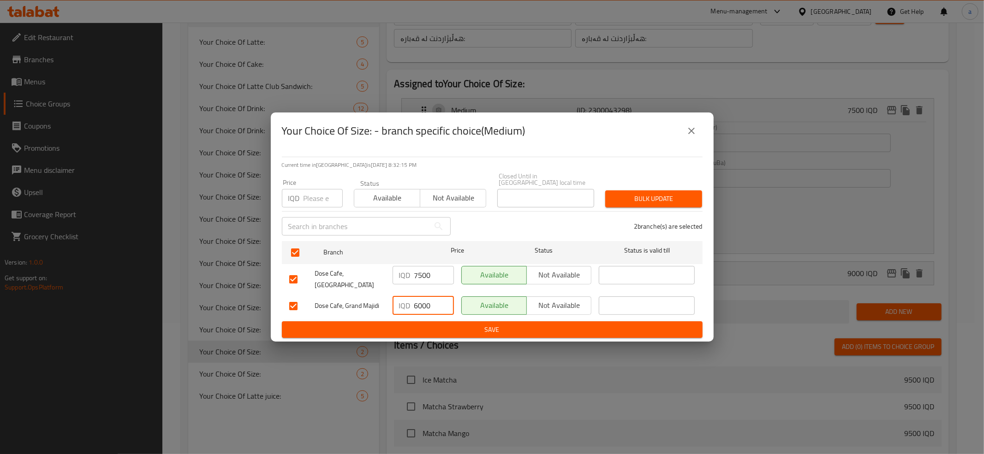
paste input "7500"
click at [420, 296] on input "67500000" at bounding box center [434, 305] width 40 height 18
paste input "75"
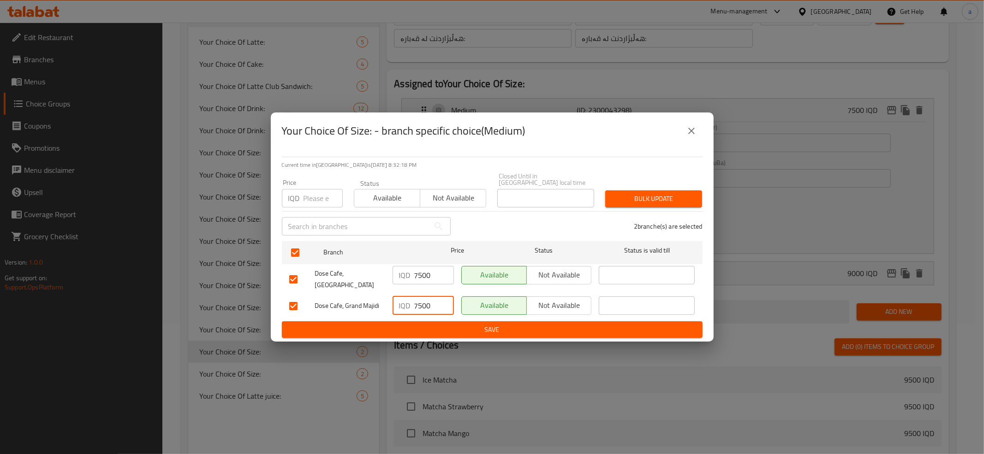
type input "7500"
click at [421, 324] on span "Save" at bounding box center [492, 330] width 406 height 12
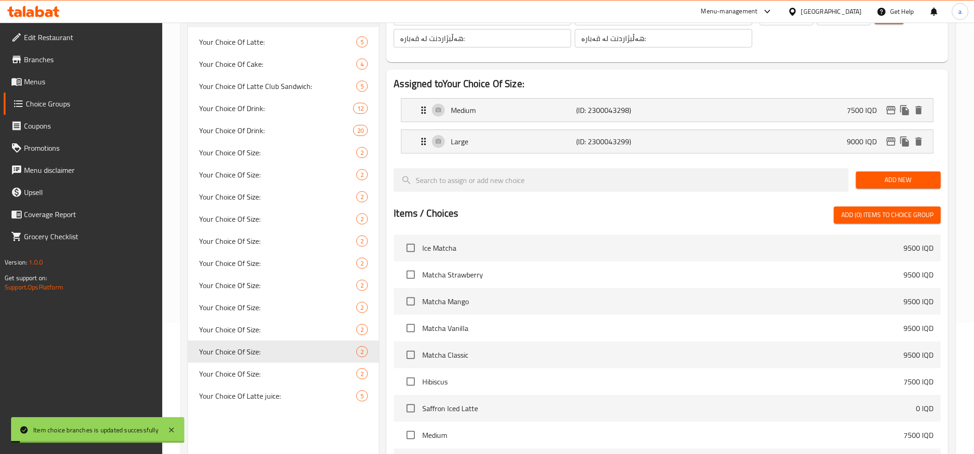
click at [736, 117] on div "Medium (ID: 2300043298) 7500 IQD" at bounding box center [670, 110] width 504 height 23
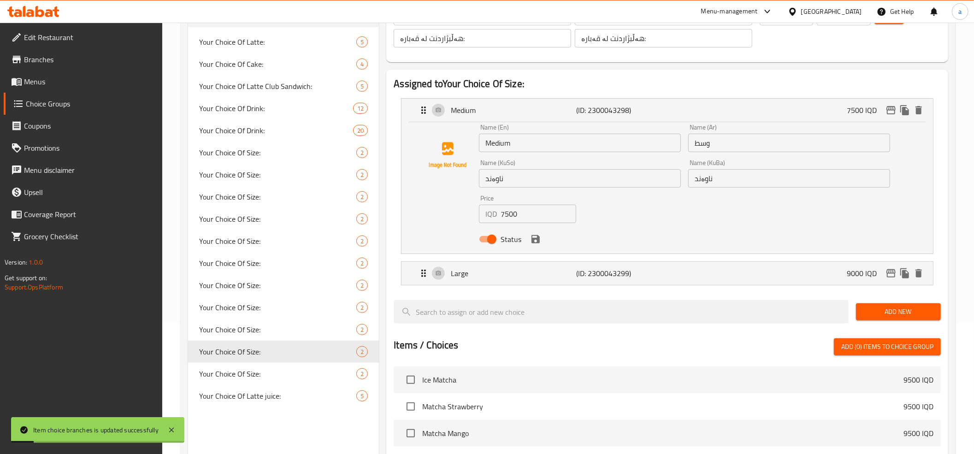
click at [736, 117] on div "Medium (ID: 2300043298) 7500 IQD" at bounding box center [670, 110] width 504 height 23
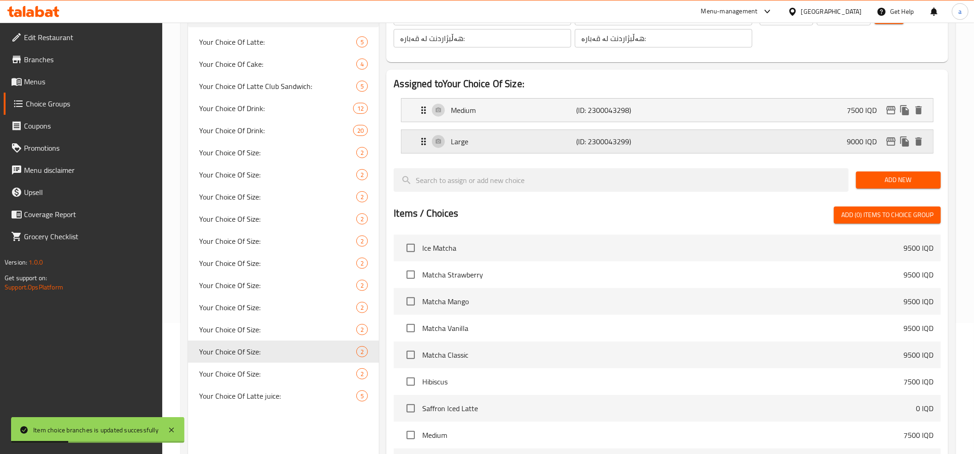
click at [888, 138] on icon "edit" at bounding box center [891, 141] width 9 height 8
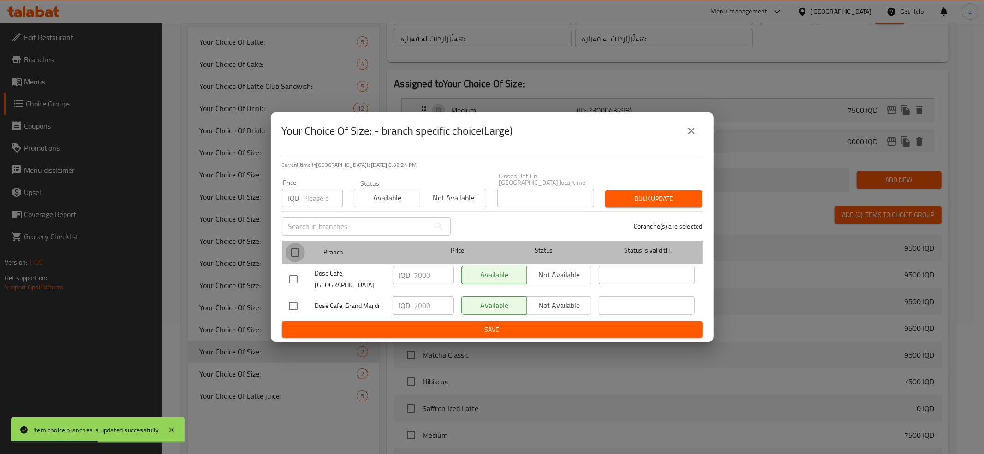
click at [303, 253] on input "checkbox" at bounding box center [294, 252] width 19 height 19
checkbox input "true"
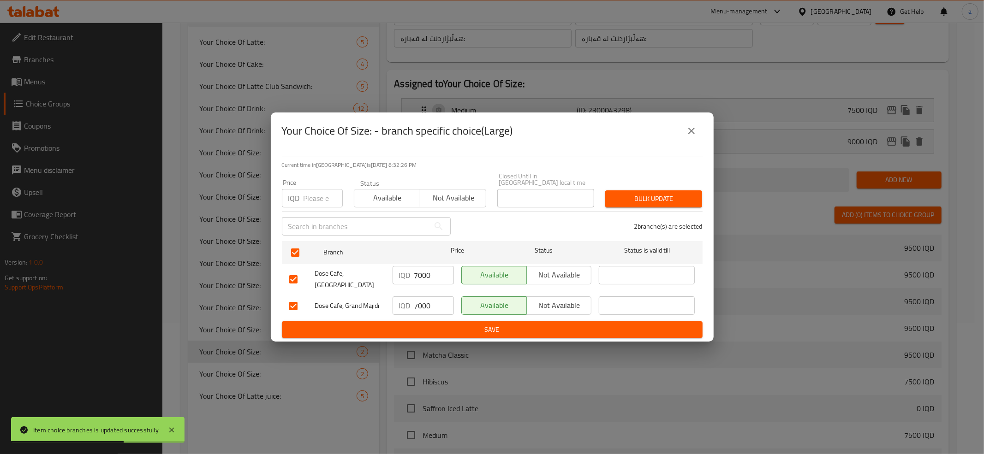
click at [417, 275] on input "7000" at bounding box center [434, 275] width 40 height 18
type input "9000"
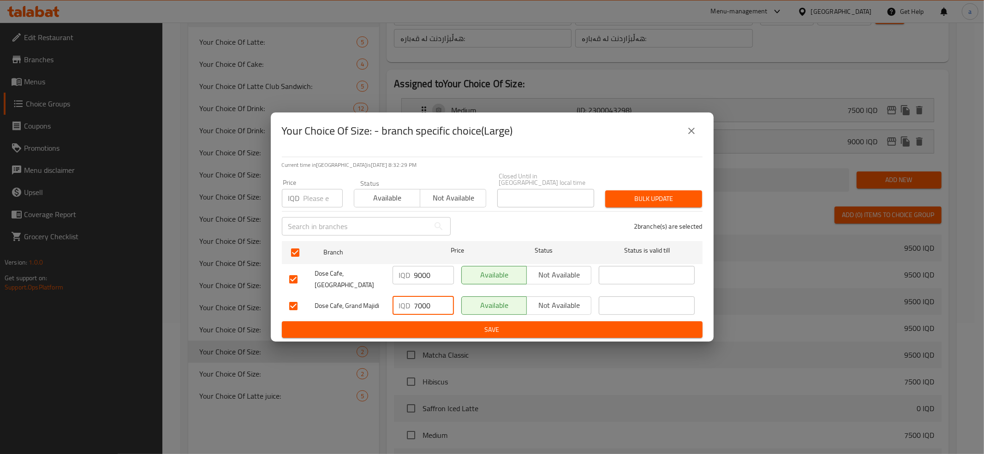
click at [433, 299] on input "7000" at bounding box center [434, 305] width 40 height 18
click at [432, 299] on input "7000" at bounding box center [434, 305] width 40 height 18
paste input "9"
type input "9000"
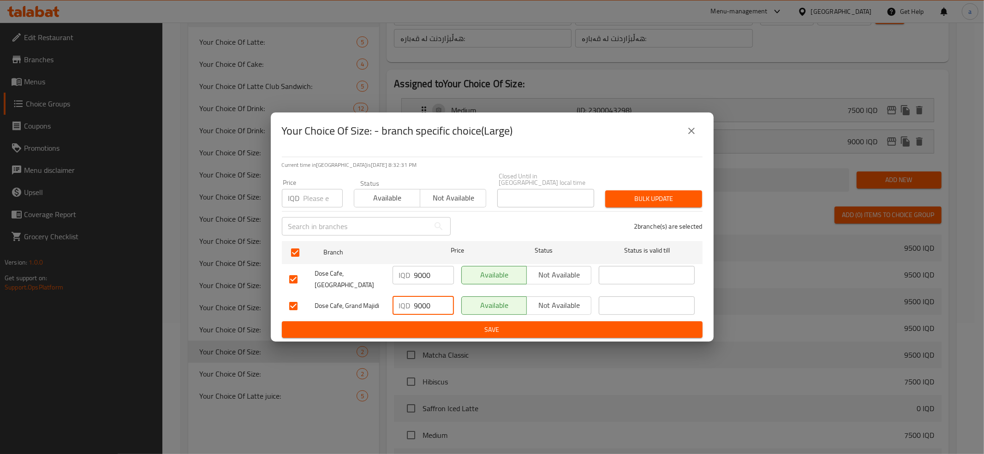
click at [435, 327] on span "Save" at bounding box center [492, 330] width 406 height 12
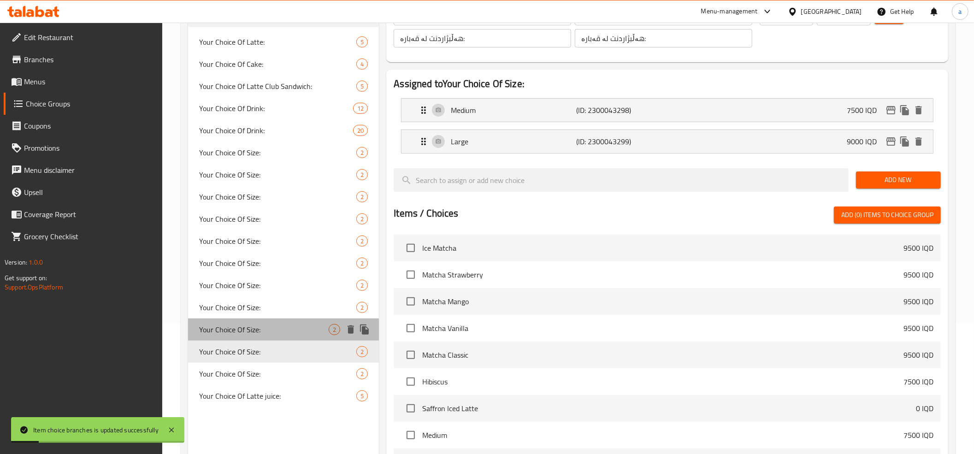
click at [278, 331] on span "Your Choice Of Size:" at bounding box center [264, 329] width 130 height 11
type input "Your Choice Of Size:"
type input "إختيارك من الحجم:"
type input "هەڵبژاردنت لە قەبارە:"
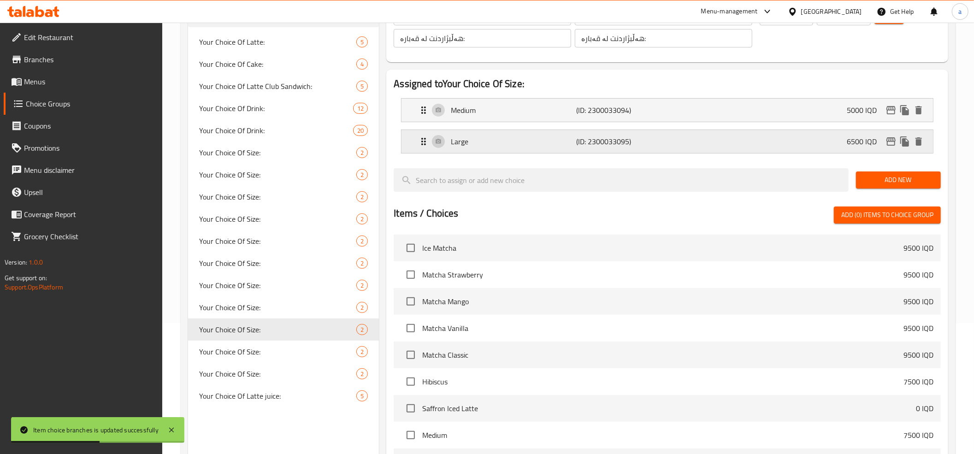
click at [883, 141] on p "6500 IQD" at bounding box center [865, 141] width 37 height 11
click at [889, 141] on icon "edit" at bounding box center [891, 141] width 9 height 8
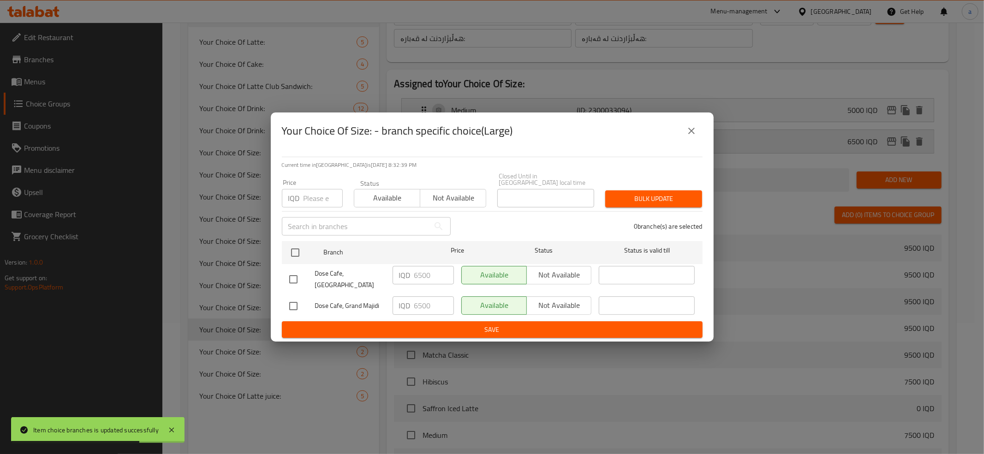
click at [692, 134] on icon "close" at bounding box center [691, 130] width 11 height 11
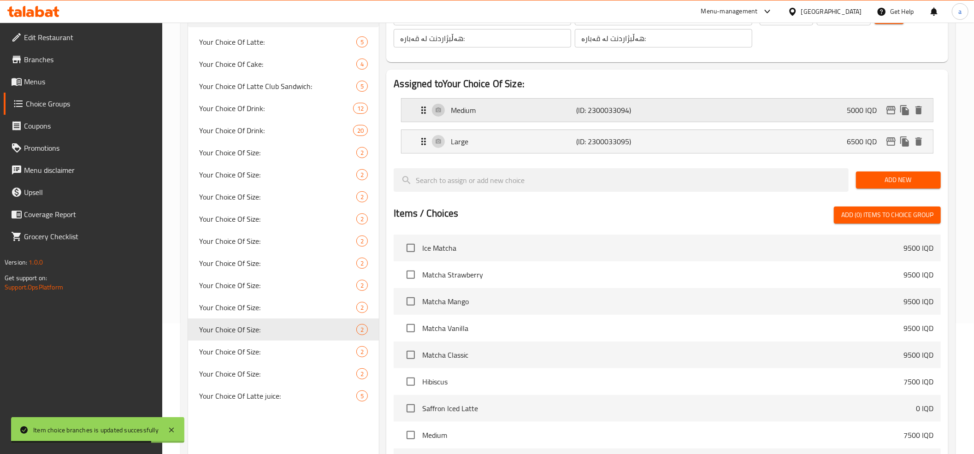
click at [894, 109] on icon "edit" at bounding box center [891, 110] width 11 height 11
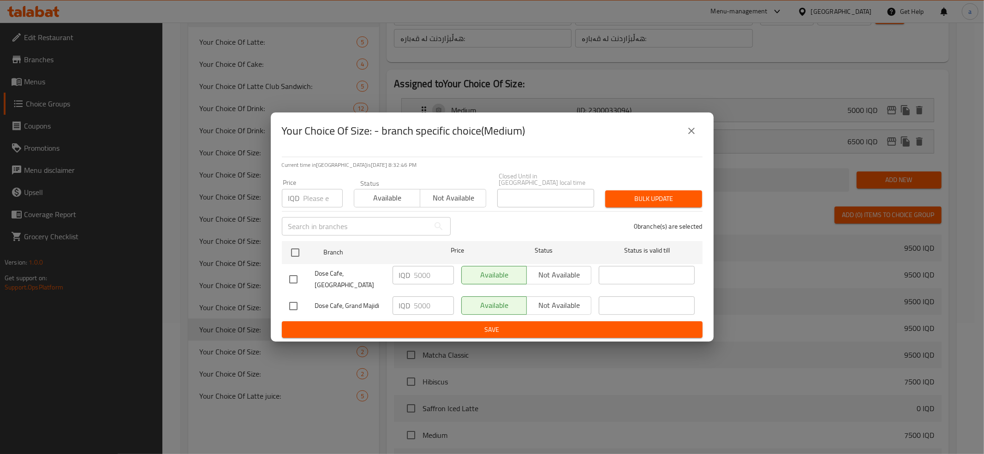
click at [695, 136] on icon "close" at bounding box center [691, 130] width 11 height 11
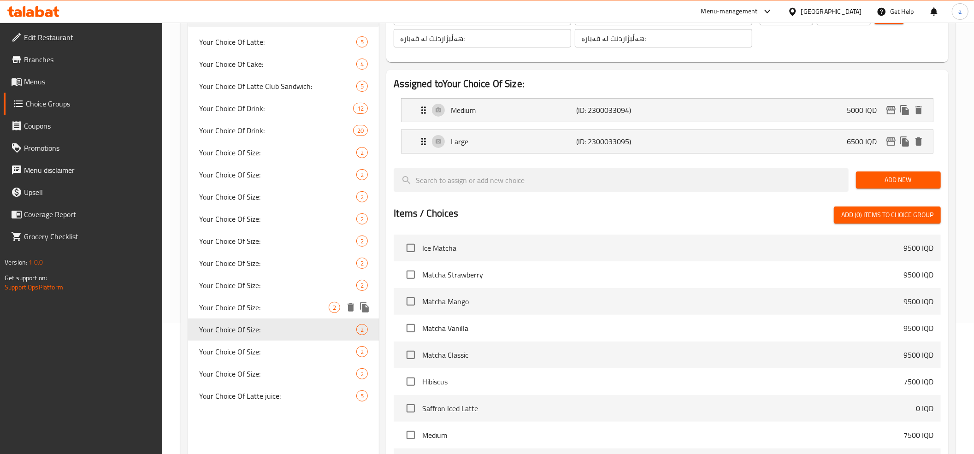
click at [265, 308] on span "Your Choice Of Size:" at bounding box center [264, 307] width 130 height 11
type input "Your Choice Of Size:"
type input "إختيارك من الحجم:"
type input "هەڵبژاردنت لە قەبارە:"
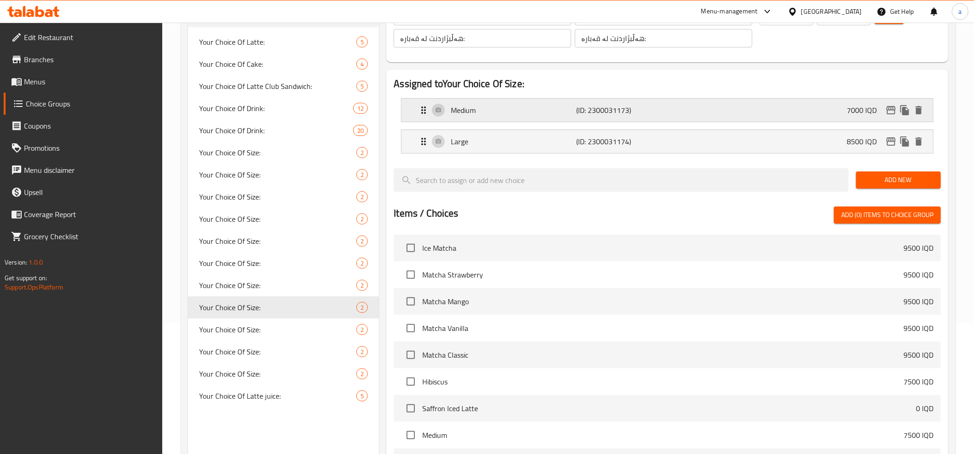
click at [853, 111] on p "7000 IQD" at bounding box center [865, 110] width 37 height 11
click at [888, 108] on icon "edit" at bounding box center [891, 110] width 11 height 11
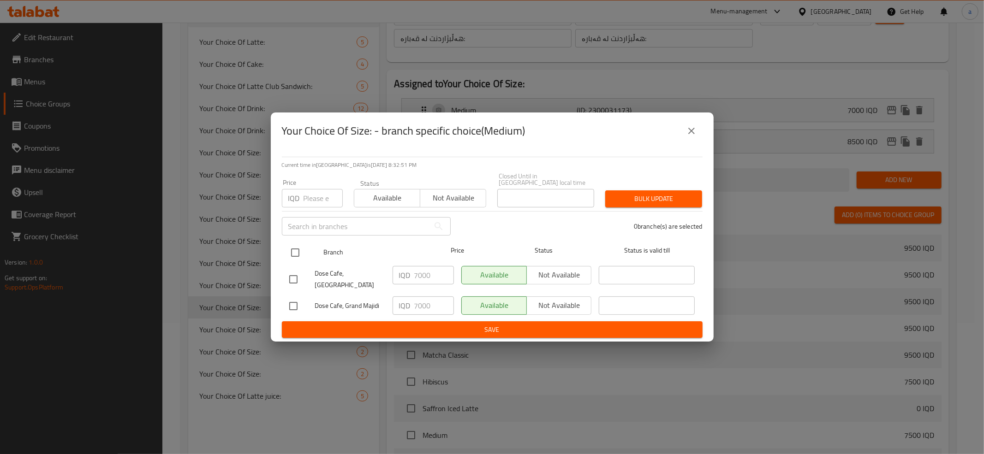
click at [298, 255] on input "checkbox" at bounding box center [294, 252] width 19 height 19
checkbox input "true"
click at [419, 272] on input "7000" at bounding box center [434, 275] width 40 height 18
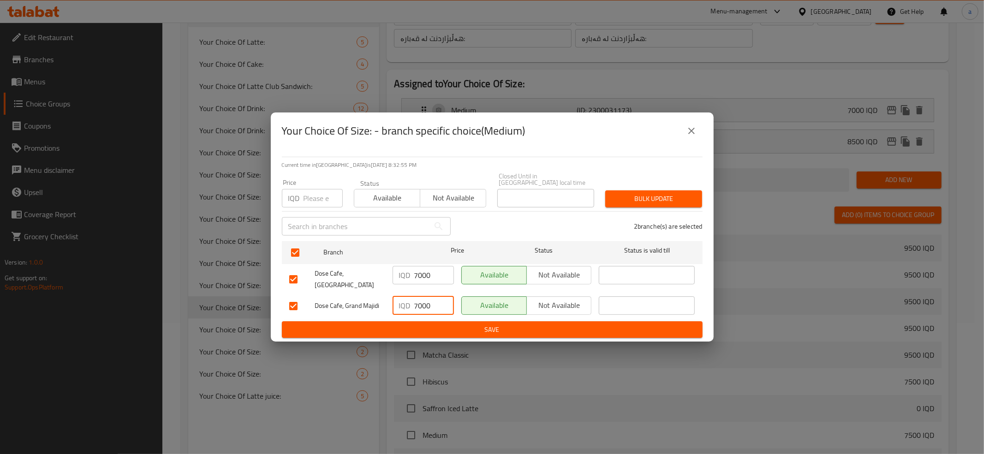
click at [425, 297] on input "7000" at bounding box center [434, 305] width 40 height 18
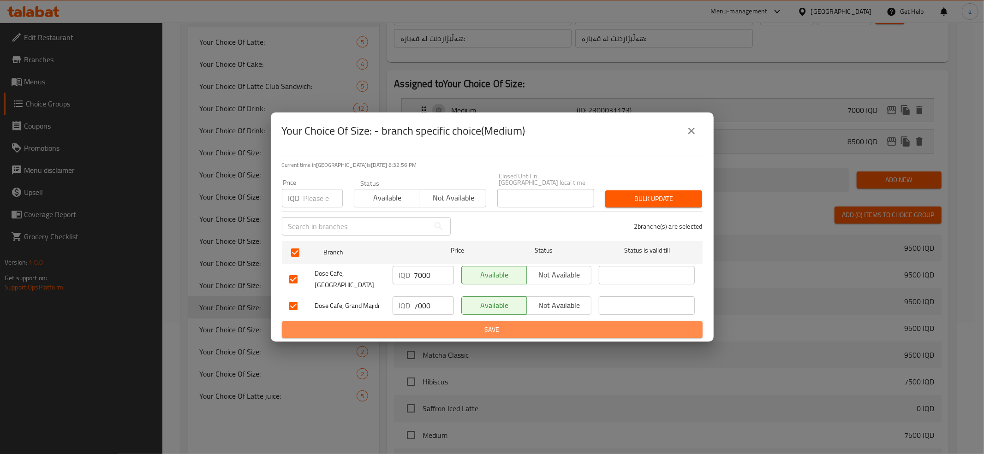
click at [439, 324] on span "Save" at bounding box center [492, 330] width 406 height 12
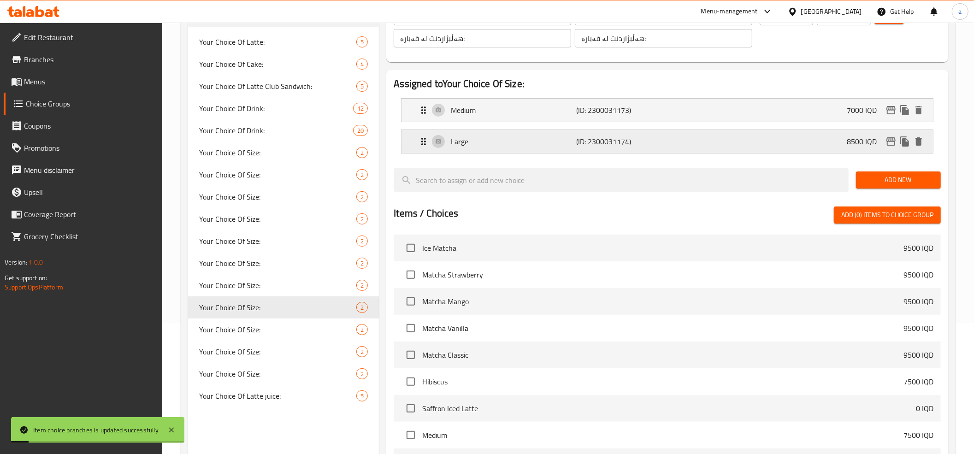
click at [831, 143] on div "Large (ID: 2300031174) 8500 IQD" at bounding box center [670, 141] width 504 height 23
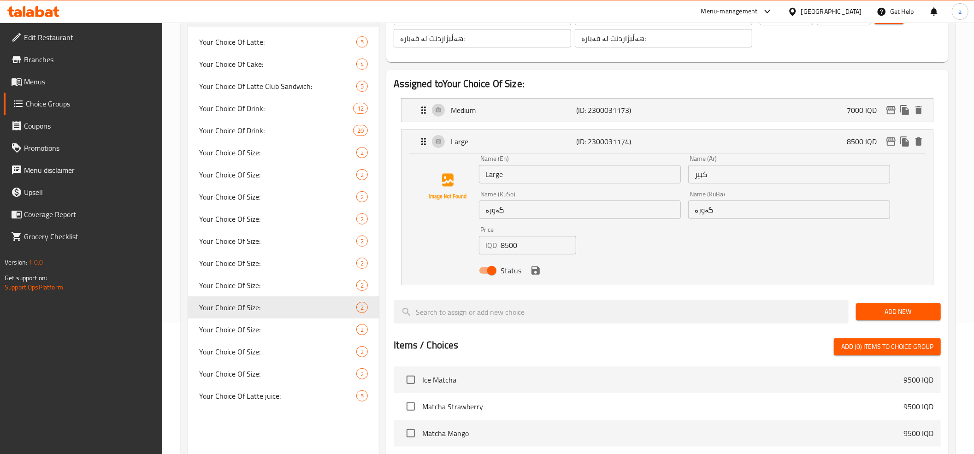
click at [506, 247] on input "8500" at bounding box center [539, 245] width 76 height 18
click at [535, 272] on icon "save" at bounding box center [536, 271] width 8 height 8
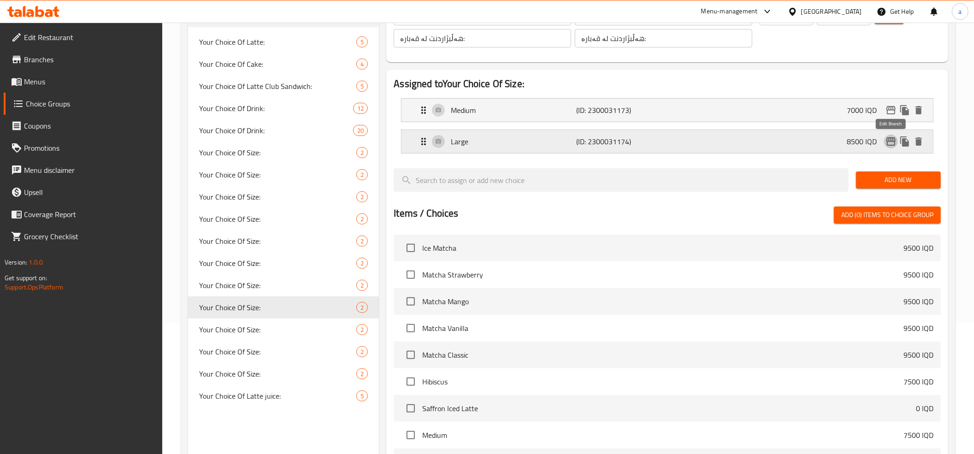
click at [895, 140] on icon "edit" at bounding box center [891, 141] width 11 height 11
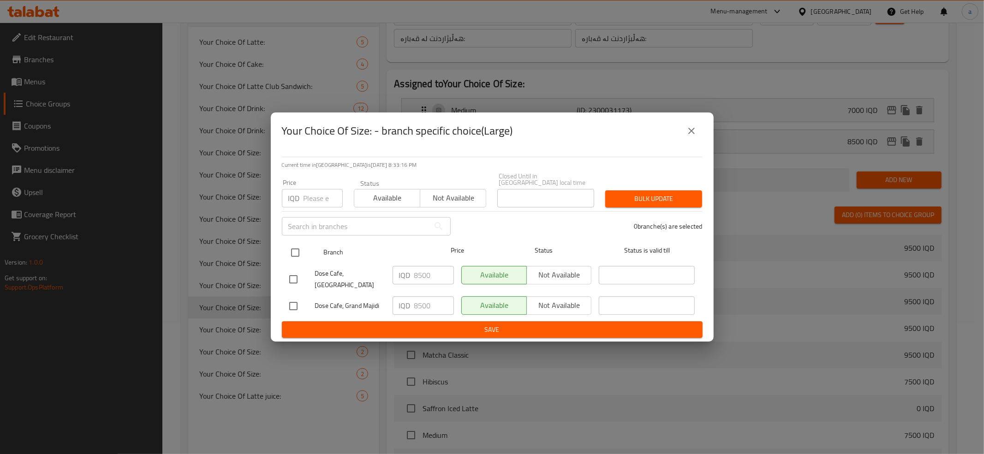
click at [294, 255] on input "checkbox" at bounding box center [294, 252] width 19 height 19
checkbox input "true"
click at [419, 279] on input "8500" at bounding box center [434, 275] width 40 height 18
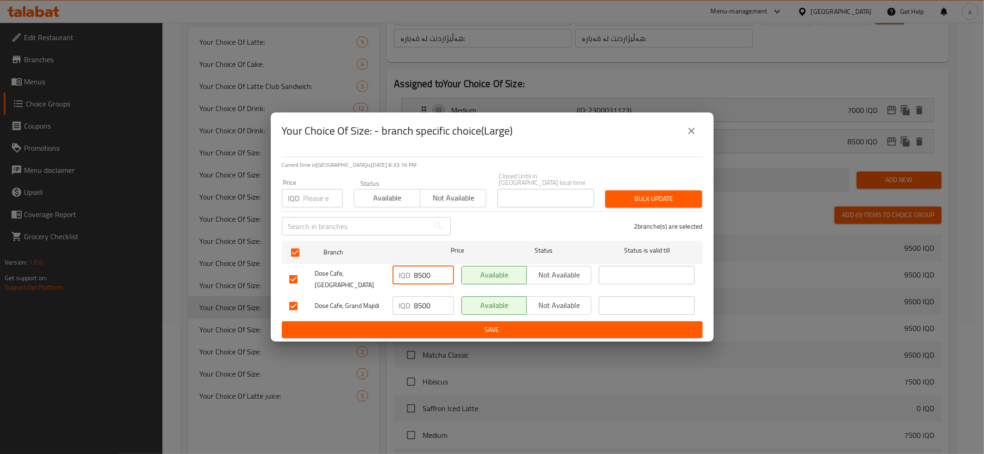
click at [419, 279] on input "8500" at bounding box center [434, 275] width 40 height 18
click at [425, 299] on input "8500" at bounding box center [434, 305] width 40 height 18
click at [430, 310] on div "IQD 8500 ​" at bounding box center [423, 306] width 69 height 27
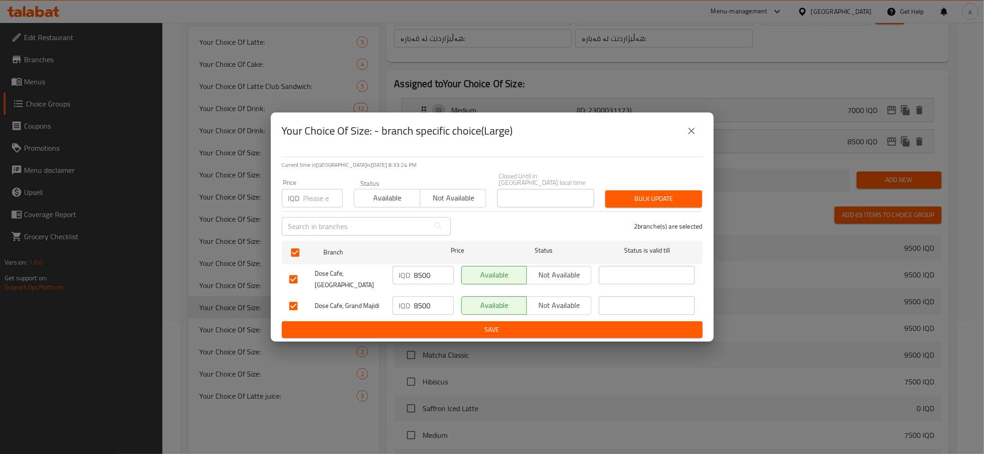
click at [438, 324] on span "Save" at bounding box center [492, 330] width 406 height 12
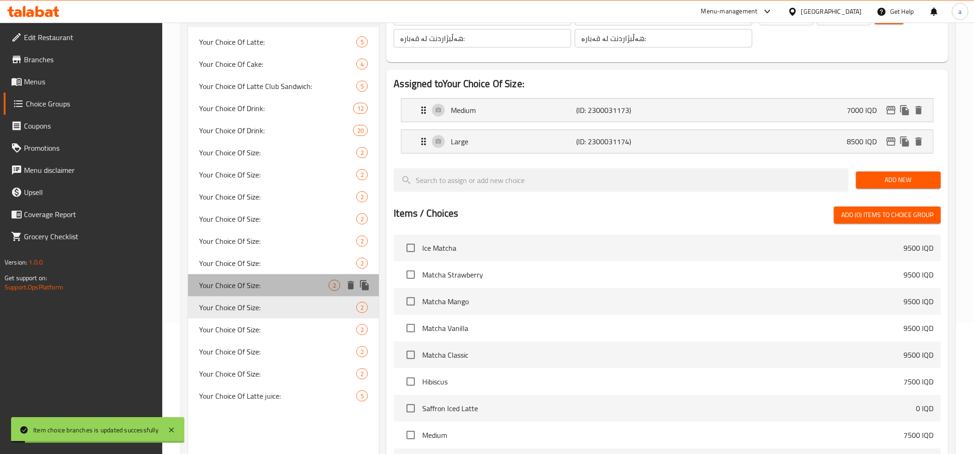
click at [273, 292] on div "Your Choice Of Size: 2" at bounding box center [283, 285] width 191 height 22
type input "Your Choice Of Size:"
type input "إختيارك من الحجم:"
type input "هەڵبژاردنت لە قەبارە:"
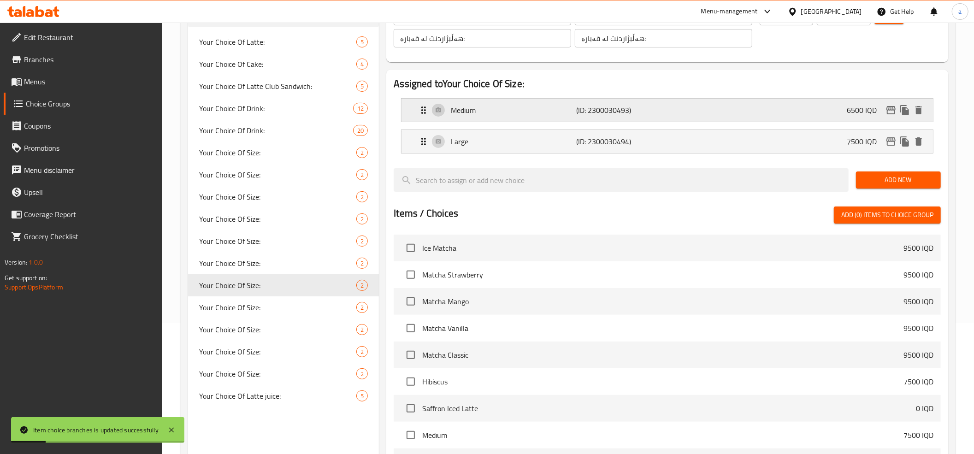
click at [865, 107] on p "6500 IQD" at bounding box center [865, 110] width 37 height 11
click at [733, 113] on div "Medium (ID: 2300030493) 6500 IQD" at bounding box center [670, 110] width 504 height 23
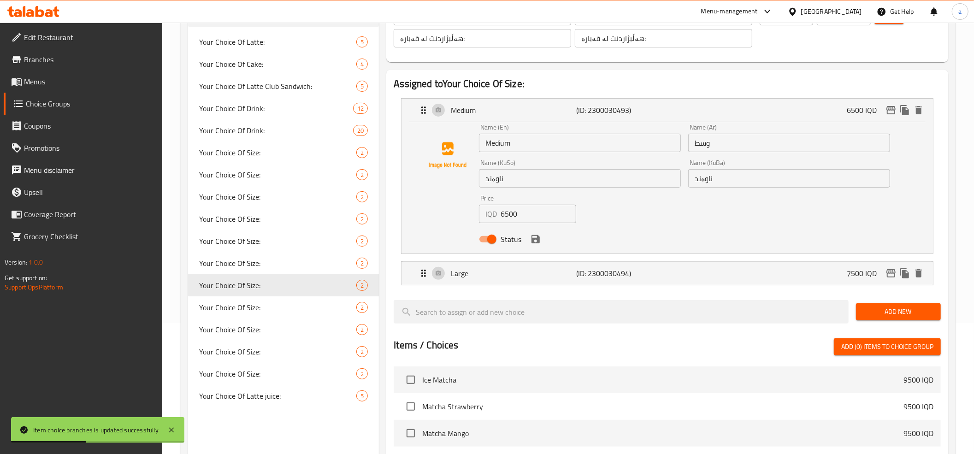
click at [511, 212] on input "6500" at bounding box center [539, 214] width 76 height 18
click at [888, 107] on icon "edit" at bounding box center [891, 110] width 9 height 8
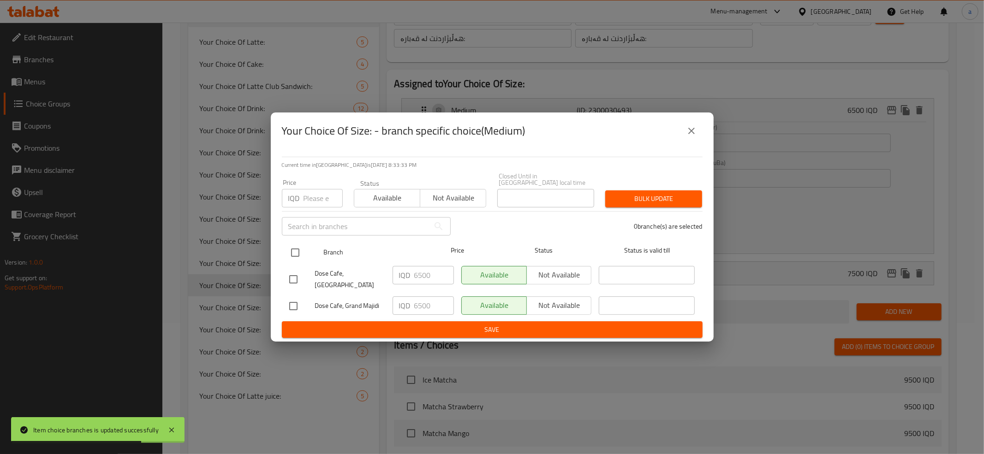
click at [295, 251] on input "checkbox" at bounding box center [294, 252] width 19 height 19
checkbox input "true"
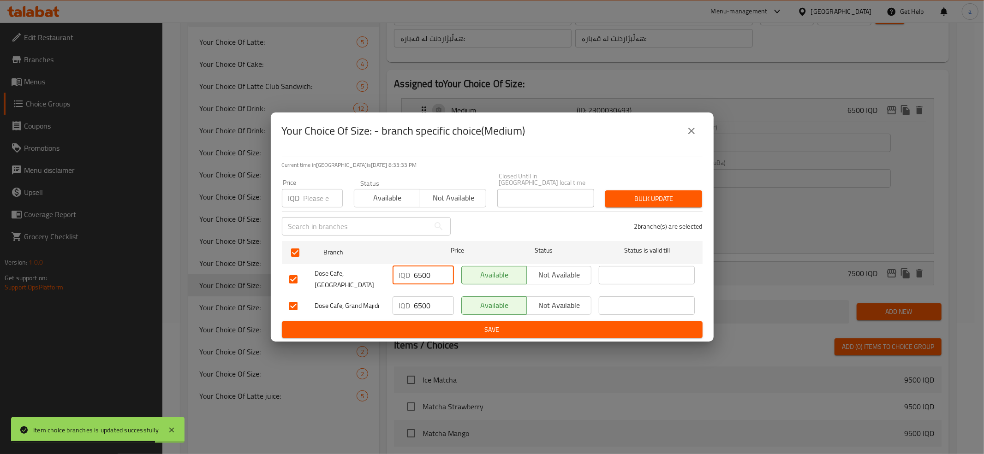
click at [421, 278] on input "6500" at bounding box center [434, 275] width 40 height 18
click at [421, 298] on input "6500" at bounding box center [434, 305] width 40 height 18
paste input "6500"
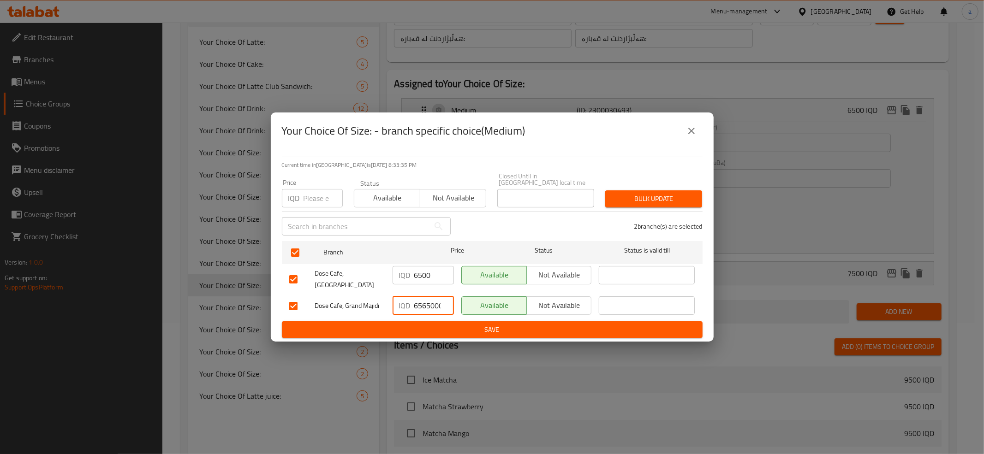
click at [421, 298] on input "65650000" at bounding box center [434, 305] width 40 height 18
paste input "number"
type input "6500"
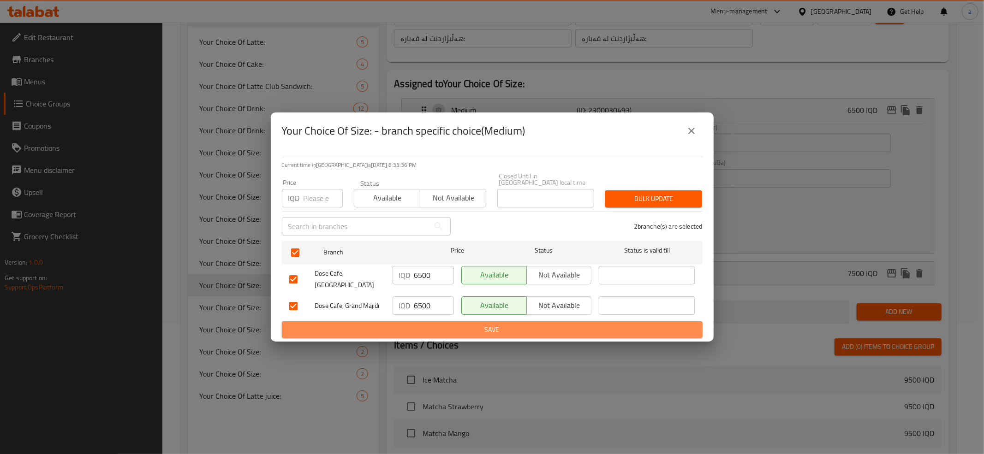
click at [441, 324] on span "Save" at bounding box center [492, 330] width 406 height 12
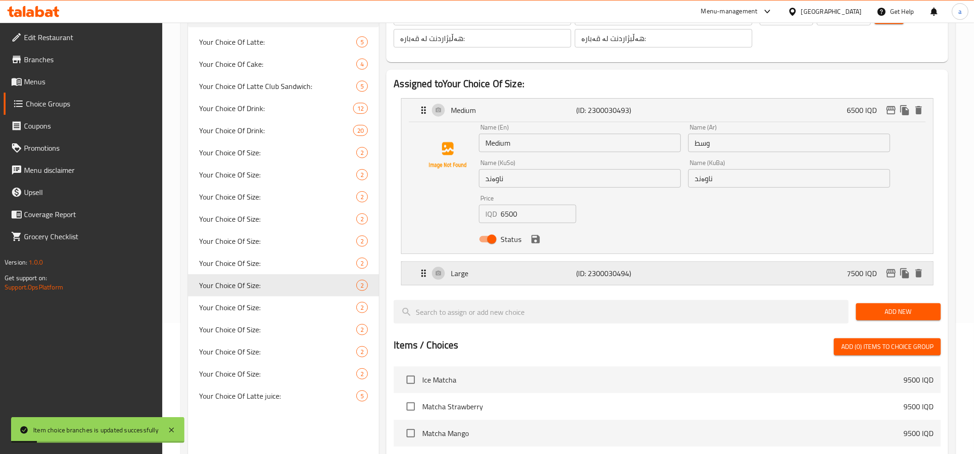
click at [514, 271] on p "Large" at bounding box center [513, 273] width 125 height 11
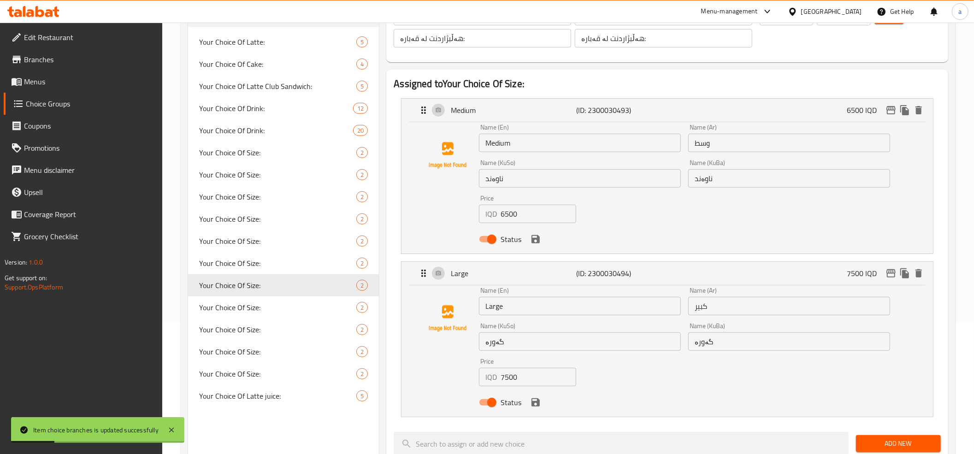
click at [509, 382] on input "7500" at bounding box center [539, 377] width 76 height 18
click at [888, 277] on icon "edit" at bounding box center [891, 273] width 11 height 11
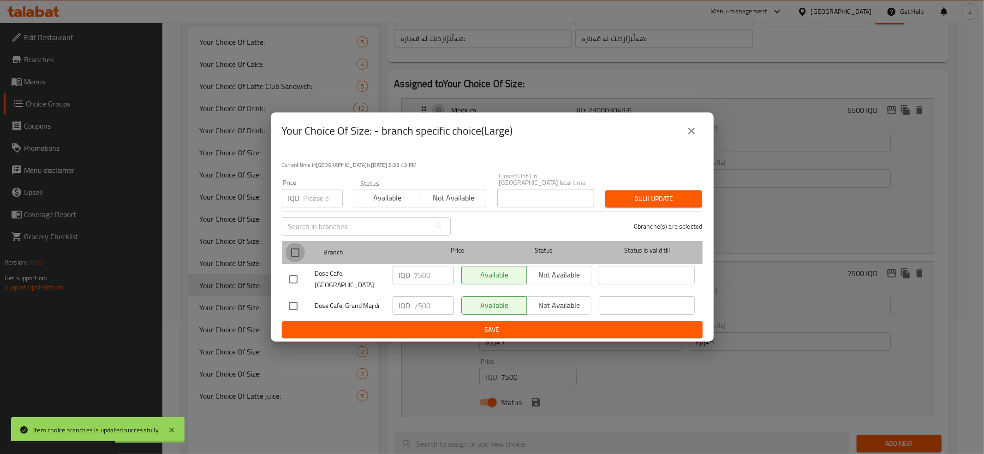
click at [297, 250] on input "checkbox" at bounding box center [294, 252] width 19 height 19
checkbox input "true"
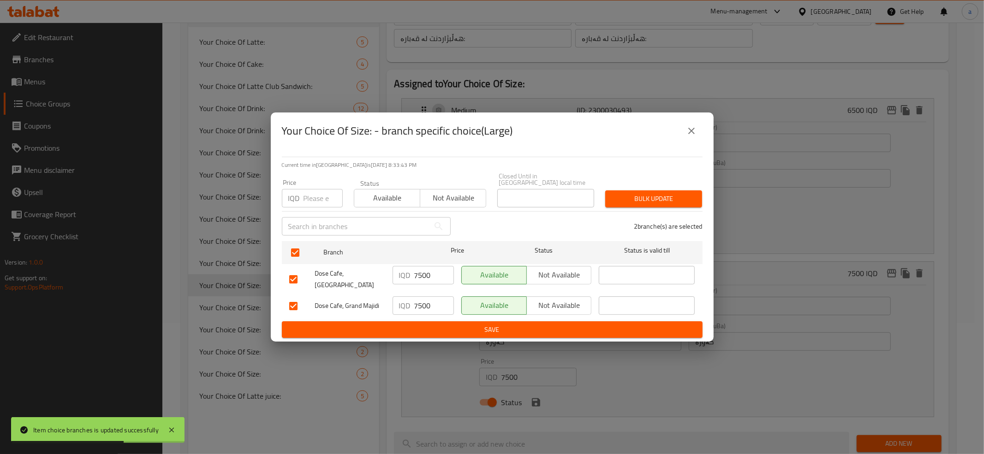
click at [419, 273] on input "7500" at bounding box center [434, 275] width 40 height 18
click at [427, 297] on input "7500" at bounding box center [434, 305] width 40 height 18
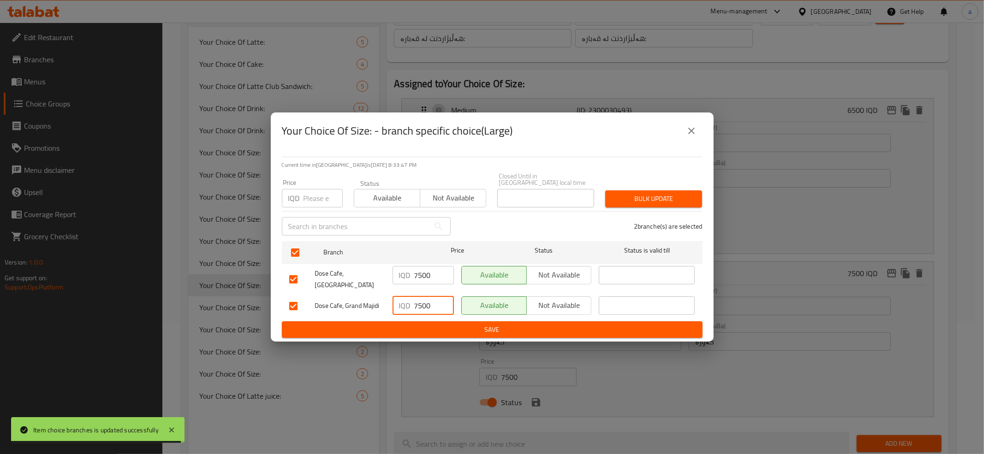
click at [439, 324] on span "Save" at bounding box center [492, 330] width 406 height 12
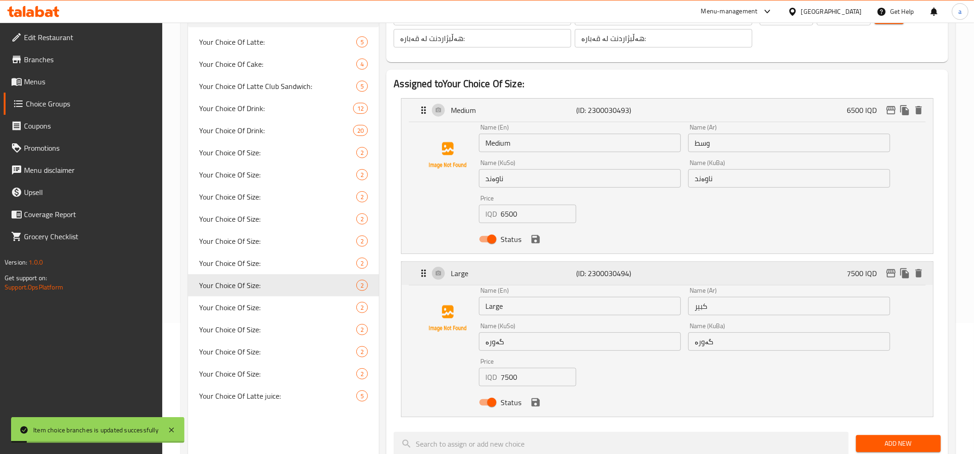
click at [541, 273] on p "Large" at bounding box center [513, 273] width 125 height 11
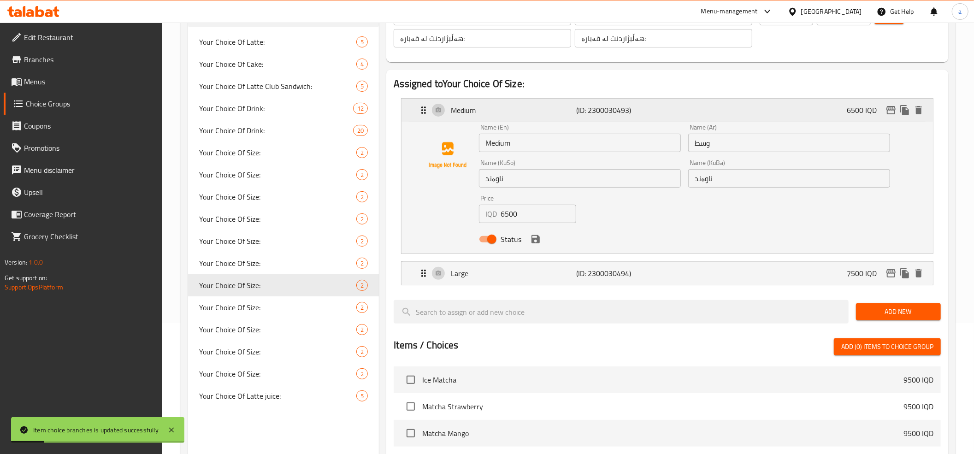
click at [547, 115] on p "Medium" at bounding box center [513, 110] width 125 height 11
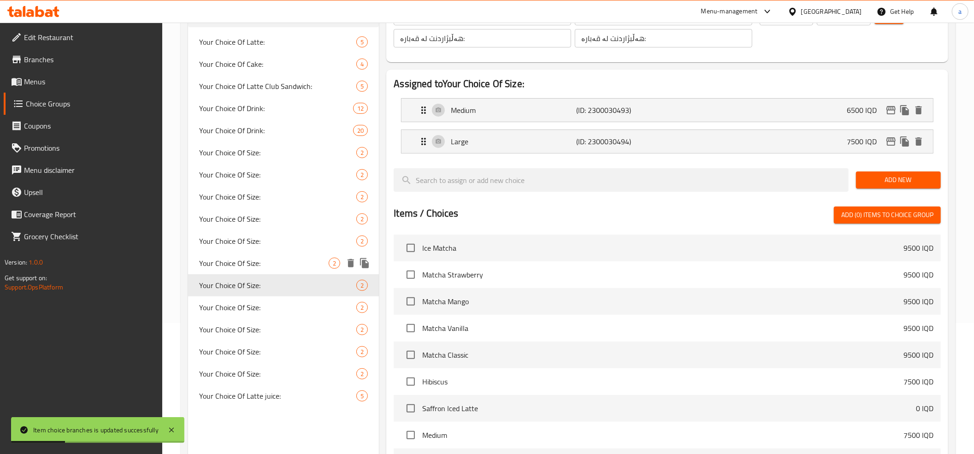
click at [270, 258] on span "Your Choice Of Size:" at bounding box center [264, 263] width 130 height 11
type input "Your Choice Of Size:"
type input "إختيارك من الحجم:"
type input "هەڵبژاردنت لە قەبارە:"
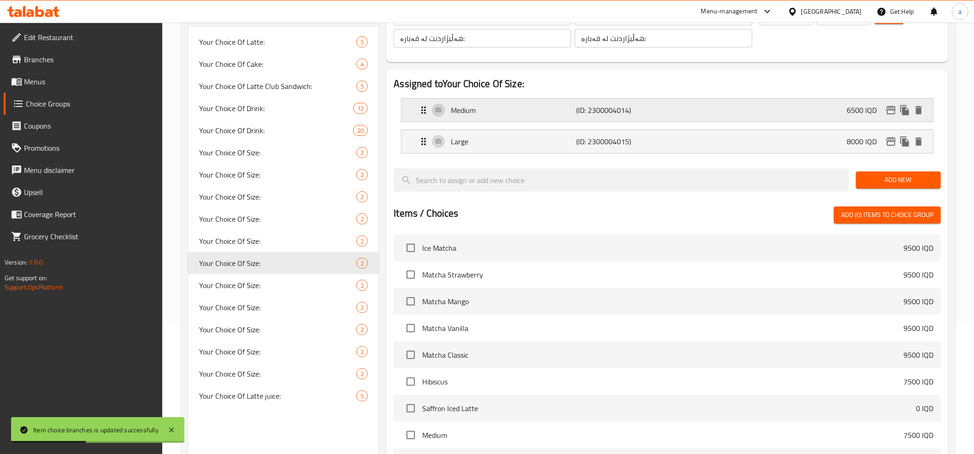
click at [823, 111] on div "Medium (ID: 2300004014) 6500 IQD" at bounding box center [670, 110] width 504 height 23
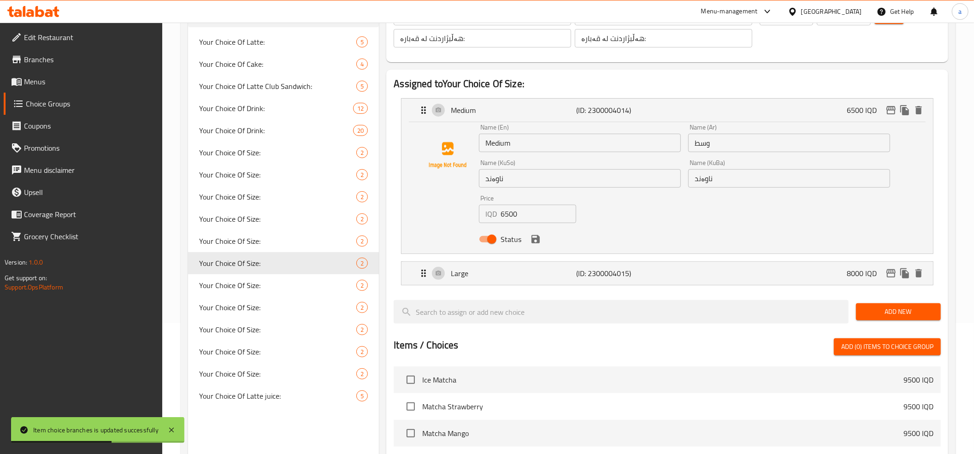
click at [508, 215] on input "6500" at bounding box center [539, 214] width 76 height 18
click at [891, 106] on icon "edit" at bounding box center [891, 110] width 11 height 11
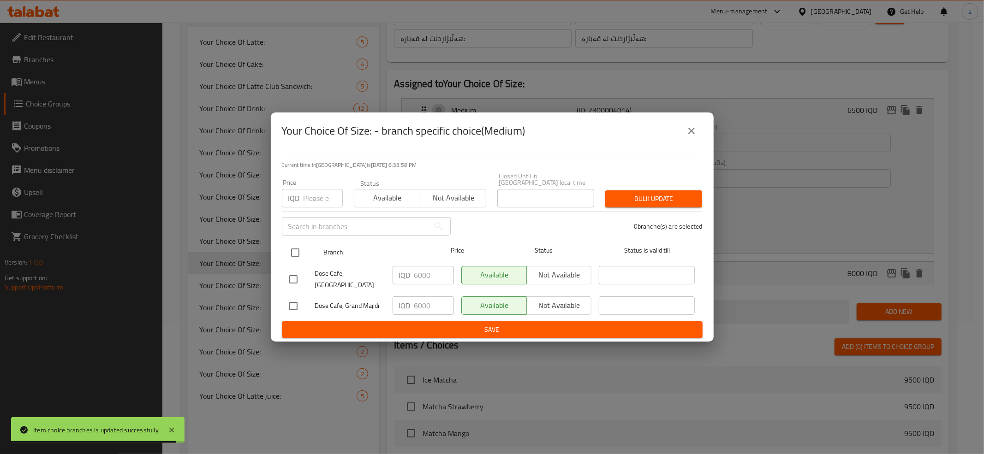
click at [294, 251] on input "checkbox" at bounding box center [294, 252] width 19 height 19
checkbox input "true"
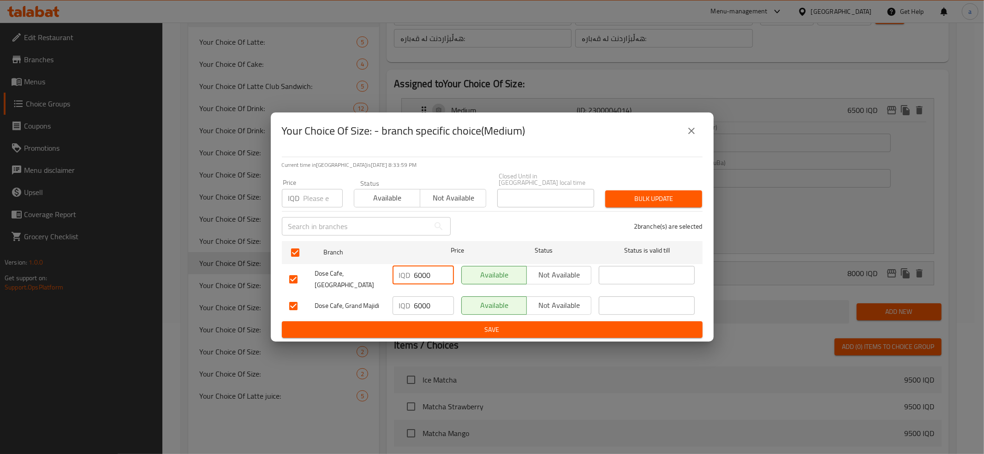
click at [422, 272] on input "6000" at bounding box center [434, 275] width 40 height 18
paste input "5"
type input "6500"
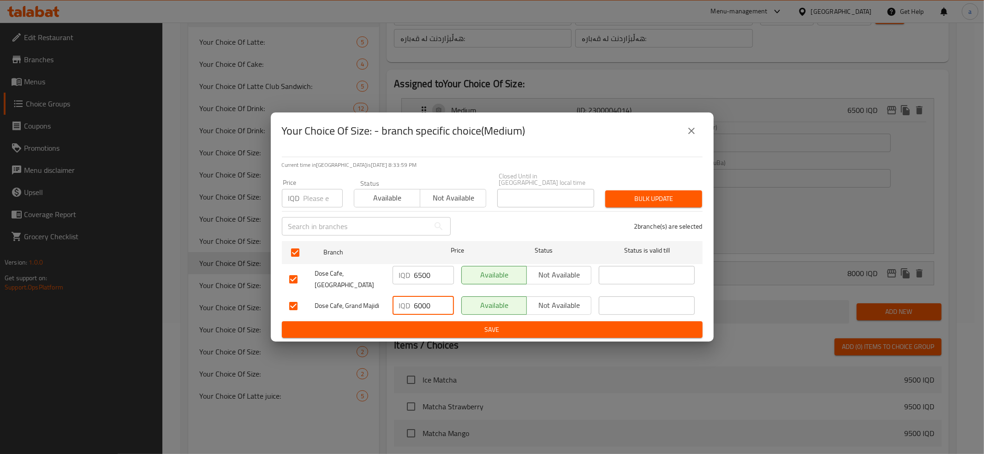
click at [423, 297] on input "6000" at bounding box center [434, 305] width 40 height 18
paste input "5"
type input "6500"
click at [434, 321] on button "Save" at bounding box center [492, 329] width 421 height 17
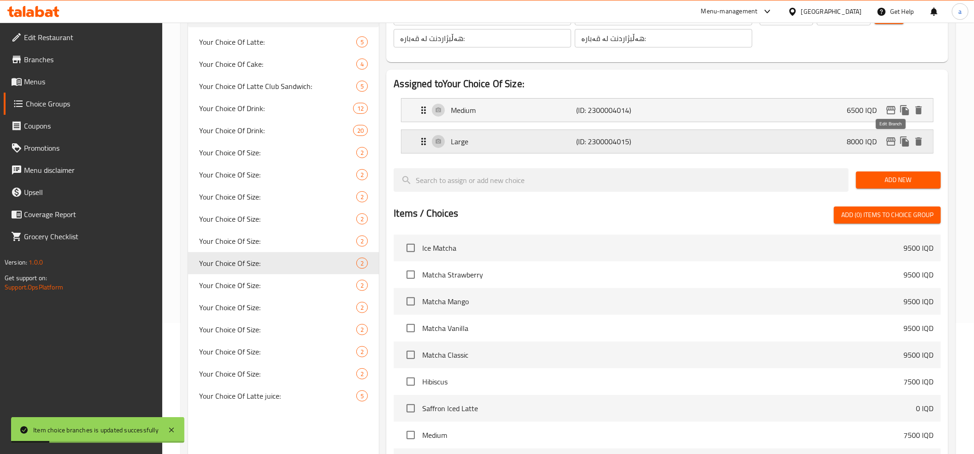
click at [891, 139] on icon "edit" at bounding box center [891, 141] width 9 height 8
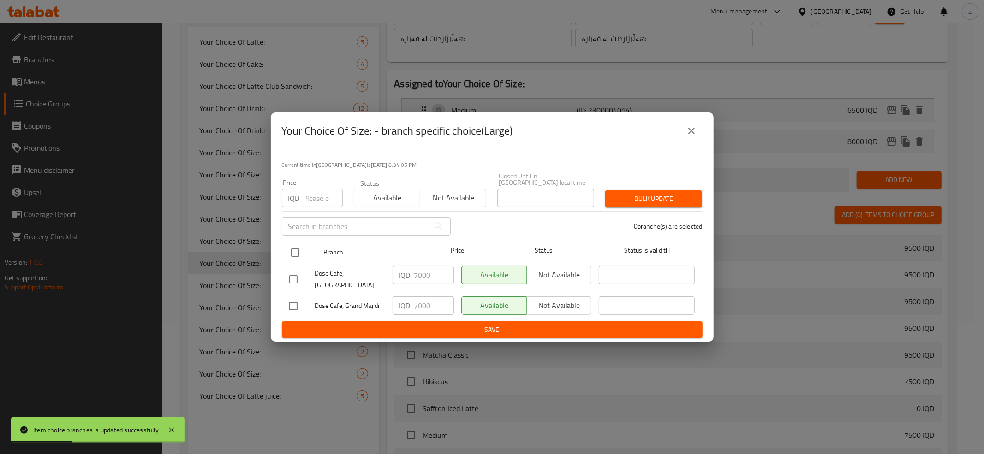
click at [297, 258] on input "checkbox" at bounding box center [294, 252] width 19 height 19
checkbox input "true"
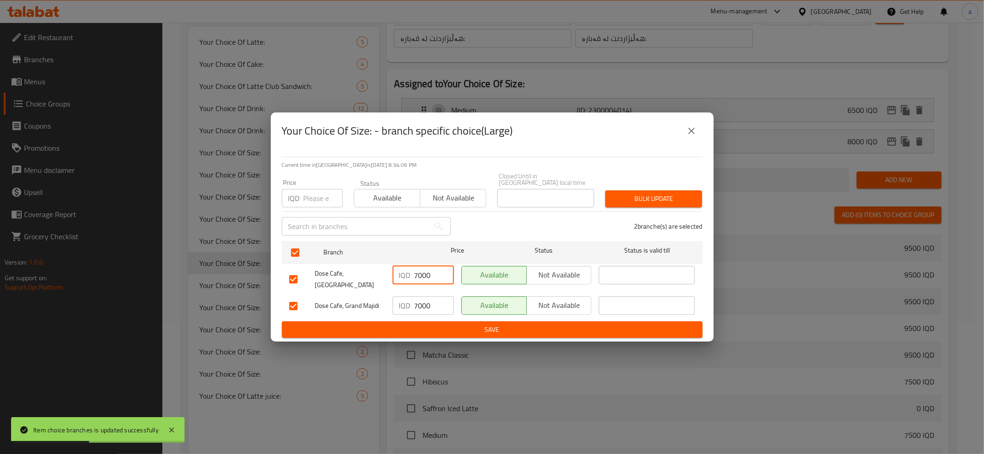
click at [417, 274] on input "7000" at bounding box center [434, 275] width 40 height 18
type input "8000"
click at [420, 301] on input "7000" at bounding box center [434, 305] width 40 height 18
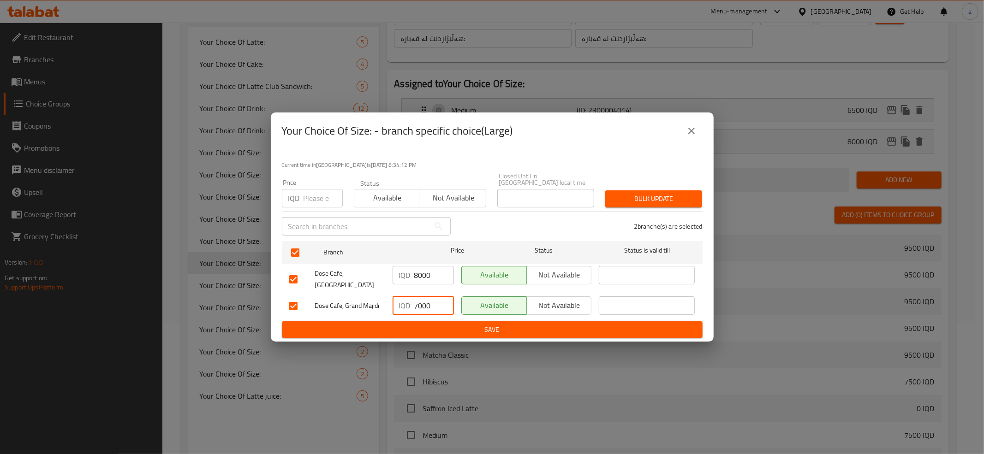
paste input "8"
type input "8000"
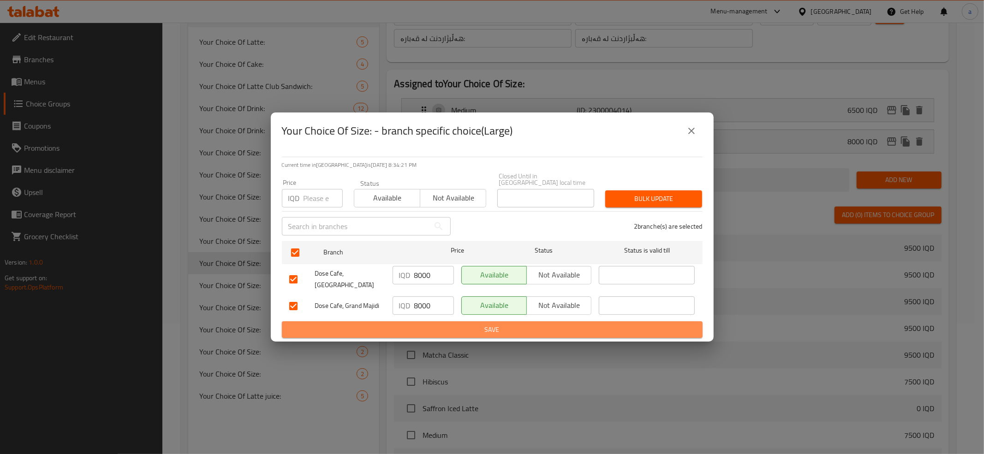
click at [471, 324] on span "Save" at bounding box center [492, 330] width 406 height 12
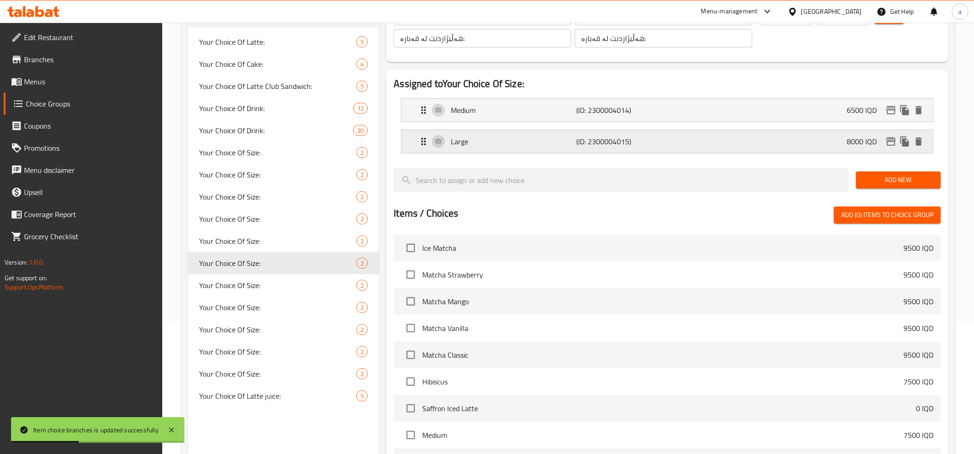
click at [890, 139] on icon "edit" at bounding box center [891, 141] width 11 height 11
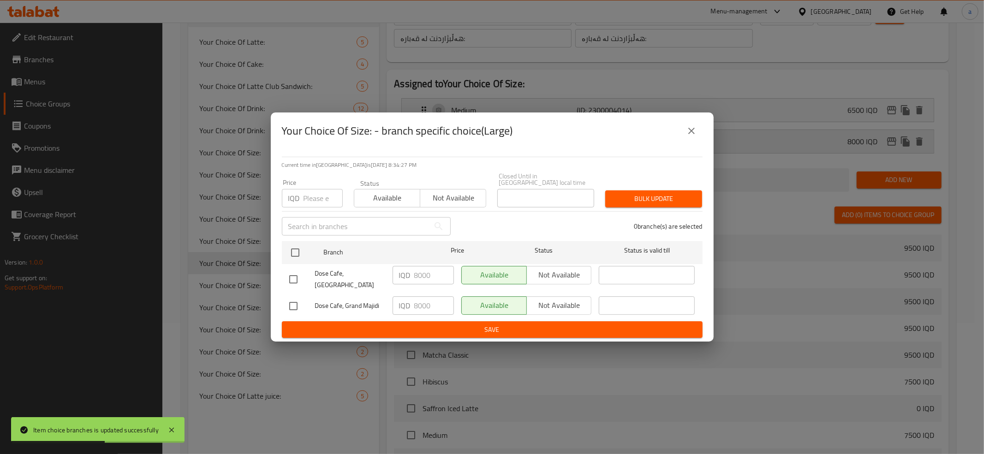
click at [688, 134] on icon "close" at bounding box center [691, 130] width 11 height 11
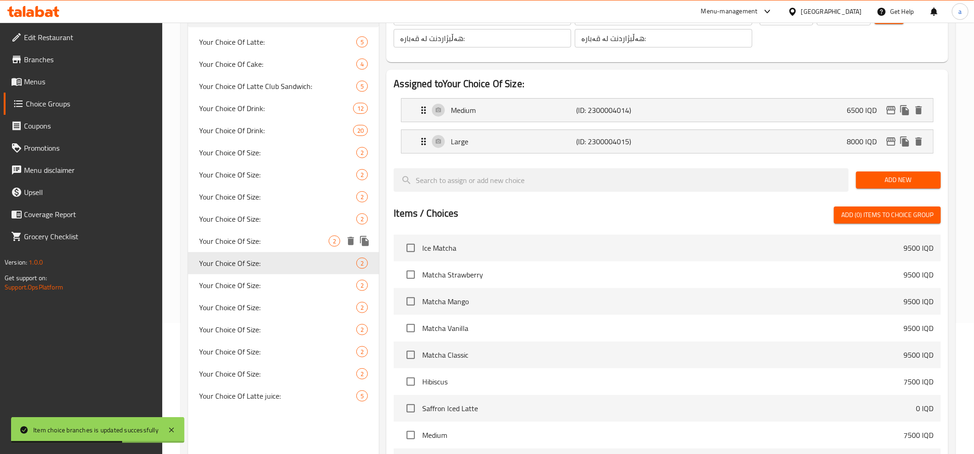
click at [267, 238] on span "Your Choice Of Size:" at bounding box center [264, 241] width 130 height 11
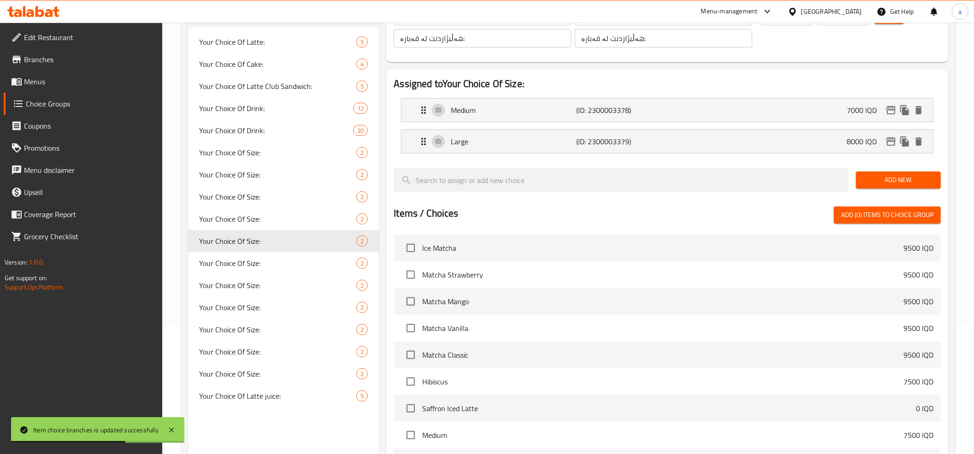
type input "Your Choice Of Size:"
type input "إختيارك من الحجم:"
type input "هەڵبژاردنت لە قەبارە:"
click at [842, 115] on div "Medium (ID: 2300003378) 7000 IQD" at bounding box center [670, 110] width 504 height 23
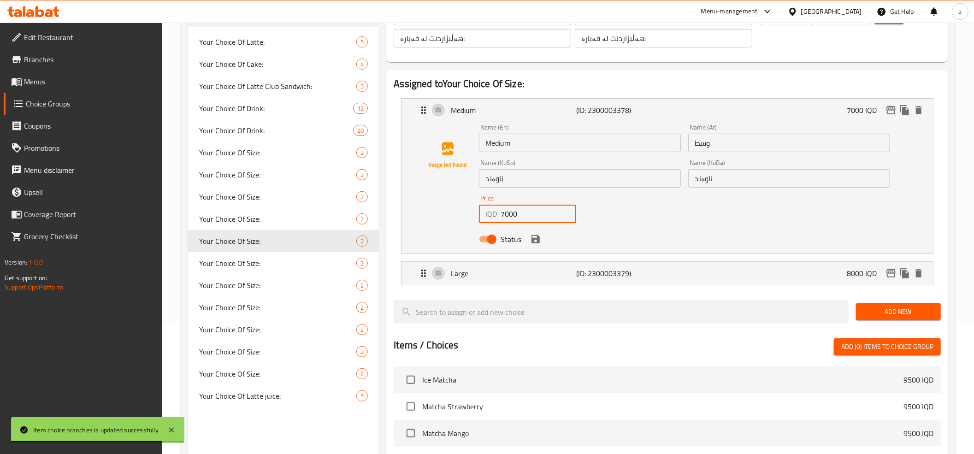
click at [508, 218] on input "7000" at bounding box center [539, 214] width 76 height 18
click at [895, 112] on icon "edit" at bounding box center [891, 110] width 9 height 8
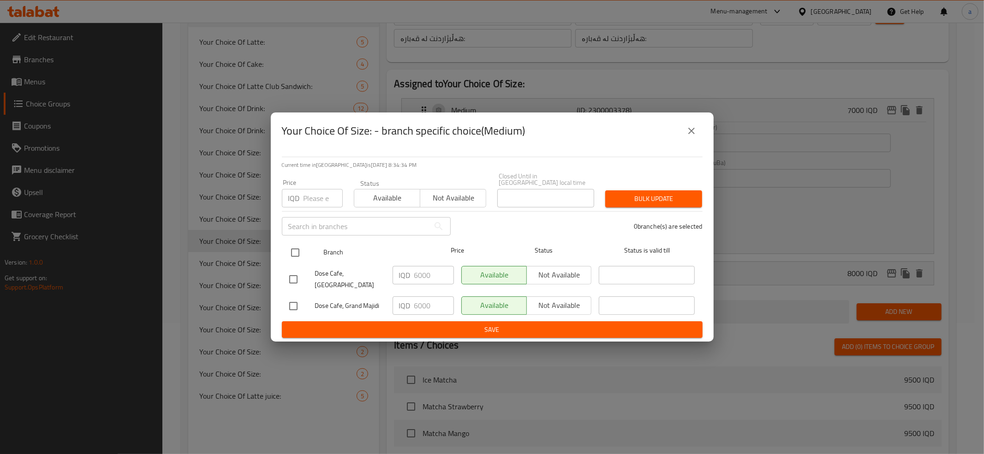
click at [295, 253] on input "checkbox" at bounding box center [294, 252] width 19 height 19
checkbox input "true"
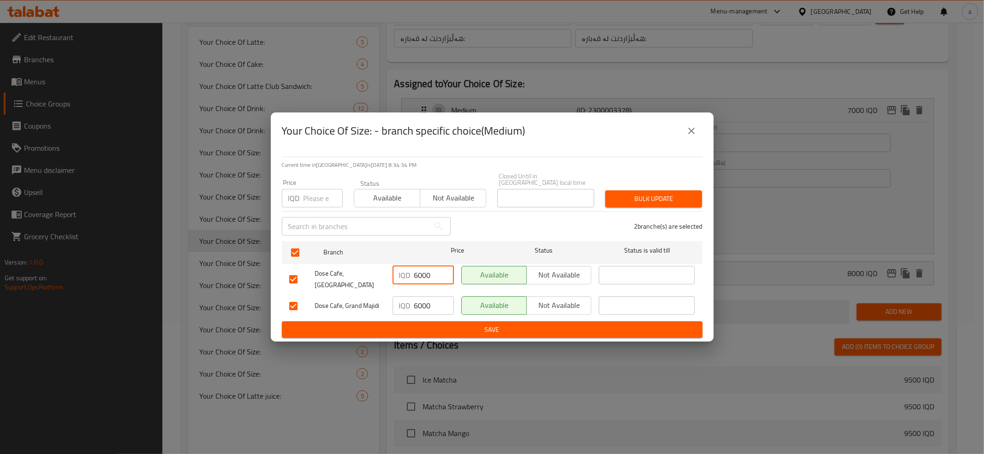
click at [423, 275] on input "6000" at bounding box center [434, 275] width 40 height 18
paste input "7"
type input "7000"
click at [423, 296] on input "6000" at bounding box center [434, 305] width 40 height 18
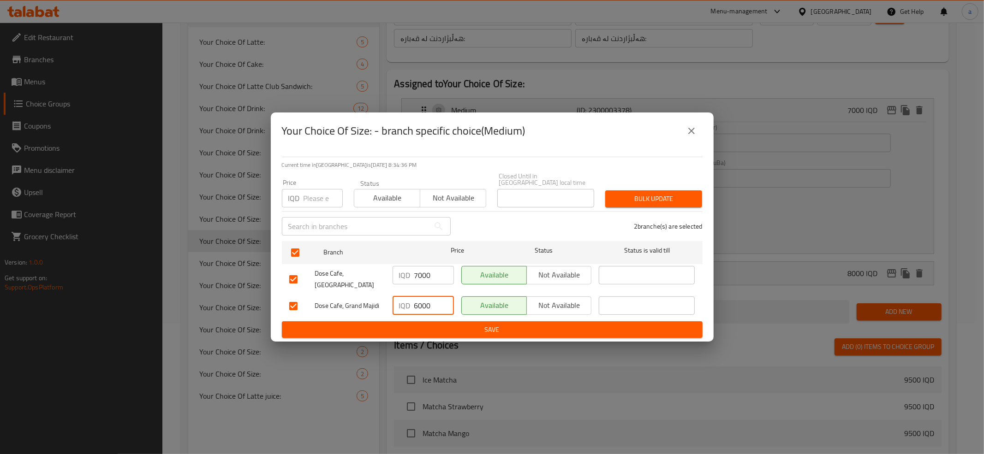
click at [423, 296] on input "6000" at bounding box center [434, 305] width 40 height 18
paste input "7"
type input "7000"
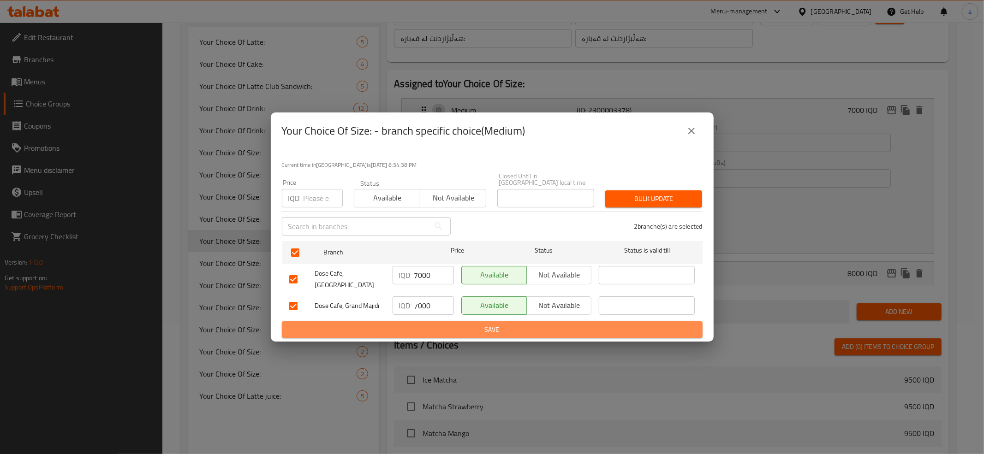
click at [433, 324] on span "Save" at bounding box center [492, 330] width 406 height 12
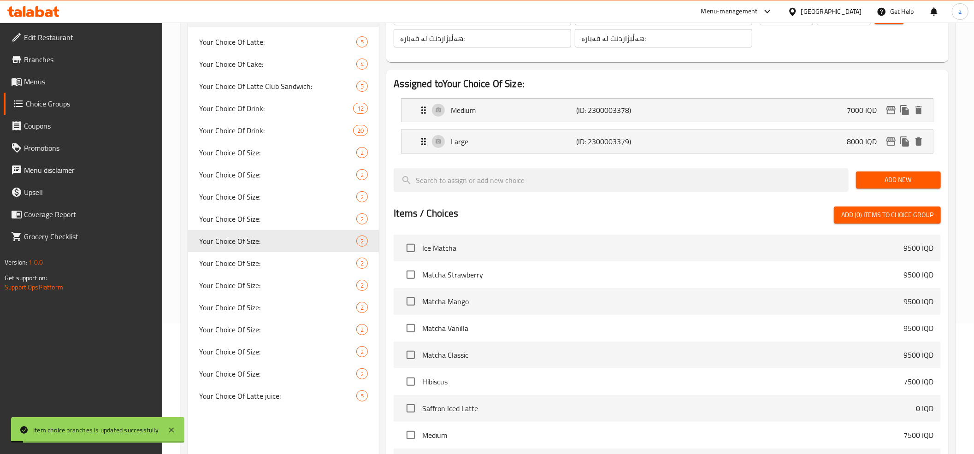
click at [544, 106] on p "Medium" at bounding box center [513, 110] width 125 height 11
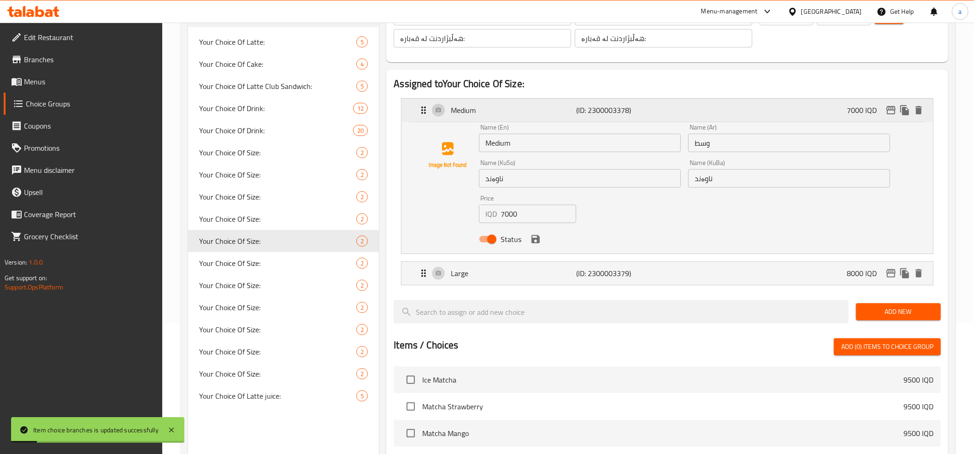
click at [551, 112] on p "Medium" at bounding box center [513, 110] width 125 height 11
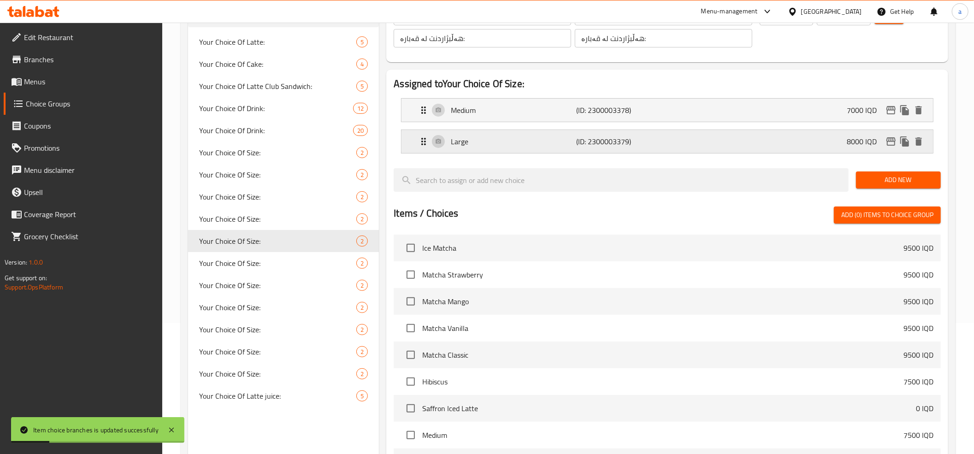
click at [794, 143] on div "Large (ID: 2300003379) 8000 IQD" at bounding box center [670, 141] width 504 height 23
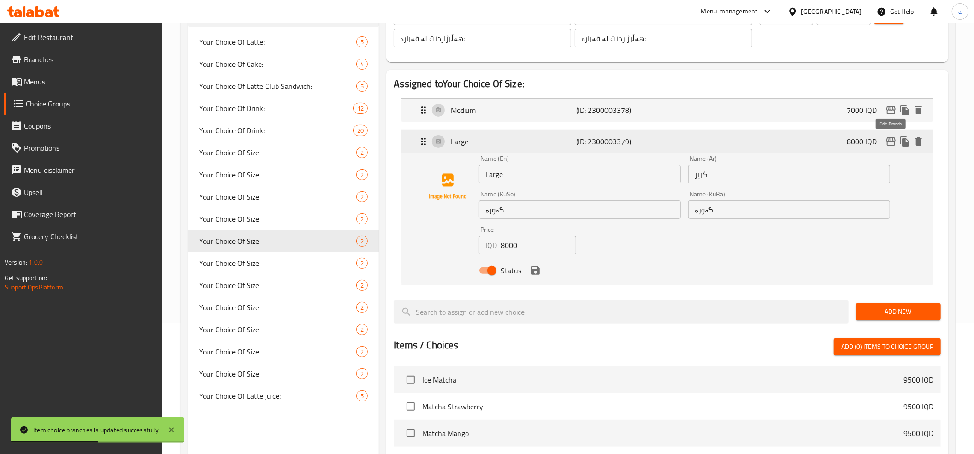
click at [889, 138] on icon "edit" at bounding box center [891, 141] width 9 height 8
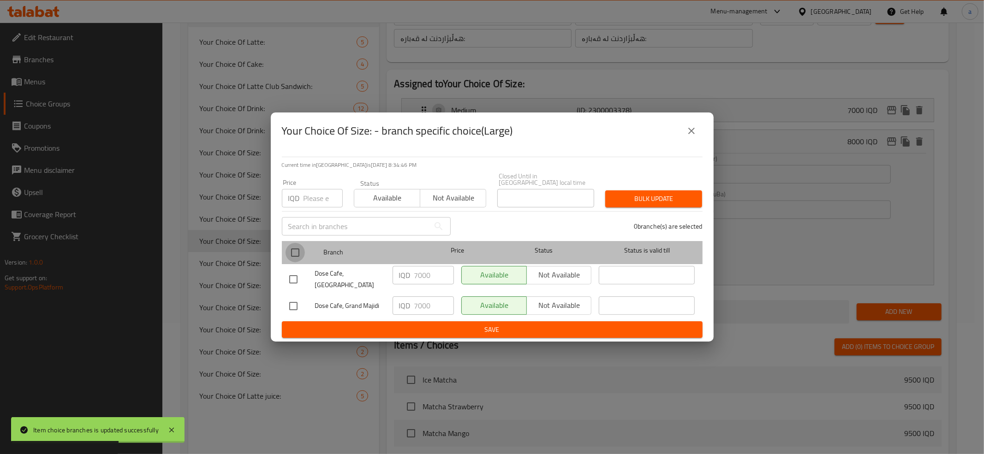
click at [293, 251] on input "checkbox" at bounding box center [294, 252] width 19 height 19
checkbox input "true"
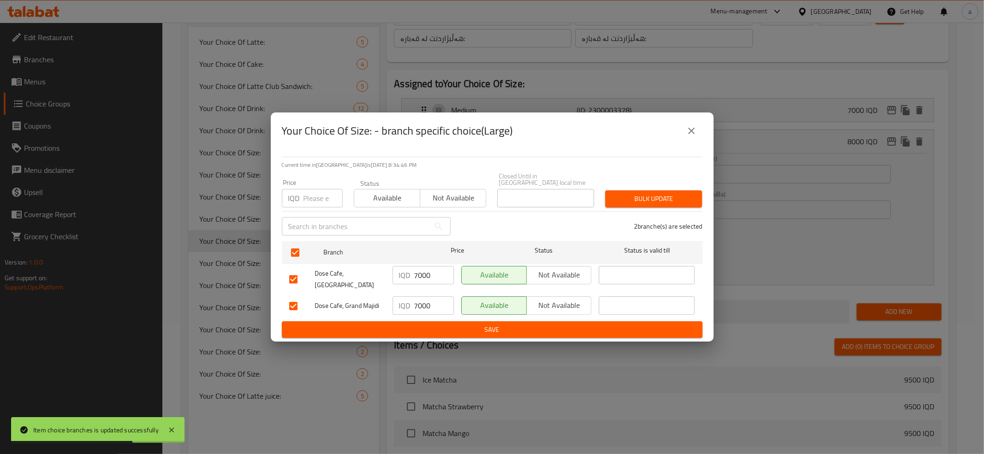
click at [417, 276] on input "7000" at bounding box center [434, 275] width 40 height 18
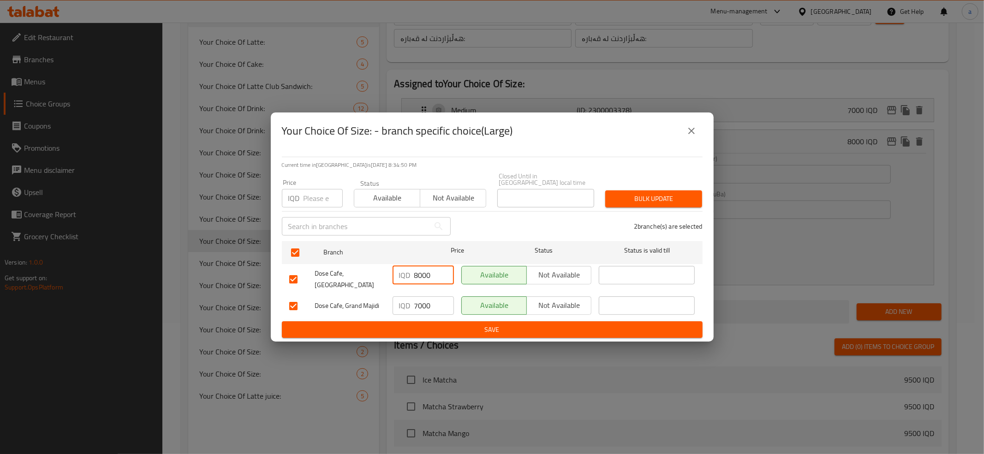
type input "8000"
click at [419, 298] on input "7000" at bounding box center [434, 305] width 40 height 18
paste input "8"
type input "8000"
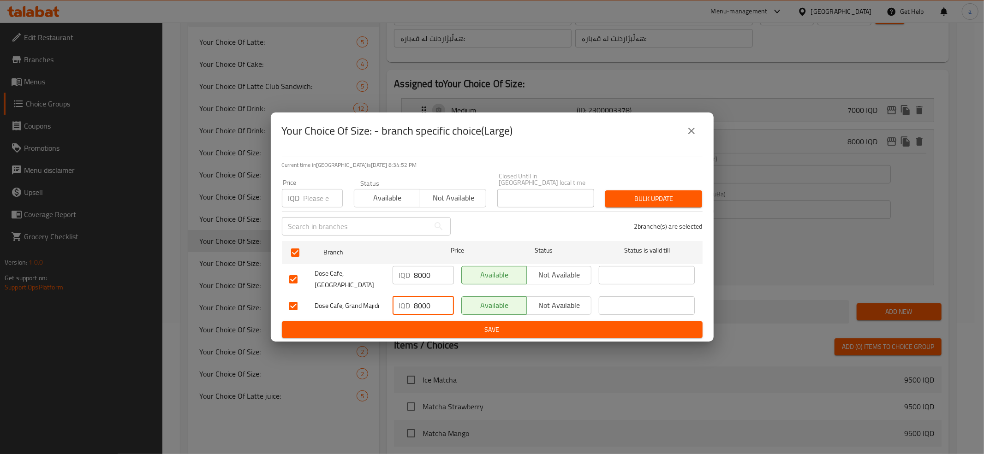
click at [445, 324] on span "Save" at bounding box center [492, 330] width 406 height 12
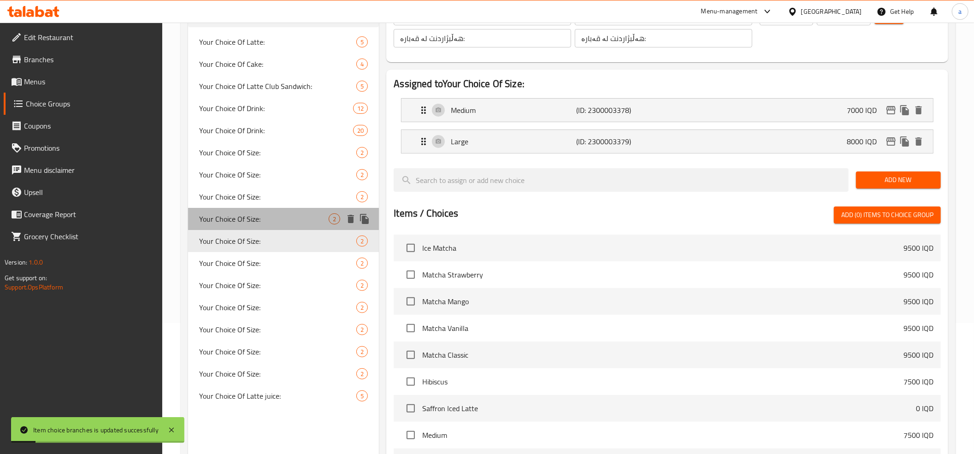
click at [292, 215] on span "Your Choice Of Size:" at bounding box center [264, 218] width 130 height 11
type input "Your Choice Of Size:"
type input "إختيارك من الحجم:"
type input "هەڵبژاردنت لە قەبارە:"
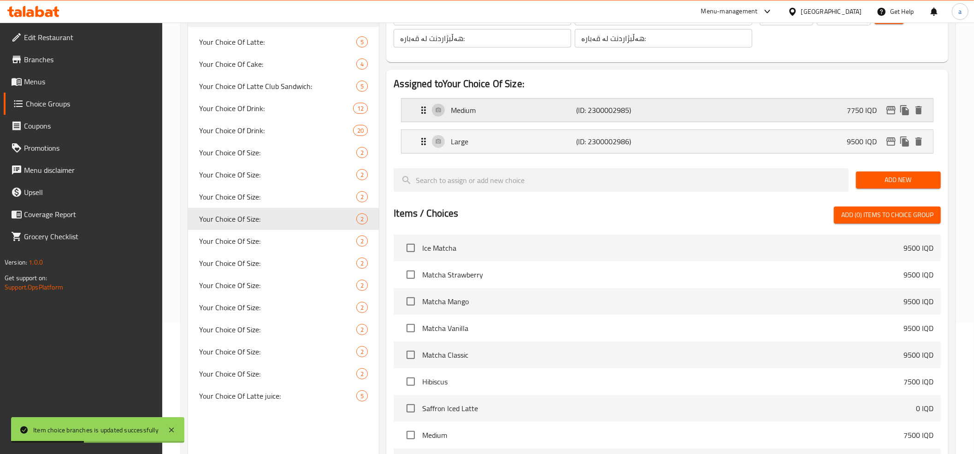
click at [847, 110] on div "Medium (ID: 2300002985) 7750 IQD" at bounding box center [670, 110] width 504 height 23
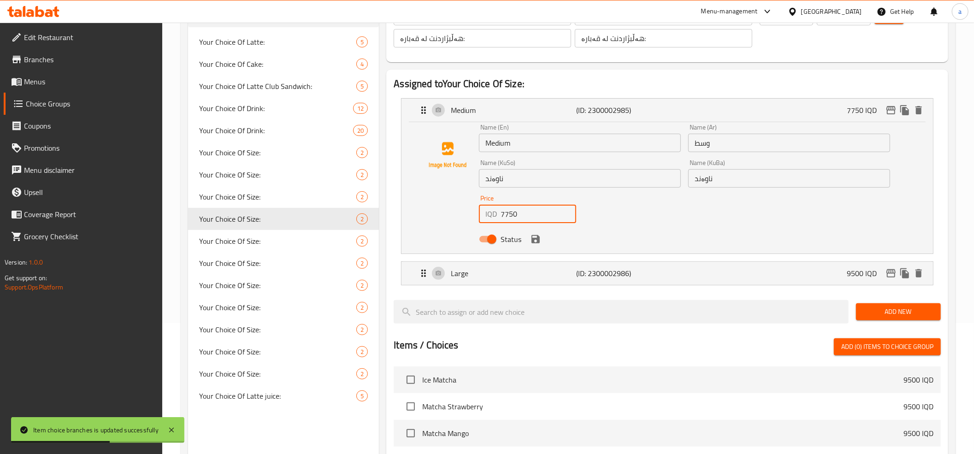
click at [515, 211] on input "7750" at bounding box center [539, 214] width 76 height 18
click at [886, 108] on icon "edit" at bounding box center [891, 110] width 11 height 11
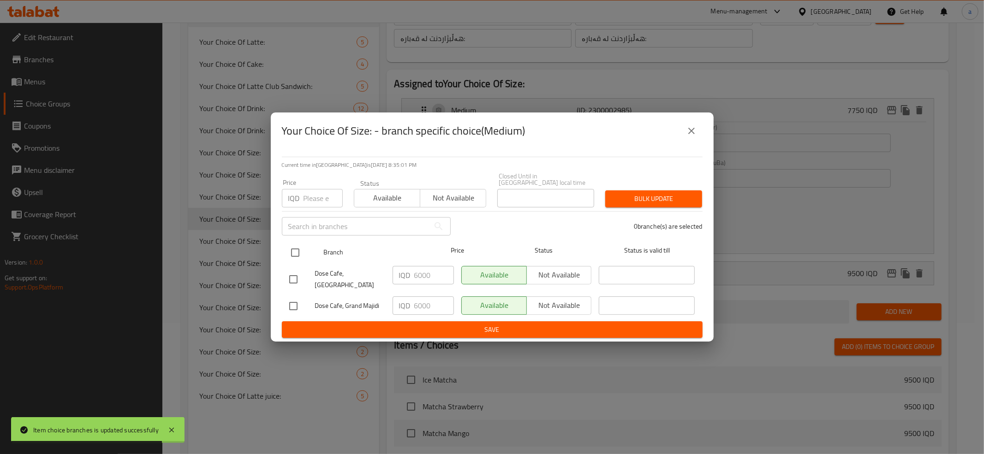
click at [291, 249] on input "checkbox" at bounding box center [294, 252] width 19 height 19
checkbox input "true"
click at [423, 276] on input "6000" at bounding box center [434, 275] width 40 height 18
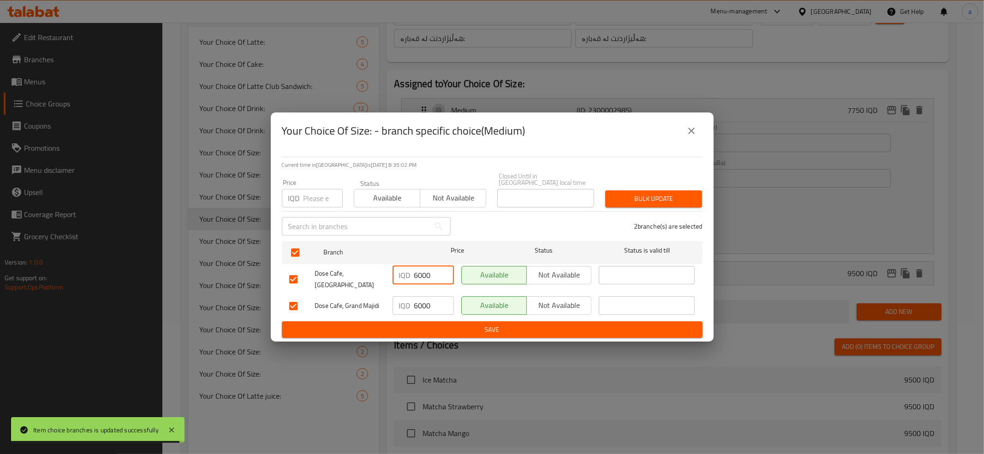
click at [423, 276] on input "6000" at bounding box center [434, 275] width 40 height 18
paste input "775"
type input "7750"
click at [423, 296] on input "6000" at bounding box center [434, 305] width 40 height 18
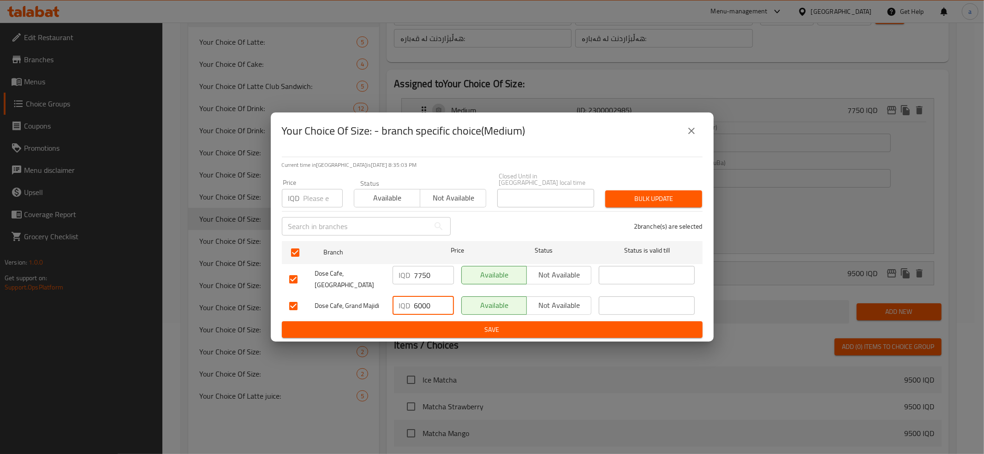
click at [423, 296] on input "6000" at bounding box center [434, 305] width 40 height 18
paste input "775"
type input "7750"
click at [439, 324] on span "Save" at bounding box center [492, 330] width 406 height 12
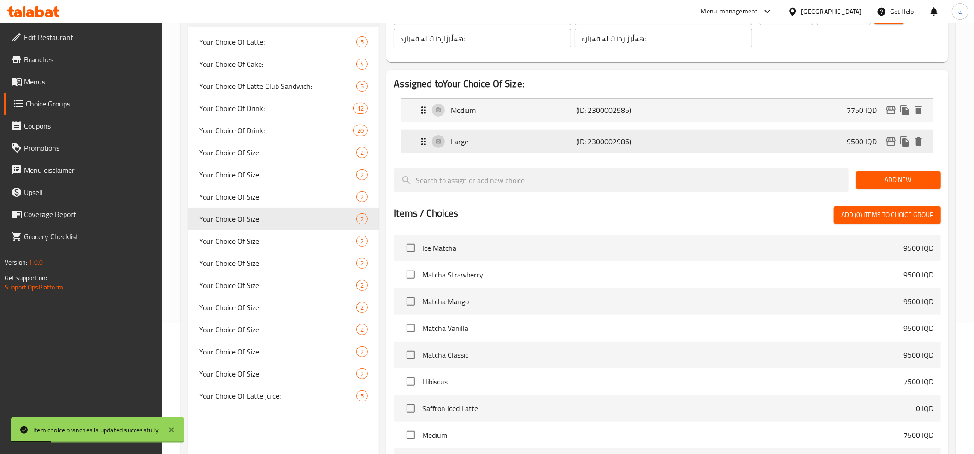
click at [794, 141] on div "Large (ID: 2300002986) 9500 IQD" at bounding box center [670, 141] width 504 height 23
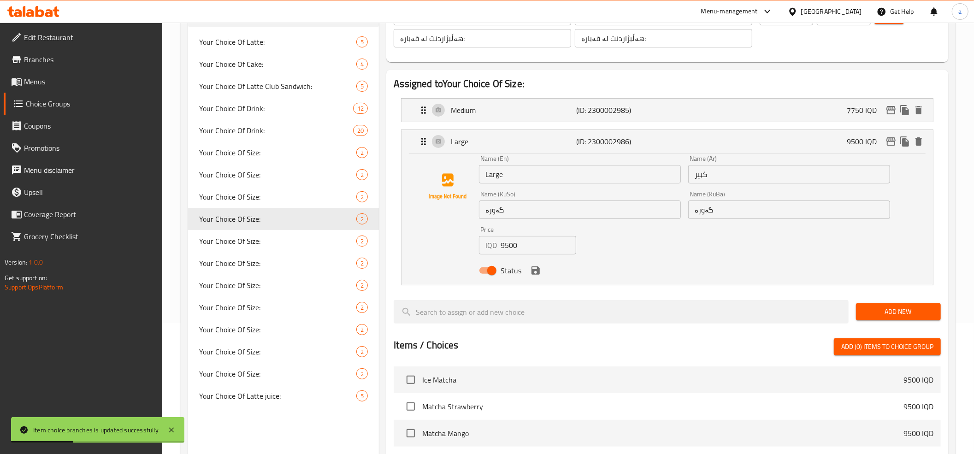
click at [501, 253] on input "9500" at bounding box center [539, 245] width 76 height 18
click at [513, 251] on input "9500" at bounding box center [539, 245] width 76 height 18
click at [770, 141] on div "Large (ID: 2300002986) 9500 IQD" at bounding box center [670, 141] width 504 height 23
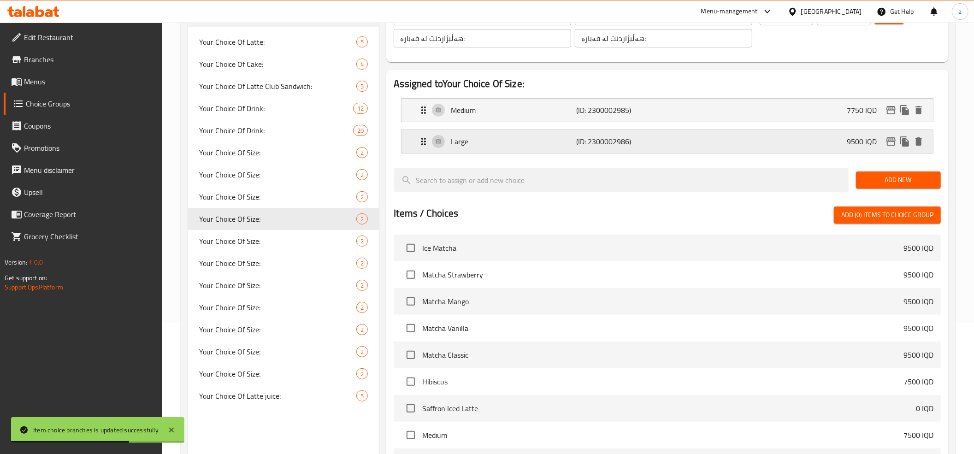
click at [888, 139] on icon "edit" at bounding box center [891, 141] width 11 height 11
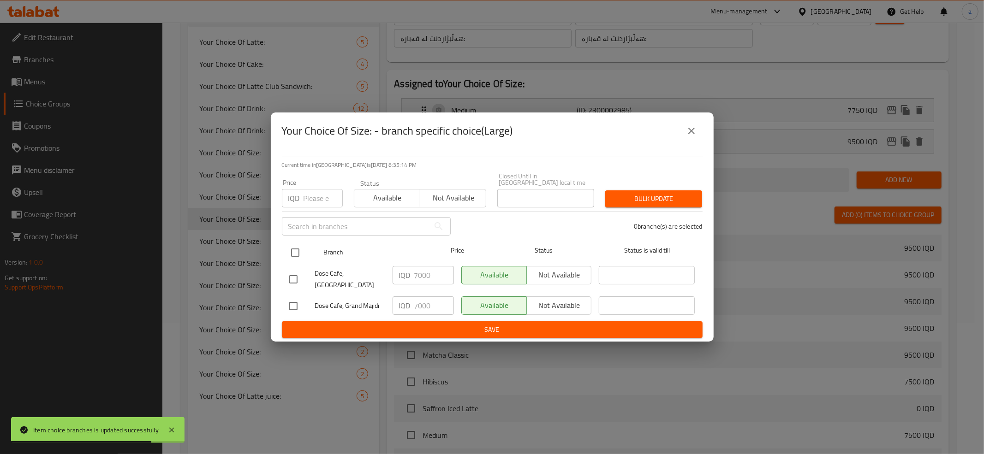
click at [291, 250] on input "checkbox" at bounding box center [294, 252] width 19 height 19
checkbox input "true"
click at [421, 277] on input "7000" at bounding box center [434, 275] width 40 height 18
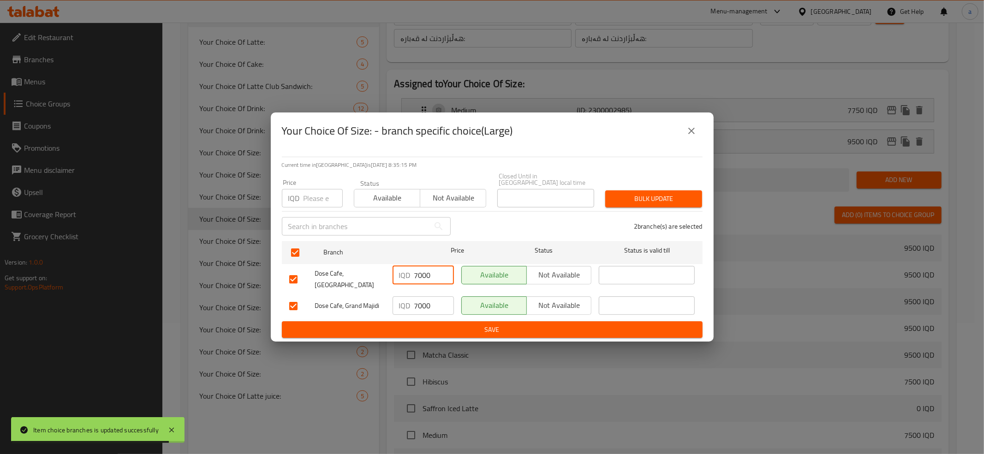
click at [421, 277] on input "7000" at bounding box center [434, 275] width 40 height 18
paste input "95"
type input "9500"
click at [423, 301] on input "7000" at bounding box center [434, 305] width 40 height 18
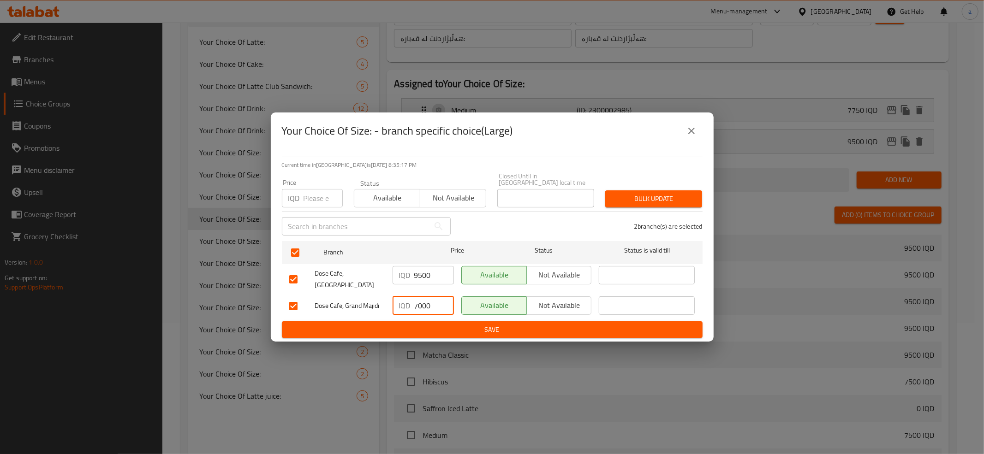
click at [423, 301] on input "7000" at bounding box center [434, 305] width 40 height 18
paste input "95"
type input "9500"
click at [436, 324] on span "Save" at bounding box center [492, 330] width 406 height 12
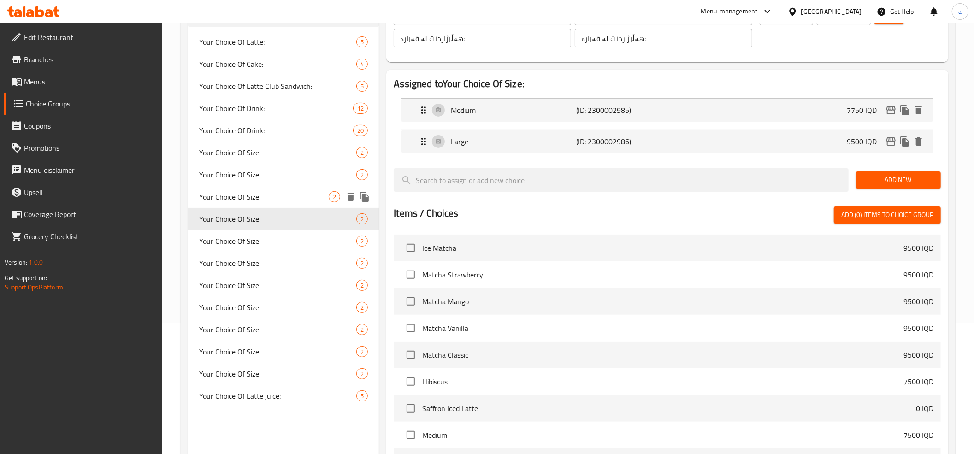
click at [285, 199] on span "Your Choice Of Size:" at bounding box center [264, 196] width 130 height 11
type input "Your Choice Of Size:"
type input "إختيارك من الحجم:"
type input "هەڵبژاردنت لە قەبارە:"
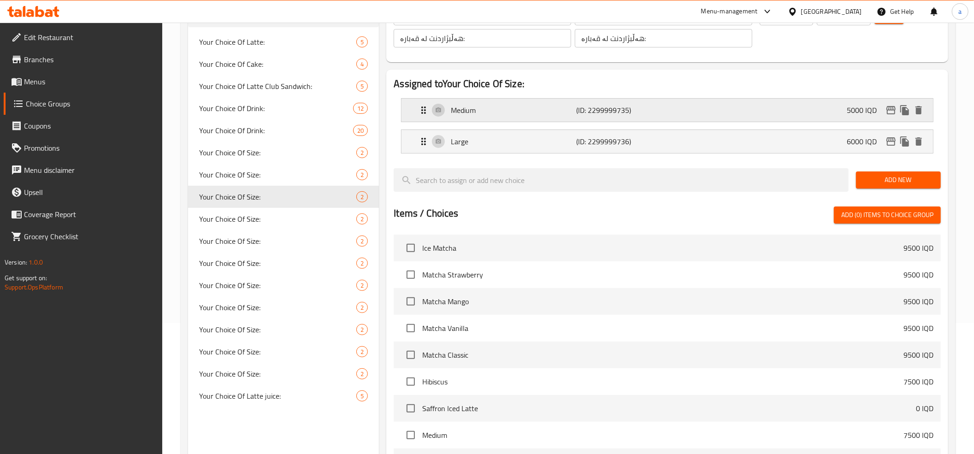
click at [609, 120] on div "Medium (ID: 2299999735) 5000 IQD" at bounding box center [670, 110] width 504 height 23
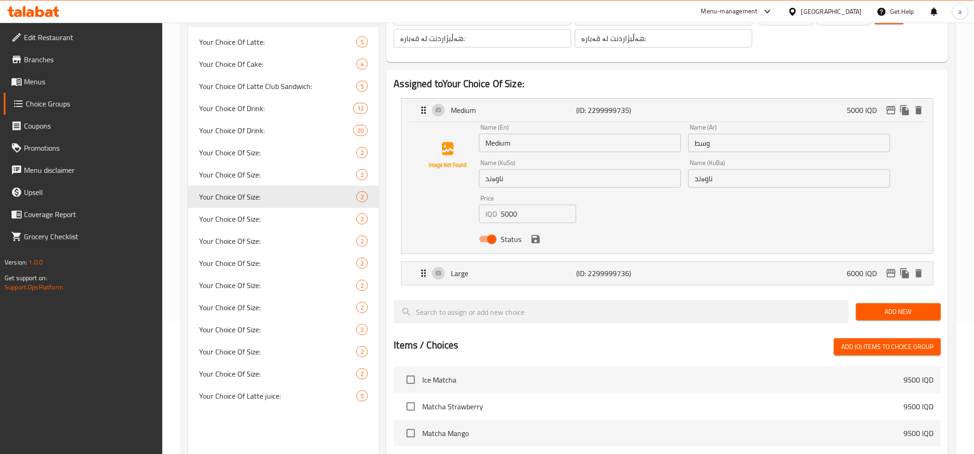
click at [510, 211] on input "5000" at bounding box center [539, 214] width 76 height 18
click at [543, 115] on p "Medium" at bounding box center [513, 110] width 125 height 11
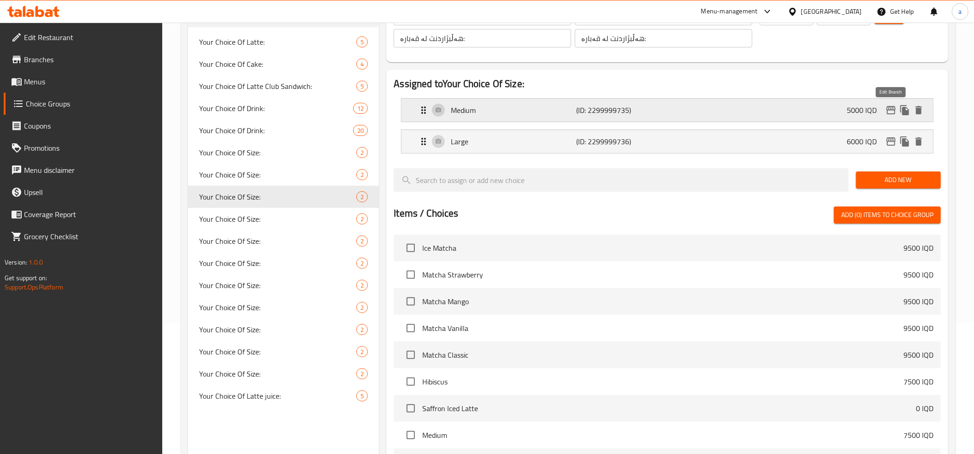
click at [887, 109] on icon "edit" at bounding box center [891, 110] width 9 height 8
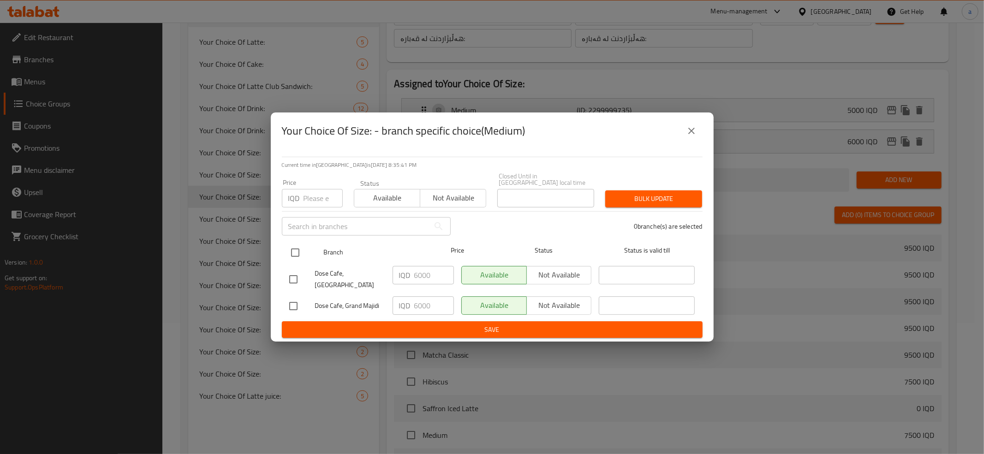
click at [290, 248] on input "checkbox" at bounding box center [294, 252] width 19 height 19
checkbox input "true"
click at [421, 283] on input "6000" at bounding box center [434, 275] width 40 height 18
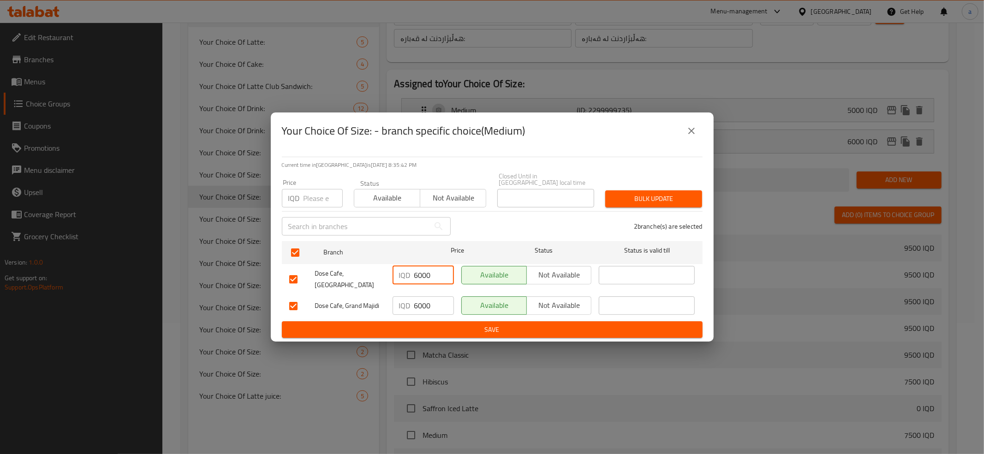
click at [421, 283] on input "6000" at bounding box center [434, 275] width 40 height 18
paste input "5"
type input "5000"
click at [421, 301] on input "6000" at bounding box center [434, 305] width 40 height 18
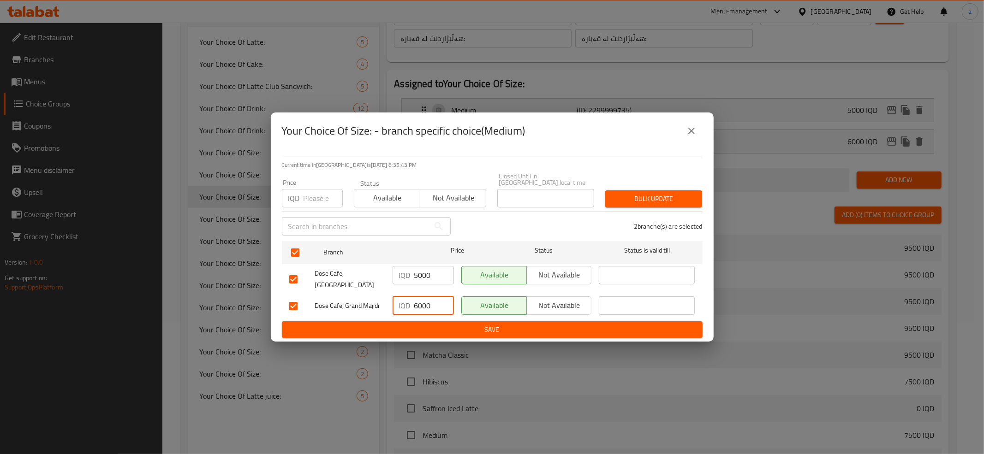
paste input "5"
type input "5000"
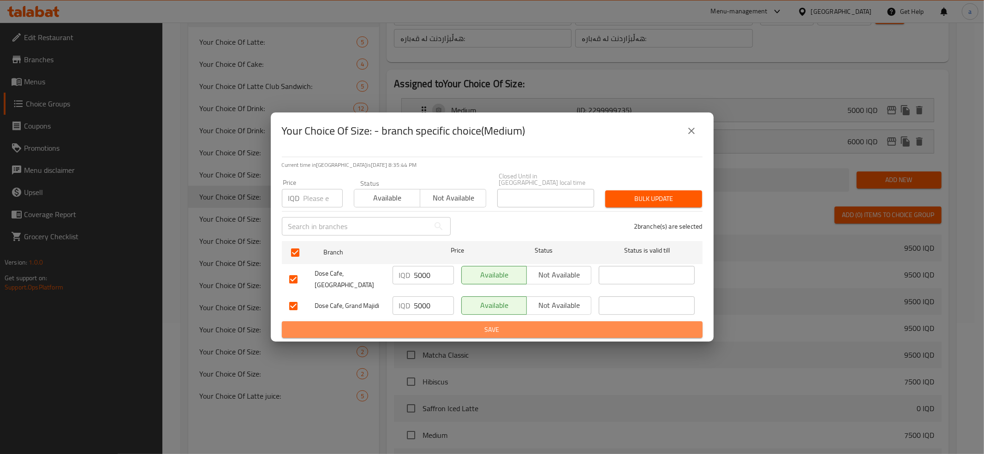
click at [434, 325] on span "Save" at bounding box center [492, 330] width 406 height 12
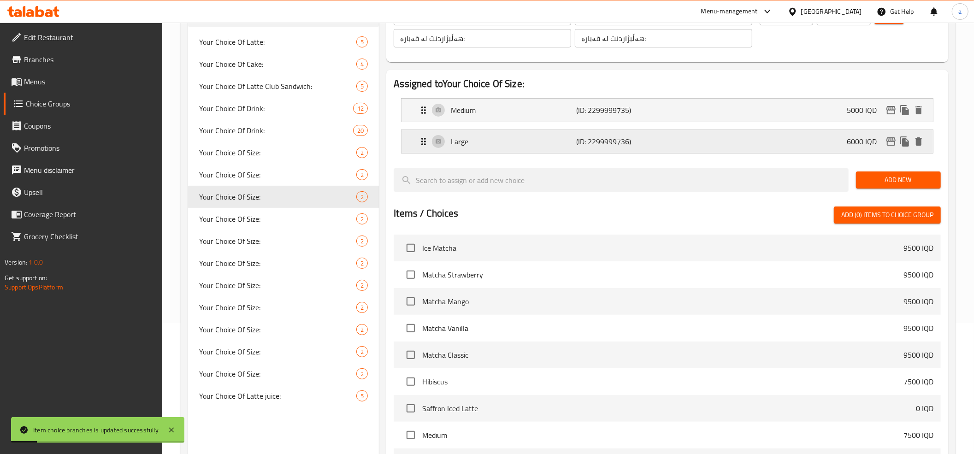
click at [768, 144] on div "Large (ID: 2299999736) 6000 IQD" at bounding box center [670, 141] width 504 height 23
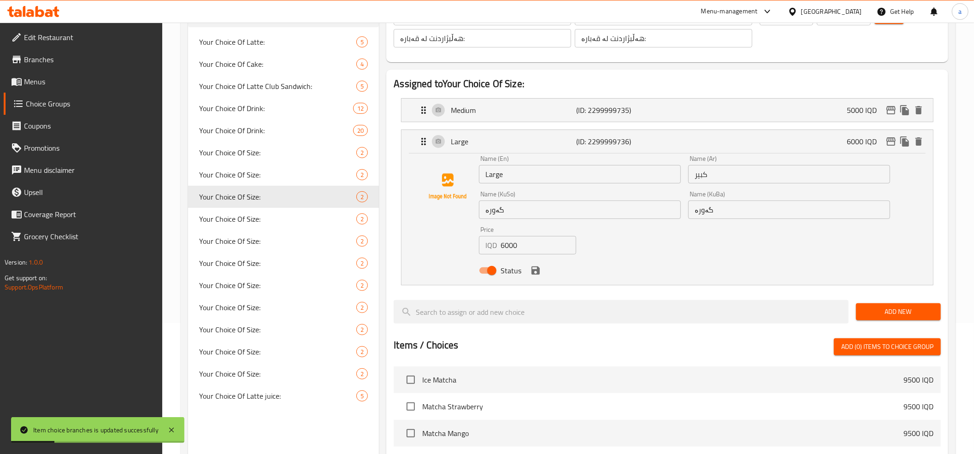
click at [508, 246] on input "6000" at bounding box center [539, 245] width 76 height 18
click at [572, 147] on p "Large" at bounding box center [513, 141] width 125 height 11
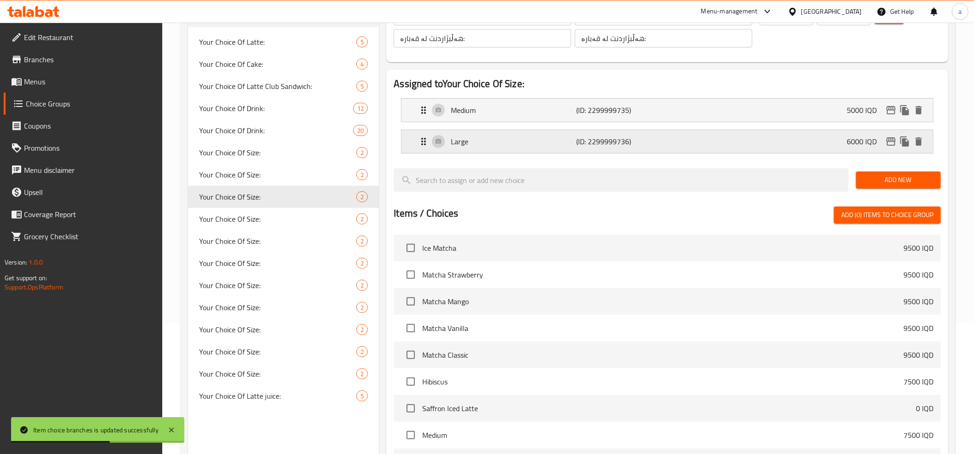
click at [891, 136] on icon "edit" at bounding box center [891, 141] width 11 height 11
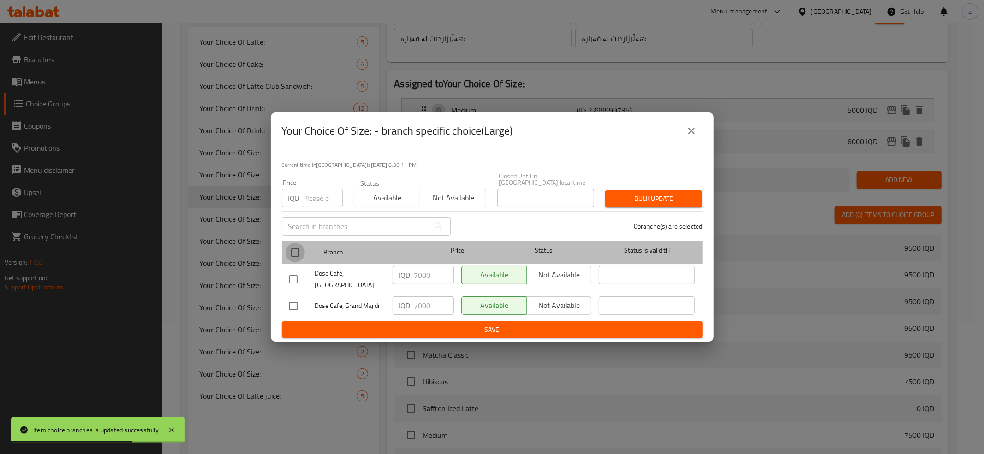
click at [294, 250] on input "checkbox" at bounding box center [294, 252] width 19 height 19
checkbox input "true"
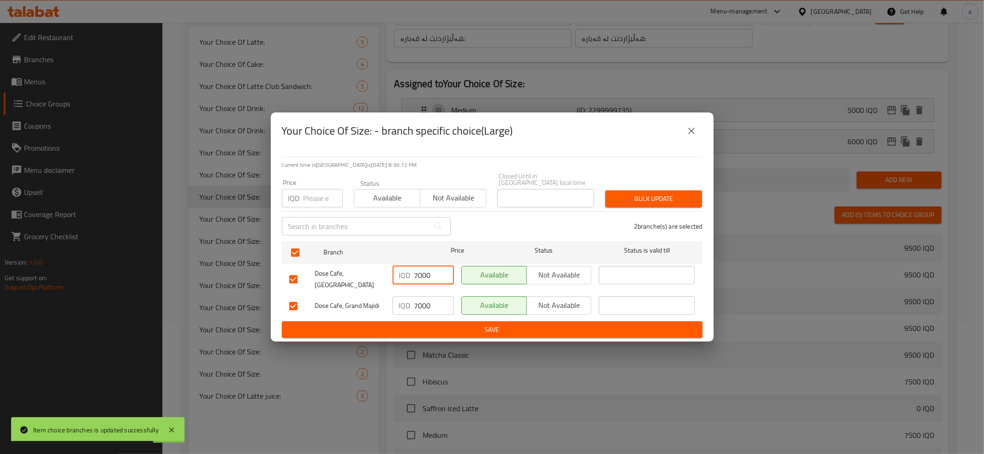
click at [430, 277] on input "7000" at bounding box center [434, 275] width 40 height 18
click at [425, 275] on input "7000" at bounding box center [434, 275] width 40 height 18
paste input "6"
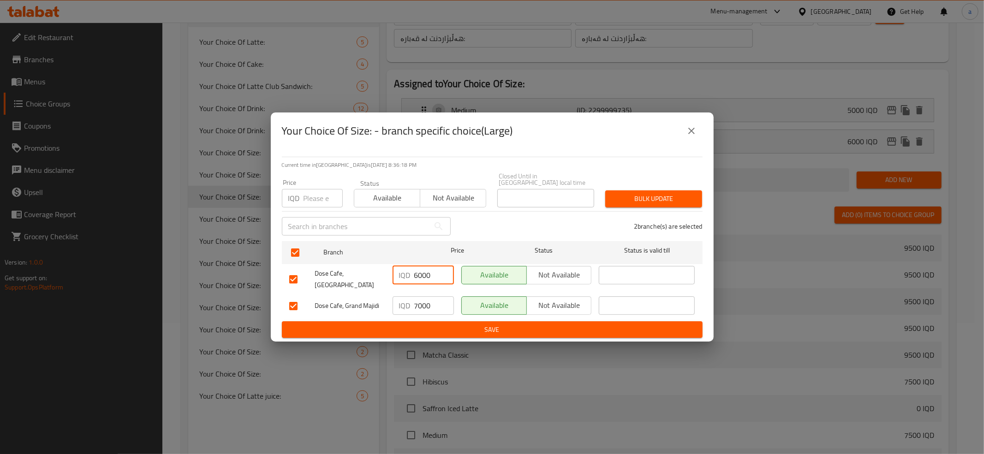
type input "6000"
click at [424, 296] on input "7000" at bounding box center [434, 305] width 40 height 18
paste input "6"
type input "6000"
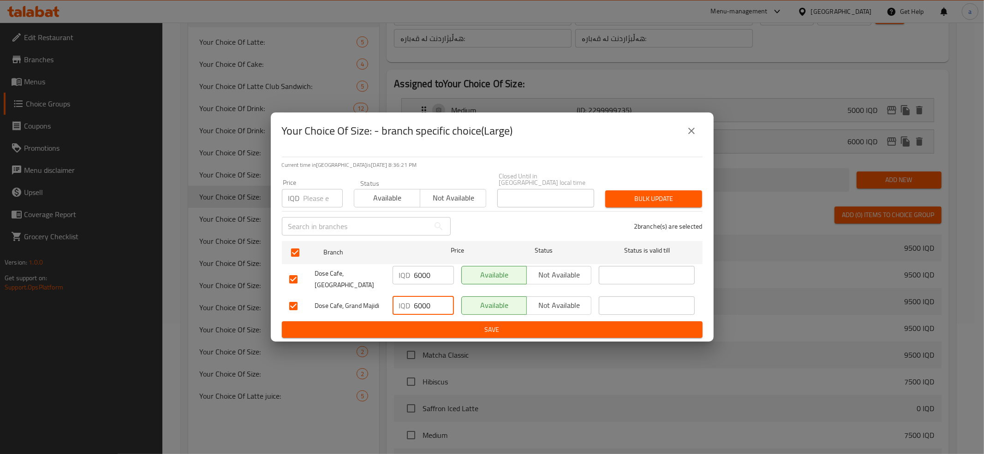
click at [473, 324] on span "Save" at bounding box center [492, 330] width 406 height 12
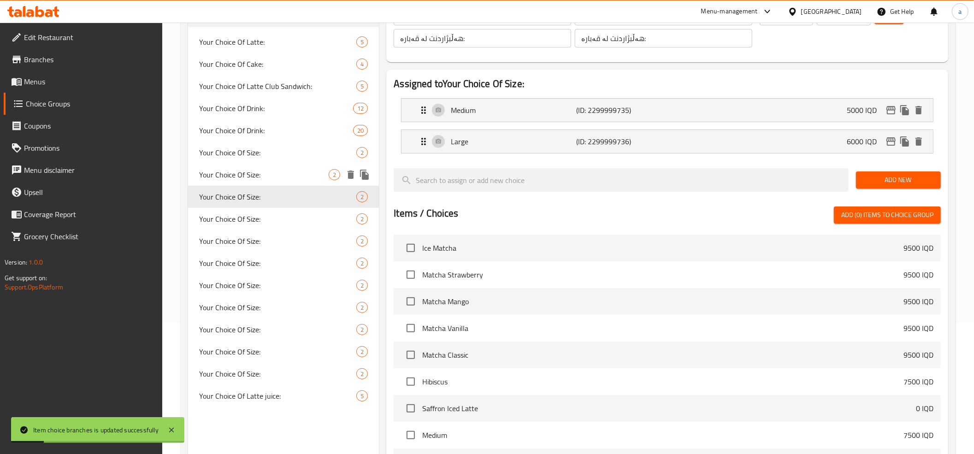
click at [253, 178] on span "Your Choice Of Size:" at bounding box center [264, 174] width 130 height 11
type input "Your Choice Of Size:"
type input "إختيارك من الحجم:"
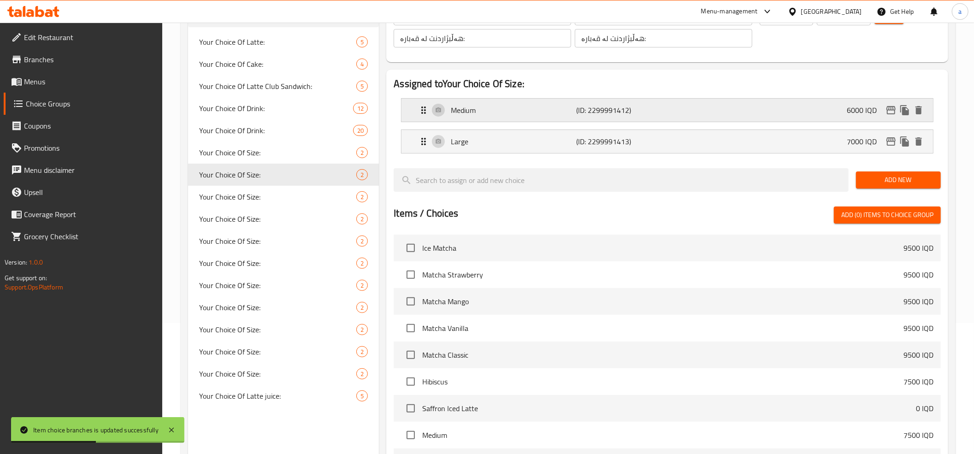
click at [696, 116] on div "Medium (ID: 2299991412) 6000 IQD" at bounding box center [670, 110] width 504 height 23
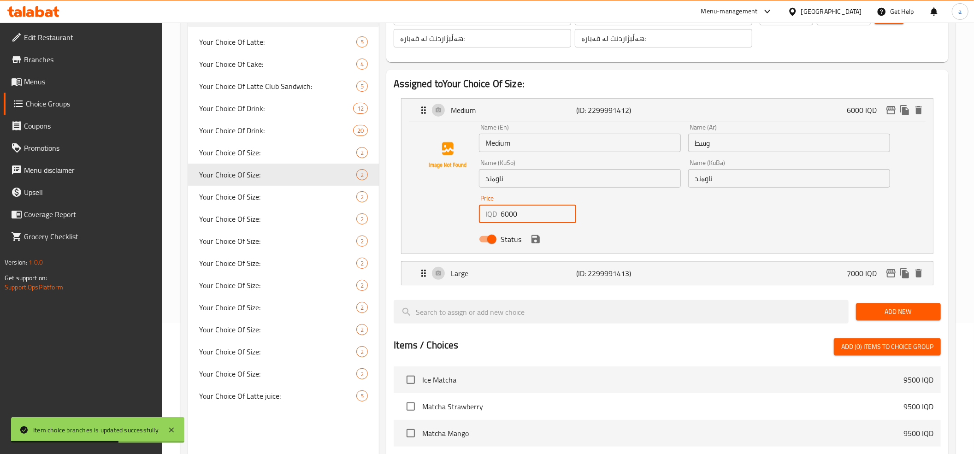
click at [508, 214] on input "6000" at bounding box center [539, 214] width 76 height 18
click at [715, 109] on div "Medium (ID: 2299991412) 6000 IQD" at bounding box center [670, 110] width 504 height 23
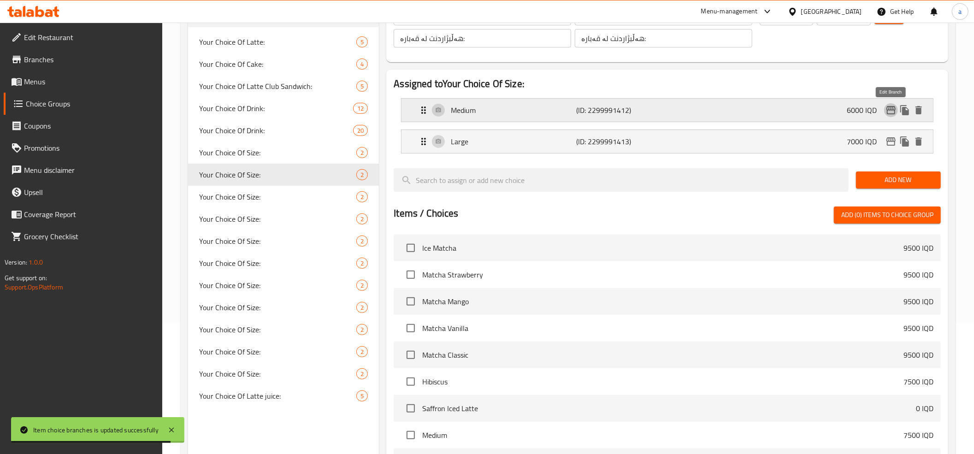
click at [884, 109] on button "edit" at bounding box center [891, 110] width 14 height 14
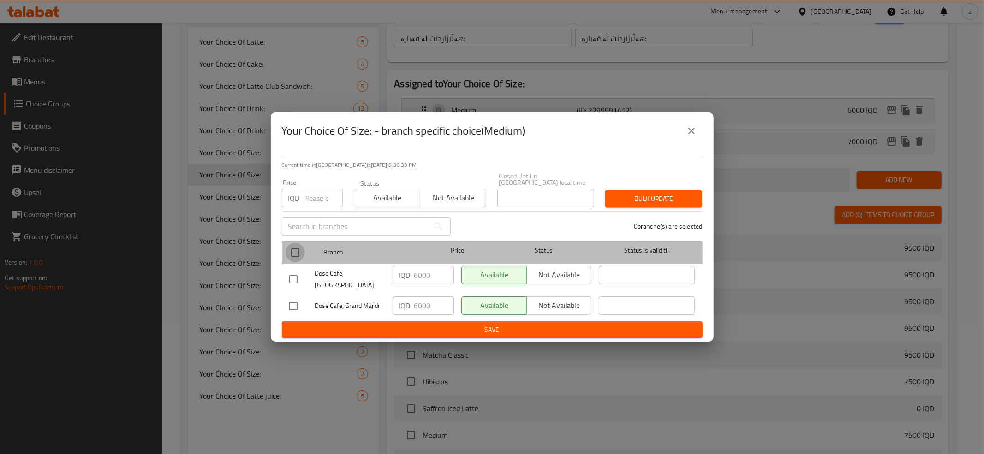
click at [290, 253] on input "checkbox" at bounding box center [294, 252] width 19 height 19
checkbox input "true"
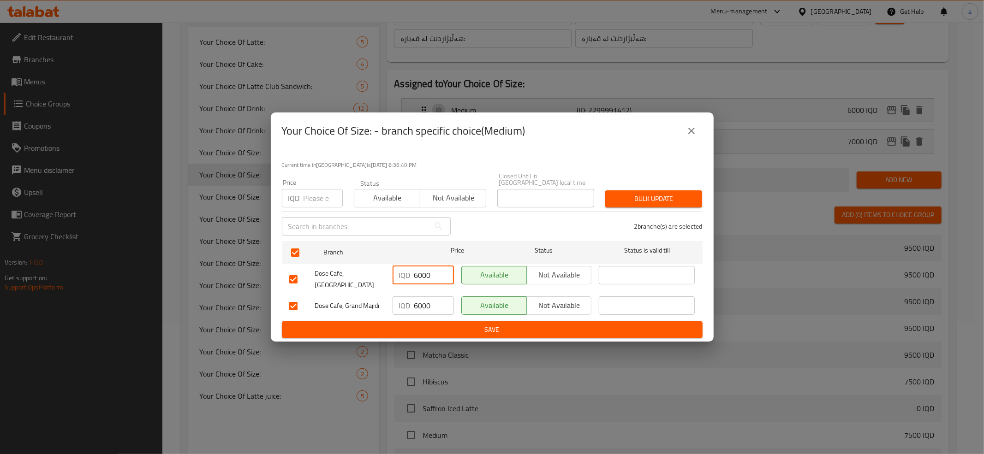
click at [428, 280] on input "6000" at bounding box center [434, 275] width 40 height 18
click at [428, 296] on input "6000" at bounding box center [434, 305] width 40 height 18
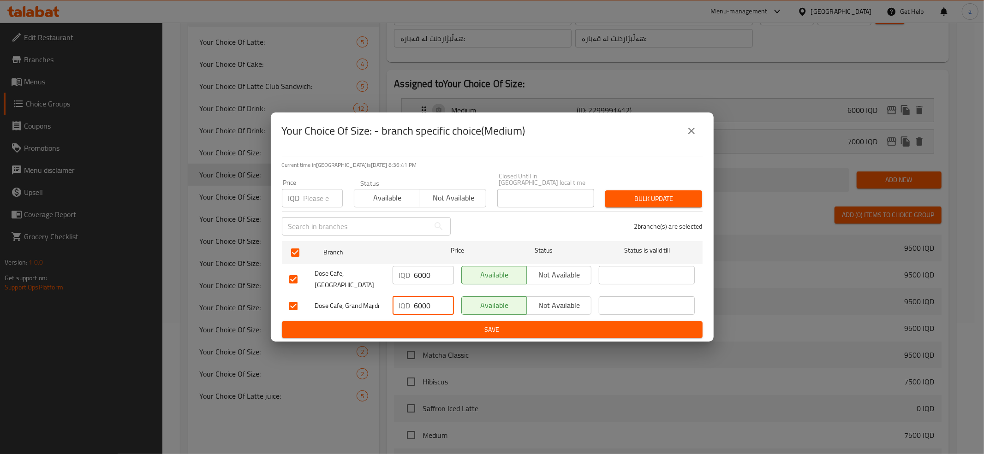
click at [428, 296] on input "6000" at bounding box center [434, 305] width 40 height 18
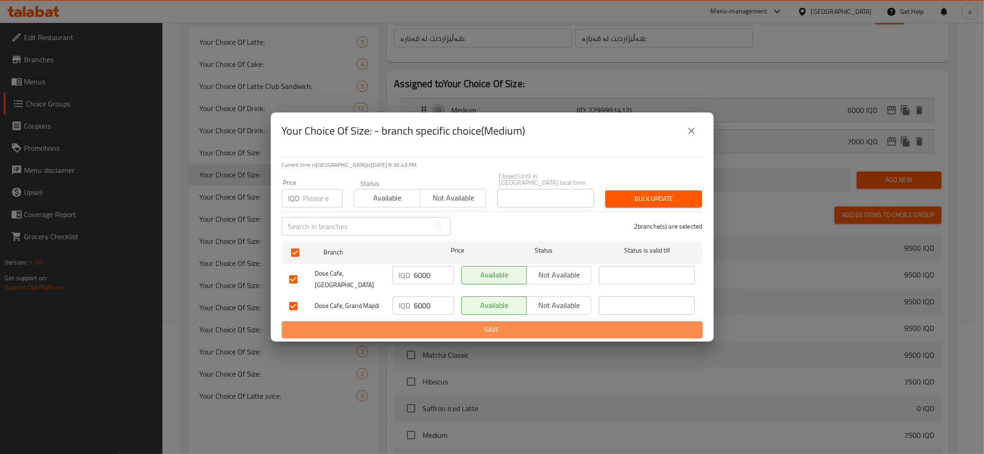
click at [430, 325] on span "Save" at bounding box center [492, 330] width 406 height 12
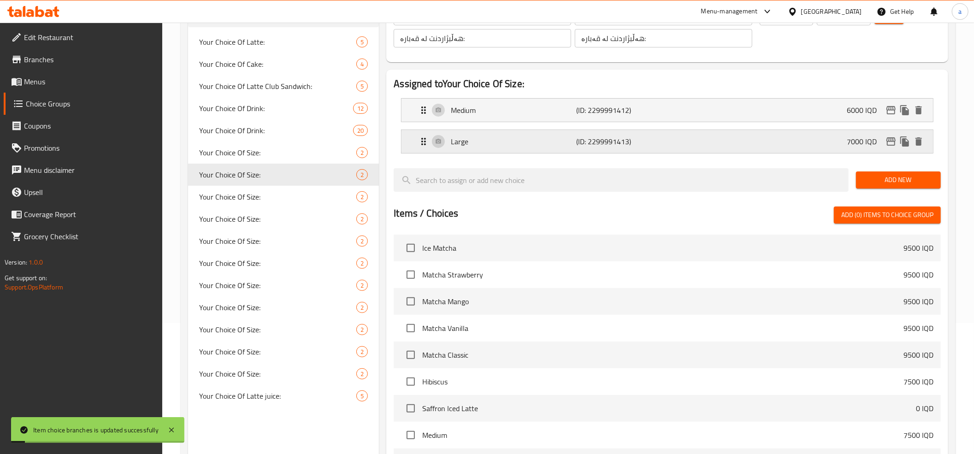
click at [816, 142] on div "Large (ID: 2299991413) 7000 IQD" at bounding box center [670, 141] width 504 height 23
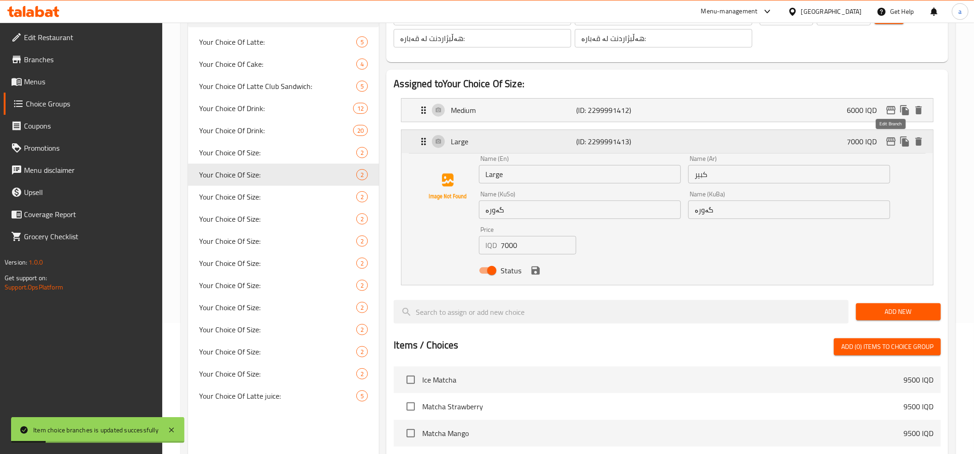
click at [888, 141] on icon "edit" at bounding box center [891, 141] width 11 height 11
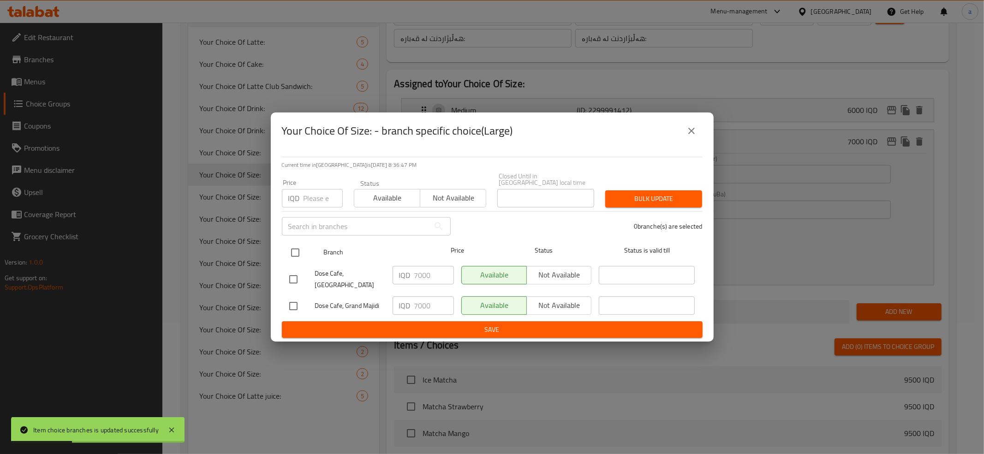
click at [297, 252] on input "checkbox" at bounding box center [294, 252] width 19 height 19
checkbox input "true"
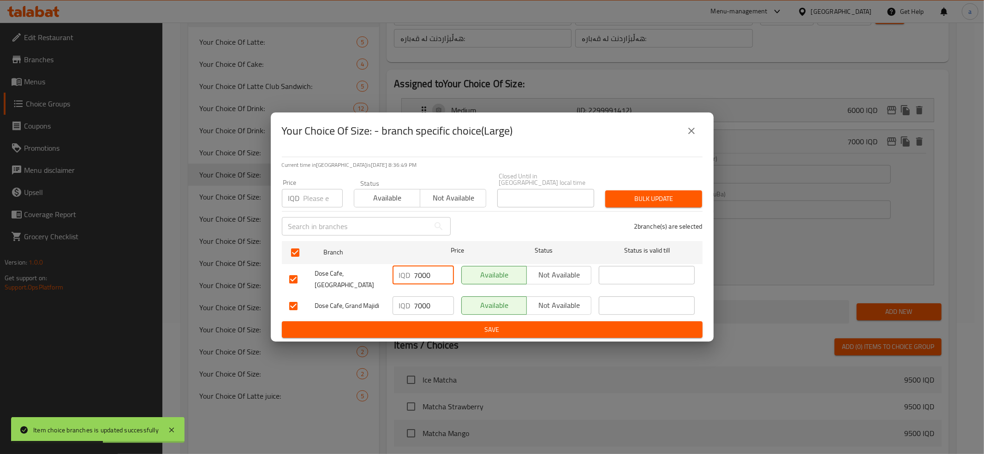
click at [417, 273] on input "7000" at bounding box center [434, 275] width 40 height 18
type input "7000"
click at [422, 297] on input "7000" at bounding box center [434, 305] width 40 height 18
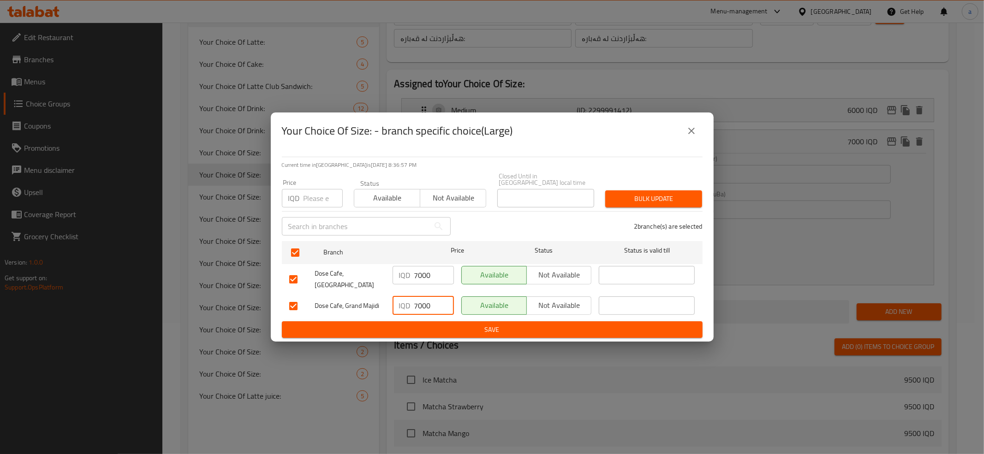
click at [422, 297] on input "7000" at bounding box center [434, 305] width 40 height 18
click at [440, 324] on span "Save" at bounding box center [492, 330] width 406 height 12
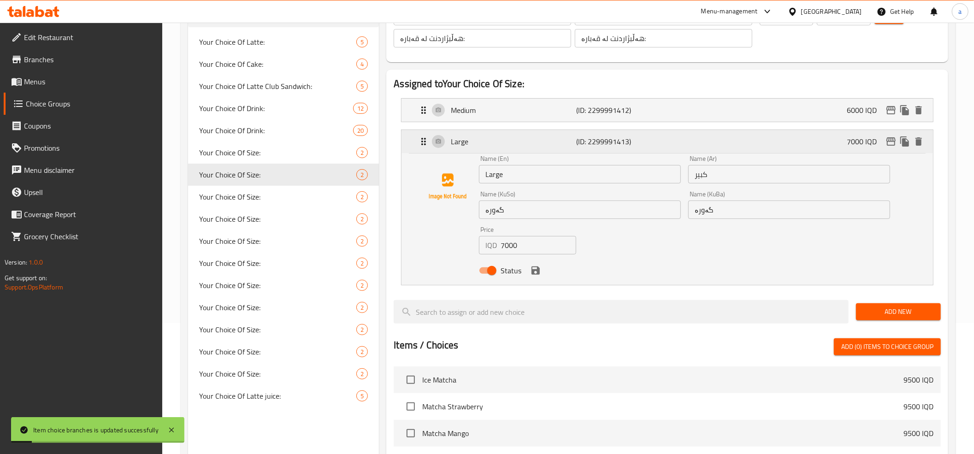
click at [620, 139] on p "(ID: 2299991413)" at bounding box center [617, 141] width 83 height 11
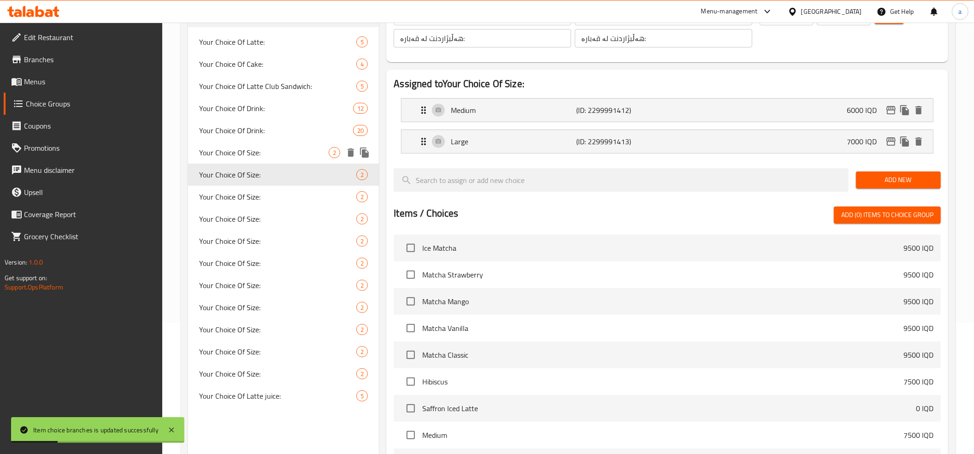
click at [273, 157] on span "Your Choice Of Size:" at bounding box center [264, 152] width 130 height 11
type input "Your Choice Of Size:"
type input "إختيارك من الحجم:"
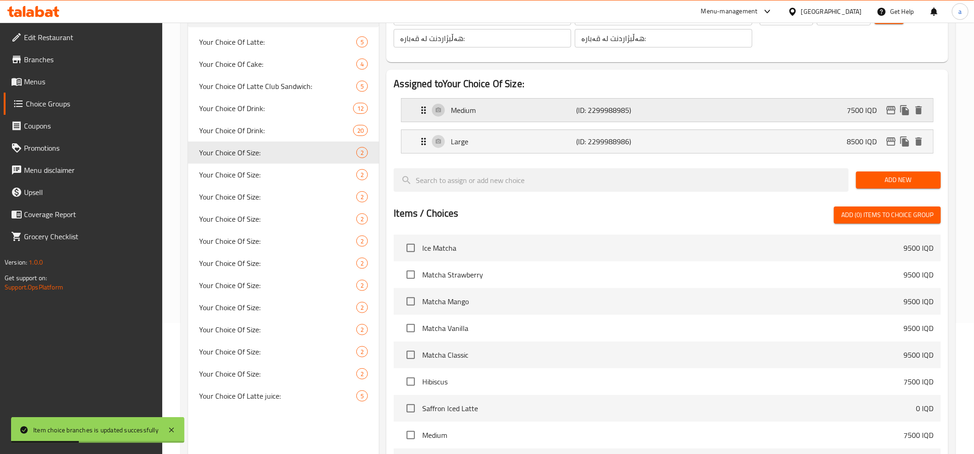
click at [806, 119] on div "Medium (ID: 2299988985) 7500 IQD" at bounding box center [670, 110] width 504 height 23
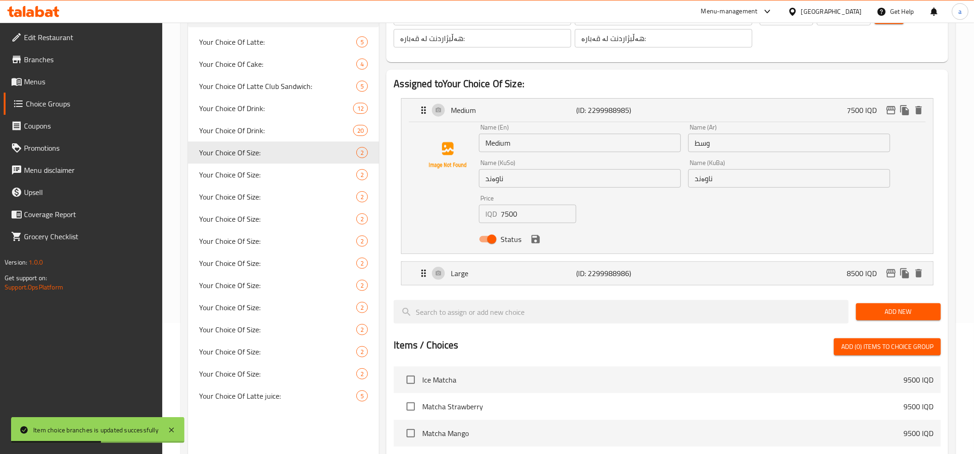
click at [506, 217] on input "7500" at bounding box center [539, 214] width 76 height 18
click at [674, 116] on div "Medium (ID: 2299988985) 7500 IQD" at bounding box center [670, 110] width 504 height 23
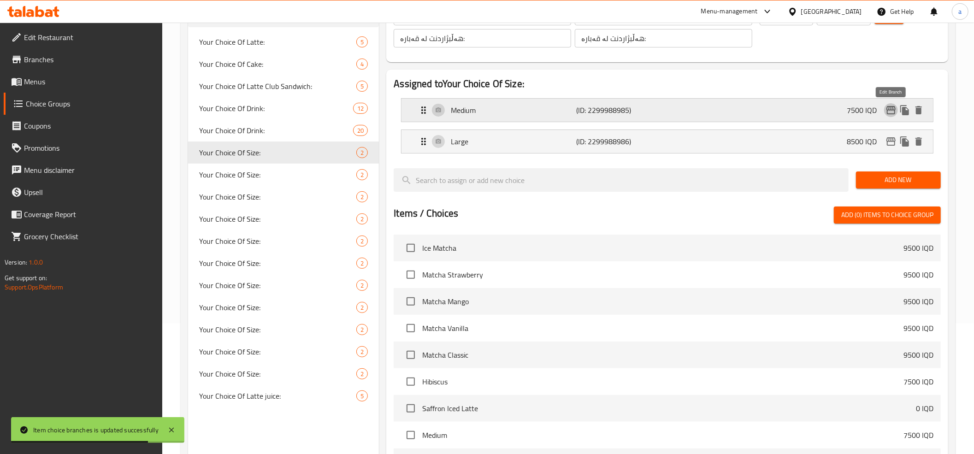
click at [891, 113] on icon "edit" at bounding box center [891, 110] width 11 height 11
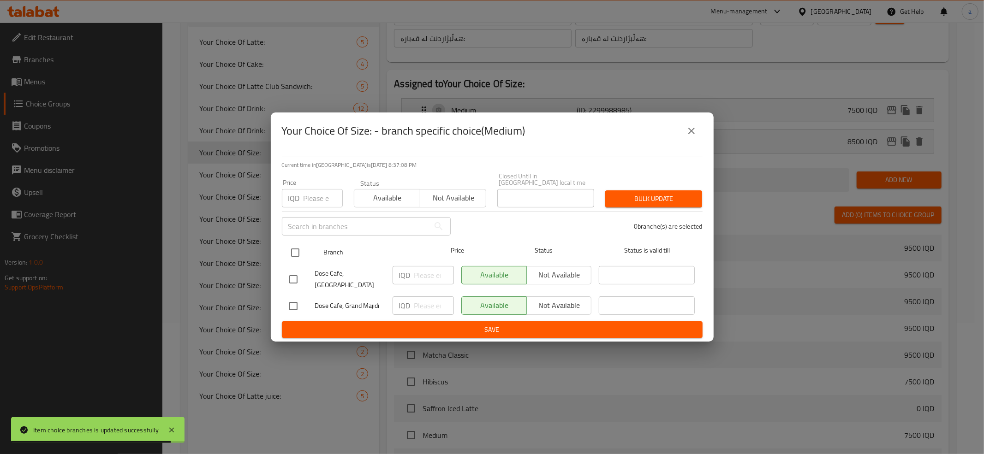
click at [297, 251] on input "checkbox" at bounding box center [294, 252] width 19 height 19
checkbox input "true"
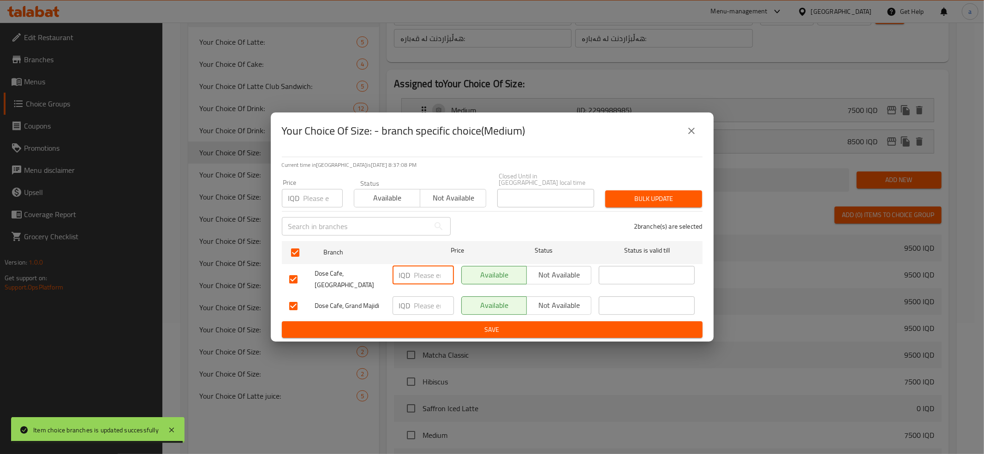
click at [421, 275] on input "number" at bounding box center [434, 275] width 40 height 18
paste input "7500"
type input "7500"
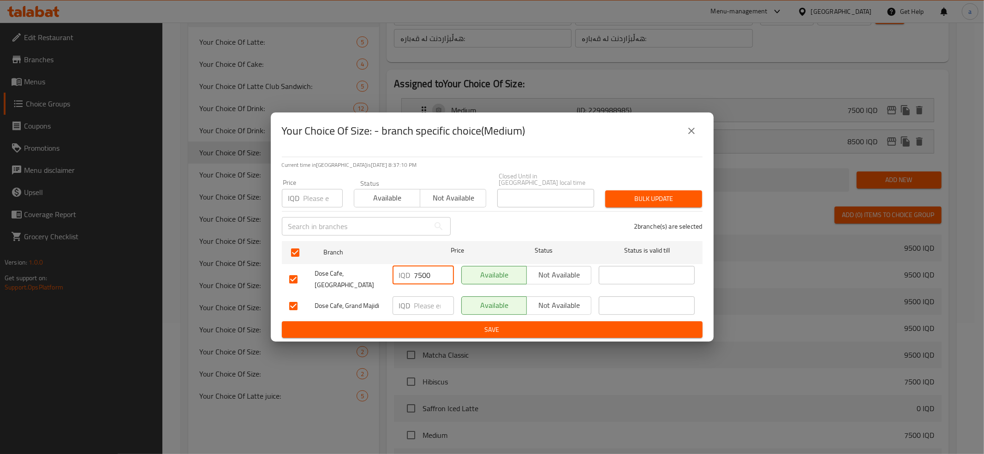
click at [429, 297] on input "number" at bounding box center [434, 305] width 40 height 18
paste input "7500"
type input "7500"
click at [433, 321] on button "Save" at bounding box center [492, 329] width 421 height 17
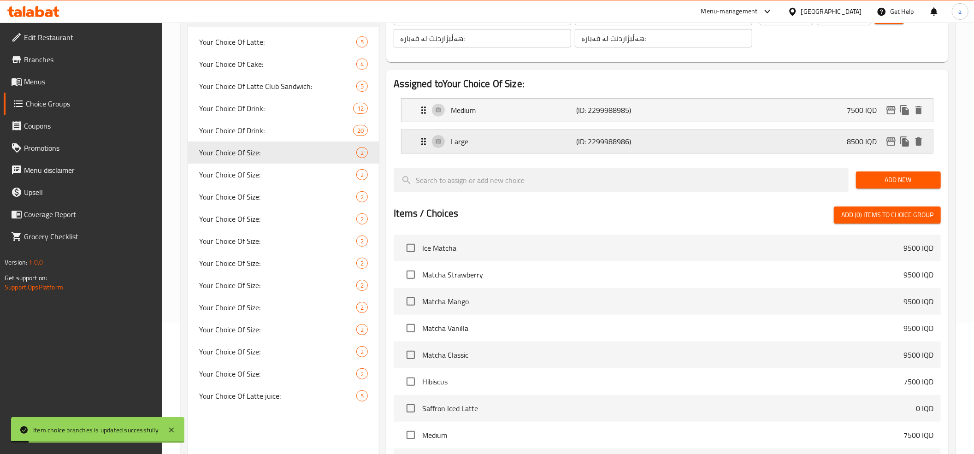
click at [829, 138] on div "Large (ID: 2299988986) 8500 IQD" at bounding box center [670, 141] width 504 height 23
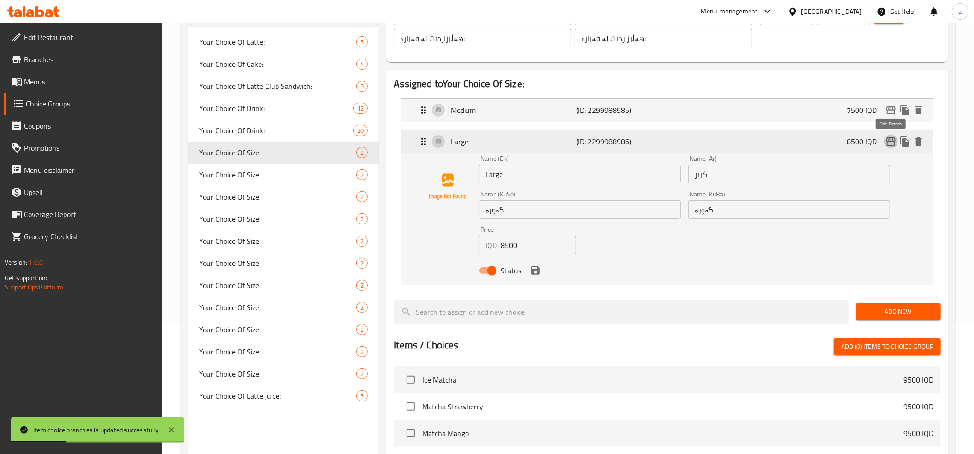
click at [893, 139] on icon "edit" at bounding box center [891, 141] width 9 height 8
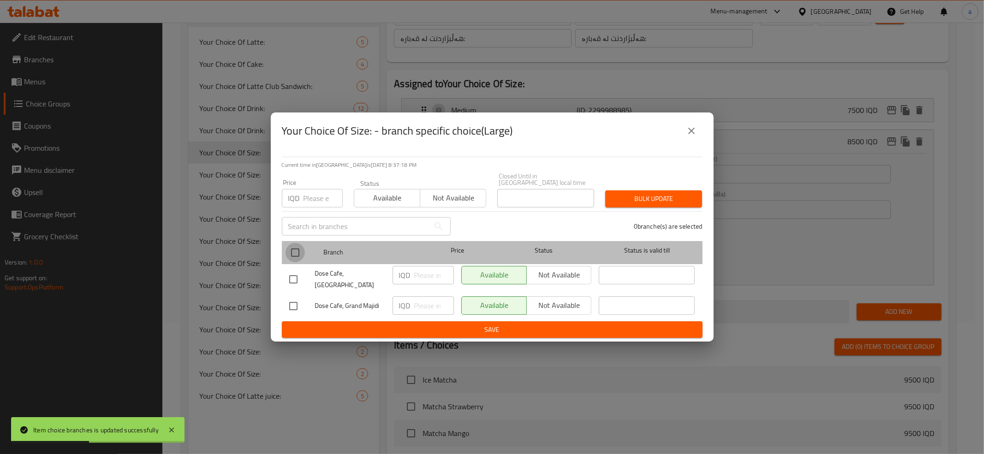
click at [303, 253] on input "checkbox" at bounding box center [294, 252] width 19 height 19
checkbox input "true"
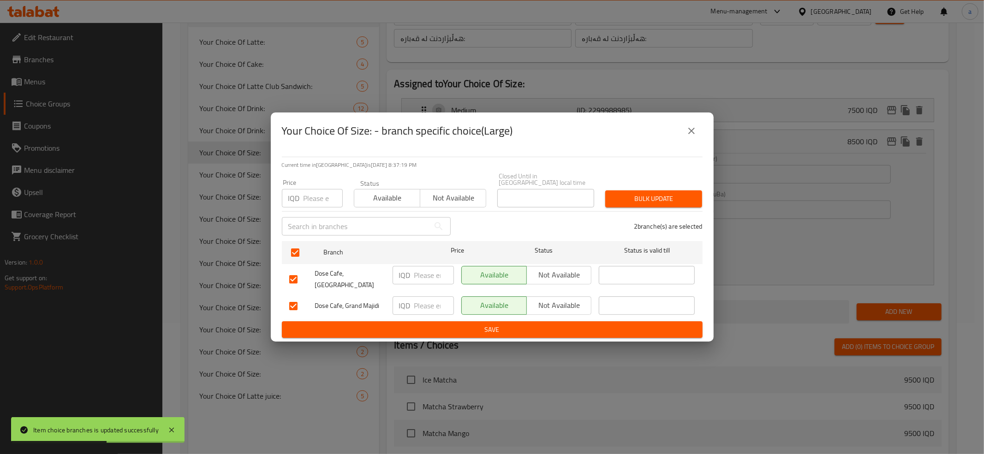
click at [421, 279] on input "number" at bounding box center [434, 275] width 40 height 18
paste input "7500"
click at [417, 277] on input "7500" at bounding box center [434, 275] width 40 height 18
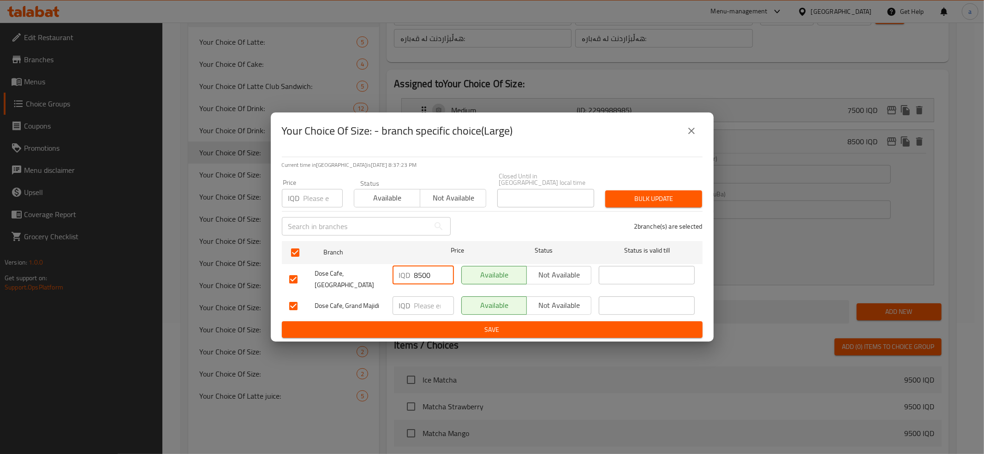
type input "8500"
click at [428, 296] on input "number" at bounding box center [434, 305] width 40 height 18
paste input "8500"
type input "8500"
click at [445, 324] on span "Save" at bounding box center [492, 330] width 406 height 12
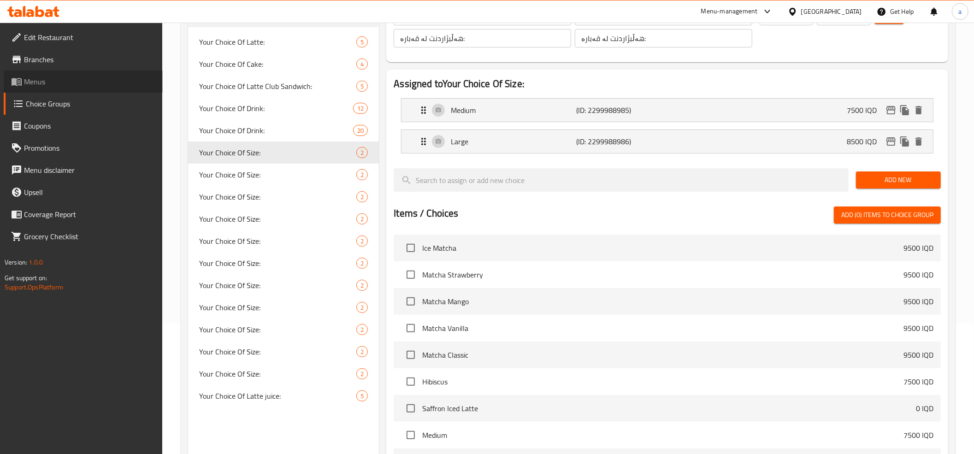
click at [38, 78] on span "Menus" at bounding box center [89, 81] width 131 height 11
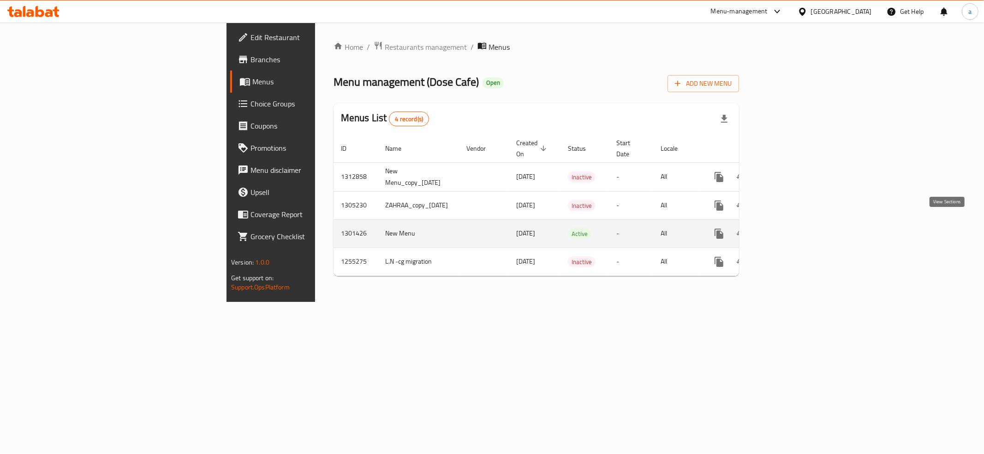
click at [791, 228] on icon "enhanced table" at bounding box center [785, 233] width 11 height 11
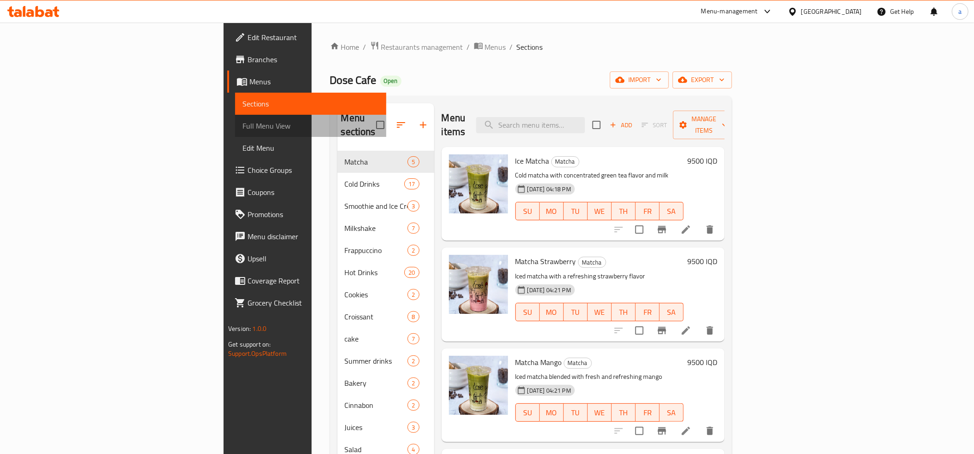
click at [243, 125] on span "Full Menu View" at bounding box center [311, 125] width 136 height 11
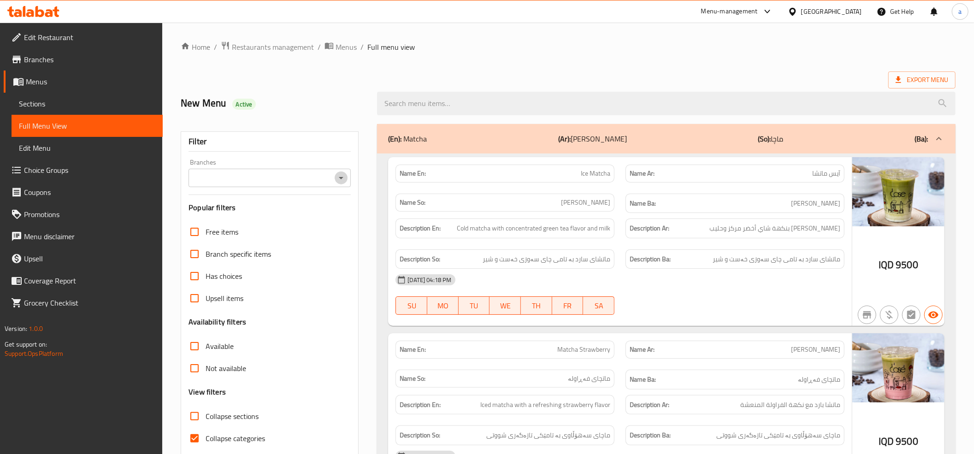
click at [340, 180] on icon "Open" at bounding box center [341, 177] width 11 height 11
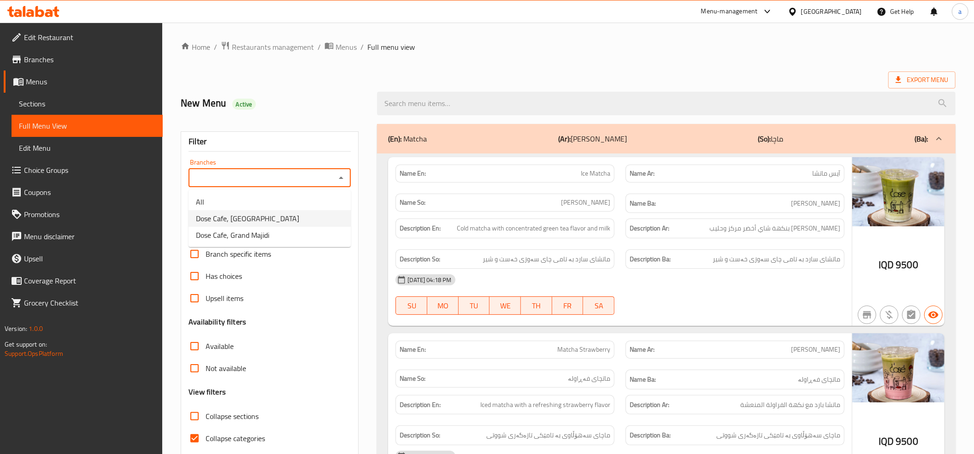
click at [222, 220] on span "Dose Cafe, Dream City" at bounding box center [247, 218] width 103 height 11
type input "Dose Cafe, Dream City"
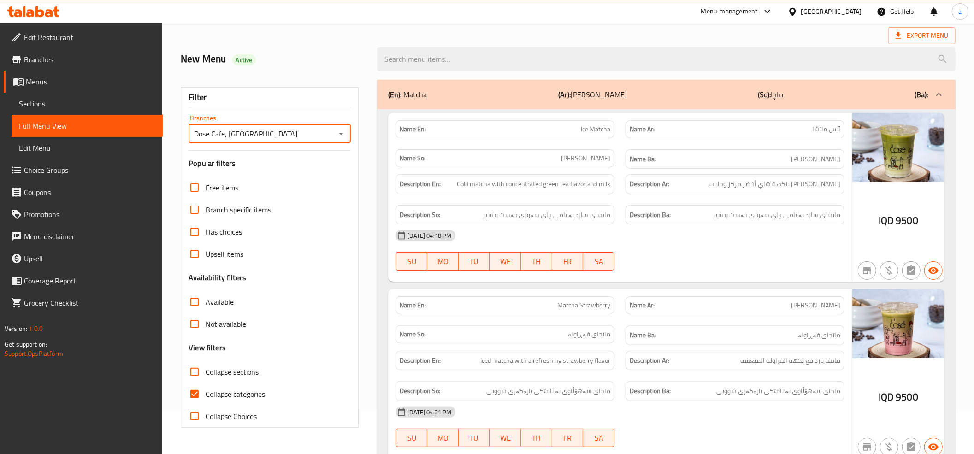
scroll to position [102, 0]
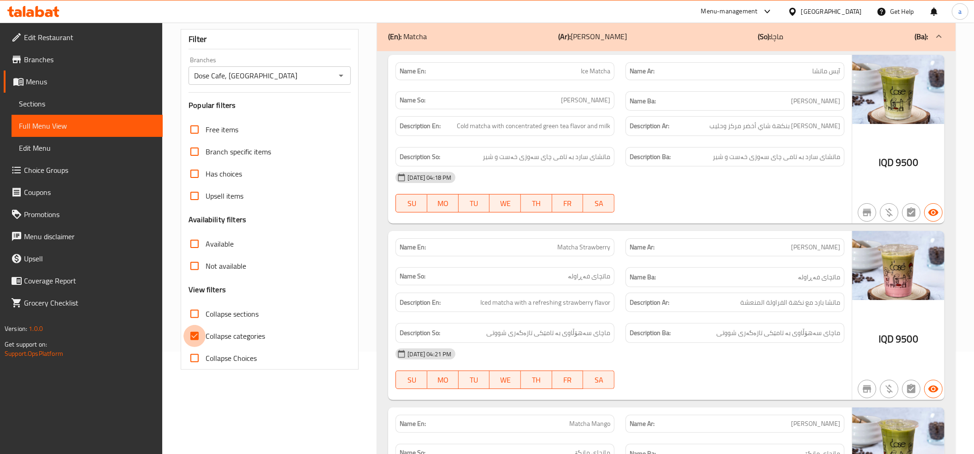
click at [196, 331] on input "Collapse categories" at bounding box center [195, 336] width 22 height 22
checkbox input "false"
click at [590, 36] on p "(Ar): ماتشا" at bounding box center [592, 36] width 69 height 11
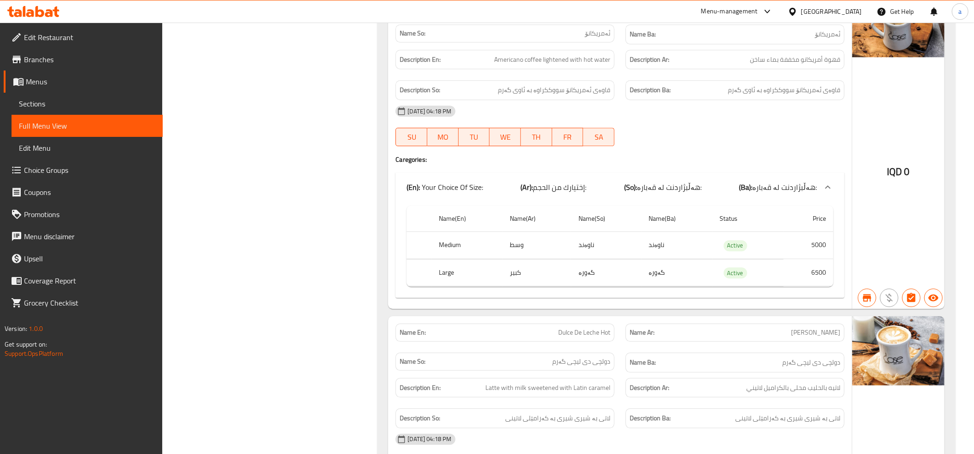
scroll to position [0, 0]
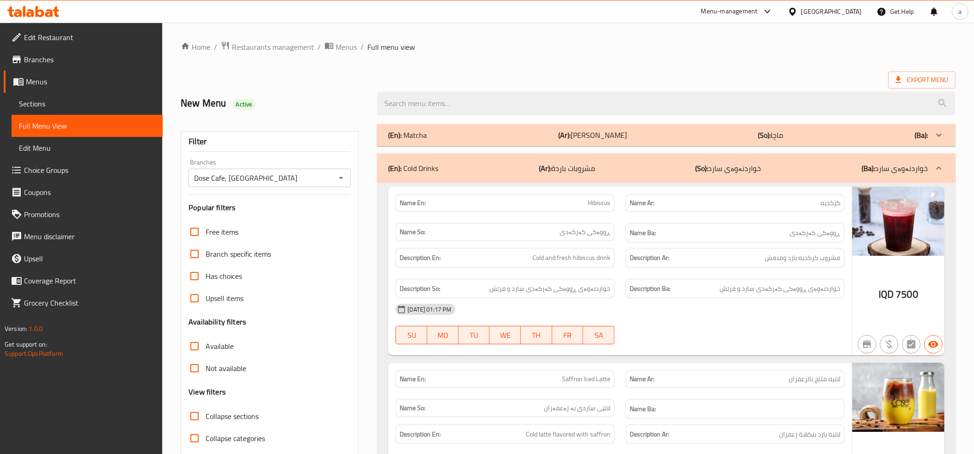
drag, startPoint x: 824, startPoint y: 303, endPoint x: 860, endPoint y: -46, distance: 350.4
drag, startPoint x: 312, startPoint y: 159, endPoint x: 313, endPoint y: -31, distance: 190.0
click at [342, 176] on icon "Open" at bounding box center [341, 177] width 11 height 11
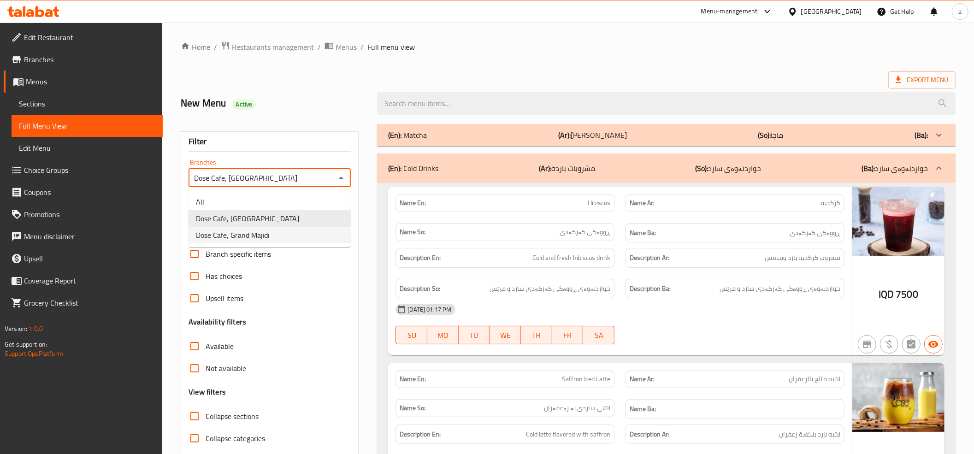
click at [249, 231] on span "Dose Cafe, Grand Majidi" at bounding box center [232, 235] width 73 height 11
type input "Dose Cafe, Grand Majidi"
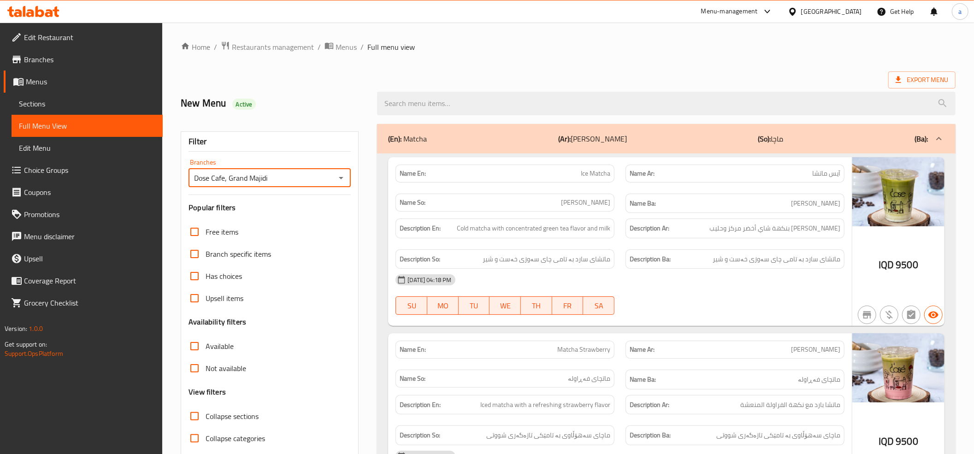
scroll to position [205, 0]
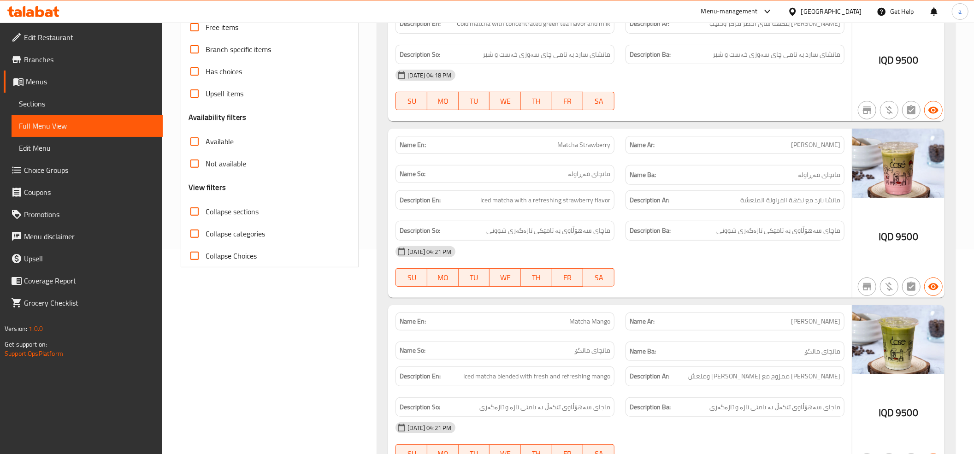
click at [196, 235] on input "Collapse categories" at bounding box center [195, 234] width 22 height 22
click at [194, 231] on input "Collapse categories" at bounding box center [195, 234] width 22 height 22
checkbox input "false"
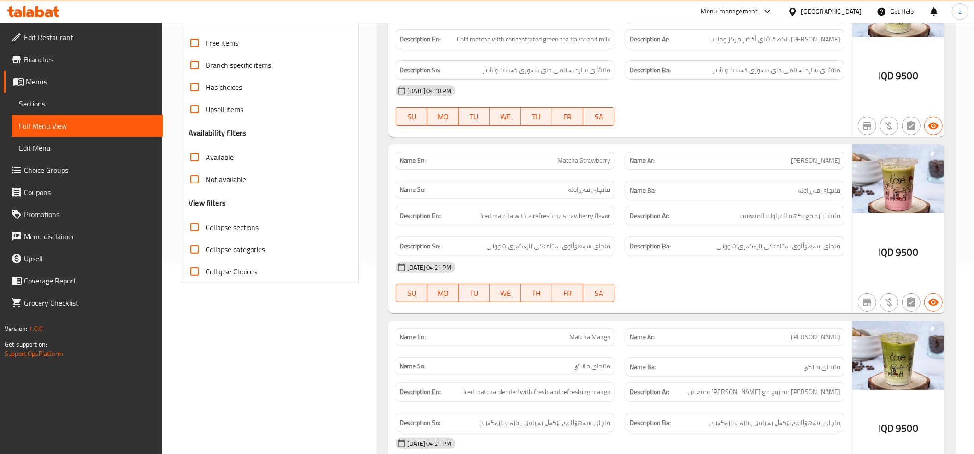
scroll to position [102, 0]
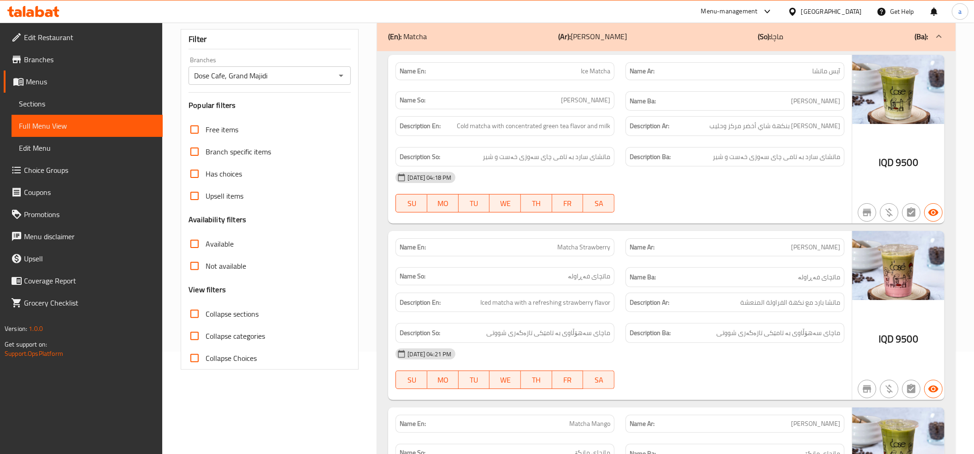
click at [196, 314] on input "Collapse sections" at bounding box center [195, 314] width 22 height 22
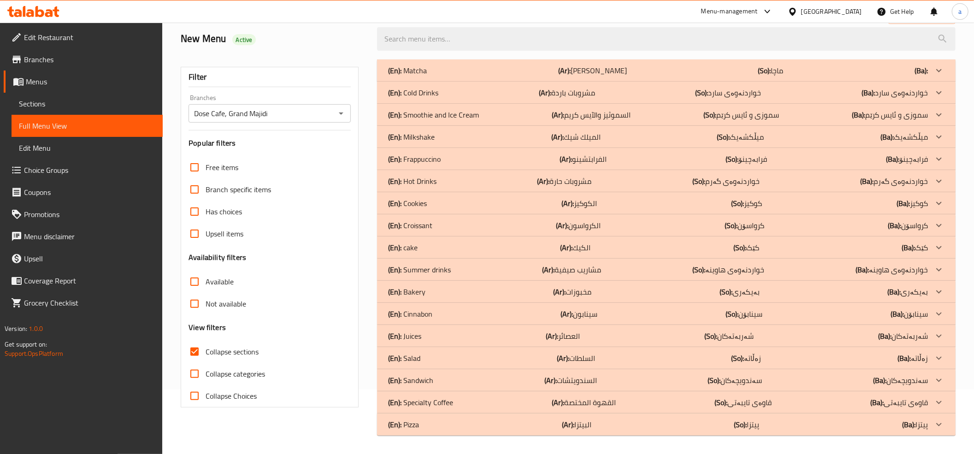
scroll to position [65, 0]
click at [444, 69] on div "(En): Matcha (Ar): ماتشا (So): ماچا (Ba):" at bounding box center [658, 70] width 540 height 11
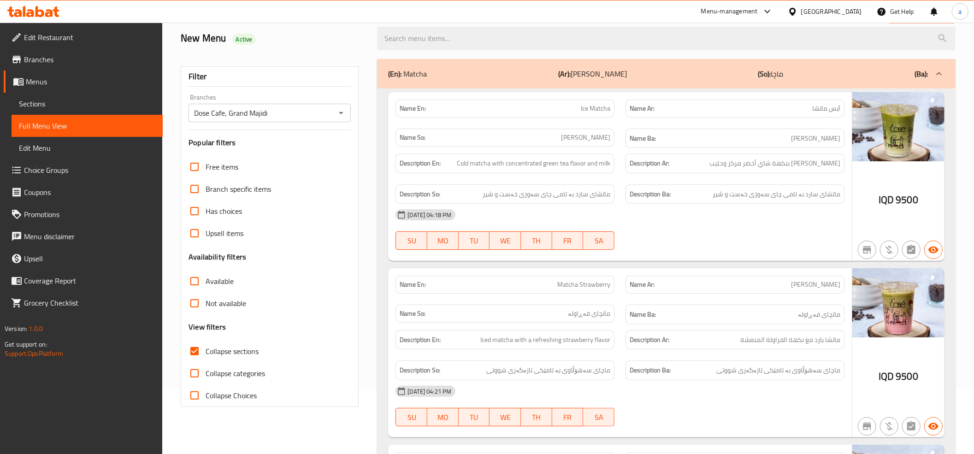
click at [462, 71] on div "(En): Matcha (Ar): ماتشا (So): ماچا (Ba):" at bounding box center [658, 73] width 540 height 11
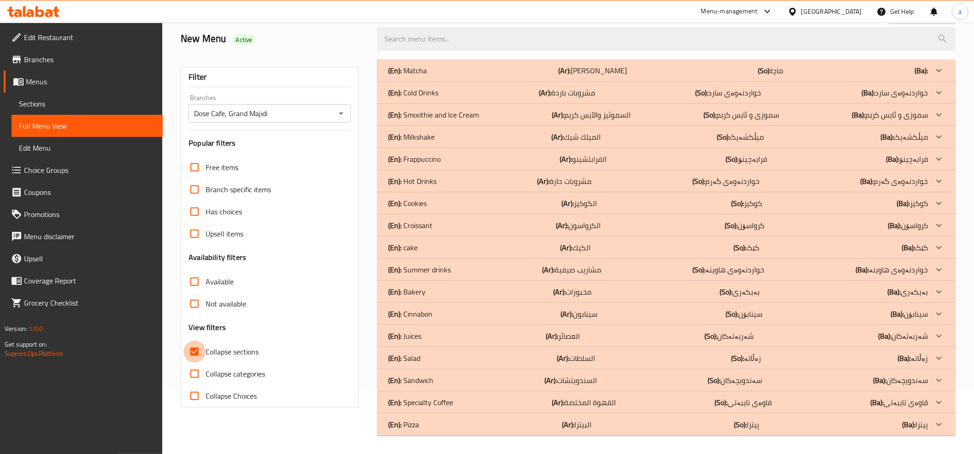
click at [194, 349] on input "Collapse sections" at bounding box center [195, 352] width 22 height 22
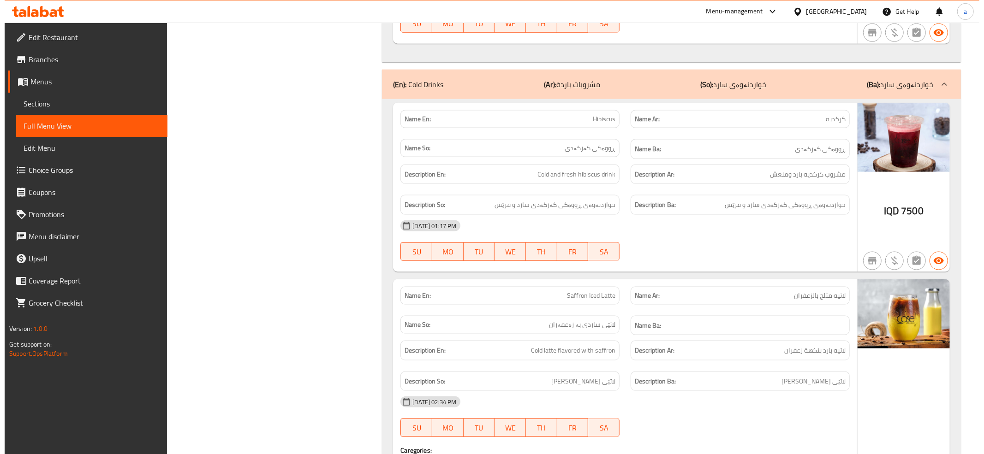
scroll to position [0, 0]
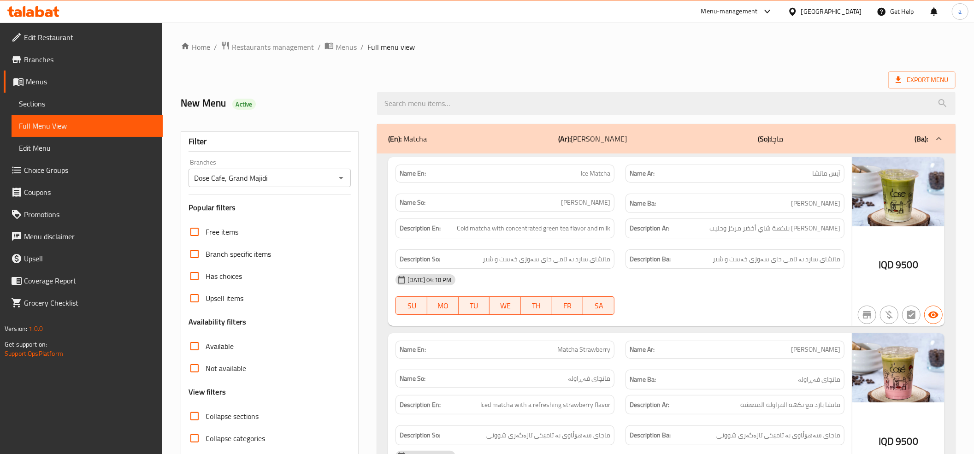
drag, startPoint x: 618, startPoint y: 216, endPoint x: 636, endPoint y: 80, distance: 136.8
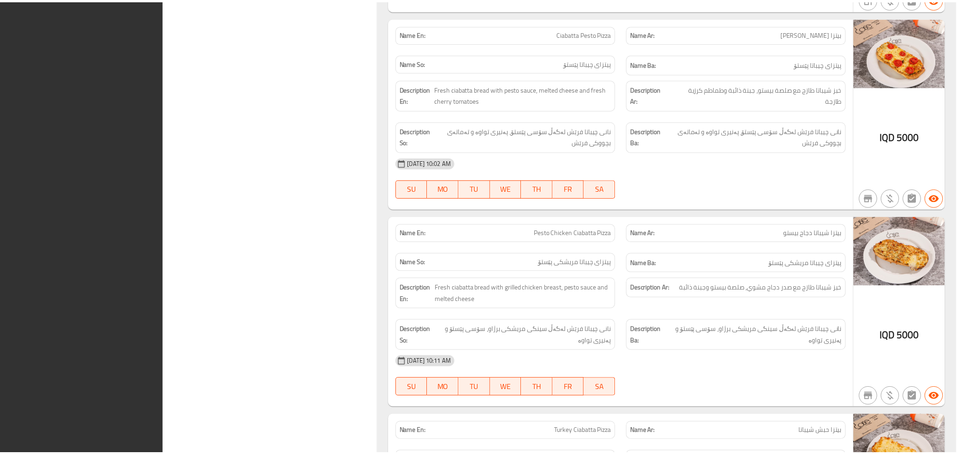
scroll to position [24533, 0]
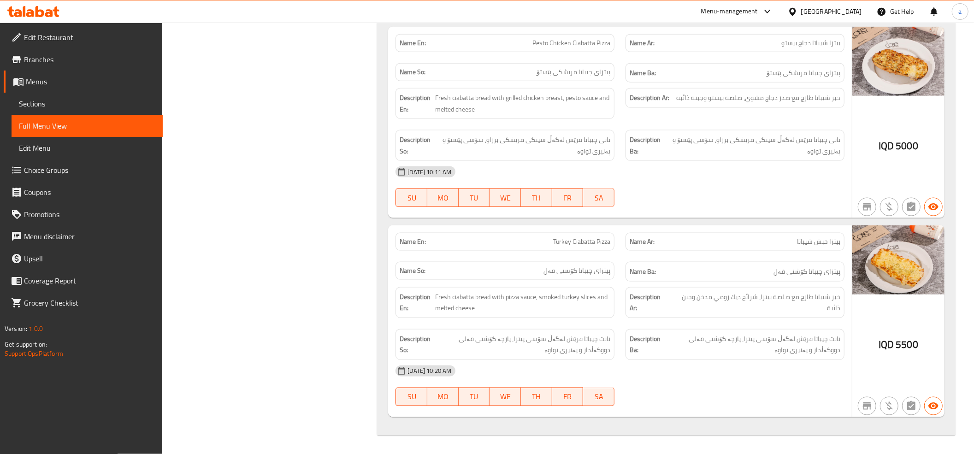
click at [33, 56] on span "Branches" at bounding box center [89, 59] width 131 height 11
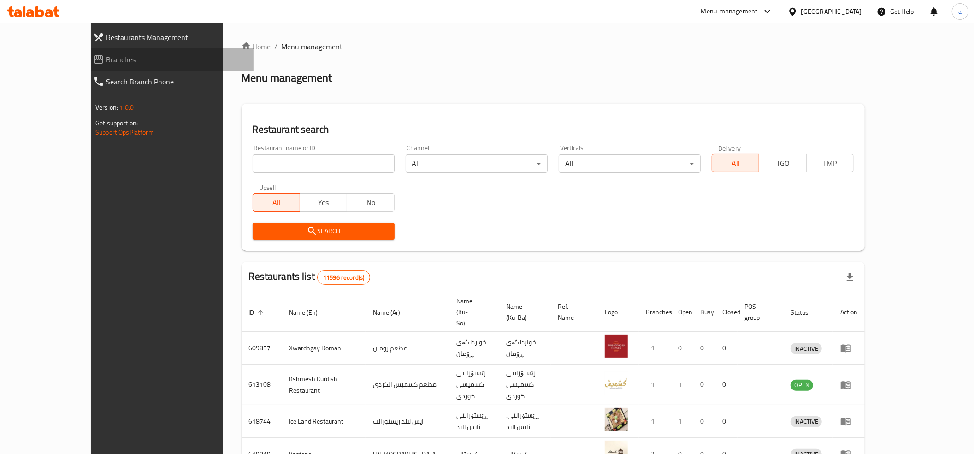
drag, startPoint x: 13, startPoint y: 58, endPoint x: 15, endPoint y: 74, distance: 16.2
click at [93, 58] on span at bounding box center [99, 59] width 13 height 11
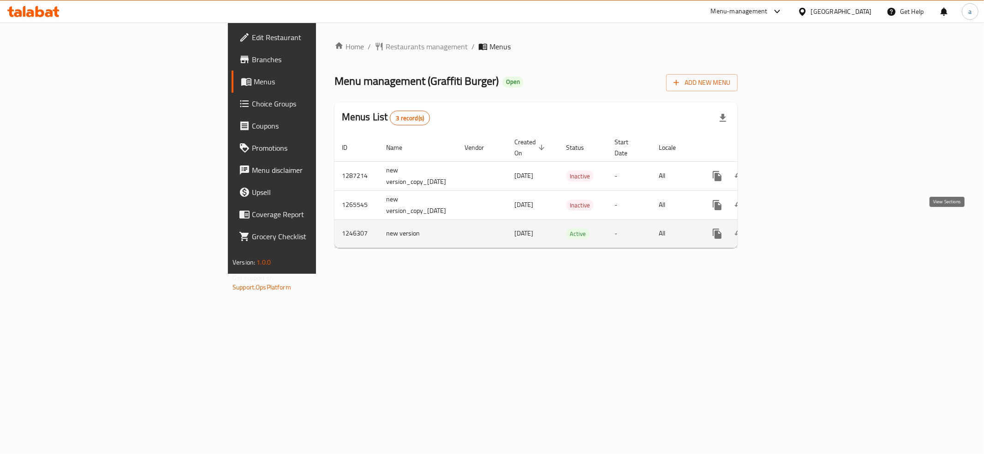
click at [794, 231] on link "enhanced table" at bounding box center [783, 234] width 22 height 22
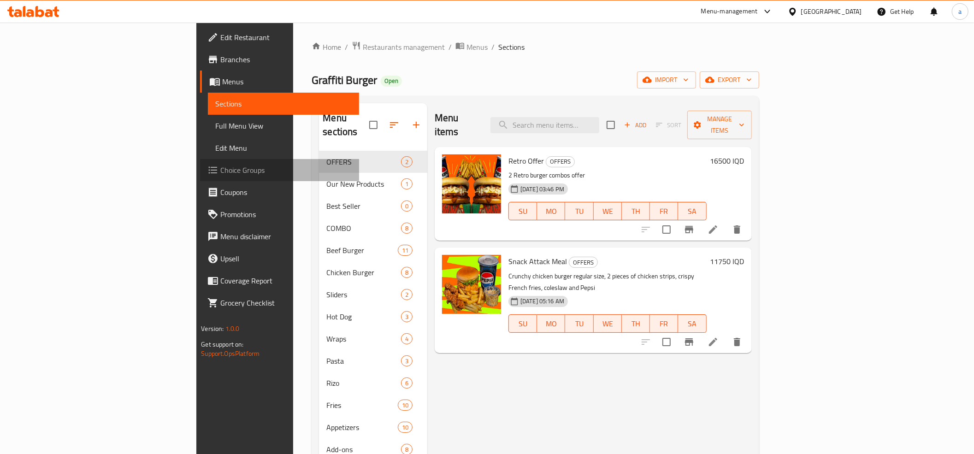
click at [220, 166] on span "Choice Groups" at bounding box center [285, 170] width 131 height 11
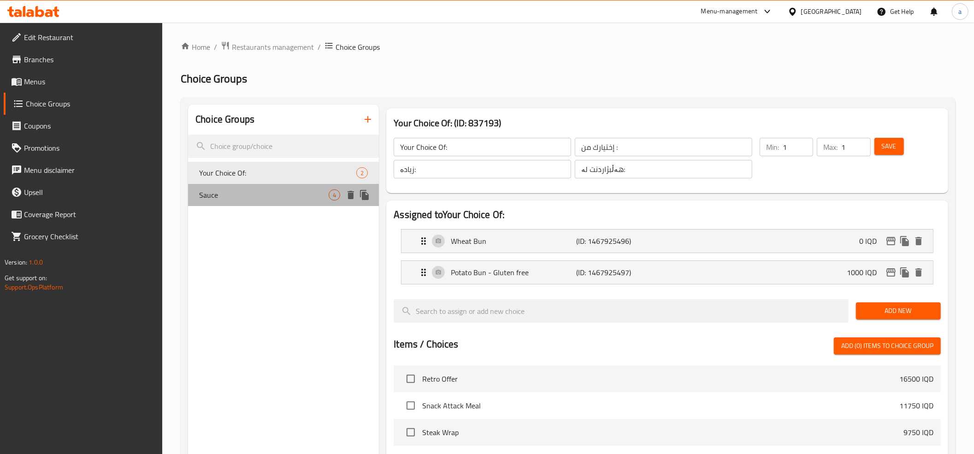
click at [253, 196] on span "Sauce" at bounding box center [264, 195] width 130 height 11
type input "Sauce"
type input "صوص"
type input "سۆس"
type input "0"
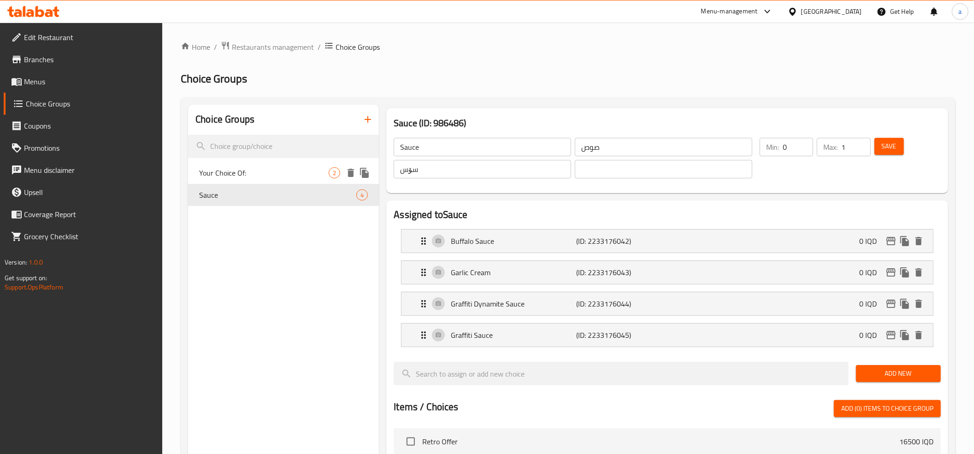
click at [257, 175] on span "Your Choice Of:" at bounding box center [264, 172] width 130 height 11
type input "Your Choice Of:"
type input "إختيارك من :"
type input "زیادە:"
type input "هەڵبژاردنت لە:"
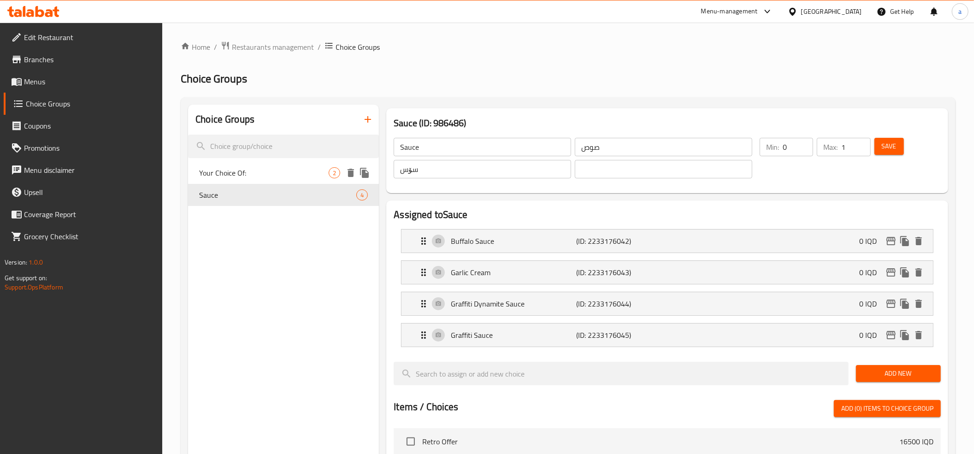
type input "1"
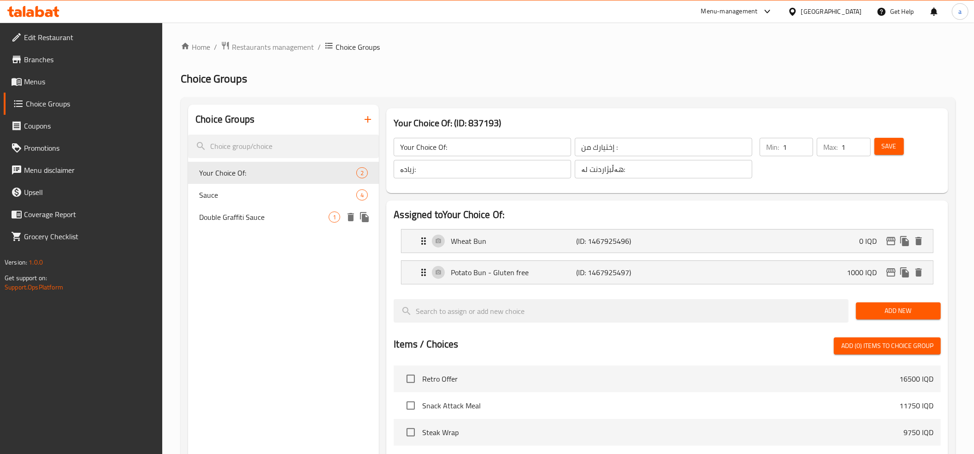
click at [256, 220] on span "Double Graffiti Sauce" at bounding box center [264, 217] width 130 height 11
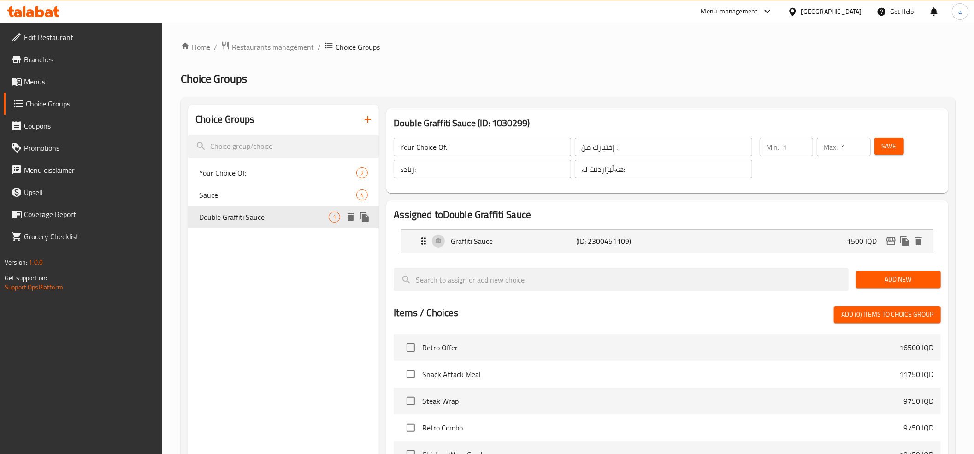
type input "Double Graffiti Sauce"
type input "صوص جرافيتي دبل"
type input "سۆسی گرافیتی دووانە"
type input "0"
click at [438, 171] on input "سۆسی گرافیتی دووانە" at bounding box center [483, 169] width 178 height 18
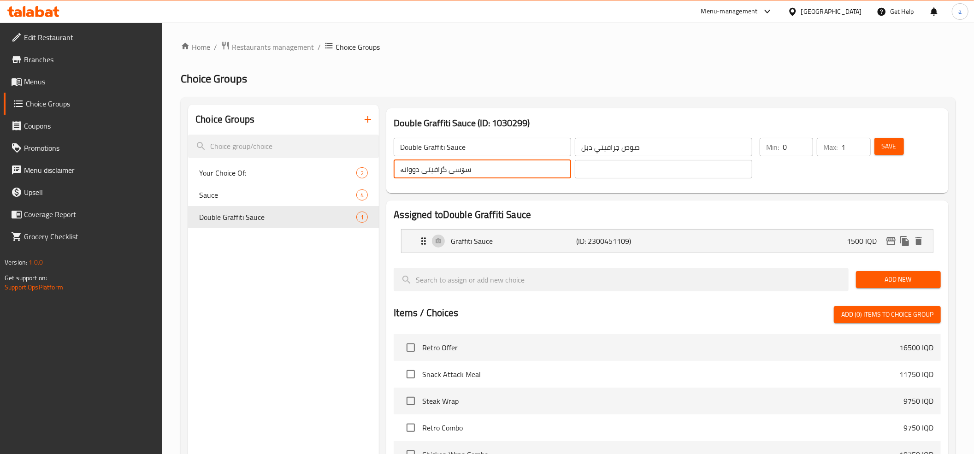
click at [438, 171] on input "سۆسی گرافیتی دووانە" at bounding box center [483, 169] width 178 height 18
type input "سۆسی گرافیتی دەبڵ"
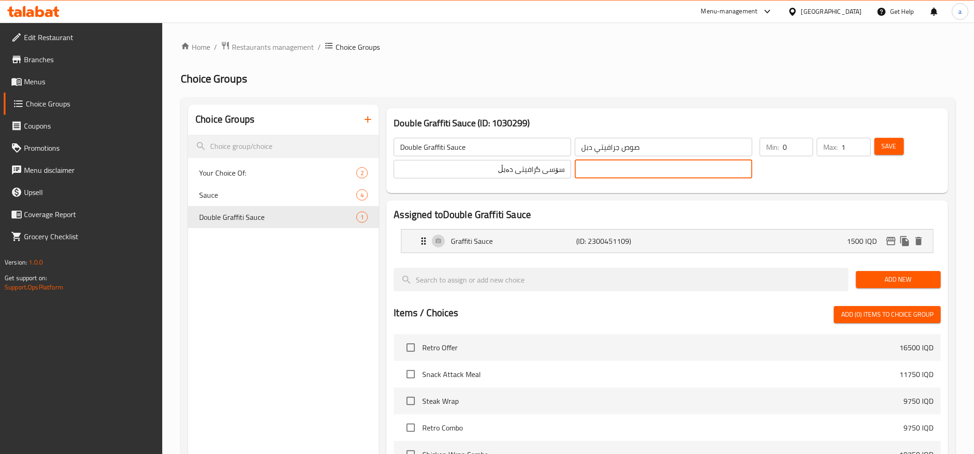
click at [615, 168] on input "text" at bounding box center [664, 169] width 178 height 18
paste input "سۆسی گرافیتی دەبڵ"
type input "سۆسی گرافیتی دەبڵ"
click at [587, 148] on input "صوص جرافيتي دبل" at bounding box center [664, 147] width 178 height 18
click at [507, 245] on p "Graffiti Sauce" at bounding box center [513, 241] width 125 height 11
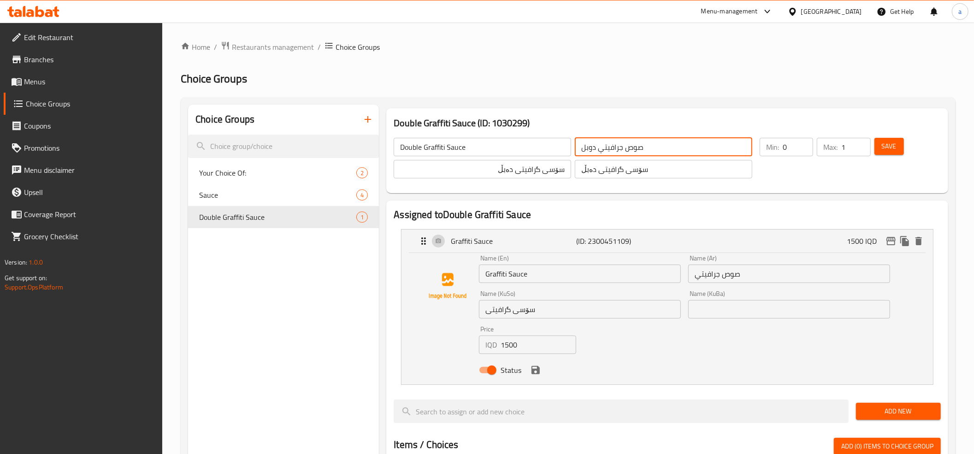
type input "صوص جرافيتي دوبل"
click at [518, 314] on input "سۆسی گرافیتی" at bounding box center [580, 309] width 202 height 18
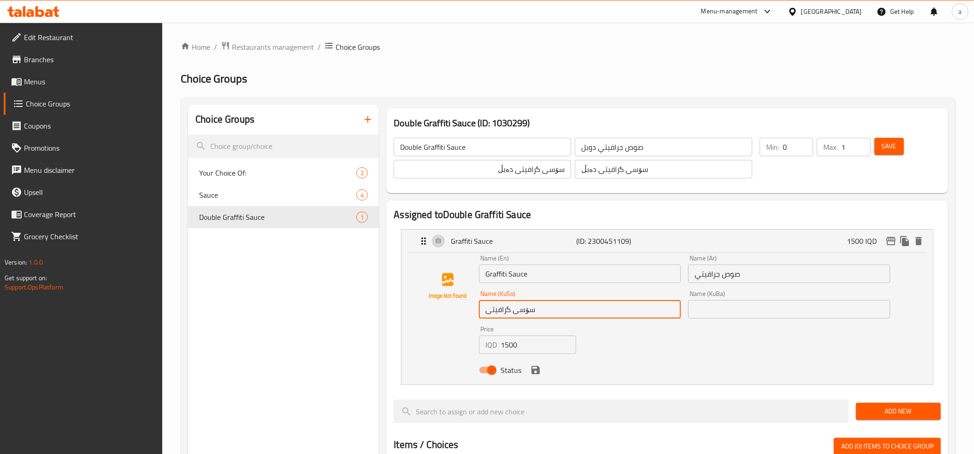
click at [518, 314] on input "سۆسی گرافیتی" at bounding box center [580, 309] width 202 height 18
click at [722, 312] on input "text" at bounding box center [789, 309] width 202 height 18
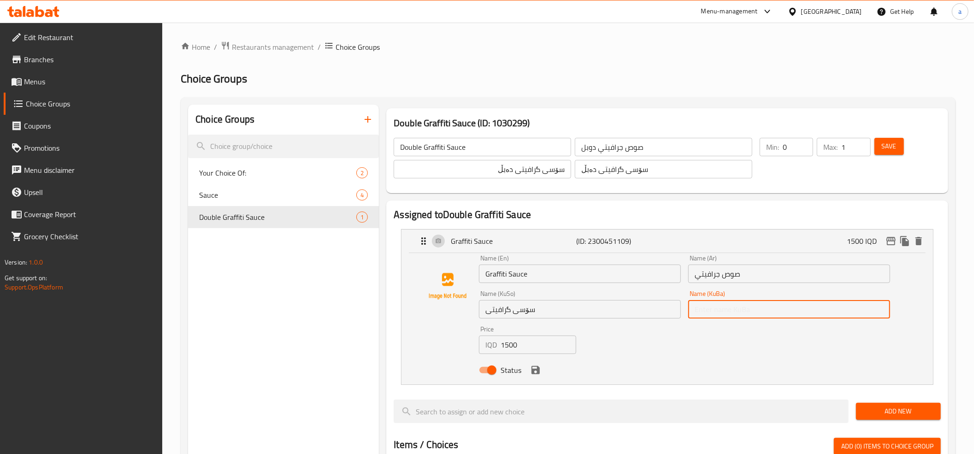
paste input "سۆسی گرافیتی"
click at [534, 371] on icon "save" at bounding box center [536, 370] width 8 height 8
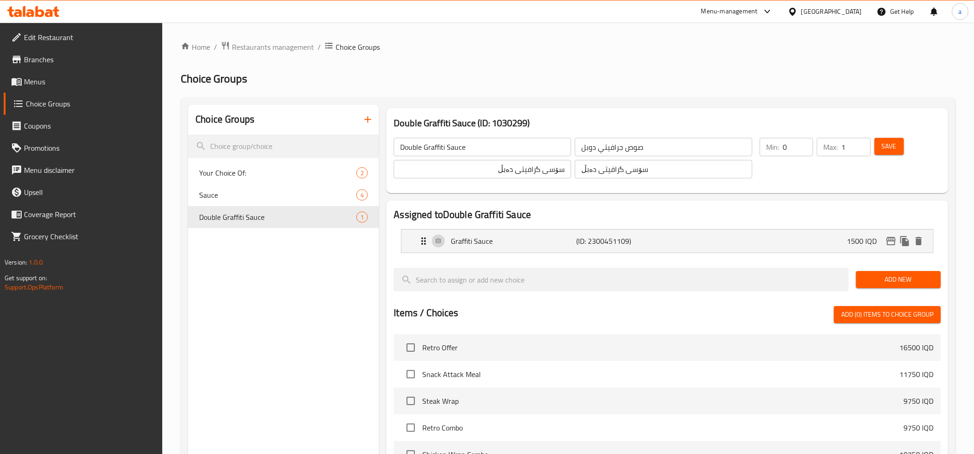
type input "سۆسی گرافیتی"
click at [888, 147] on span "Save" at bounding box center [889, 147] width 15 height 12
click at [489, 240] on p "Graffiti Sauce" at bounding box center [513, 241] width 125 height 11
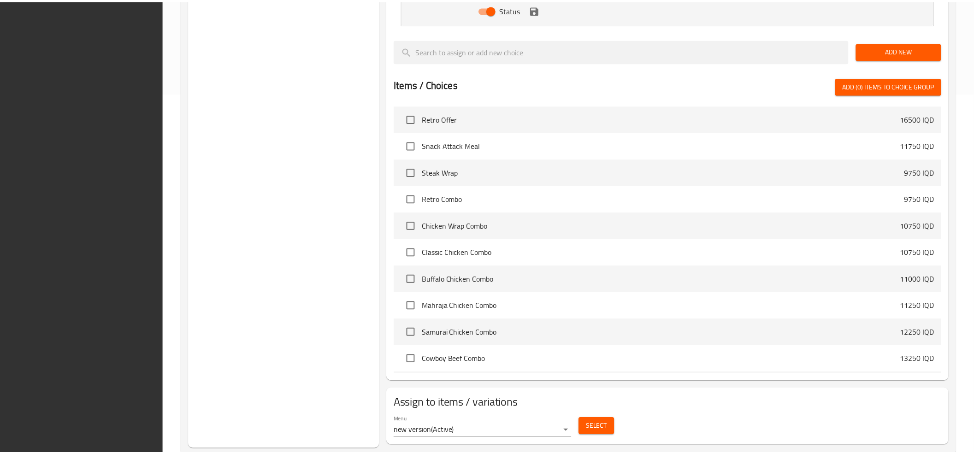
scroll to position [383, 0]
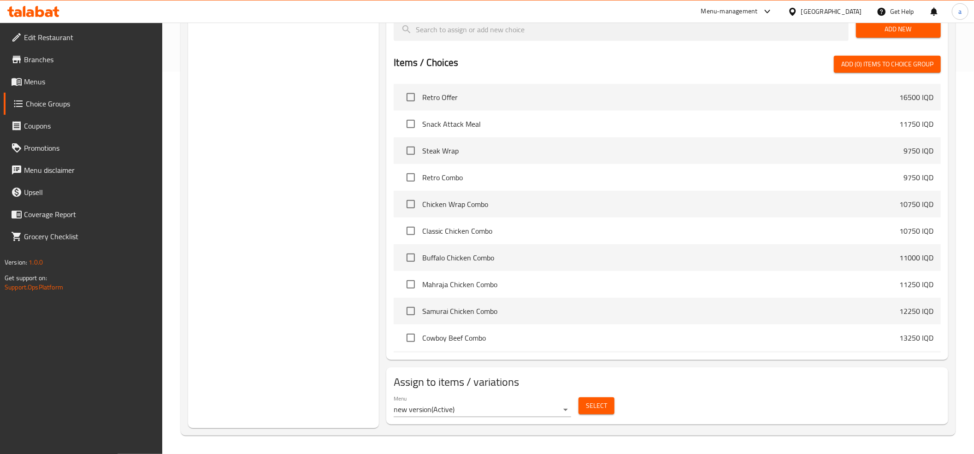
click at [39, 9] on icon at bounding box center [33, 11] width 52 height 11
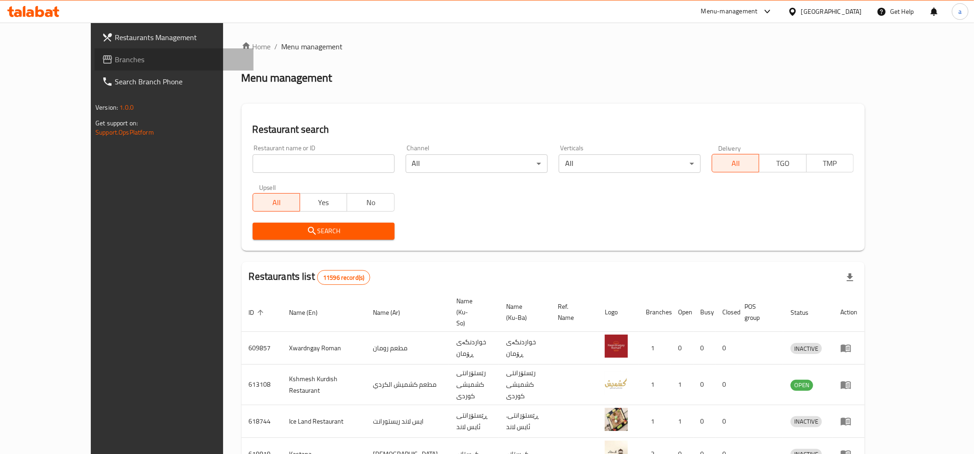
click at [115, 56] on span "Branches" at bounding box center [180, 59] width 131 height 11
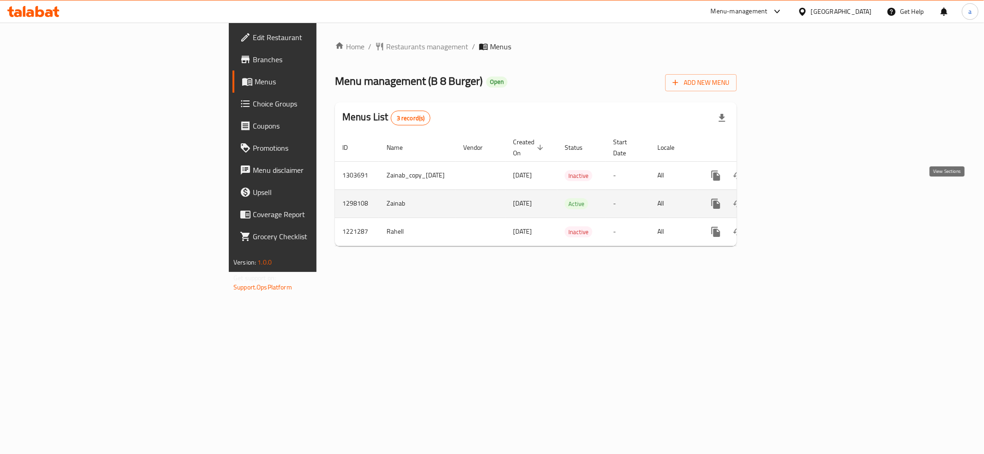
click at [788, 198] on icon "enhanced table" at bounding box center [782, 203] width 11 height 11
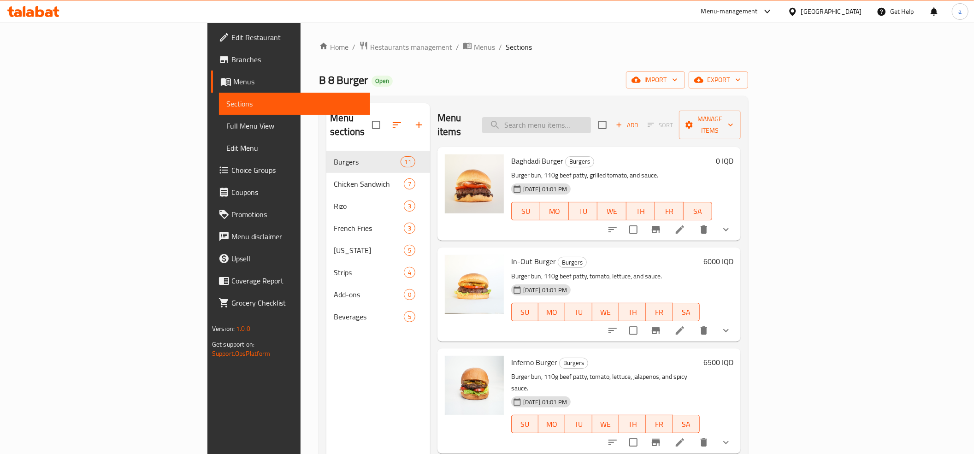
click at [583, 117] on input "search" at bounding box center [536, 125] width 109 height 16
paste input "Light bite burger"
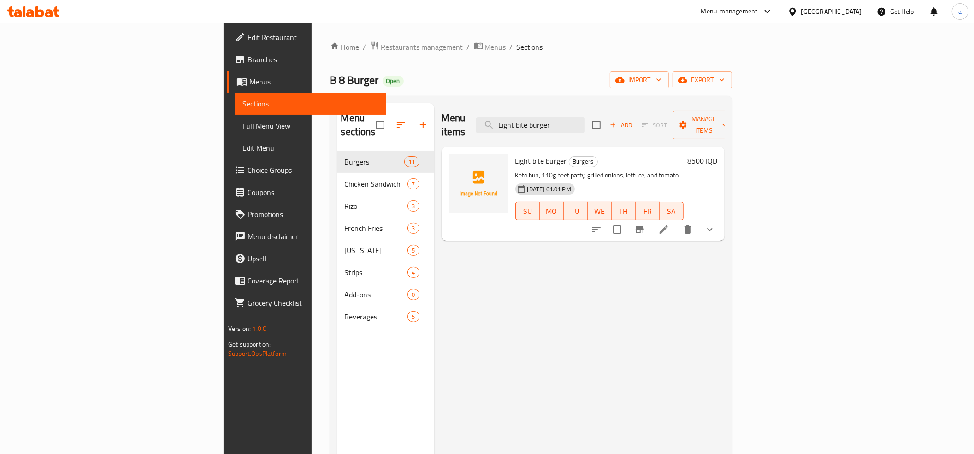
type input "Light bite burger"
click at [516, 154] on span "Light bite burger" at bounding box center [542, 161] width 52 height 14
copy h6 "Light bite burger"
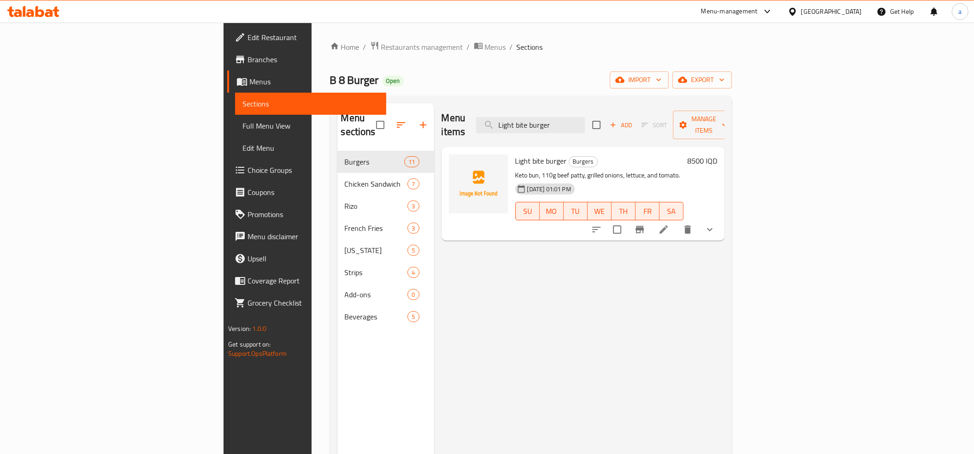
click at [535, 256] on div "Menu items Light bite burger Add Sort Manage items Light bite burger Burgers Ke…" at bounding box center [579, 330] width 291 height 454
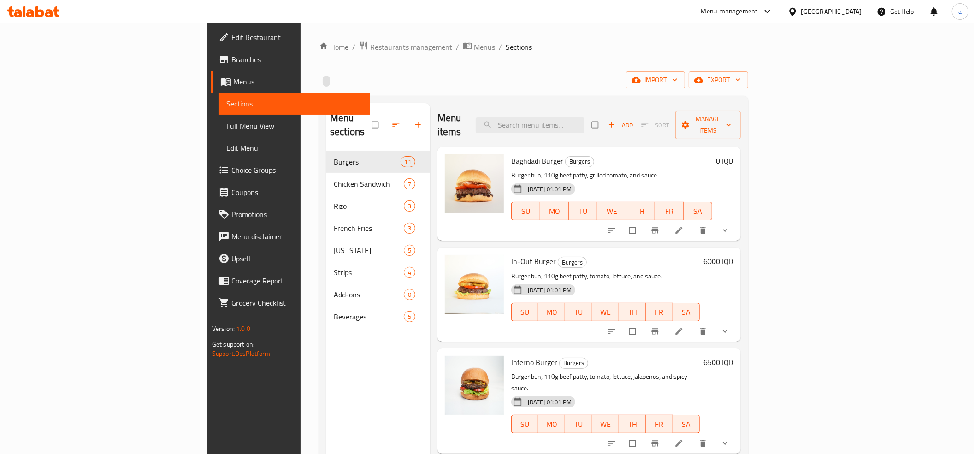
click at [226, 127] on span "Full Menu View" at bounding box center [294, 125] width 136 height 11
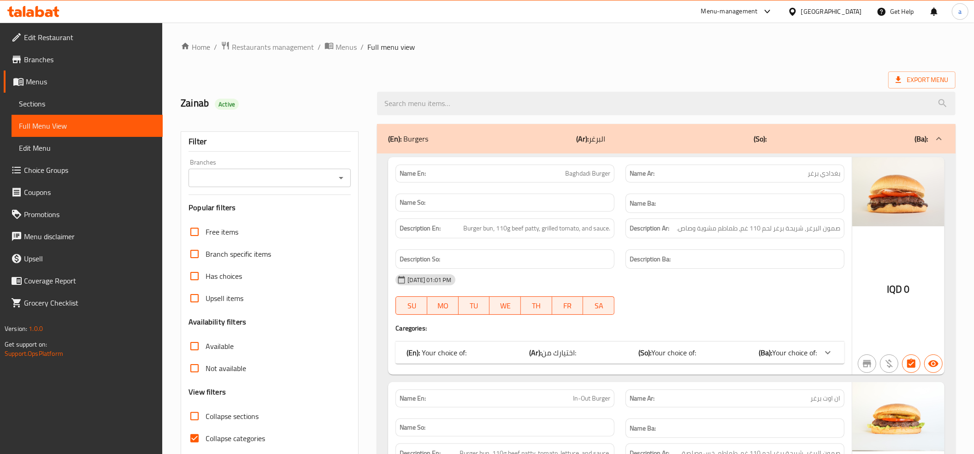
click at [342, 180] on icon "Open" at bounding box center [341, 177] width 11 height 11
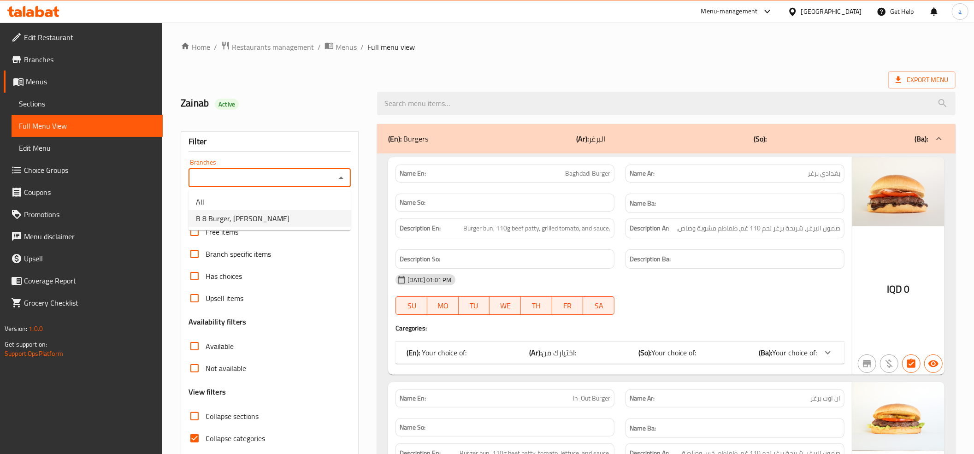
click at [280, 216] on li "B 8 Burger, [PERSON_NAME]" at bounding box center [270, 218] width 162 height 17
type input "B 8 Burger, [PERSON_NAME]"
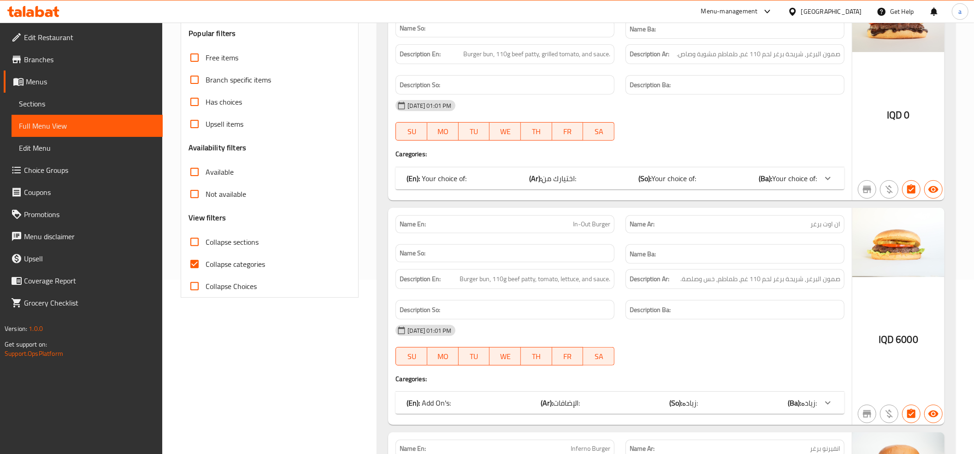
scroll to position [205, 0]
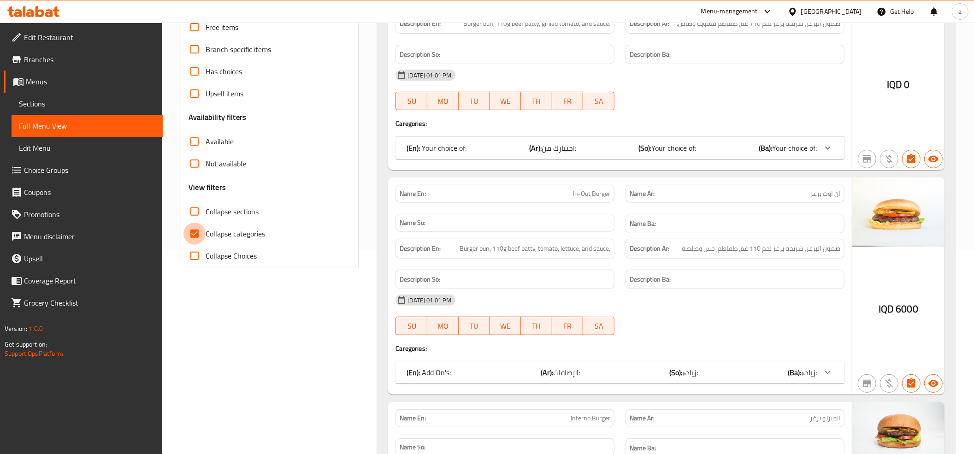
click at [194, 228] on input "Collapse categories" at bounding box center [195, 234] width 22 height 22
checkbox input "false"
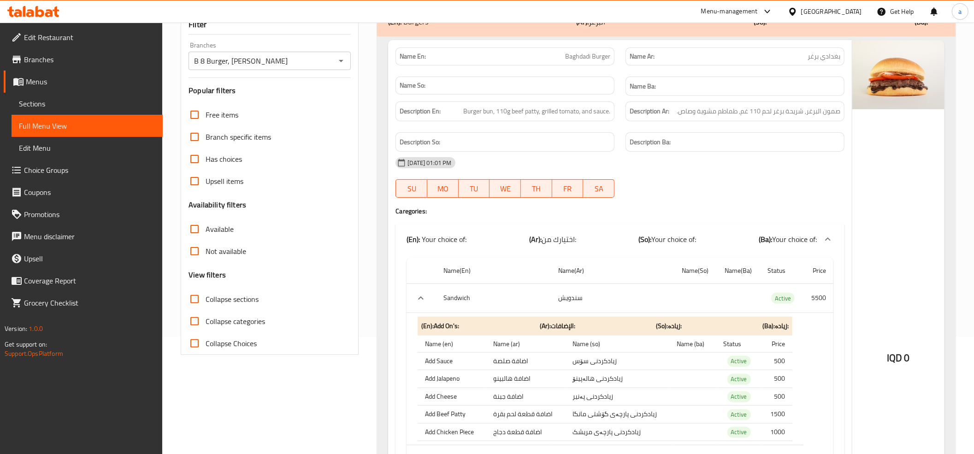
scroll to position [0, 0]
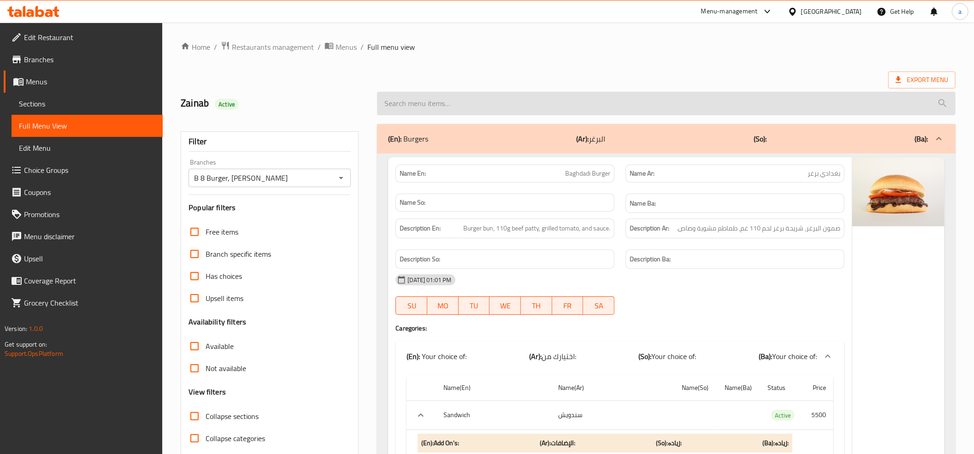
click at [457, 108] on input "search" at bounding box center [666, 104] width 579 height 24
paste input "Light bite burger"
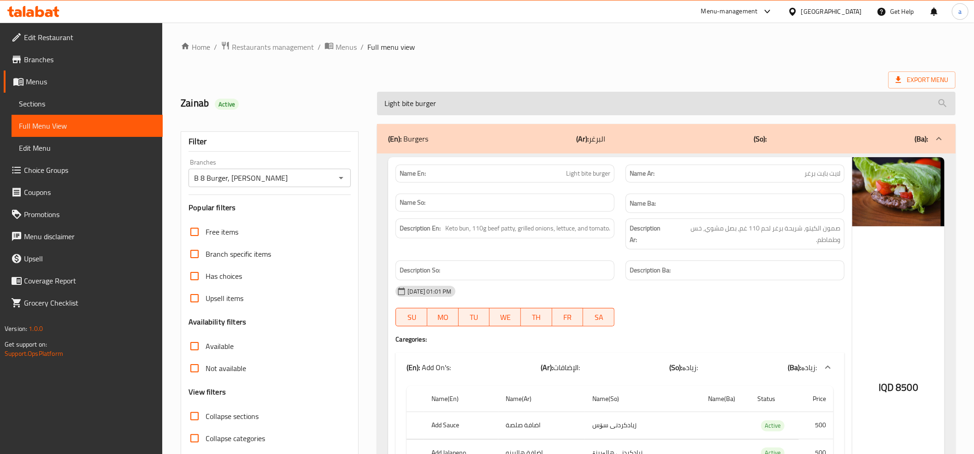
type input "Light bite burger"
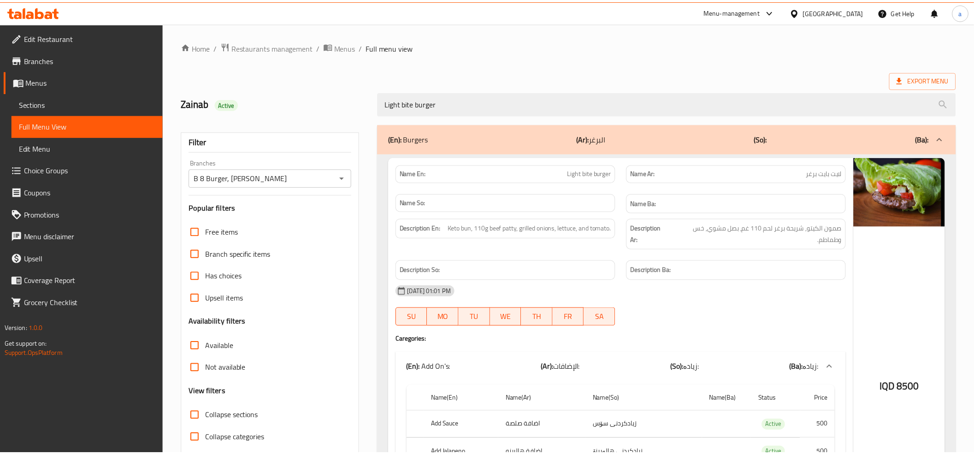
scroll to position [159, 0]
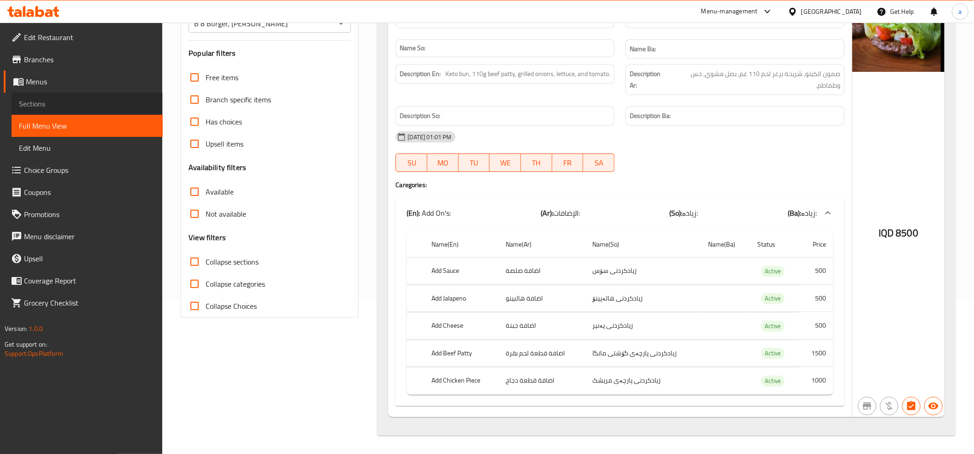
click at [35, 101] on span "Sections" at bounding box center [87, 103] width 136 height 11
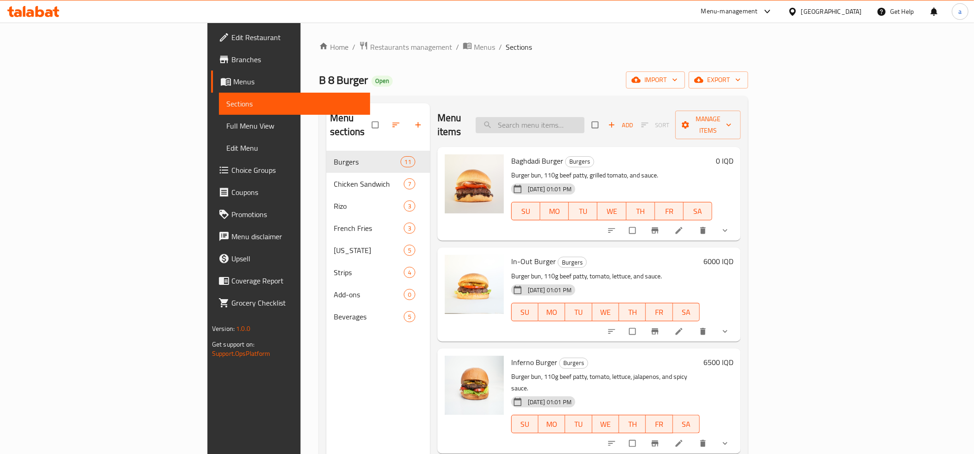
click at [585, 123] on input "search" at bounding box center [530, 125] width 109 height 16
paste input "Light bite burger"
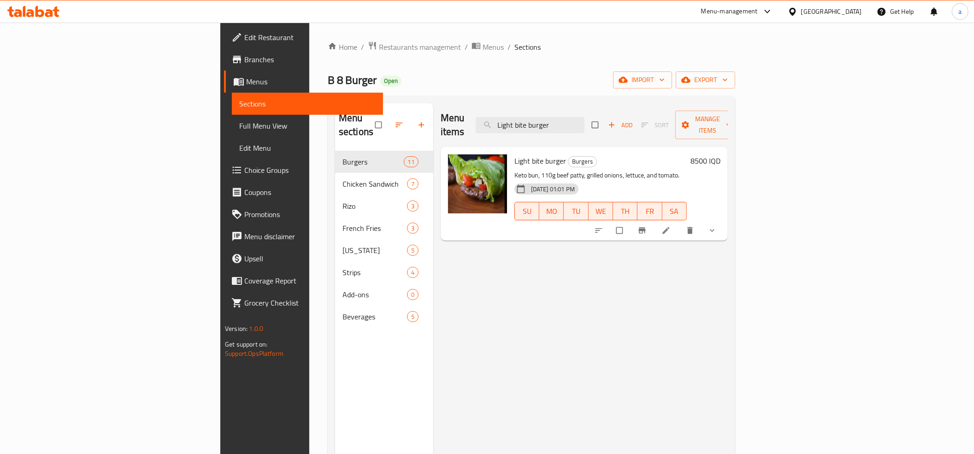
type input "Light bite burger"
click at [671, 226] on icon at bounding box center [666, 230] width 9 height 9
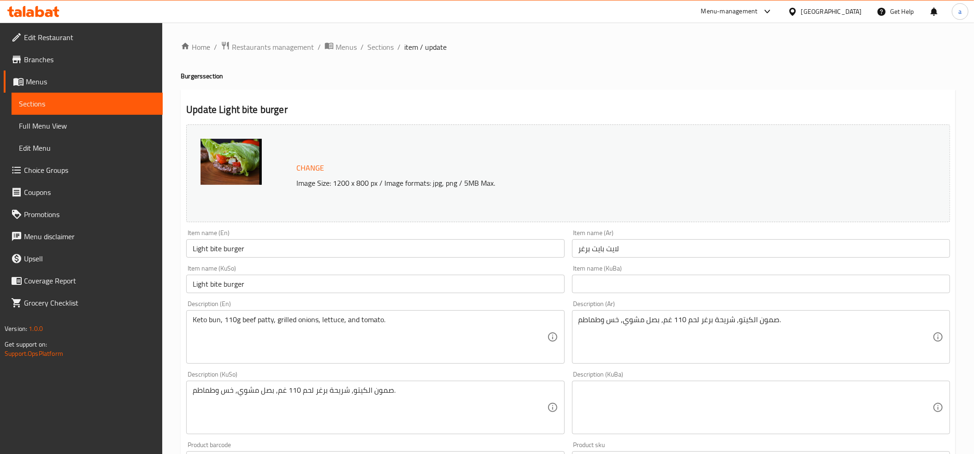
click at [271, 286] on input "Light bite burger" at bounding box center [375, 284] width 378 height 18
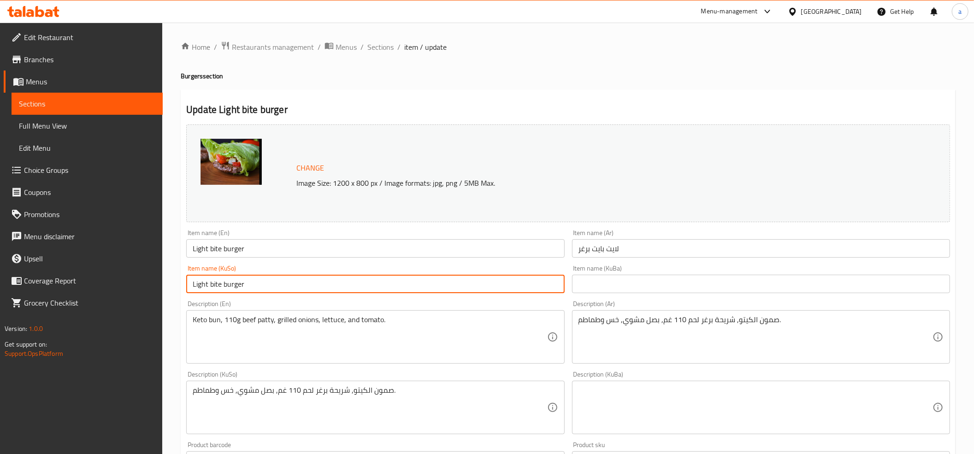
click at [271, 286] on input "Light bite burger" at bounding box center [375, 284] width 378 height 18
type input "لایت بایت بەرگر"
drag, startPoint x: 609, startPoint y: 284, endPoint x: 611, endPoint y: 279, distance: 5.8
click at [609, 284] on input "text" at bounding box center [761, 284] width 378 height 18
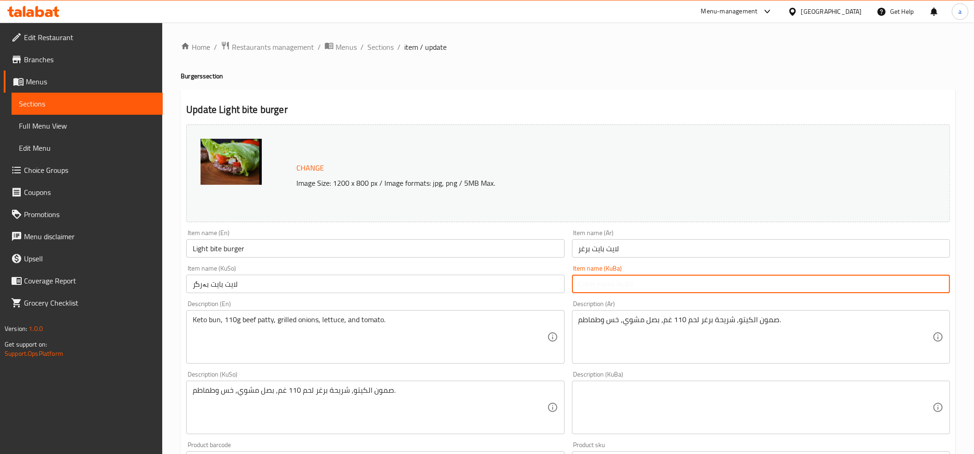
paste input "لایت بایت بەرگر"
type input "لایت بایت بەرگر"
click at [584, 247] on input "لايت بايت برغر" at bounding box center [761, 248] width 378 height 18
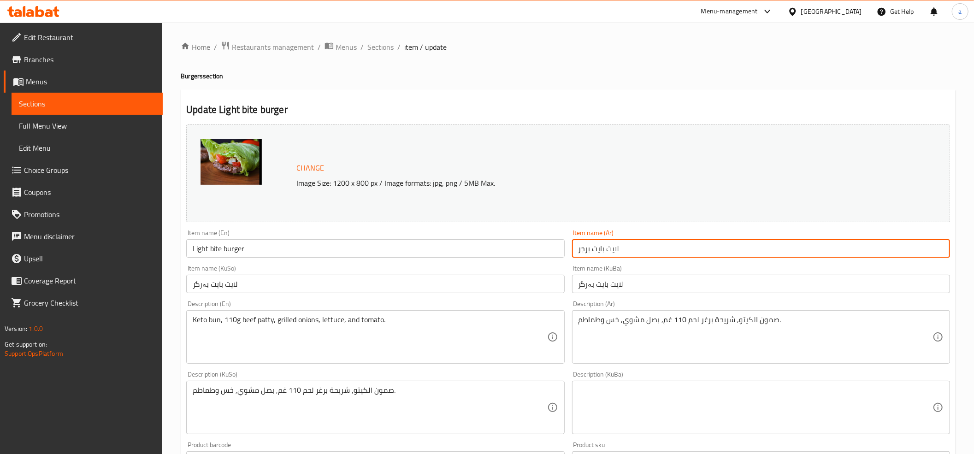
type input "لايت بايت برجر"
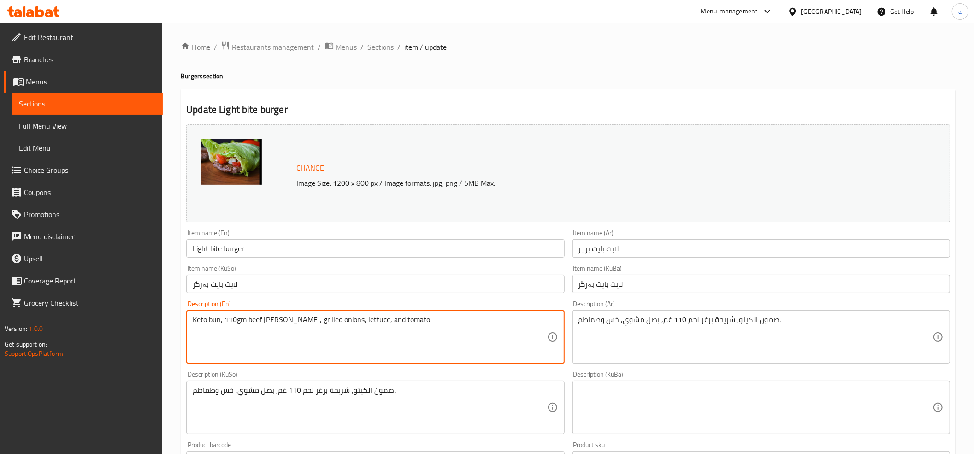
click at [350, 320] on textarea "Keto bun, 110gm beef [PERSON_NAME], grilled onions, lettuce, and tomato." at bounding box center [370, 337] width 354 height 44
type textarea "Keto bun, 110gm beef [PERSON_NAME], grilled onions, lettuce and tomato."
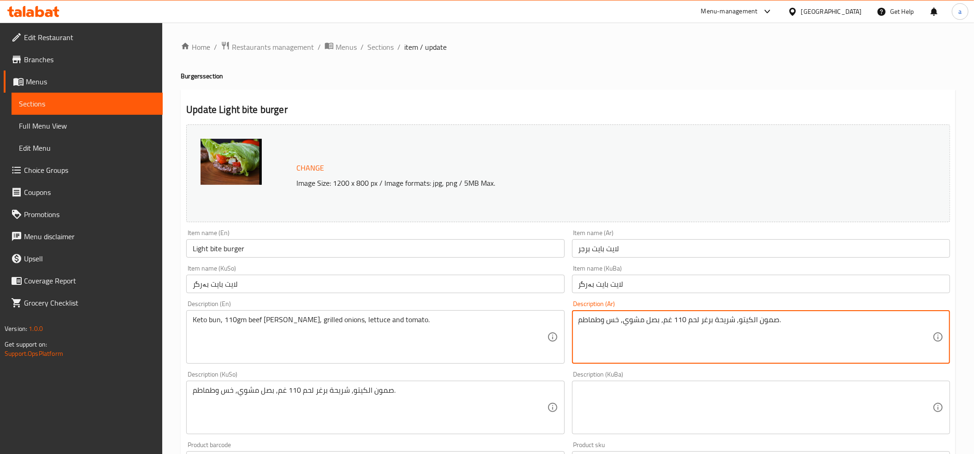
click at [742, 321] on textarea "صمون الكيتو, شريحة برغر لحم 110 غم, بصل مشوي, خس وطماطم." at bounding box center [756, 337] width 354 height 44
drag, startPoint x: 742, startPoint y: 321, endPoint x: 742, endPoint y: 268, distance: 53.5
click at [742, 316] on textarea "صمون الكيتو, شريحة برغر لحم 110 غم, بصل مشوي, خس وطماطم." at bounding box center [756, 337] width 354 height 44
type textarea "[PERSON_NAME], شريحة برغر لحم 110 جم, بصل مشوي, خس وطماطم."
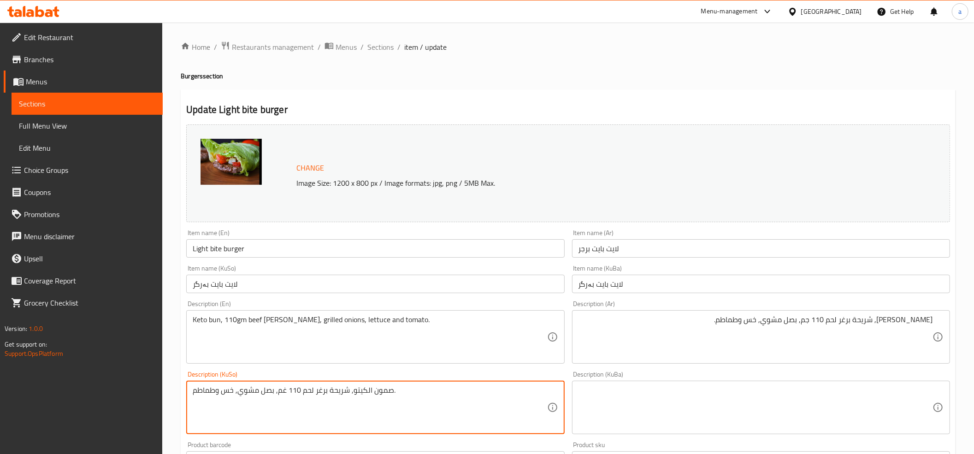
click at [338, 389] on textarea "صمون الكيتو, شريحة برغر لحم 110 غم, بصل مشوي, خس وطماطم." at bounding box center [370, 408] width 354 height 44
type textarea "سەموونی کیتۆ، پارچەی"
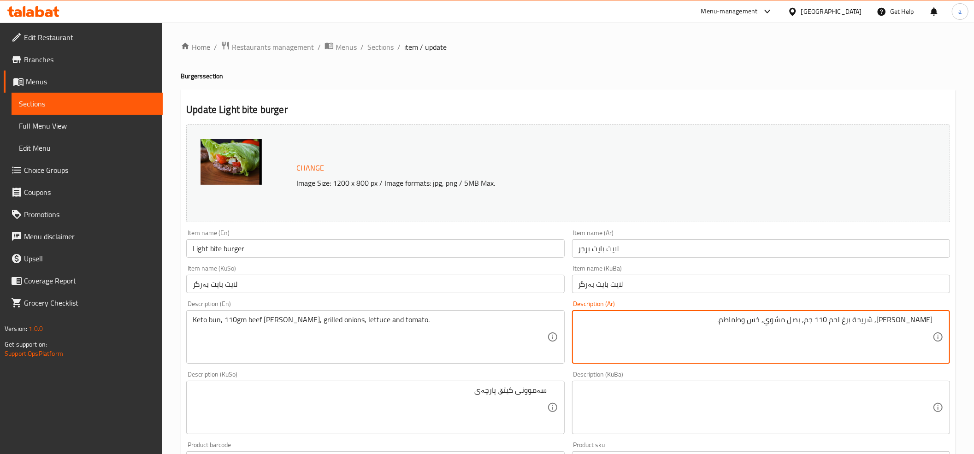
type textarea "[PERSON_NAME], شريحة برغر لحم 110 جم, بصل مشوي, خس وطماطم."
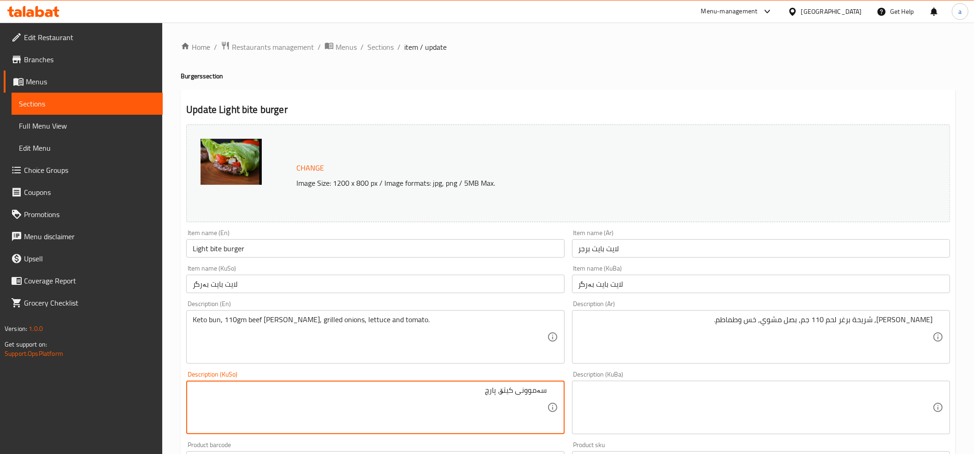
type textarea "سەموونی کیتۆ، پارچ"
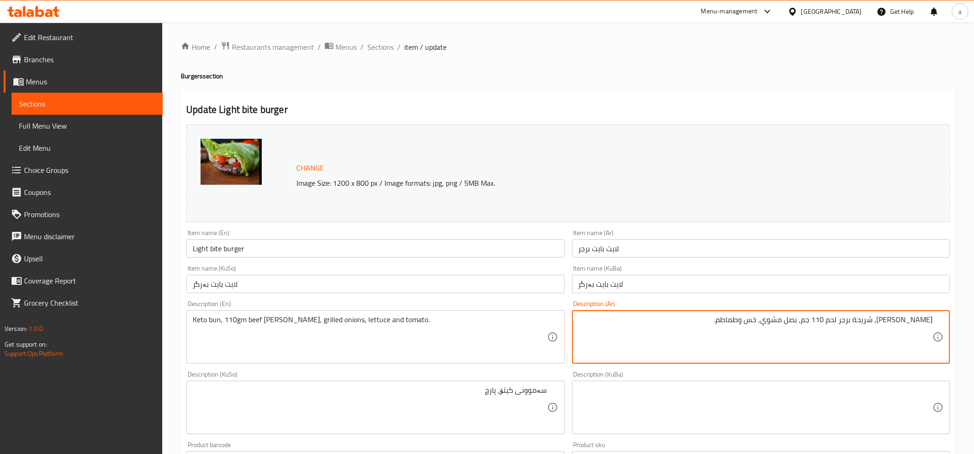
type textarea "[PERSON_NAME], شريحة برجر لحم 110 جم, بصل مشوي, خس وطماطم."
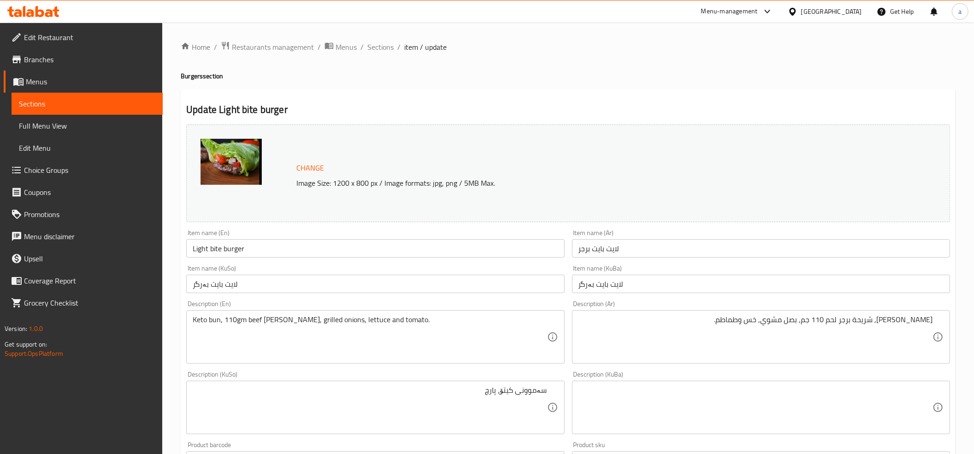
click at [262, 314] on div "Keto bun, 110gm beef [PERSON_NAME], grilled onions, lettuce and tomato. Descrip…" at bounding box center [375, 336] width 378 height 53
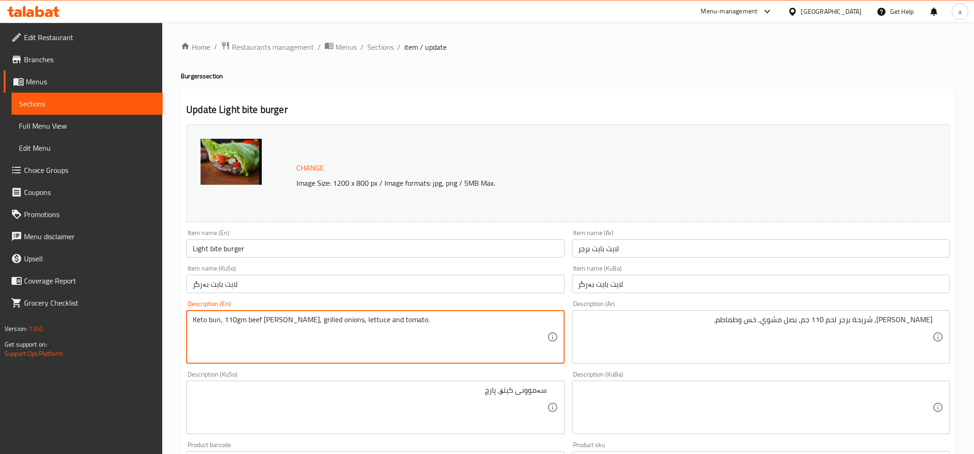
click at [259, 324] on textarea "Keto bun, 110gm beef [PERSON_NAME], grilled onions, lettuce and tomato." at bounding box center [370, 337] width 354 height 44
click at [262, 323] on textarea "Keto bun, 110gm beef [PERSON_NAME], grilled onions, lettuce and tomato." at bounding box center [370, 337] width 354 height 44
type textarea "Keto bun, 110gm beef [PERSON_NAME], grilled onions, lettuce and tomato."
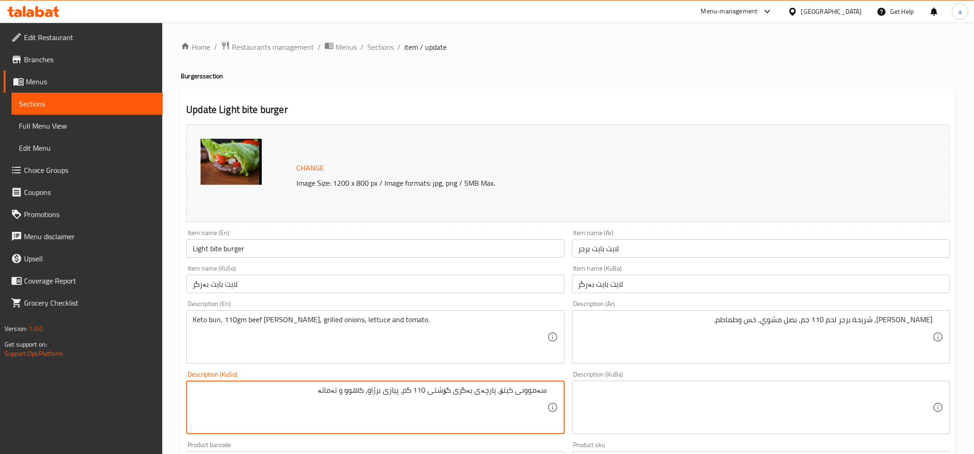
type textarea "سەموونی کیتۆ، پارچەی بەگری گۆشتی 110 گم، پیازی برژاو، کاهوو و تەماتە"
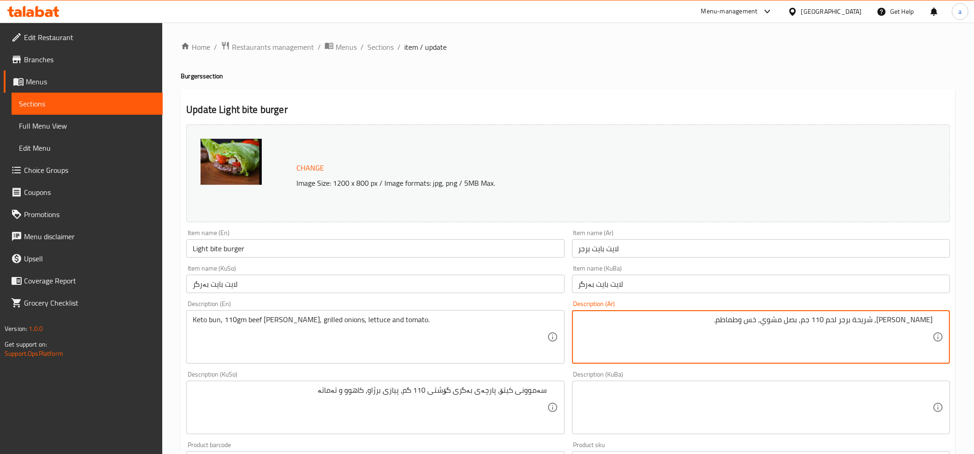
drag, startPoint x: 823, startPoint y: 320, endPoint x: 844, endPoint y: 320, distance: 21.2
click at [895, 321] on textarea "[PERSON_NAME], شريحة برجر لحم , بصل مشوي, خس وطماطم." at bounding box center [756, 337] width 354 height 44
paste textarea "110 جم"
click at [820, 324] on textarea "[PERSON_NAME], 110 جم شريحة برجر لحم , بصل مشوي, خس وطماطم." at bounding box center [756, 337] width 354 height 44
type textarea "[PERSON_NAME], 110 جم شريحة برجر لحم, بصل مشوي, خس وطماطم."
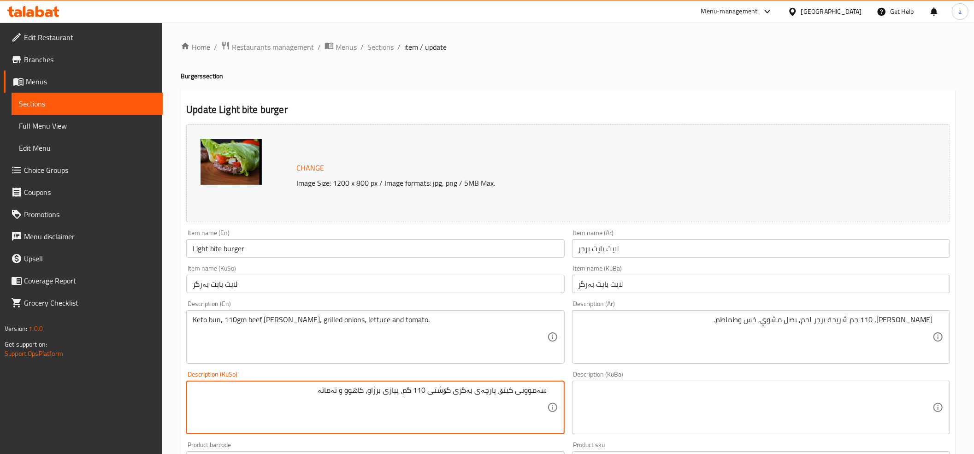
drag, startPoint x: 408, startPoint y: 391, endPoint x: 417, endPoint y: 397, distance: 10.5
click at [414, 395] on textarea "سەموونی کیتۆ، پارچەی بەگری گۆشتی 110 گم، پیازی برژاو، کاهوو و تەماتە" at bounding box center [370, 408] width 354 height 44
drag, startPoint x: 408, startPoint y: 393, endPoint x: 421, endPoint y: 393, distance: 12.5
click at [421, 393] on textarea "سەموونی کیتۆ، پارچەی بەگری گۆشتی 110 گم، پیازی برژاو، کاهوو و تەماتە" at bounding box center [370, 408] width 354 height 44
click at [408, 391] on textarea "سەموونی کیتۆ، پارچەی بەگری گۆشتی 110 گم، پیازی برژاو، کاهوو و تەماتە" at bounding box center [370, 408] width 354 height 44
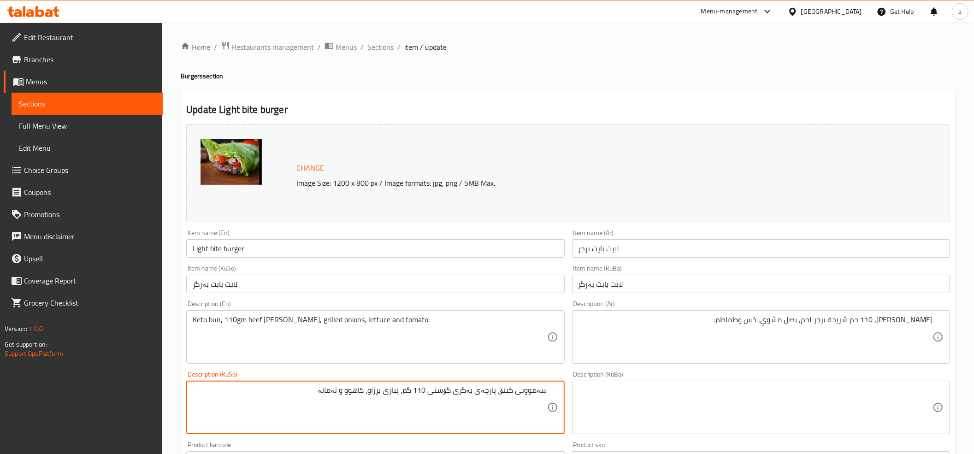
drag, startPoint x: 408, startPoint y: 391, endPoint x: 420, endPoint y: 393, distance: 11.7
click at [420, 393] on textarea "سەموونی کیتۆ، پارچەی بەگری گۆشتی 110 گم، پیازی برژاو، کاهوو و تەماتە" at bounding box center [370, 408] width 354 height 44
click at [410, 394] on textarea "سەموونی کیتۆ، پارچەی بەگری گۆشتی 110 گم، پیازی برژاو، کاهوو و تەماتە" at bounding box center [370, 408] width 354 height 44
drag, startPoint x: 409, startPoint y: 394, endPoint x: 432, endPoint y: 390, distance: 22.9
click at [432, 390] on textarea "سەموونی کیتۆ، پارچەی بەگری گۆشتی 110 گم، پیازی برژاو، کاهوو و تەماتە" at bounding box center [370, 408] width 354 height 44
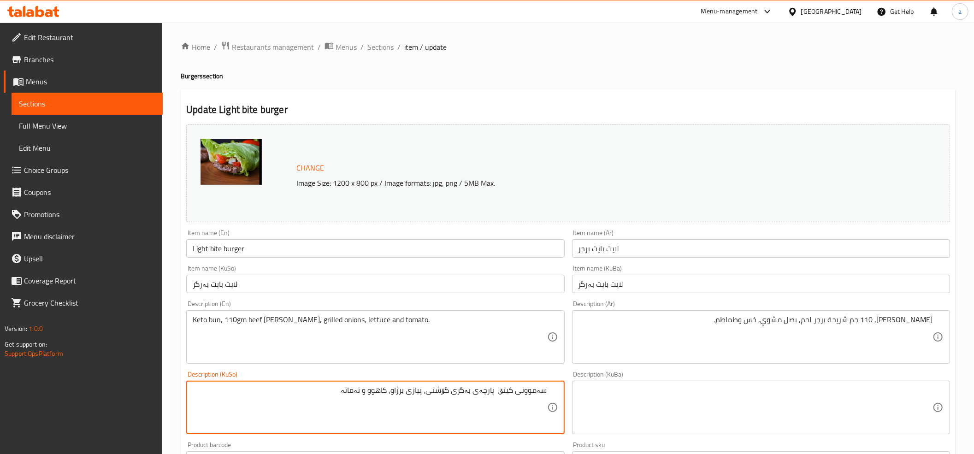
paste textarea "110 گم"
type textarea "سەموونی کیتۆ، 110 گم پارچەی بەگری گۆشت، پیازی برژاو، کاهوو و تەماتە"
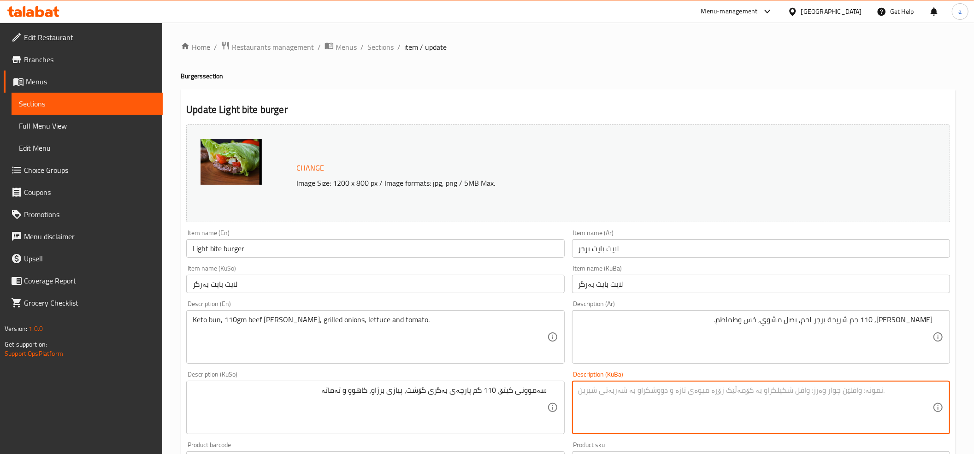
click at [649, 404] on textarea at bounding box center [756, 408] width 354 height 44
paste textarea "سەموونی کیتۆ، 110 گم پارچەی بەگری گۆشت، پیازی برژاو، کاهوو و تەماتە"
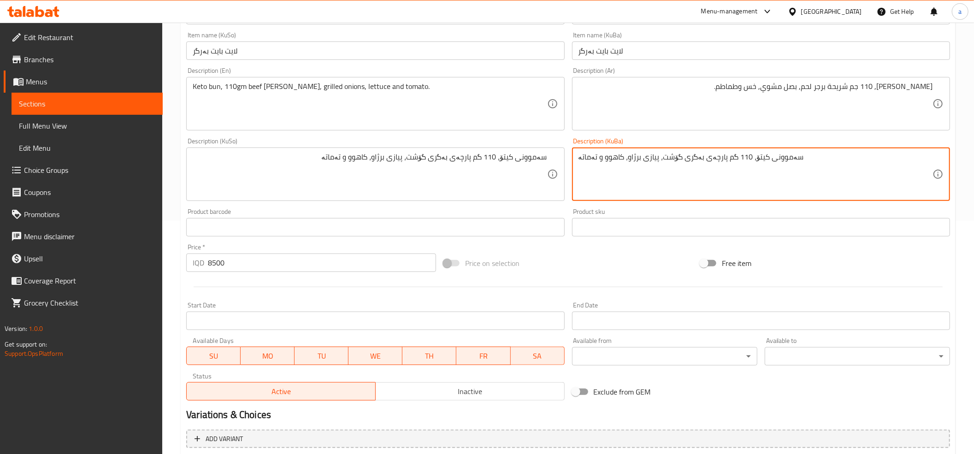
scroll to position [355, 0]
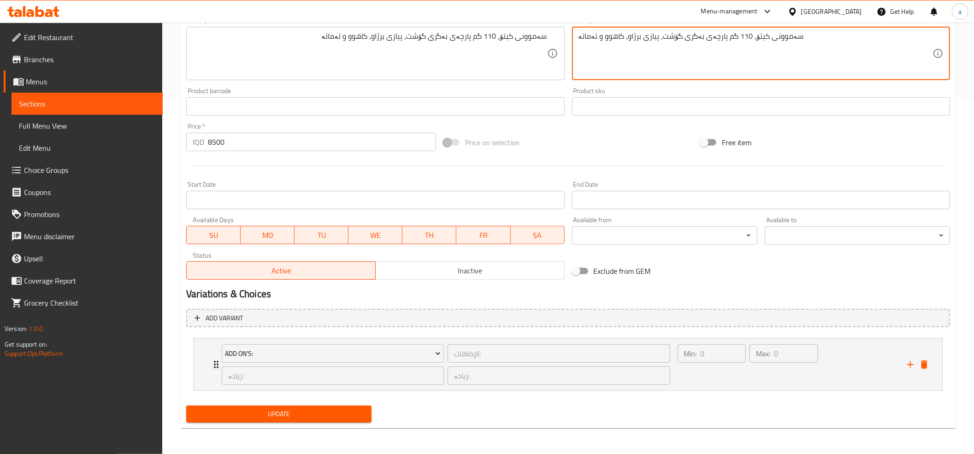
type textarea "سەموونی کیتۆ، 110 گم پارچەی بەگری گۆشت، پیازی برژاو، کاهوو و تەماتە"
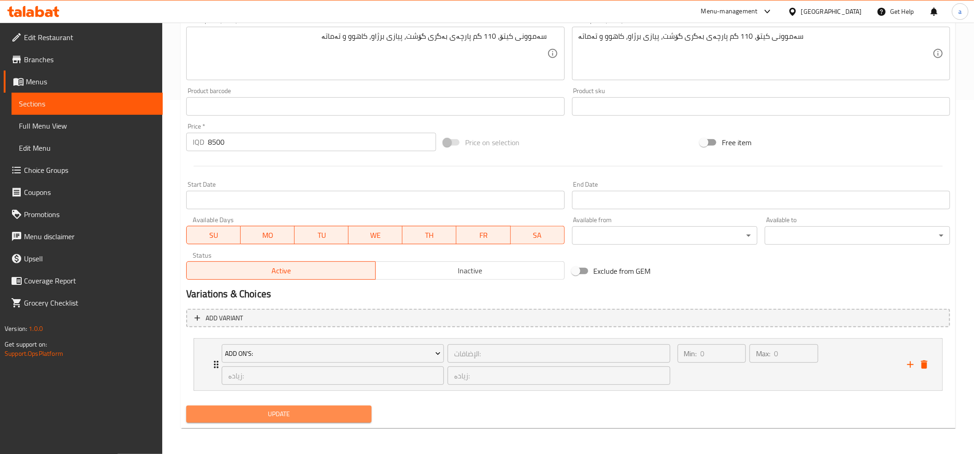
click at [297, 411] on span "Update" at bounding box center [279, 415] width 171 height 12
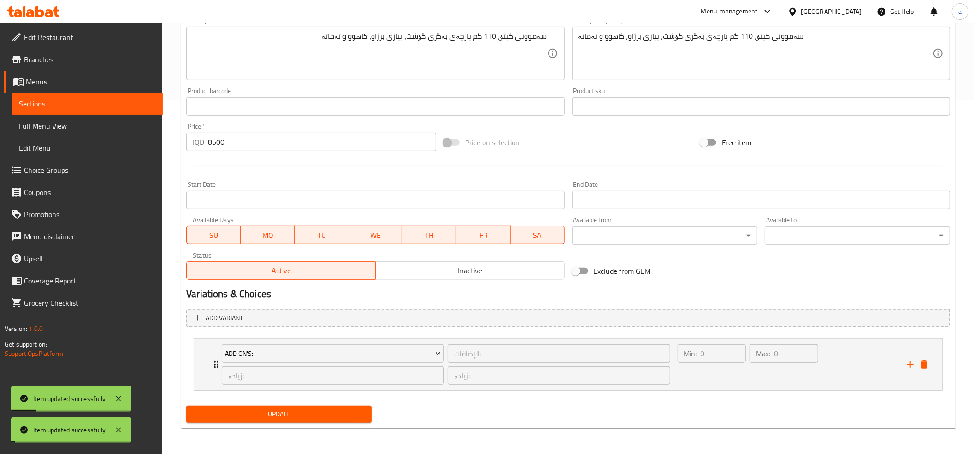
click at [297, 411] on span "Update" at bounding box center [279, 415] width 171 height 12
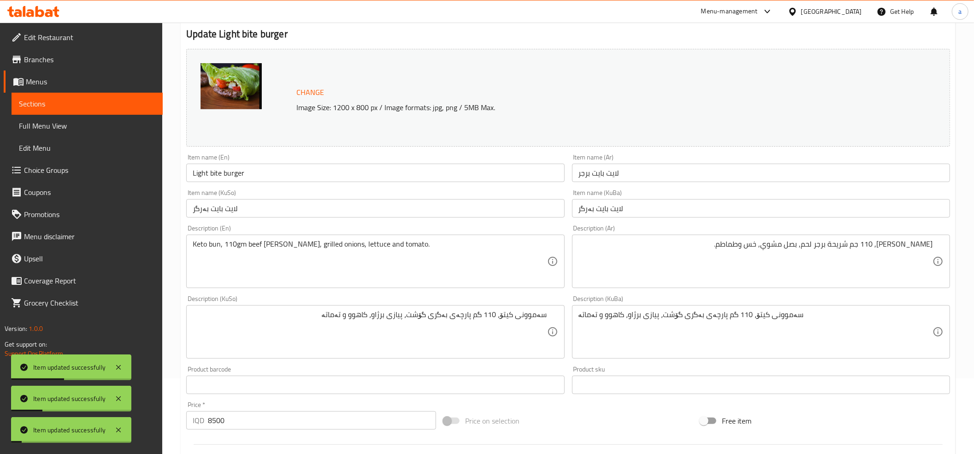
scroll to position [0, 0]
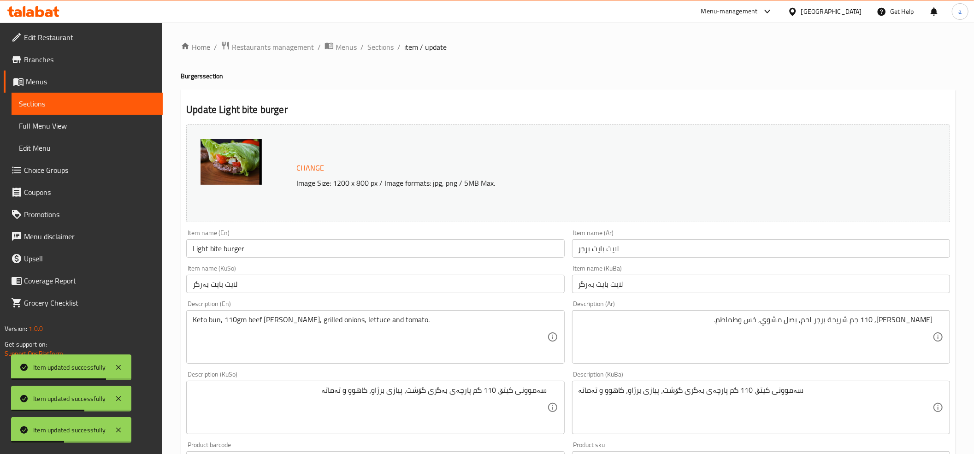
click at [211, 248] on input "Light bite burger" at bounding box center [375, 248] width 378 height 18
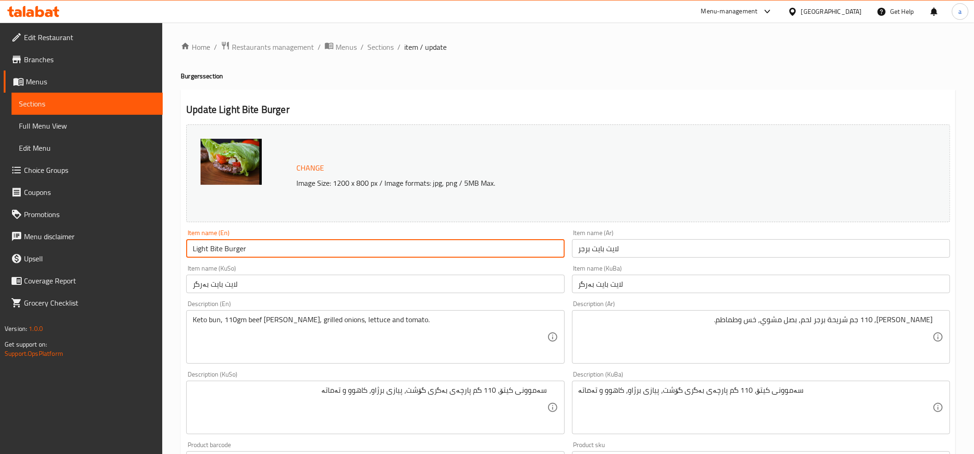
scroll to position [355, 0]
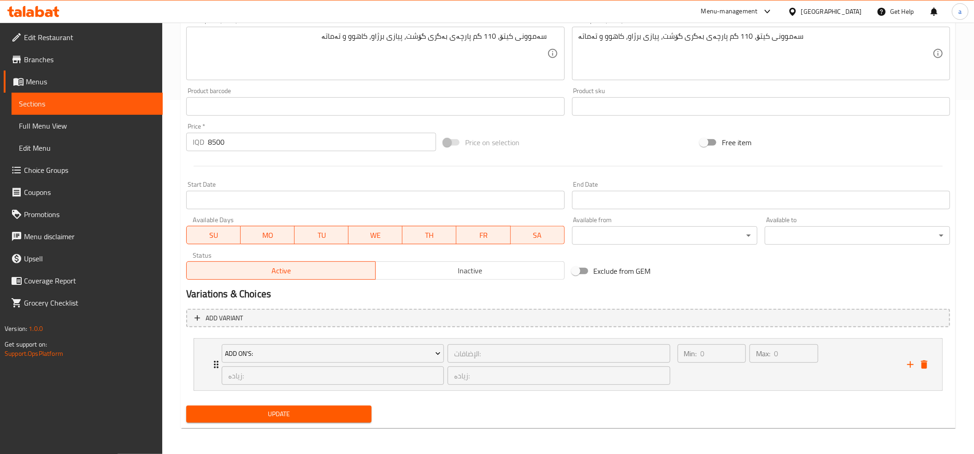
type input "Light Bite Burger"
click at [248, 413] on span "Update" at bounding box center [279, 415] width 171 height 12
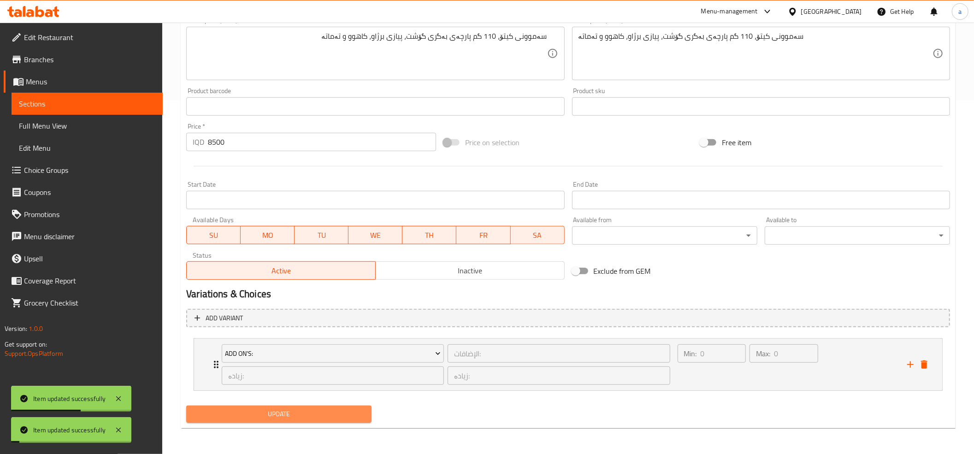
click at [277, 414] on span "Update" at bounding box center [279, 415] width 171 height 12
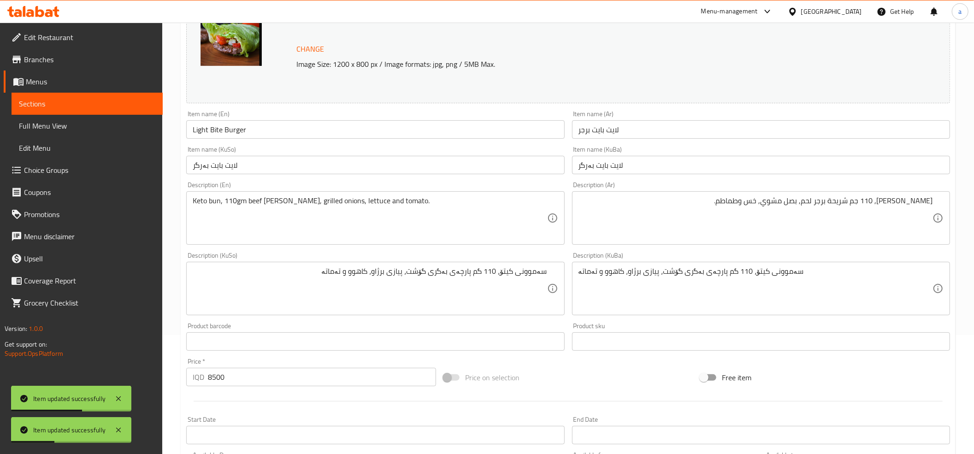
scroll to position [0, 0]
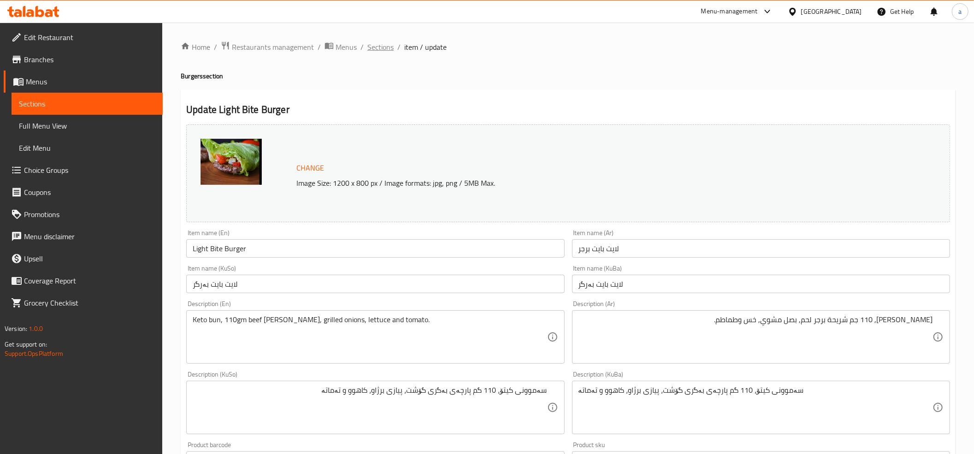
click at [377, 52] on span "Sections" at bounding box center [381, 47] width 26 height 11
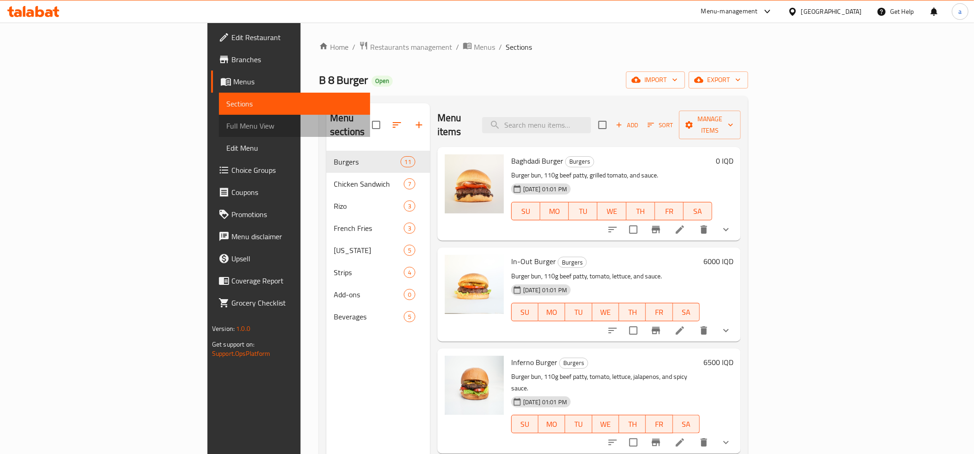
click at [226, 126] on span "Full Menu View" at bounding box center [294, 125] width 136 height 11
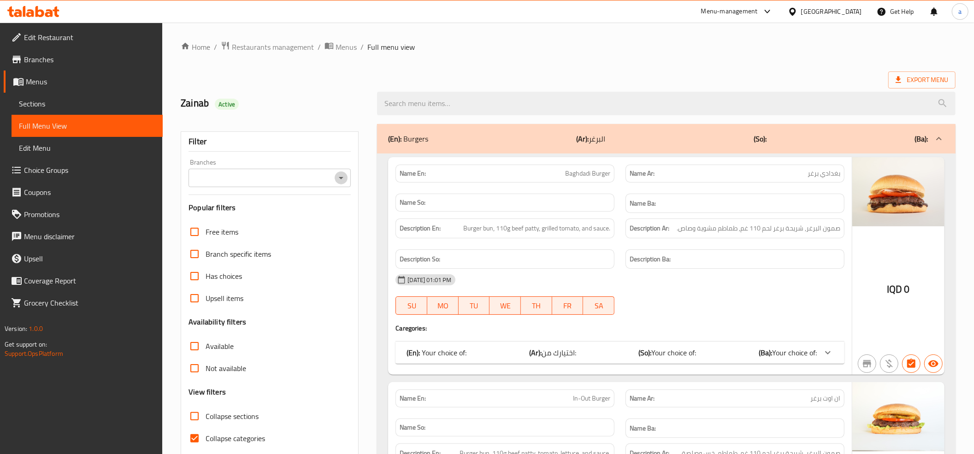
click at [338, 181] on icon "Open" at bounding box center [341, 177] width 11 height 11
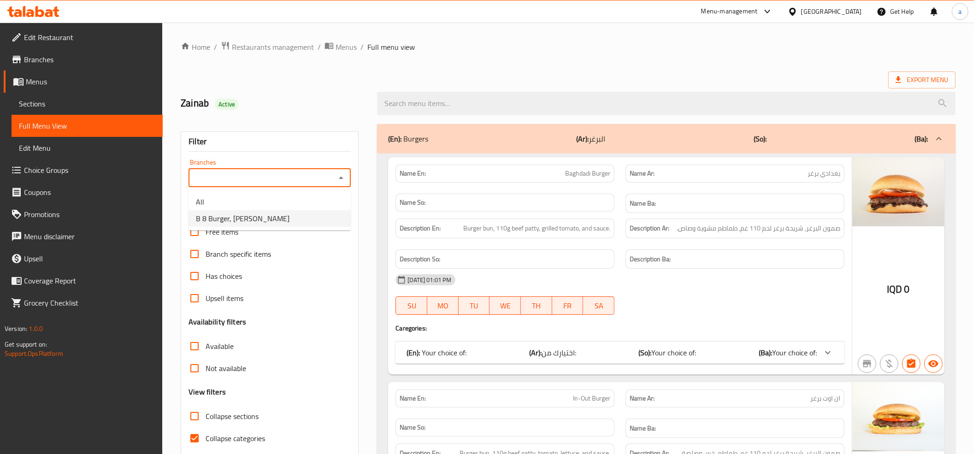
click at [222, 220] on span "B 8 Burger, [PERSON_NAME]" at bounding box center [243, 218] width 94 height 11
type input "B 8 Burger, [PERSON_NAME]"
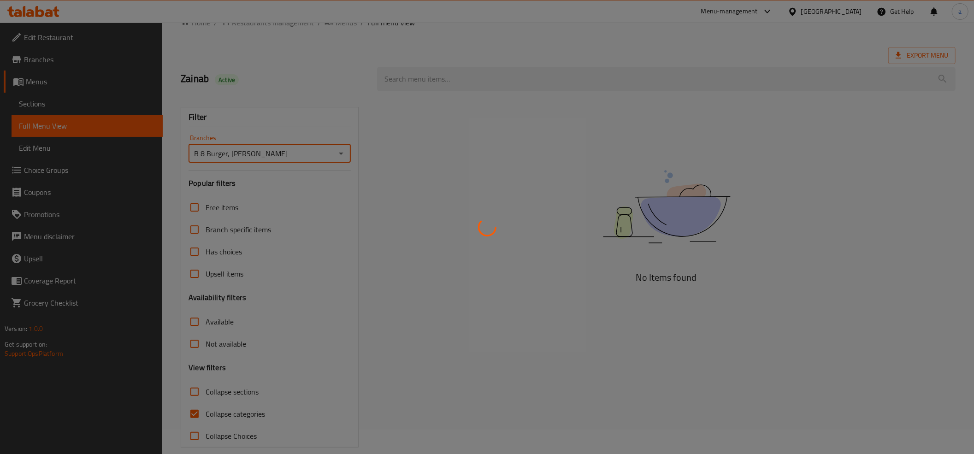
scroll to position [37, 0]
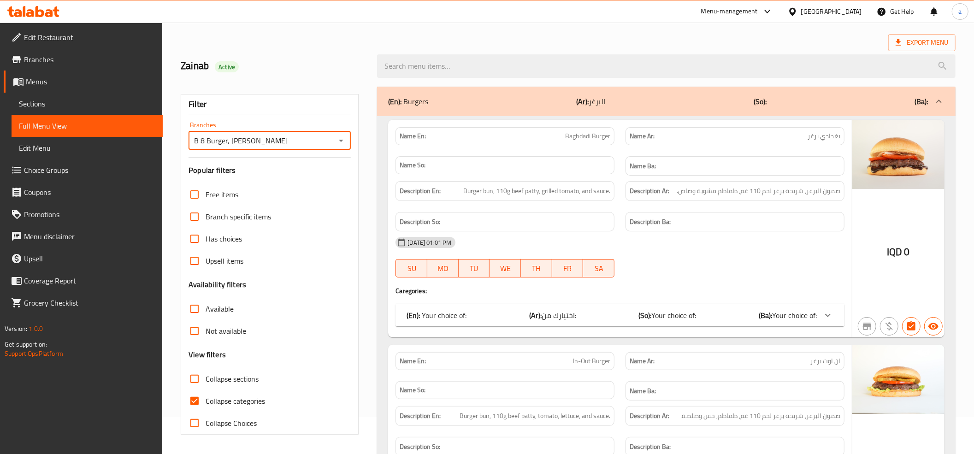
click at [195, 399] on input "Collapse categories" at bounding box center [195, 401] width 22 height 22
checkbox input "false"
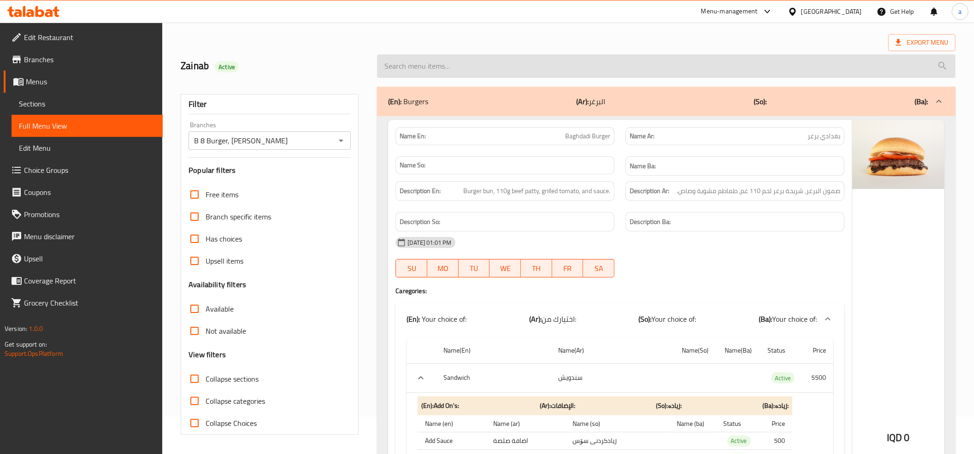
click at [439, 62] on input "search" at bounding box center [666, 66] width 579 height 24
paste input "سەموونی کیتۆ، 110 گم پارچەی بەگری گۆشت، پیازی برژاو، کاهوو و تەماتە"
type input "سەموونی کیتۆ، 110 گم پارچەی بەگری گۆشت، پیازی برژاو، کاهوو و تەماتە"
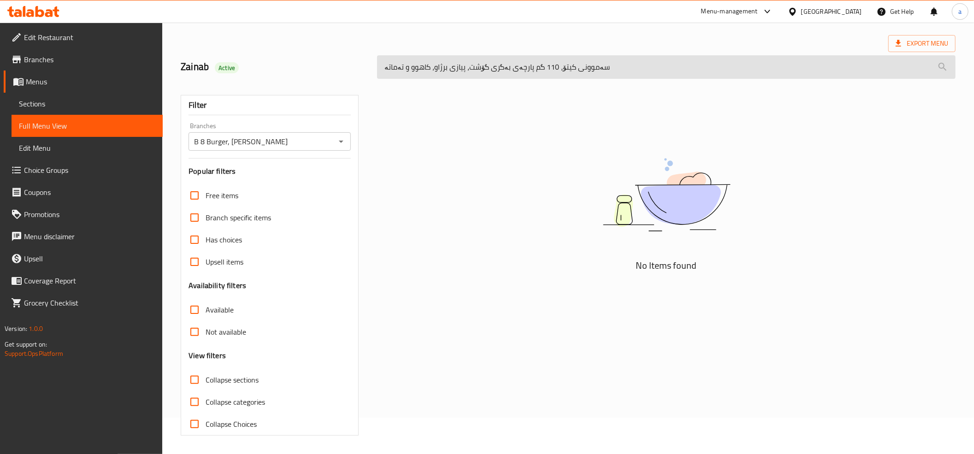
click at [446, 66] on input "سەموونی کیتۆ، 110 گم پارچەی بەگری گۆشت، پیازی برژاو، کاهوو و تەماتە" at bounding box center [666, 67] width 579 height 24
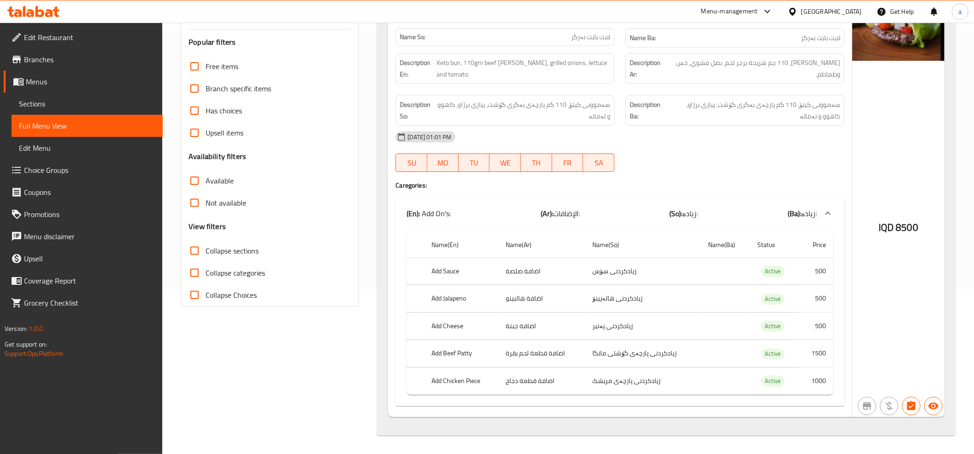
scroll to position [59, 0]
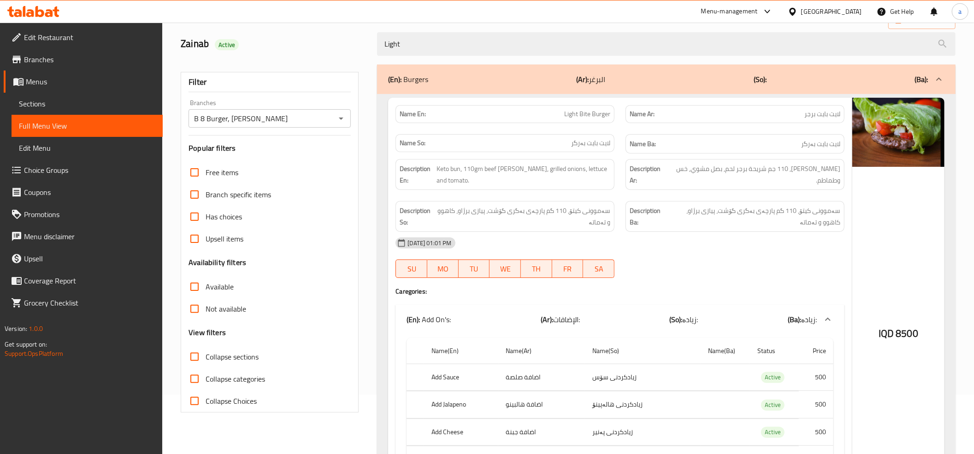
type input "Light"
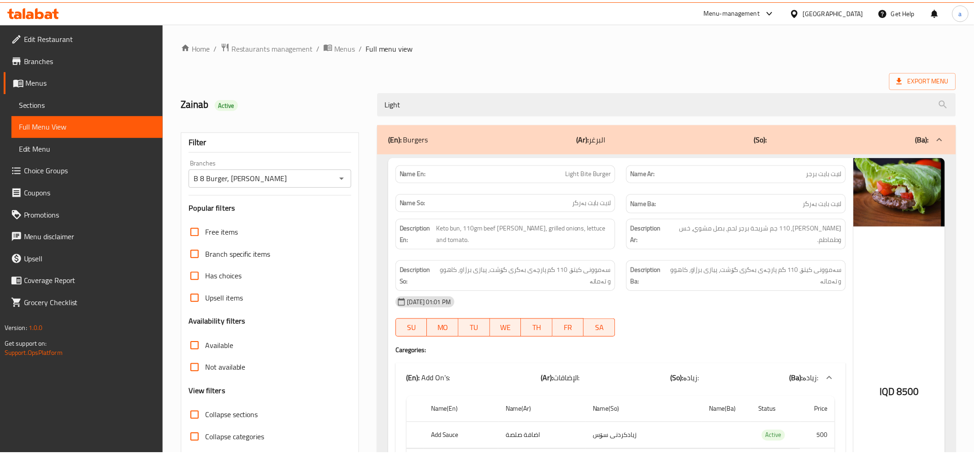
scroll to position [170, 0]
